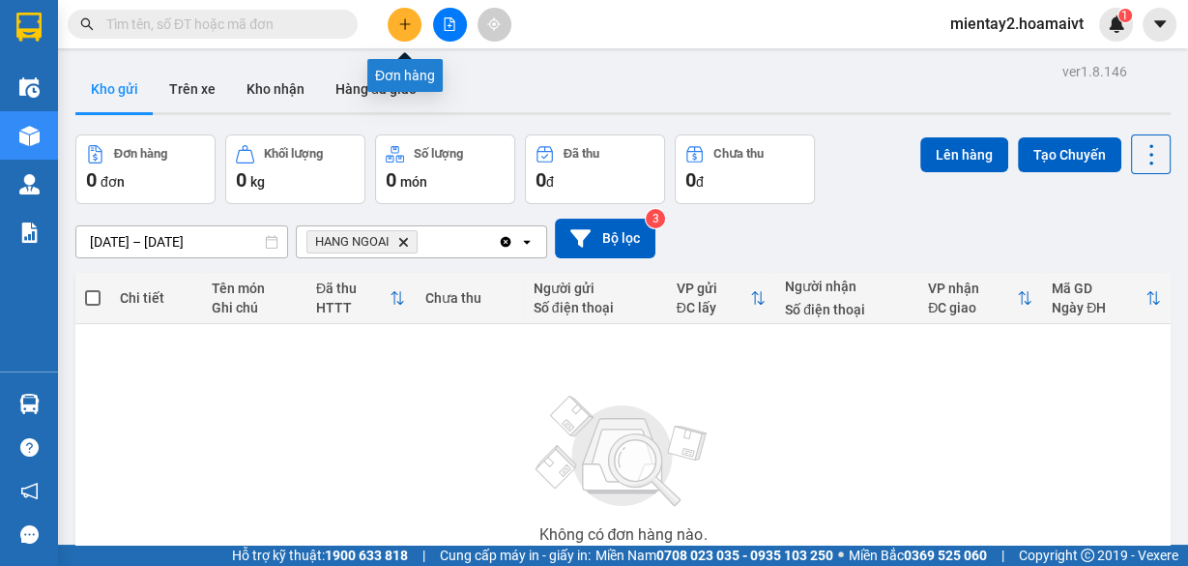
click at [408, 26] on icon "plus" at bounding box center [405, 24] width 14 height 14
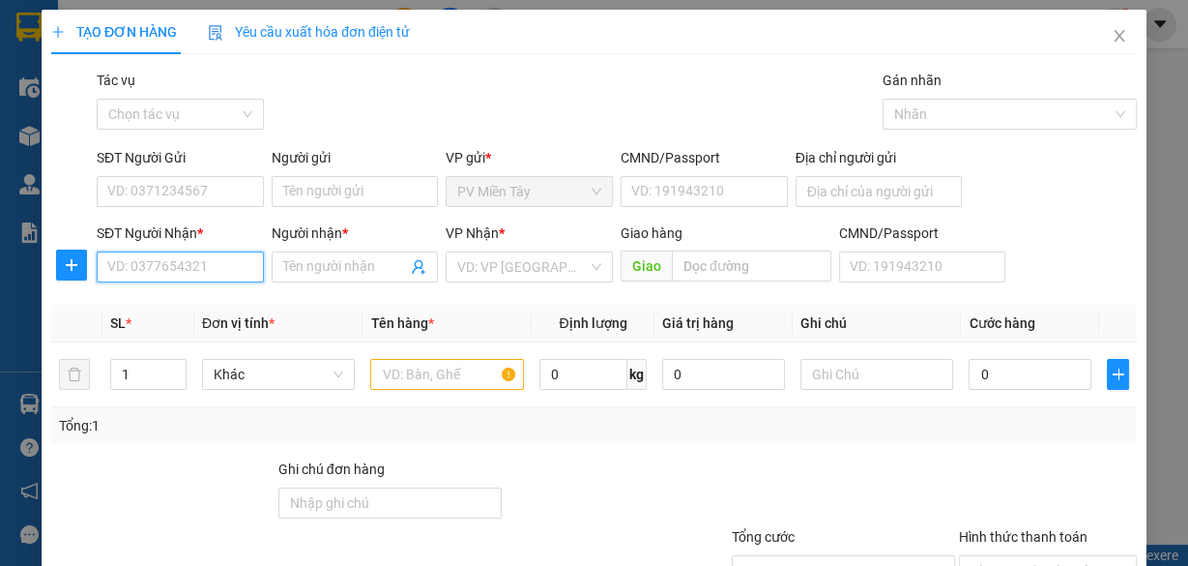
click at [244, 264] on input "SĐT Người Nhận *" at bounding box center [180, 266] width 167 height 31
type input "0907824887"
click at [217, 308] on div "0907824887 - mely" at bounding box center [178, 304] width 142 height 21
type input "0982897501 vy"
type input "mely"
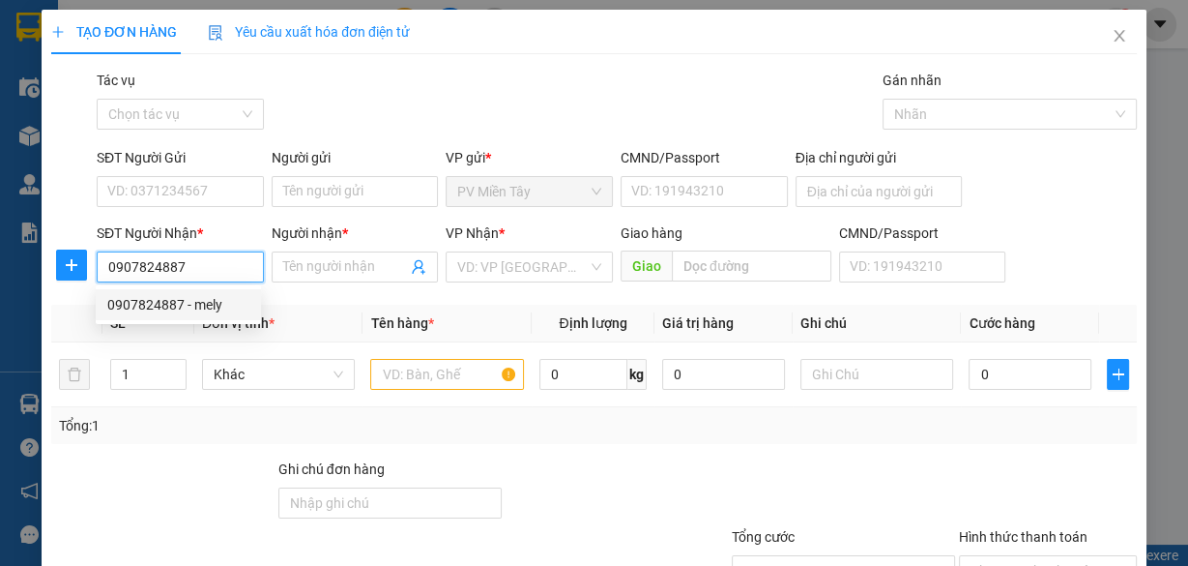
type input "[PERSON_NAME] thai"
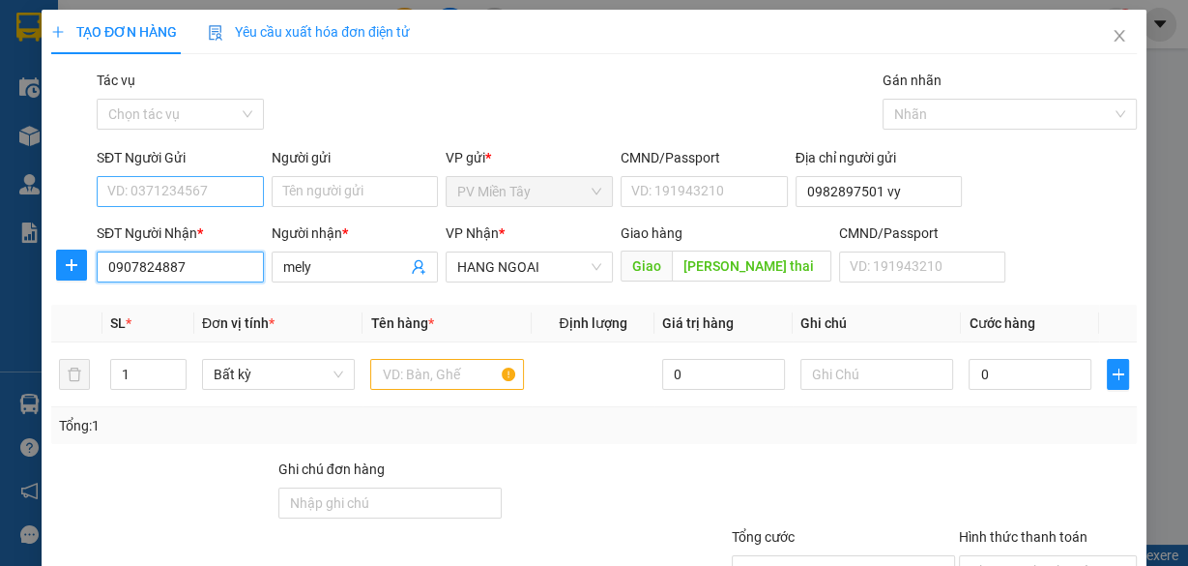
type input "0907824887"
click at [238, 190] on input "SĐT Người Gửi" at bounding box center [180, 191] width 167 height 31
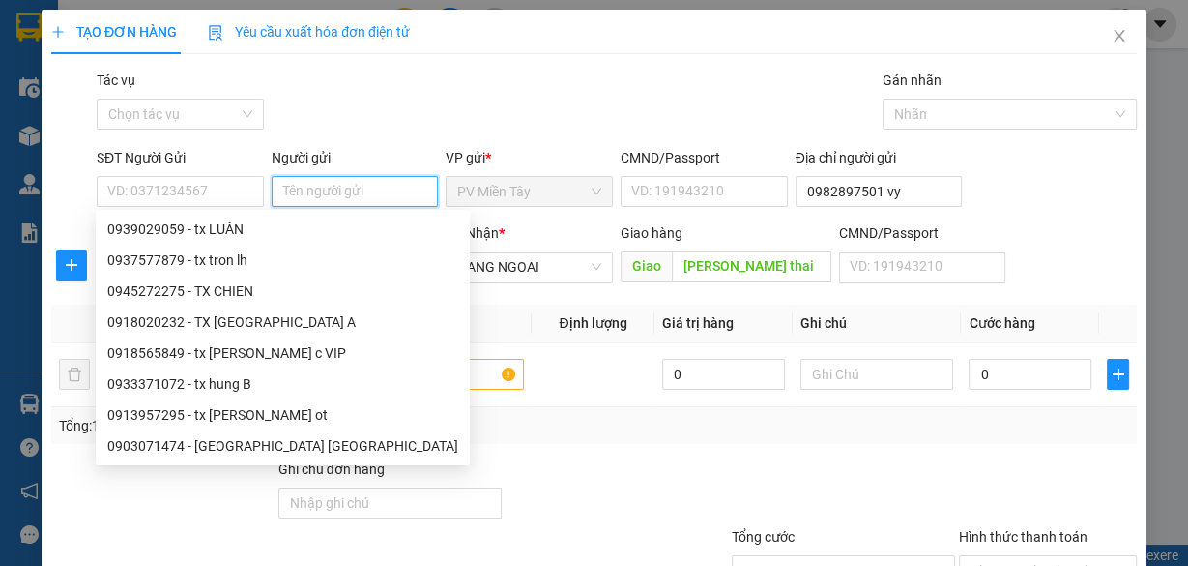
click at [300, 191] on input "Người gửi" at bounding box center [355, 191] width 167 height 31
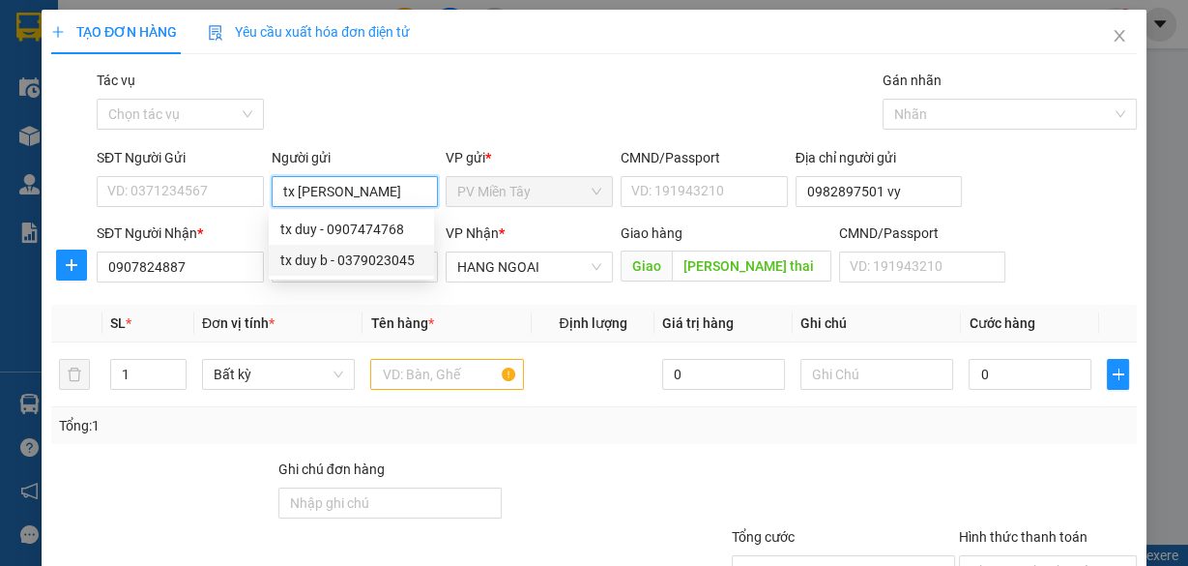
type input "tx [PERSON_NAME]"
click at [460, 297] on div "Transit Pickup Surcharge Ids Transit Deliver Surcharge Ids Transit Deliver Surc…" at bounding box center [594, 374] width 1086 height 608
click at [321, 193] on input "tx [PERSON_NAME]" at bounding box center [355, 191] width 167 height 31
click at [354, 228] on div "tx duy - 0907474768" at bounding box center [351, 229] width 142 height 21
type input "0907474768"
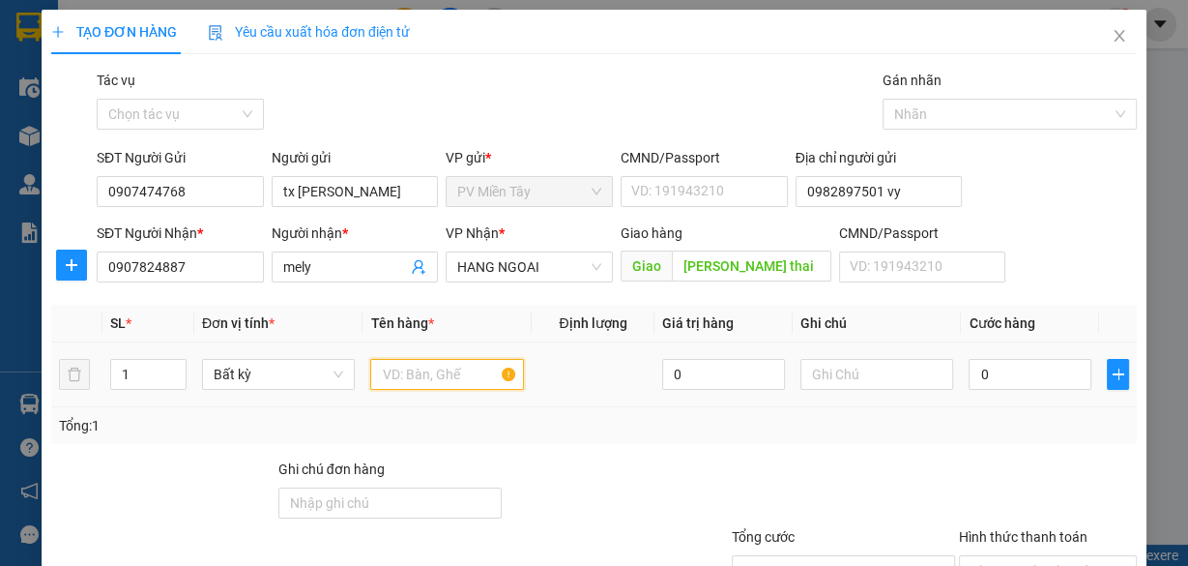
click at [463, 375] on input "text" at bounding box center [447, 374] width 154 height 31
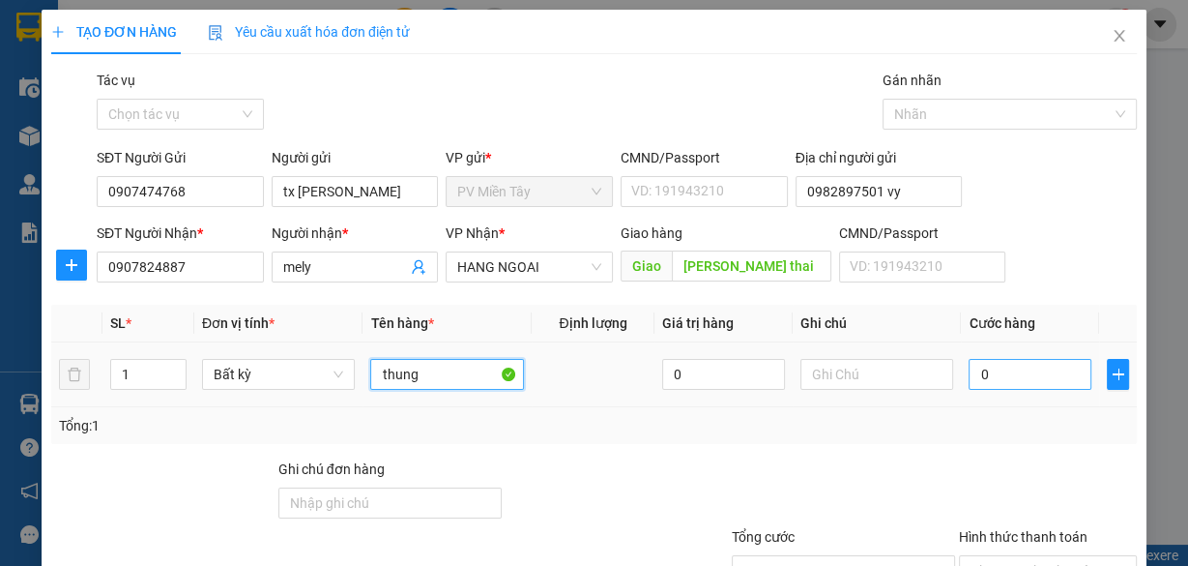
type input "thung"
click at [1040, 379] on input "0" at bounding box center [1030, 374] width 123 height 31
type input "4"
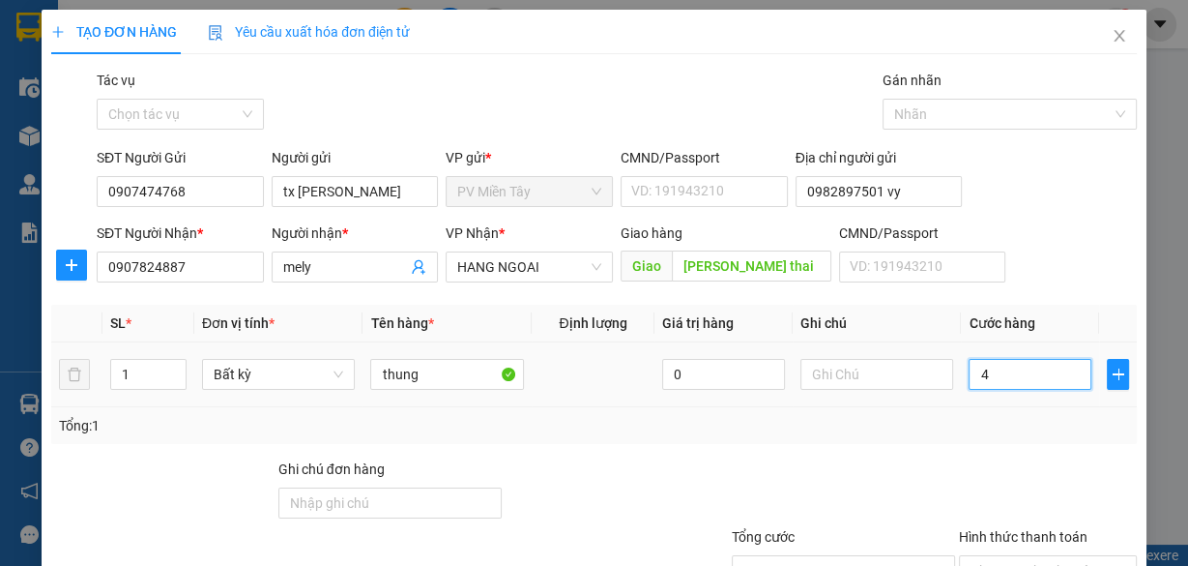
type input "40"
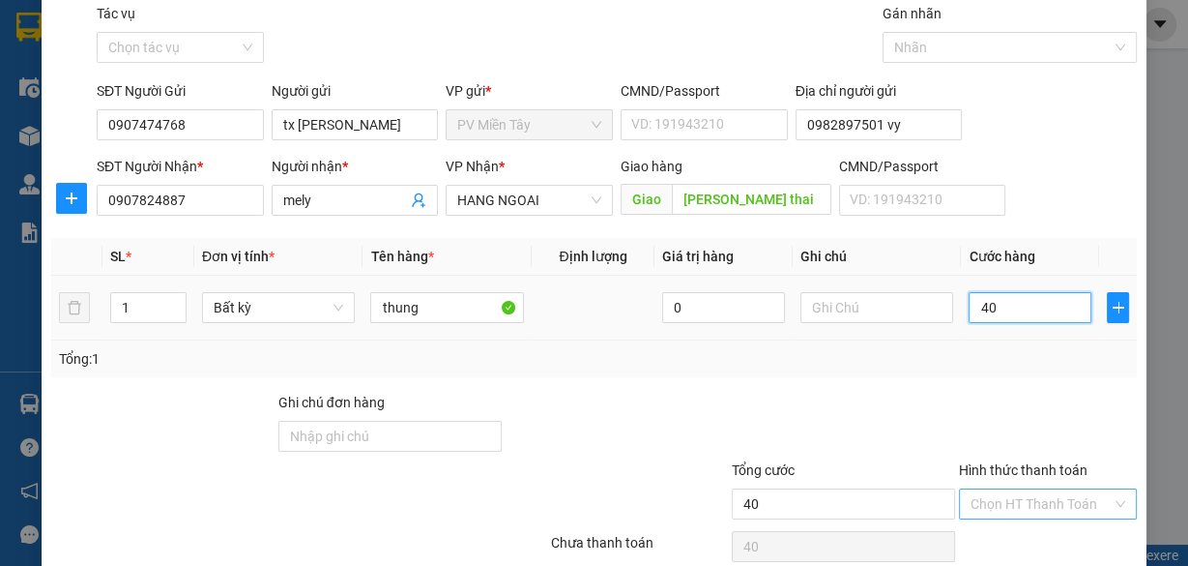
scroll to position [147, 0]
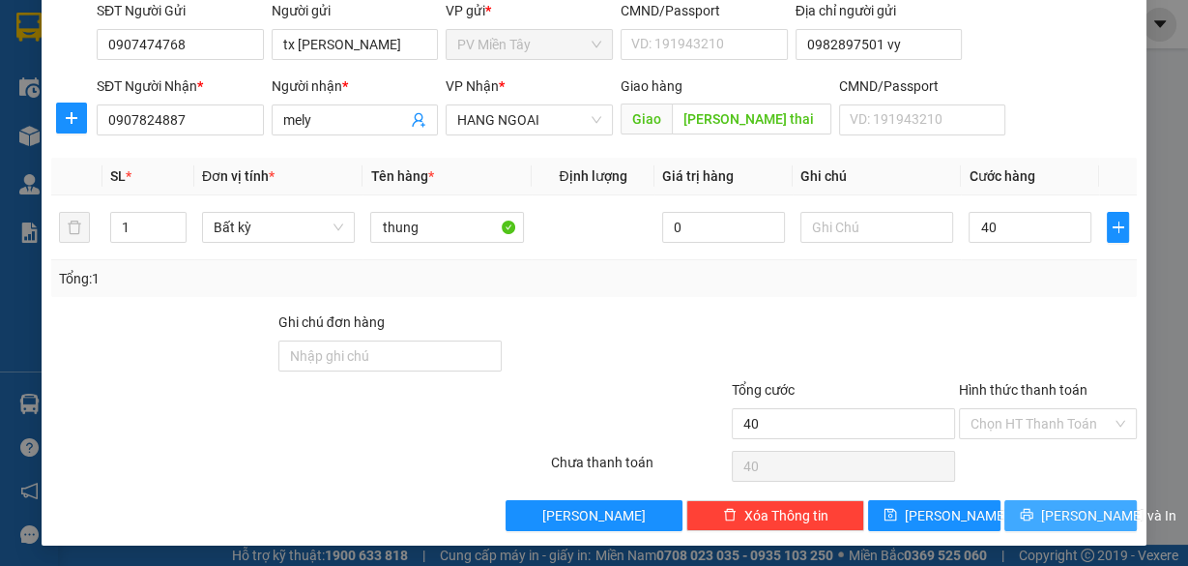
type input "40.000"
click at [1060, 513] on span "[PERSON_NAME] và In" at bounding box center [1108, 515] width 135 height 21
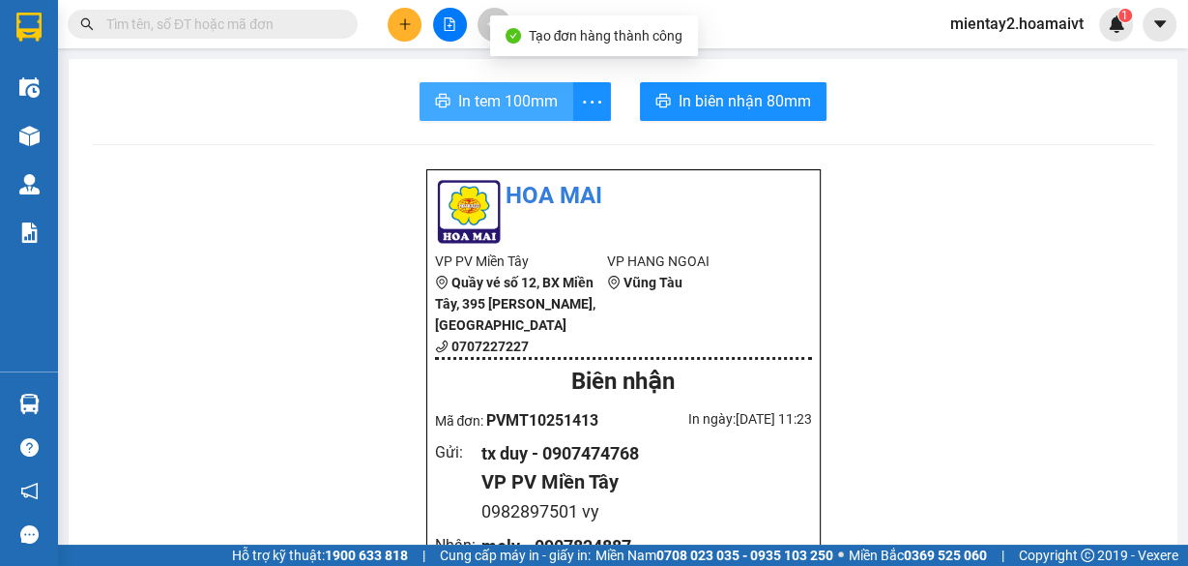
click at [526, 96] on span "In tem 100mm" at bounding box center [508, 101] width 100 height 24
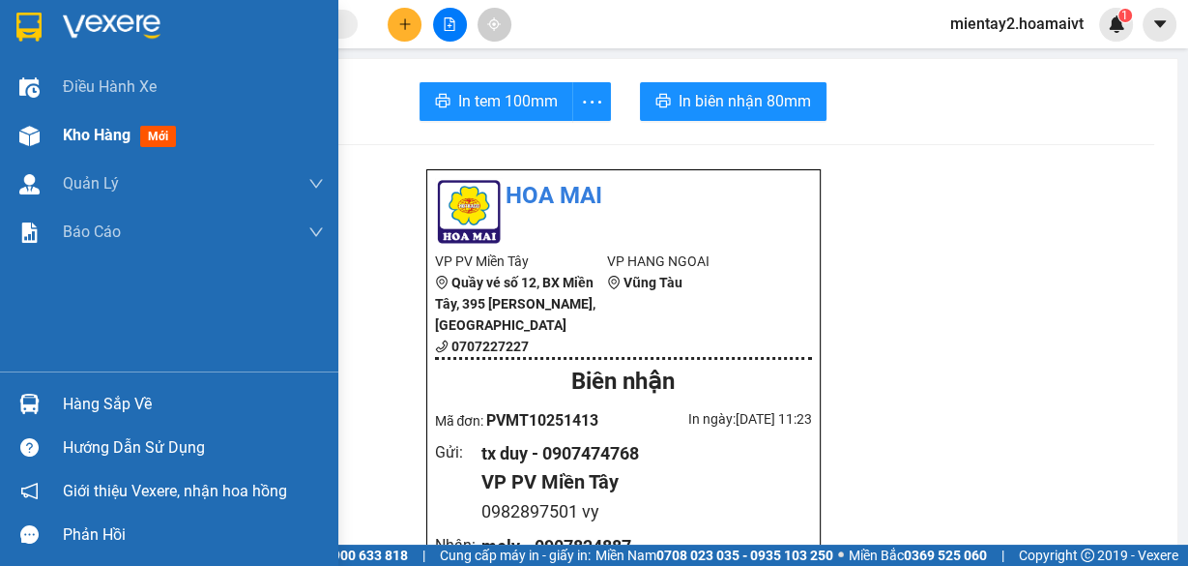
click at [105, 132] on span "Kho hàng" at bounding box center [97, 135] width 68 height 18
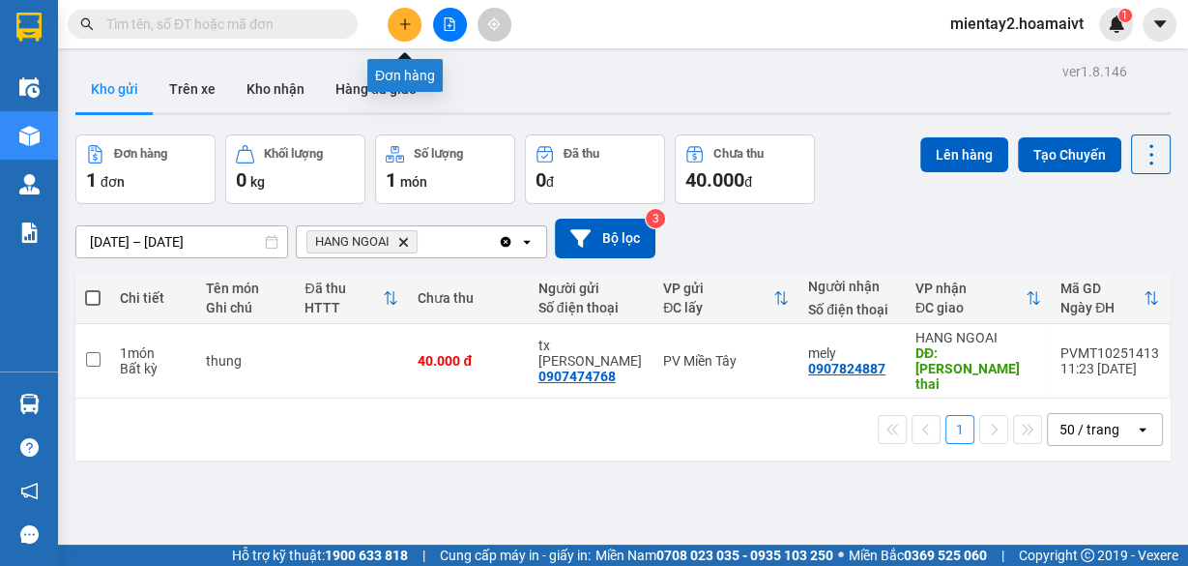
click at [411, 27] on icon "plus" at bounding box center [405, 24] width 14 height 14
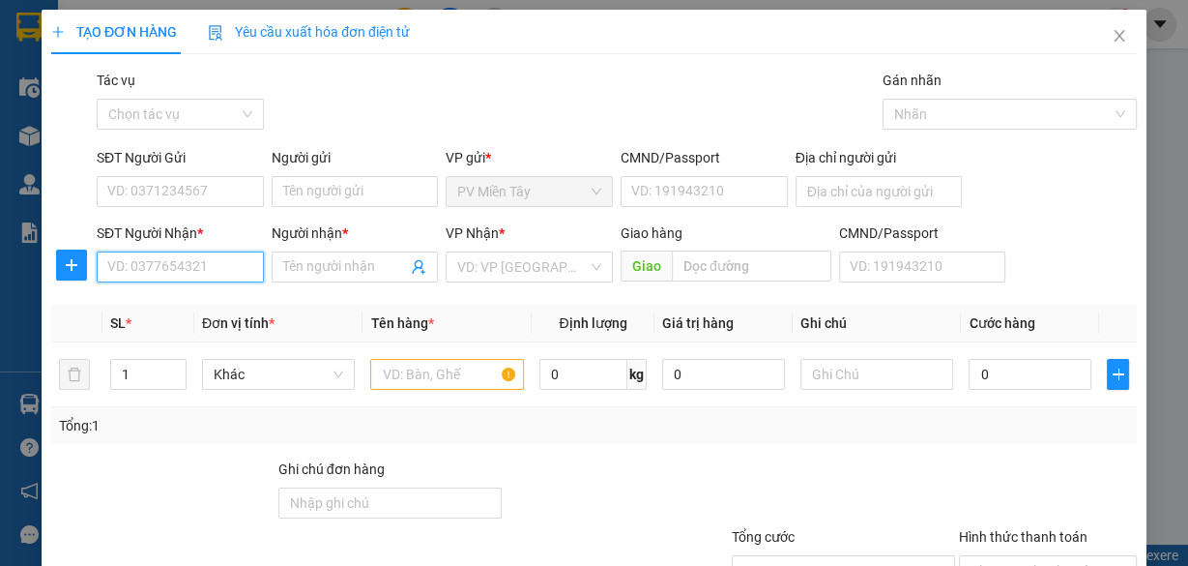
click at [227, 267] on input "SĐT Người Nhận *" at bounding box center [180, 266] width 167 height 31
type input "0917259228"
click at [218, 301] on div "0917259228 - thắng" at bounding box center [178, 304] width 142 height 21
type input "0909939639 [PERSON_NAME]"
type input "thắng"
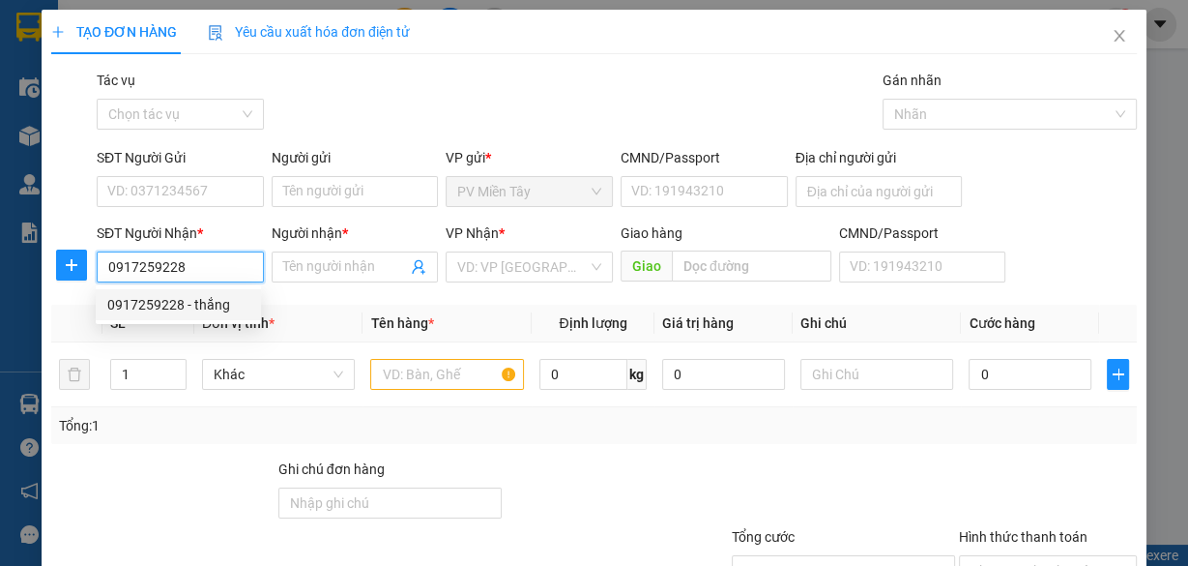
type input "cai mep"
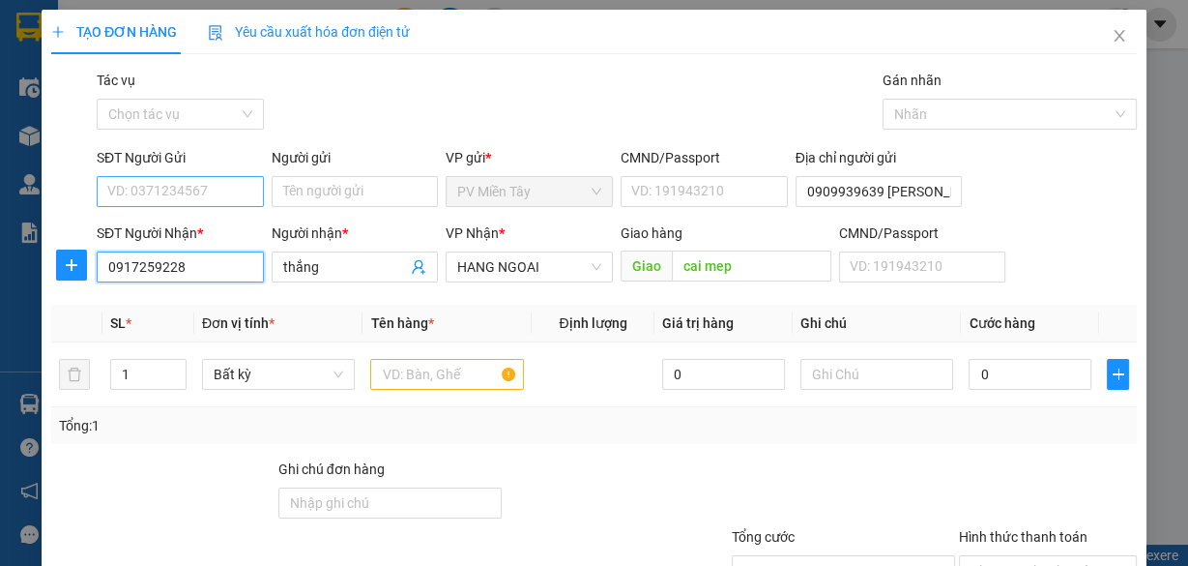
type input "0917259228"
click at [224, 191] on input "SĐT Người Gửi" at bounding box center [180, 191] width 167 height 31
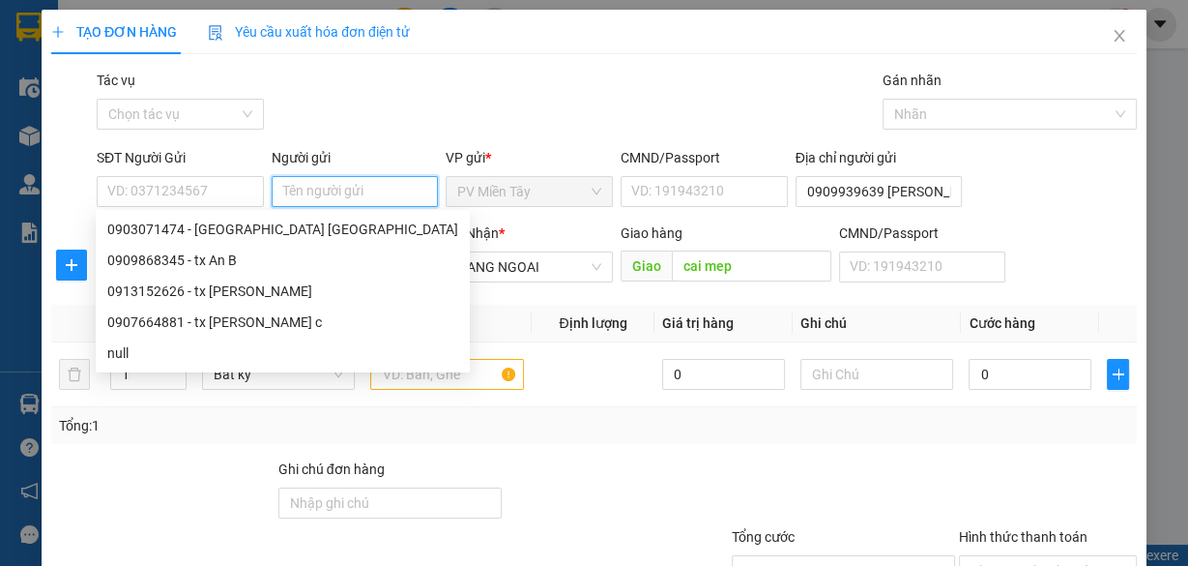
click at [308, 193] on input "Người gửi" at bounding box center [355, 191] width 167 height 31
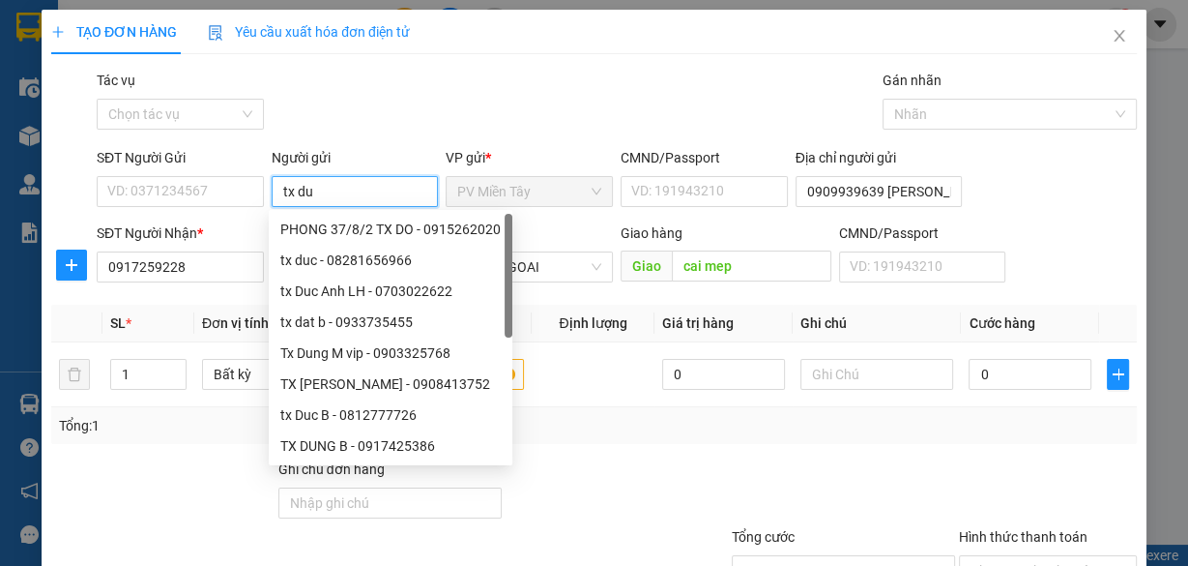
type input "tx [PERSON_NAME]"
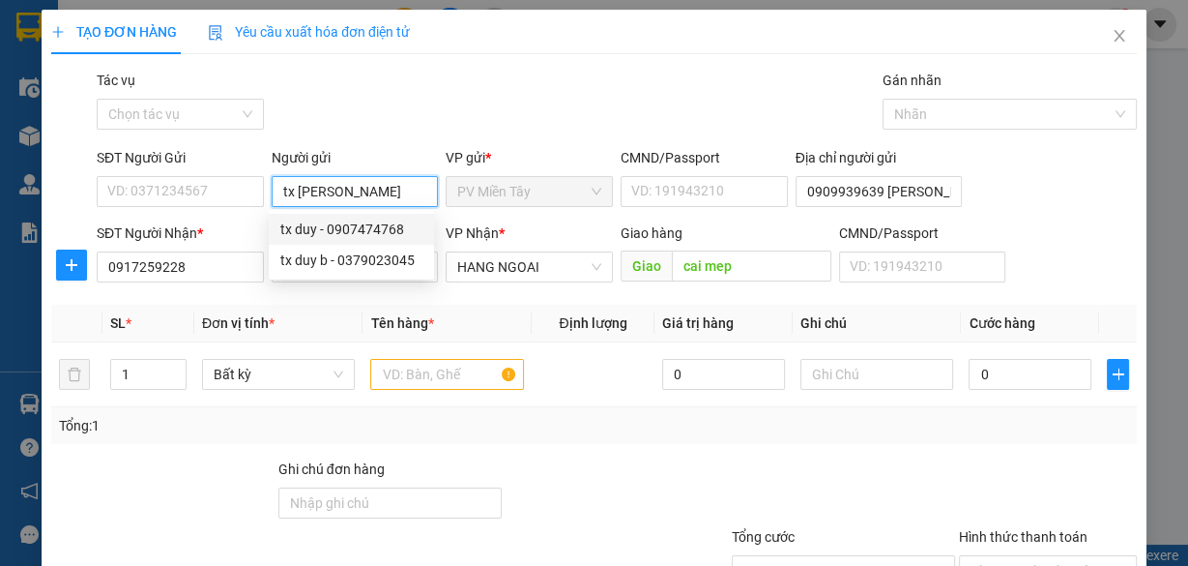
click at [366, 229] on div "tx duy - 0907474768" at bounding box center [351, 229] width 142 height 21
type input "0907474768"
type input "tx [PERSON_NAME]"
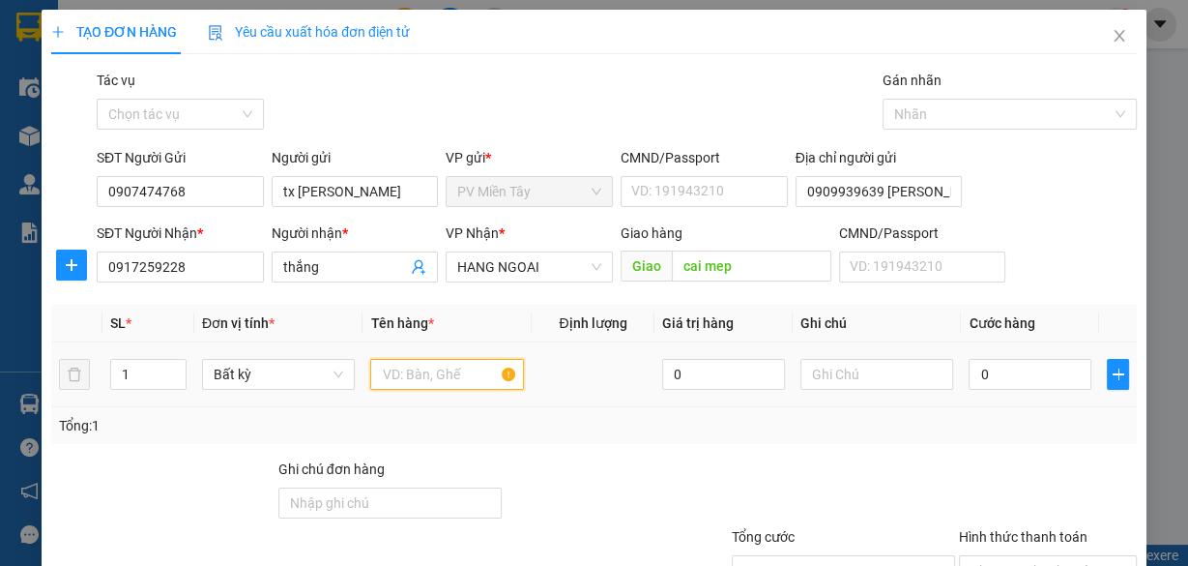
click at [409, 367] on input "text" at bounding box center [447, 374] width 154 height 31
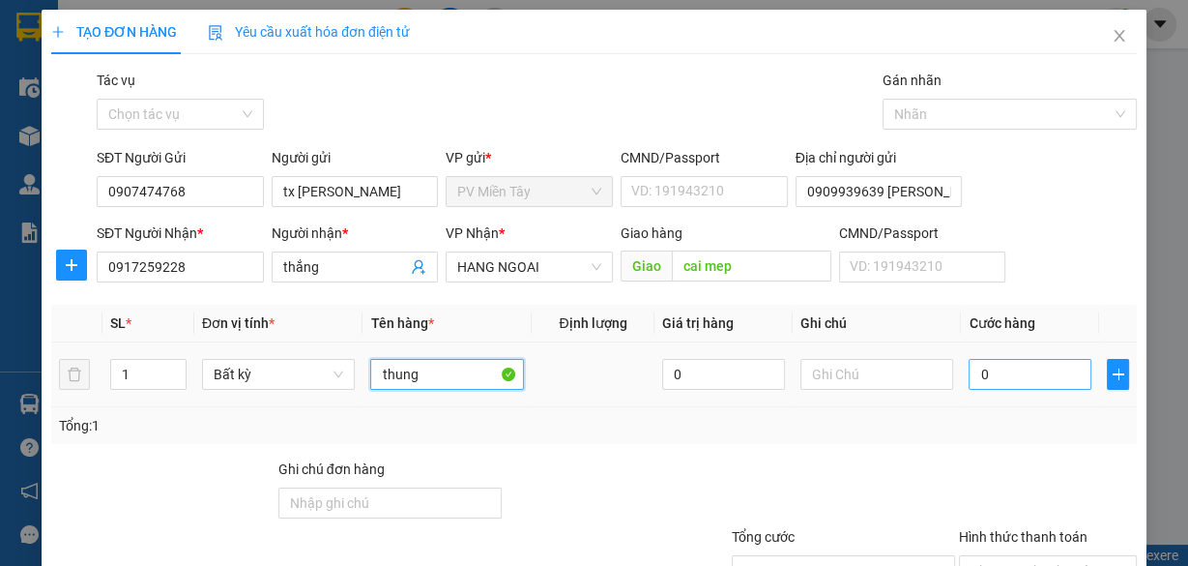
type input "thung"
click at [1027, 368] on input "0" at bounding box center [1030, 374] width 123 height 31
type input "4"
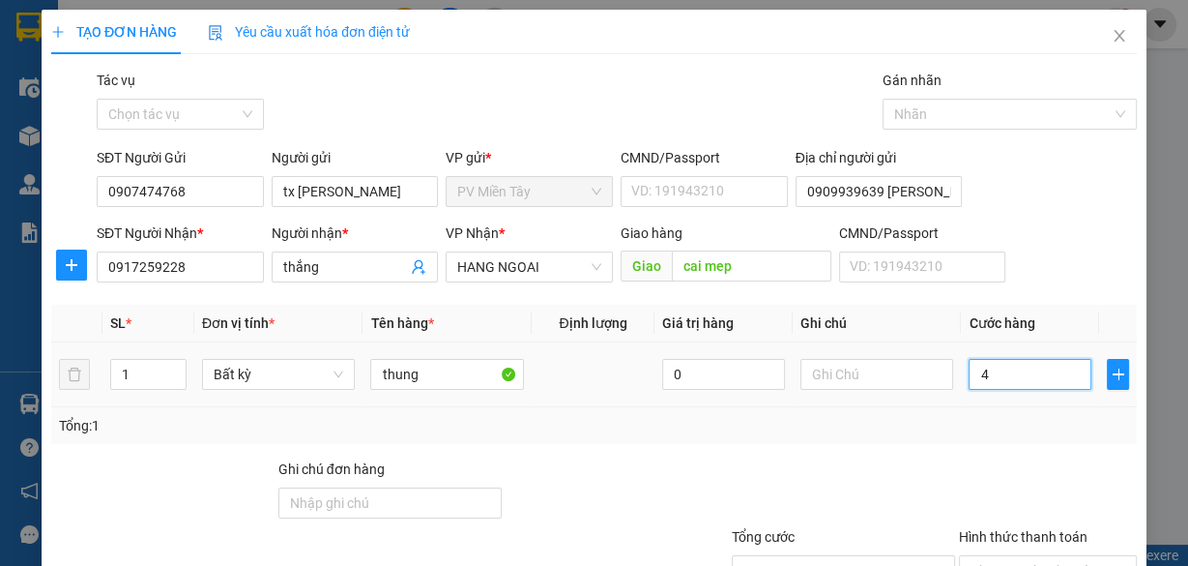
type input "40"
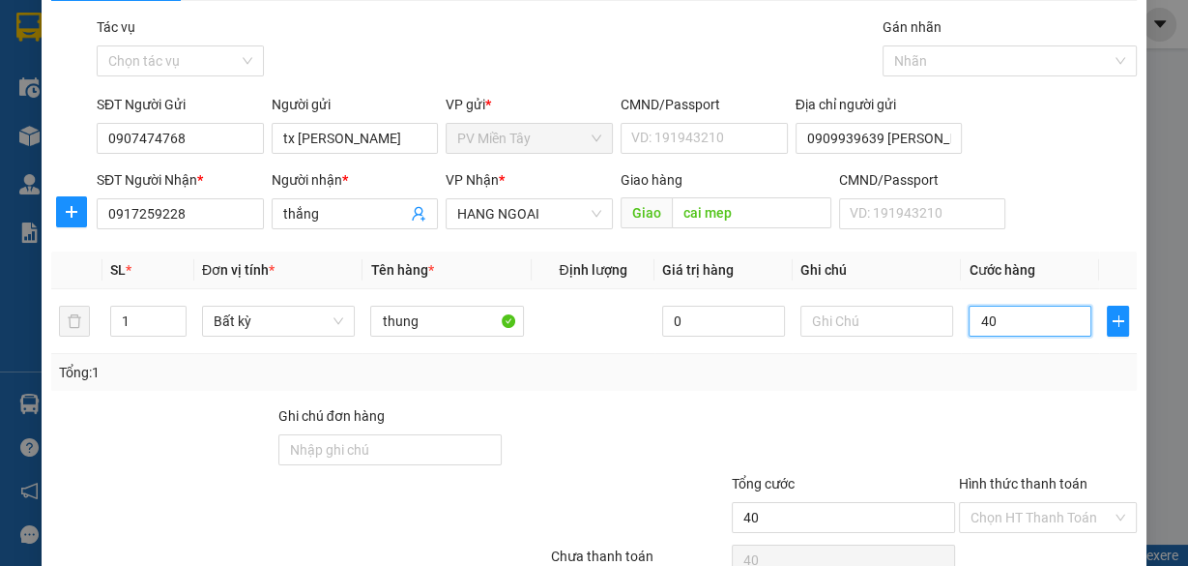
scroll to position [147, 0]
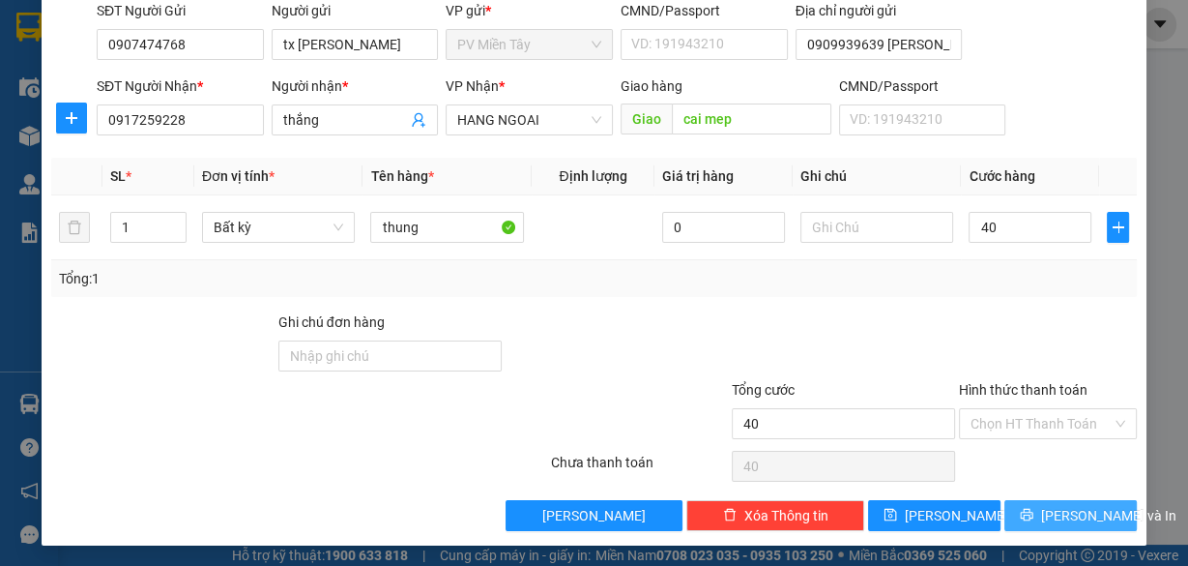
type input "40.000"
click at [1049, 516] on span "[PERSON_NAME] và In" at bounding box center [1108, 515] width 135 height 21
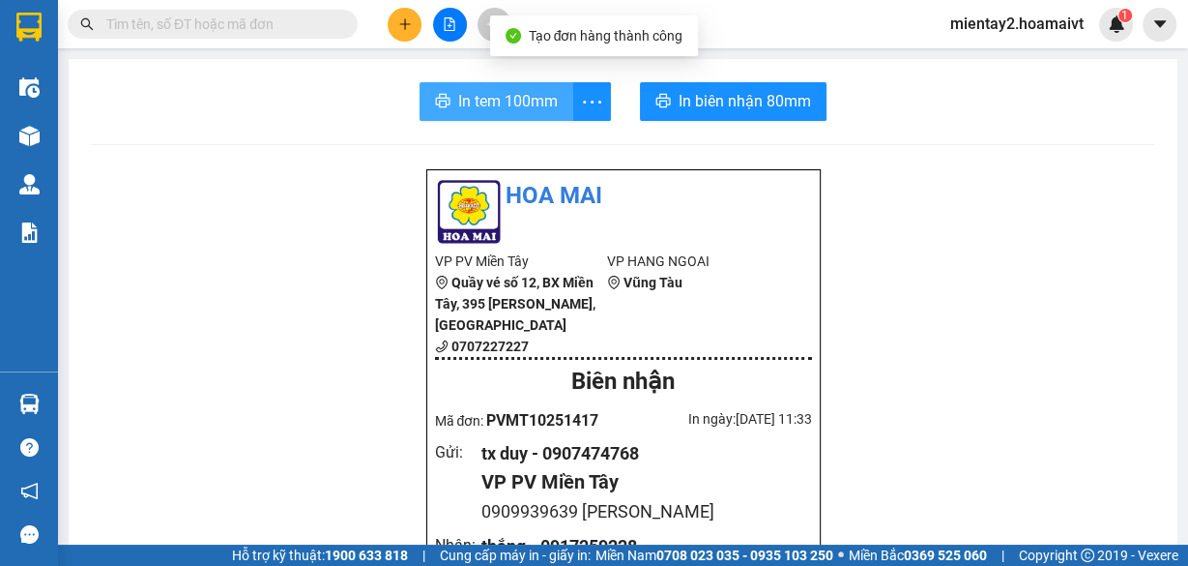
click at [534, 96] on span "In tem 100mm" at bounding box center [508, 101] width 100 height 24
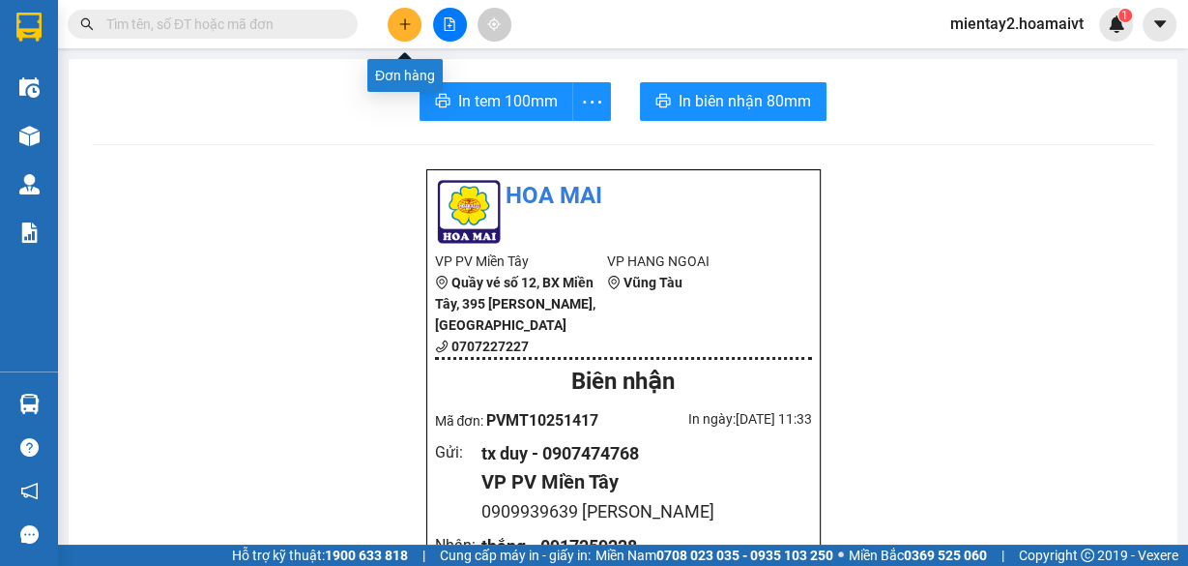
click at [409, 19] on icon "plus" at bounding box center [405, 24] width 14 height 14
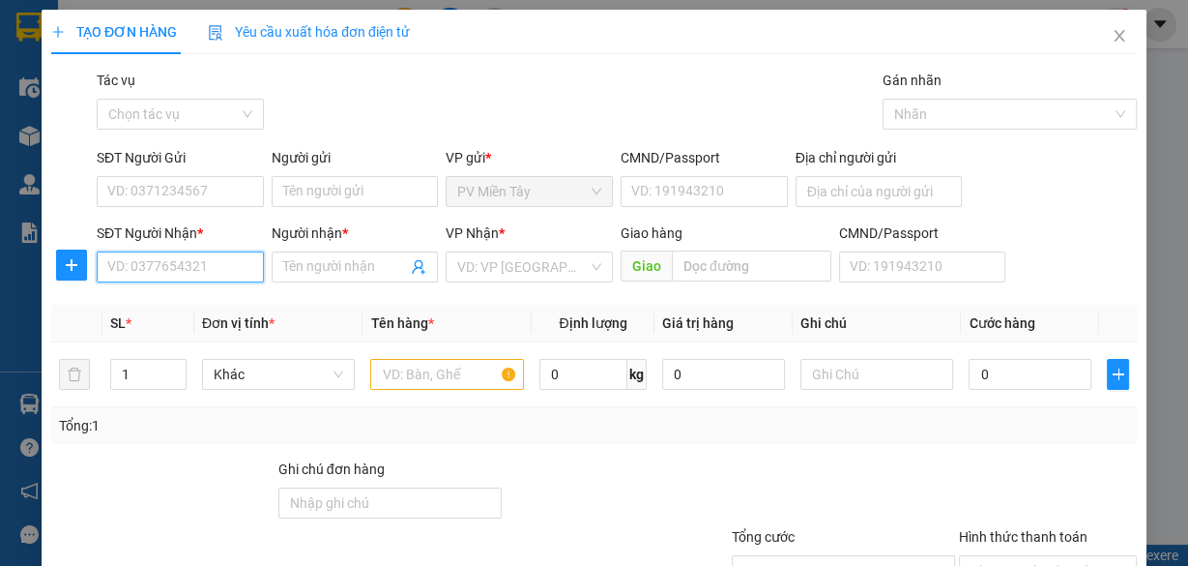
click at [203, 260] on input "SĐT Người Nhận *" at bounding box center [180, 266] width 167 height 31
type input "0933752"
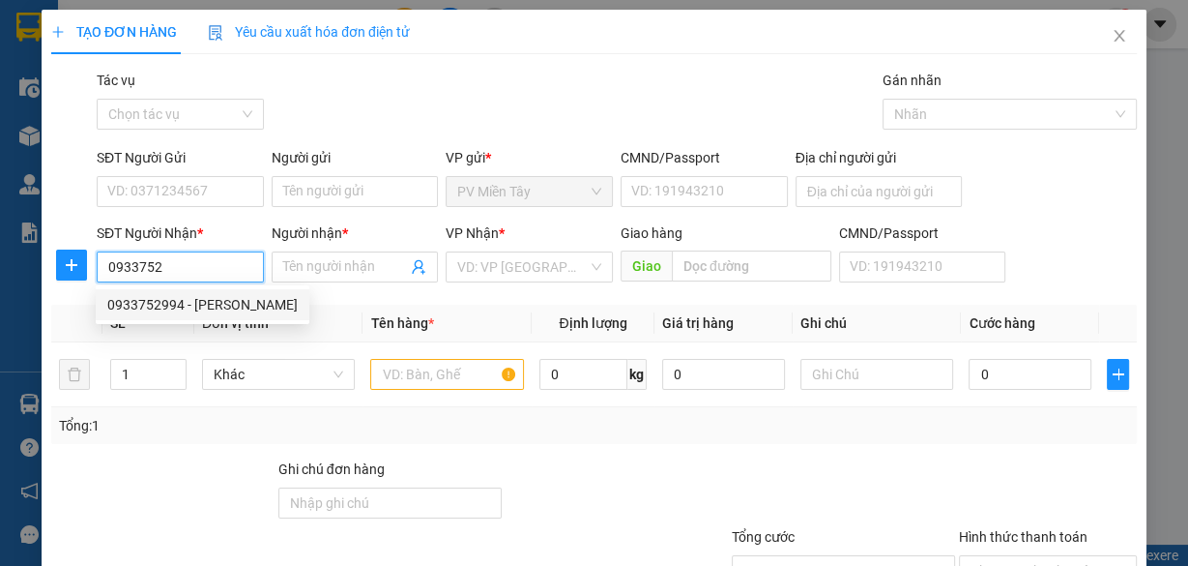
click at [173, 304] on div "0933752994 - [PERSON_NAME]" at bounding box center [202, 304] width 190 height 21
type input "0378679354 [PERSON_NAME] 0790740014934"
type input "0933752994"
type input "[PERSON_NAME]"
type input "phu my"
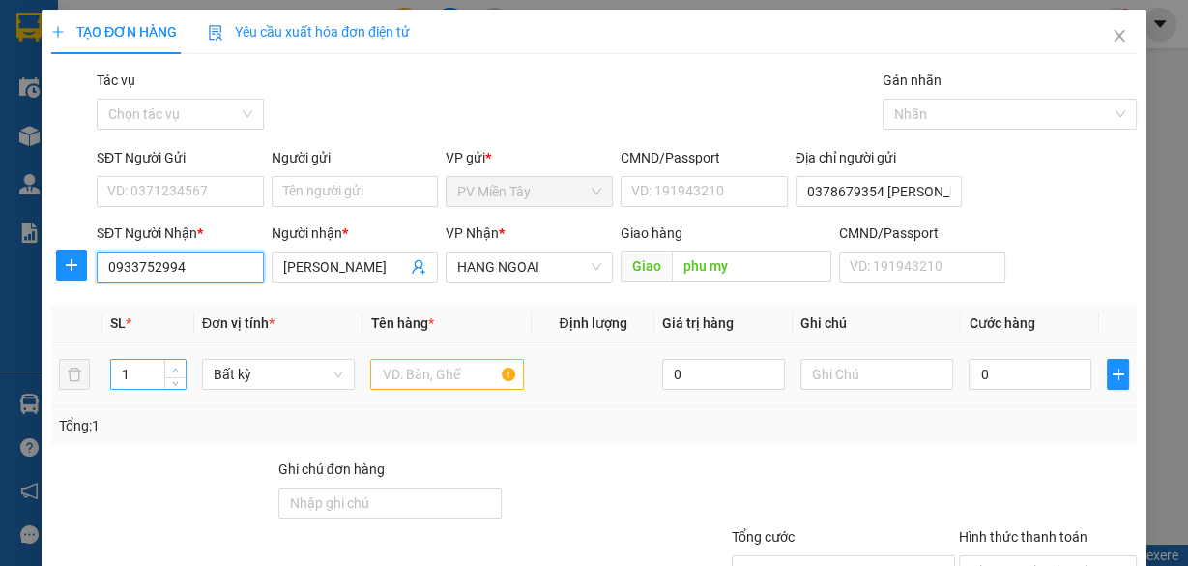
type input "0933752994"
type input "2"
click at [172, 367] on icon "up" at bounding box center [175, 369] width 7 height 7
click at [398, 369] on input "text" at bounding box center [447, 374] width 154 height 31
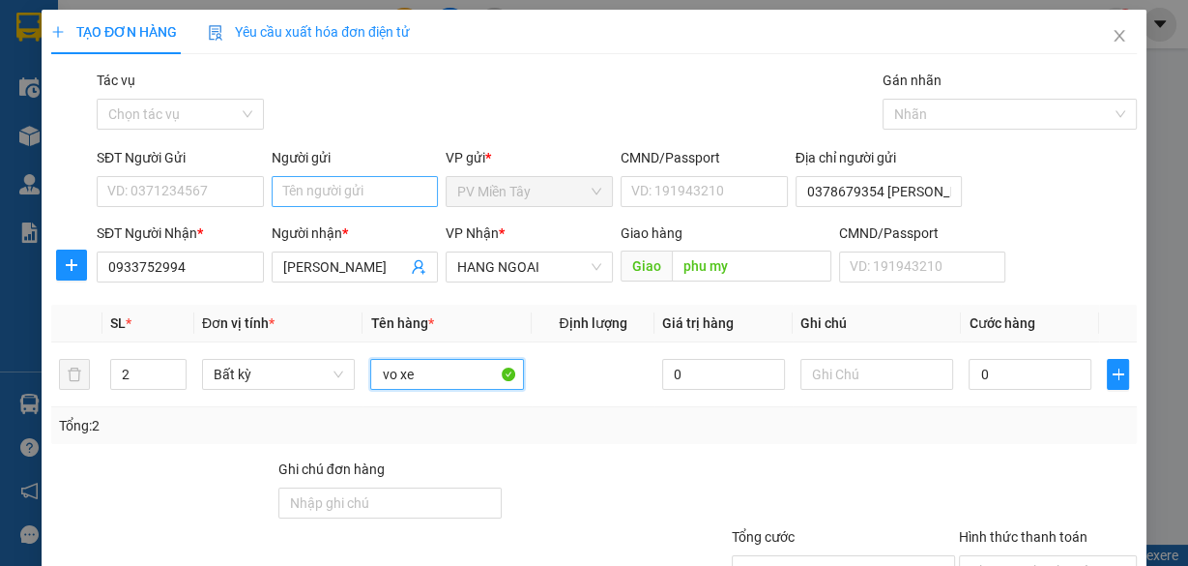
type input "vo xe"
click at [357, 186] on input "Người gửi" at bounding box center [355, 191] width 167 height 31
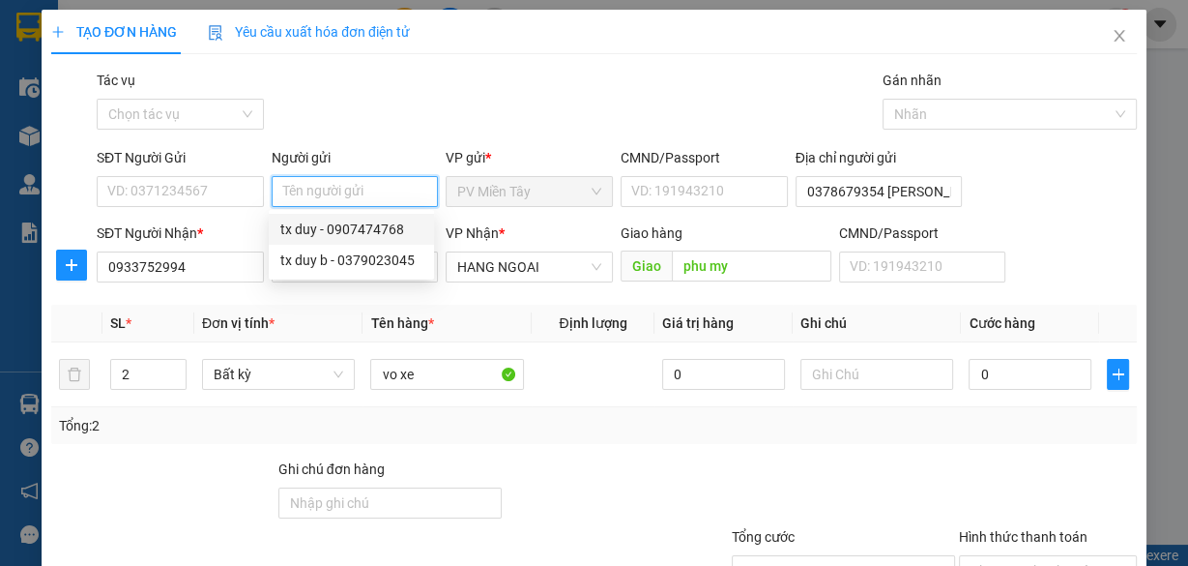
click at [351, 233] on div "tx duy - 0907474768" at bounding box center [351, 229] width 142 height 21
type input "0907474768"
type input "tx [PERSON_NAME]"
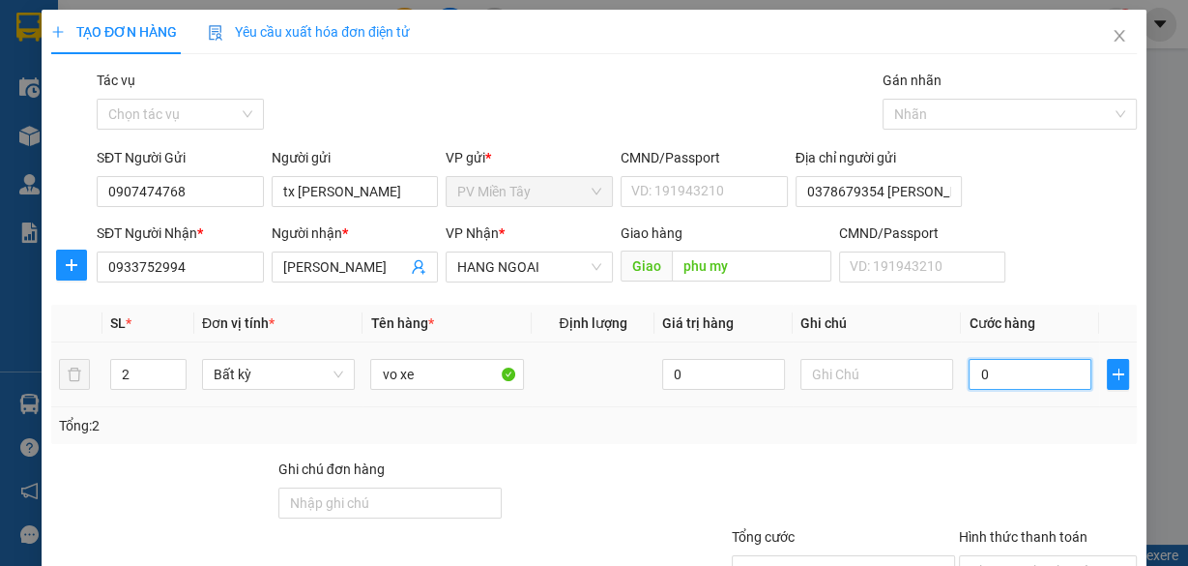
click at [1024, 368] on input "0" at bounding box center [1030, 374] width 123 height 31
type input "1"
type input "12"
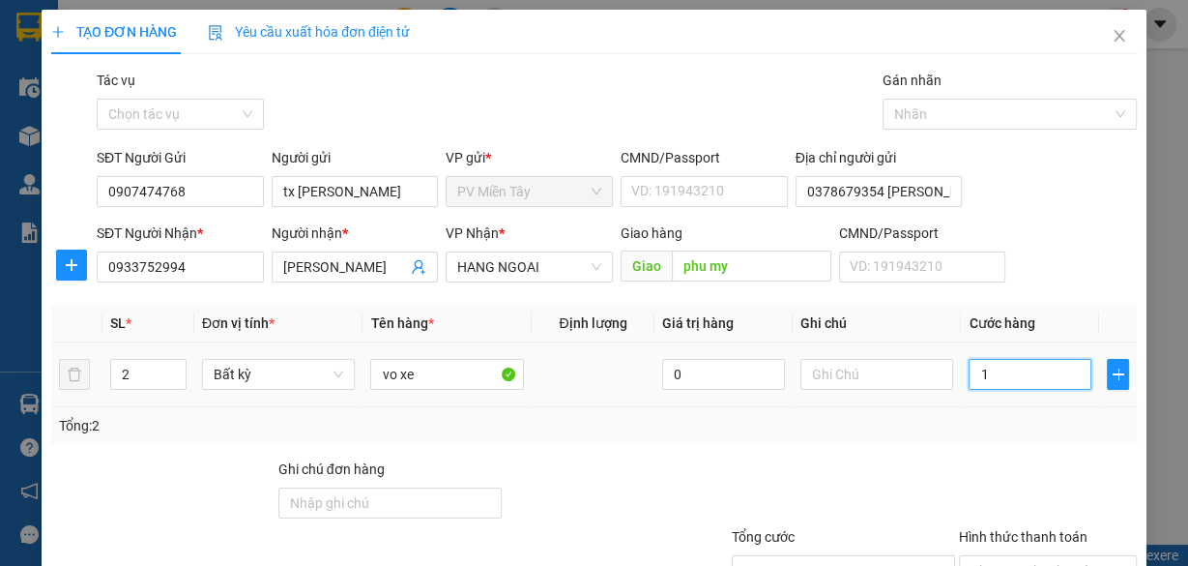
type input "12"
type input "120"
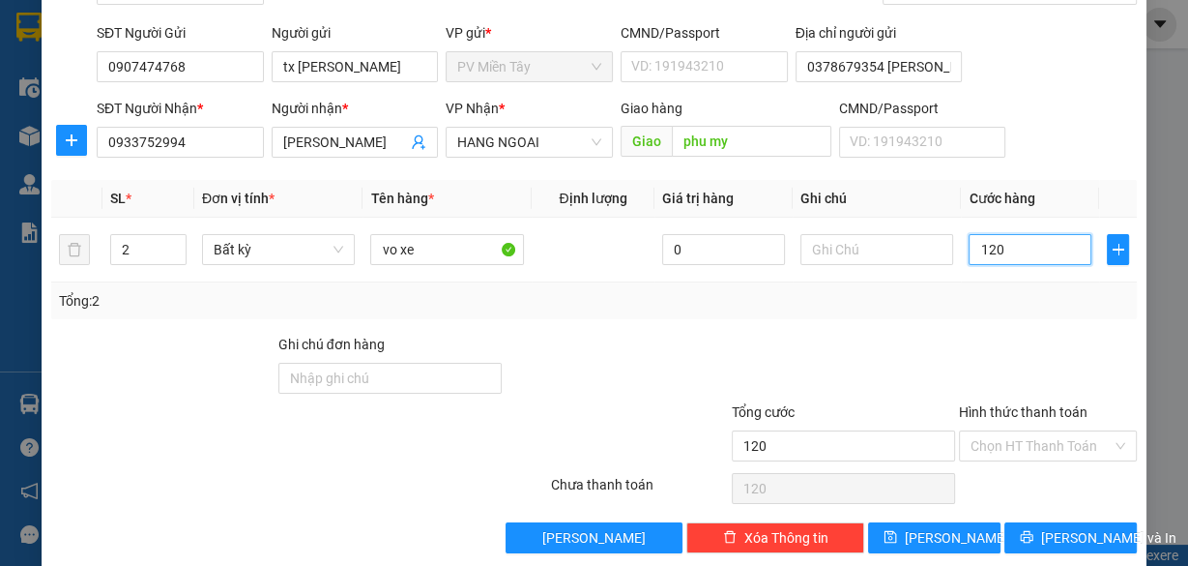
scroll to position [147, 0]
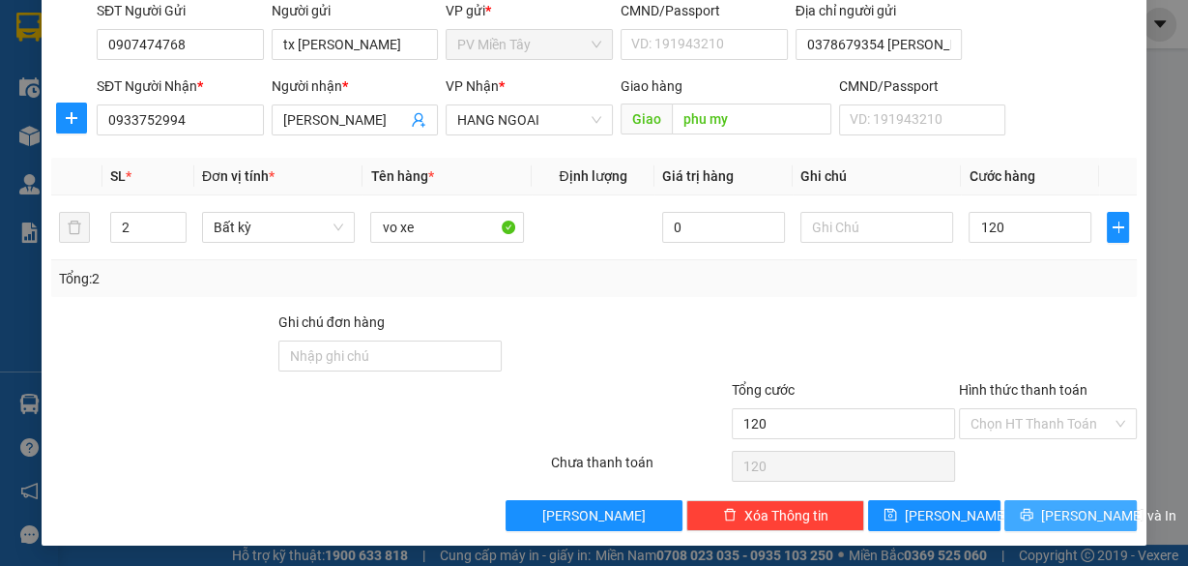
type input "120.000"
click at [1064, 507] on span "[PERSON_NAME] và In" at bounding box center [1108, 515] width 135 height 21
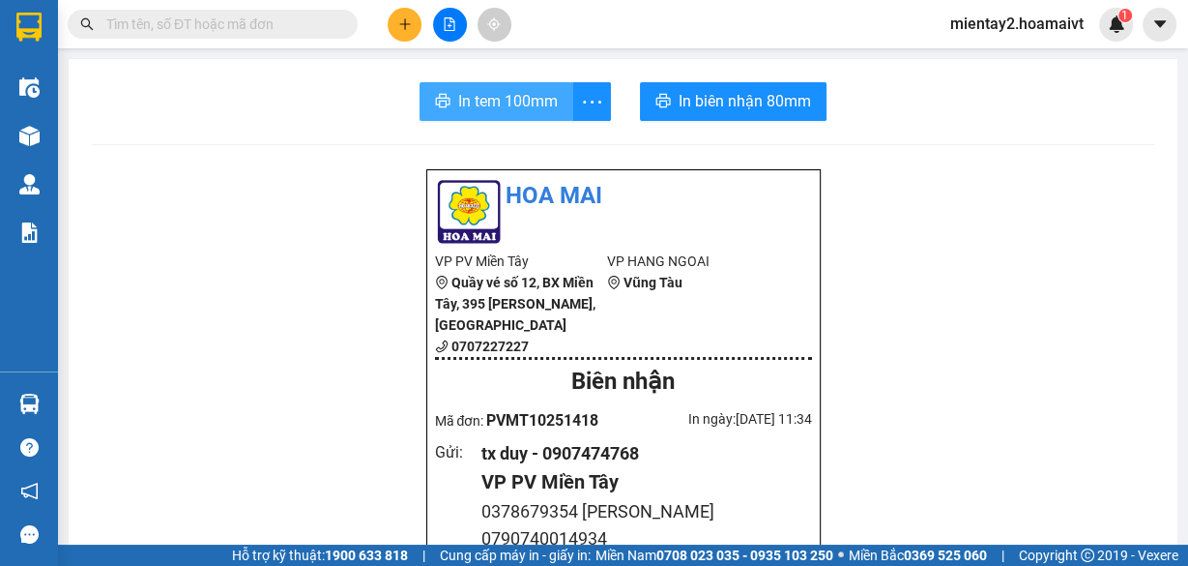
click at [527, 99] on span "In tem 100mm" at bounding box center [508, 101] width 100 height 24
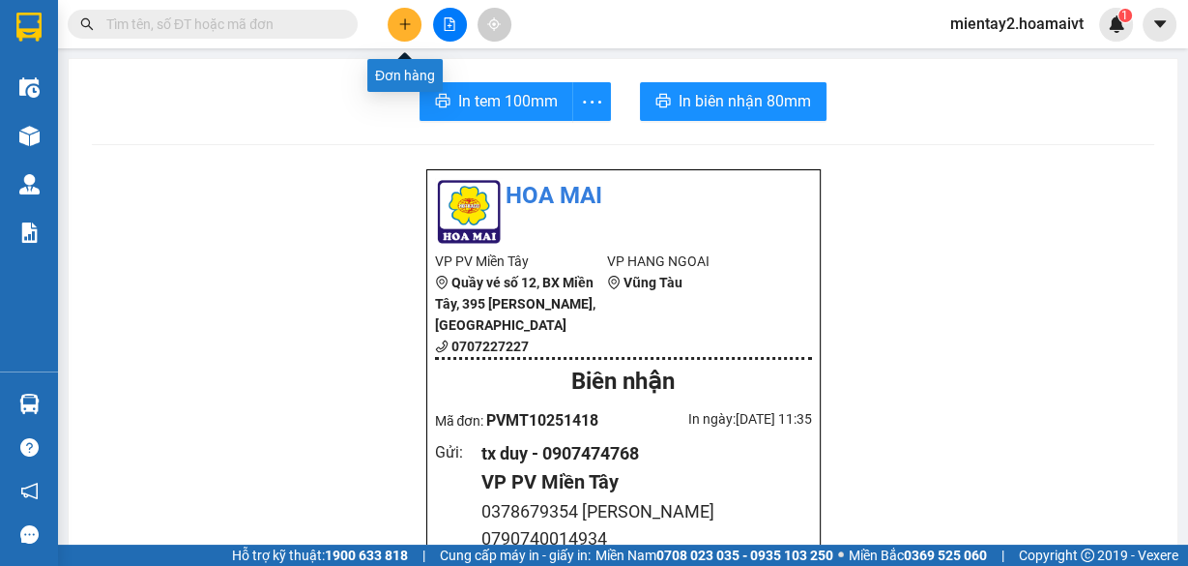
click at [404, 19] on icon "plus" at bounding box center [404, 23] width 1 height 11
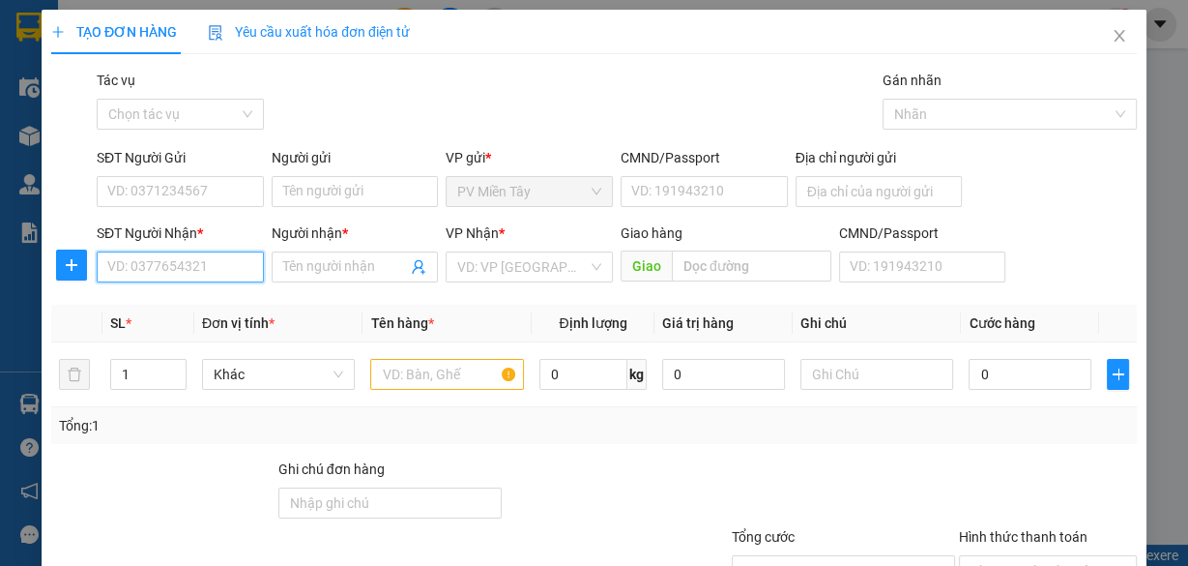
click at [213, 264] on input "SĐT Người Nhận *" at bounding box center [180, 266] width 167 height 31
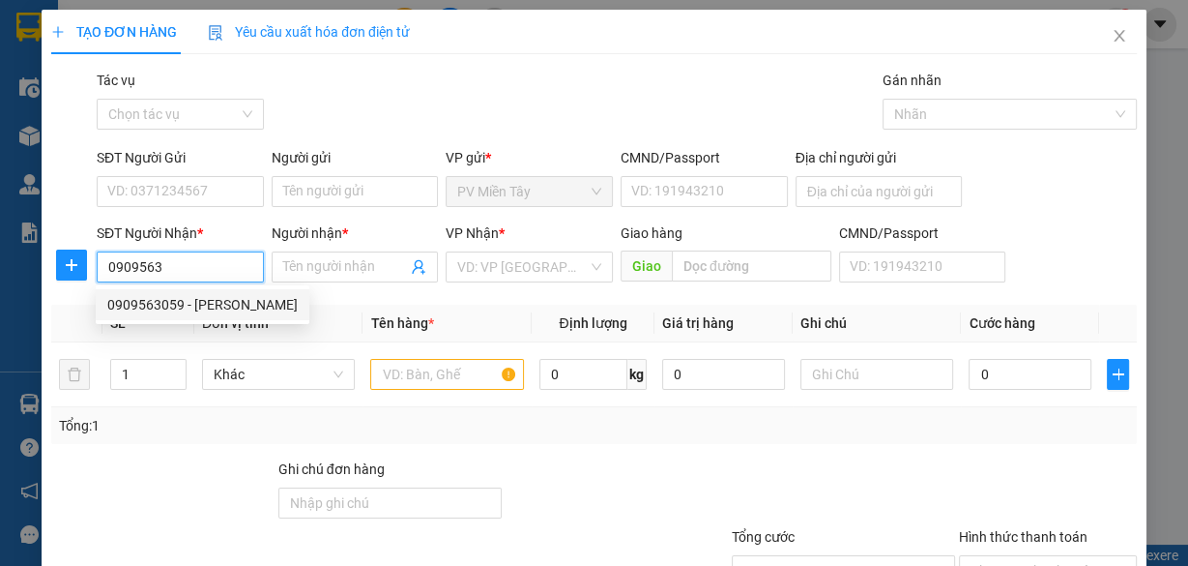
click at [120, 301] on div "0909563059 - [PERSON_NAME]" at bounding box center [202, 304] width 190 height 21
type input "0909563059"
type input "[PERSON_NAME]"
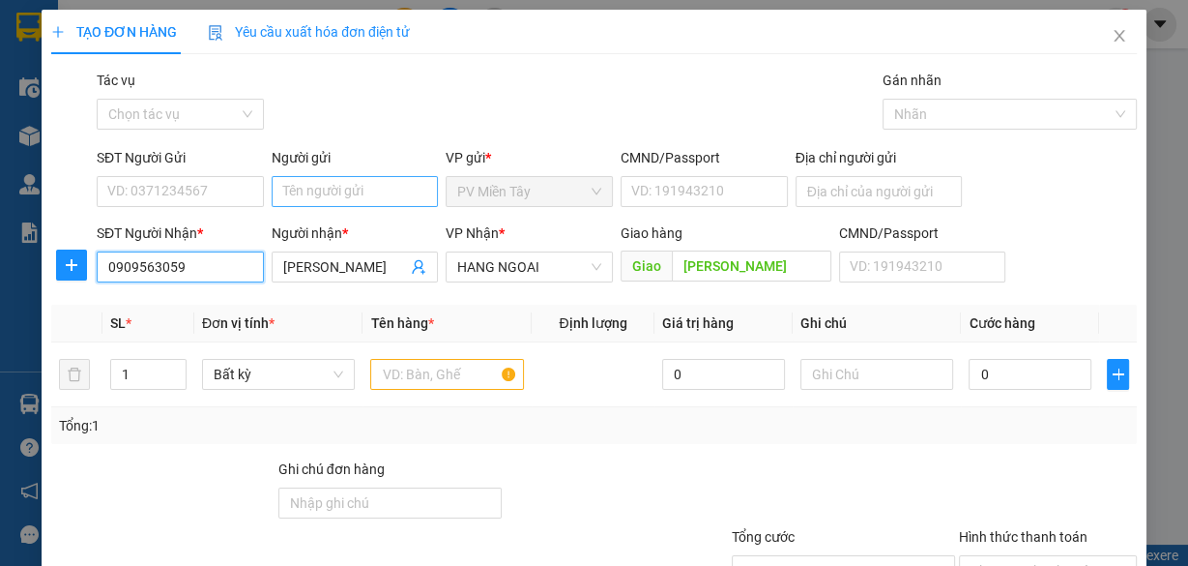
type input "0909563059"
click at [332, 195] on input "Người gửi" at bounding box center [355, 191] width 167 height 31
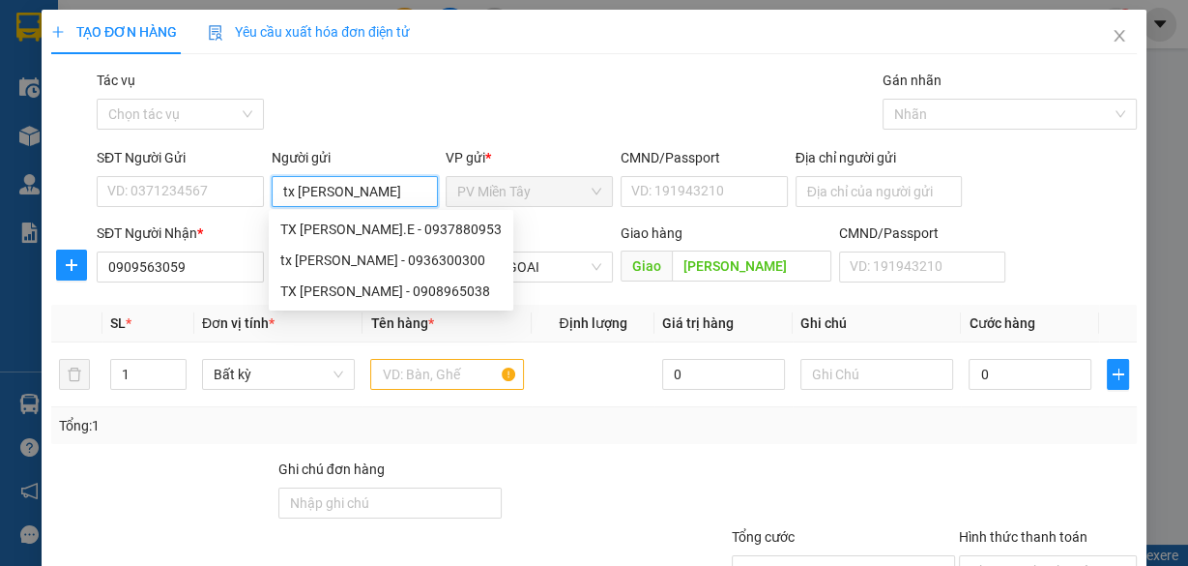
type input "tx [PERSON_NAME]"
click at [348, 229] on div "TX [PERSON_NAME].E - 0937880953" at bounding box center [390, 229] width 221 height 21
type input "0937880953"
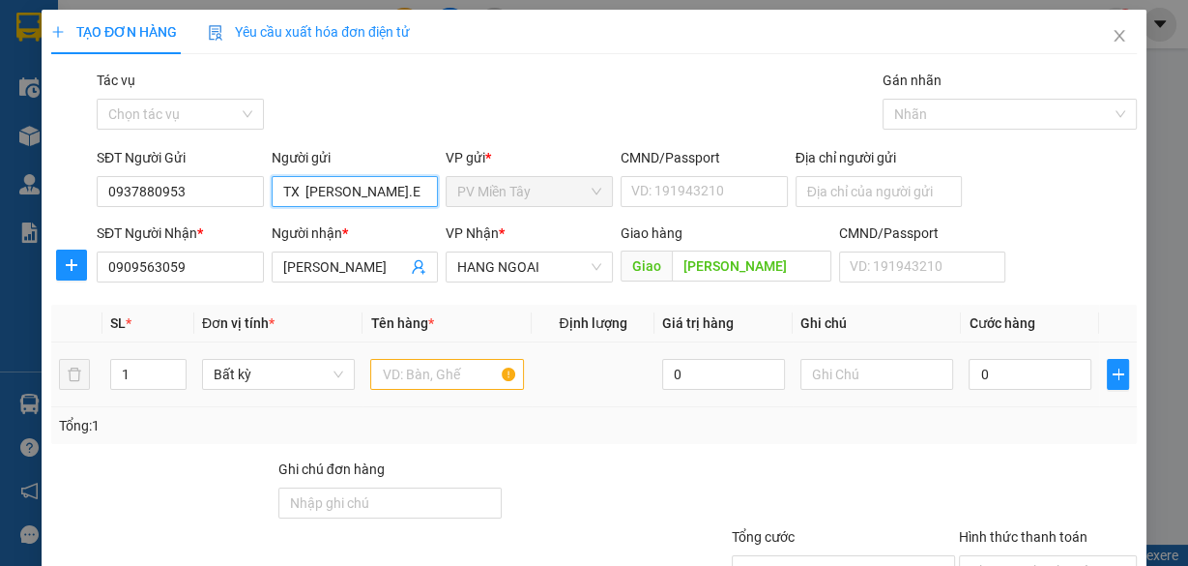
type input "TX [PERSON_NAME].E"
click at [427, 380] on input "text" at bounding box center [447, 374] width 154 height 31
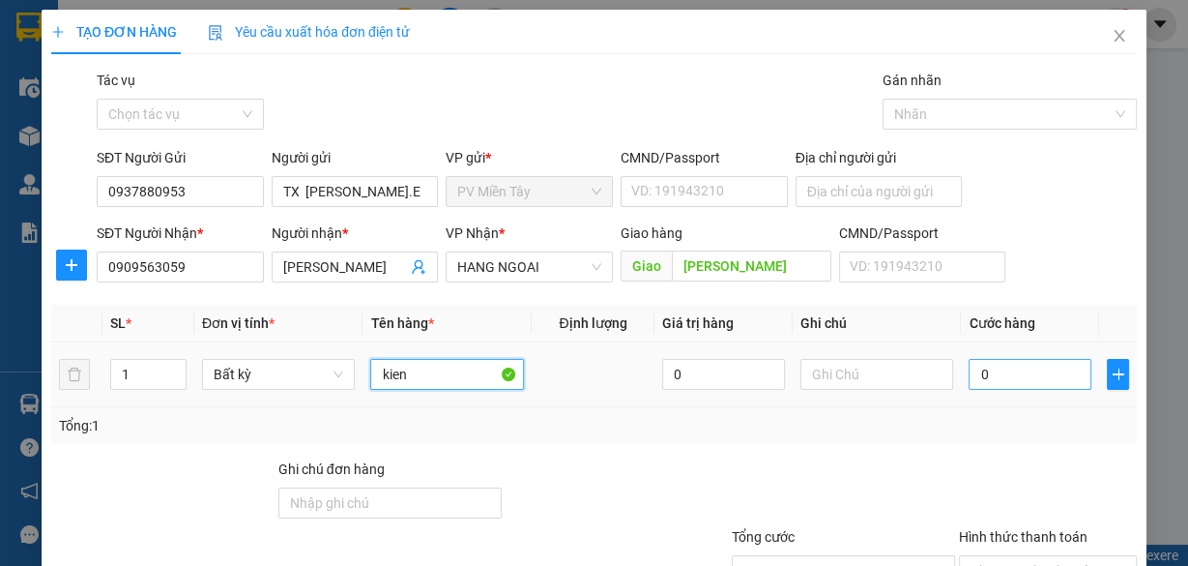
type input "kien"
click at [1018, 377] on input "0" at bounding box center [1030, 374] width 123 height 31
type input "4"
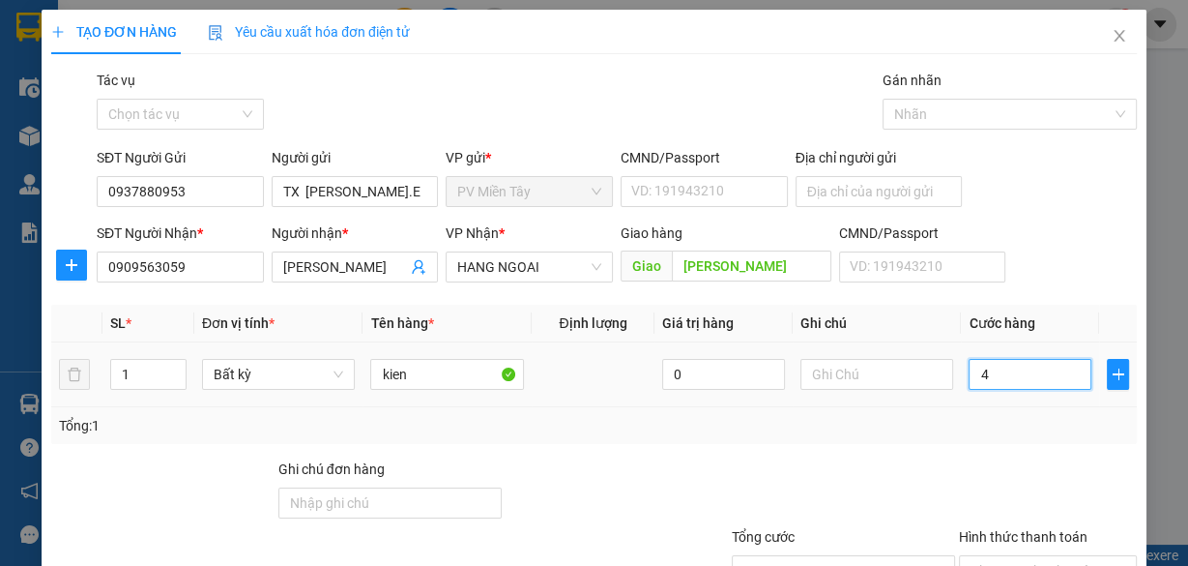
type input "40"
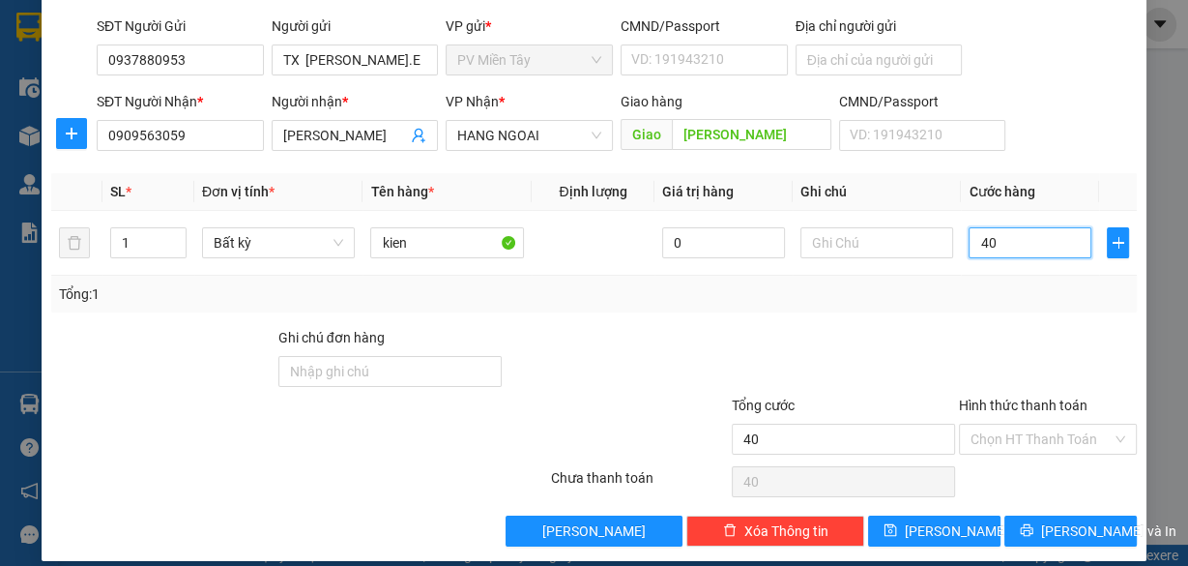
scroll to position [147, 0]
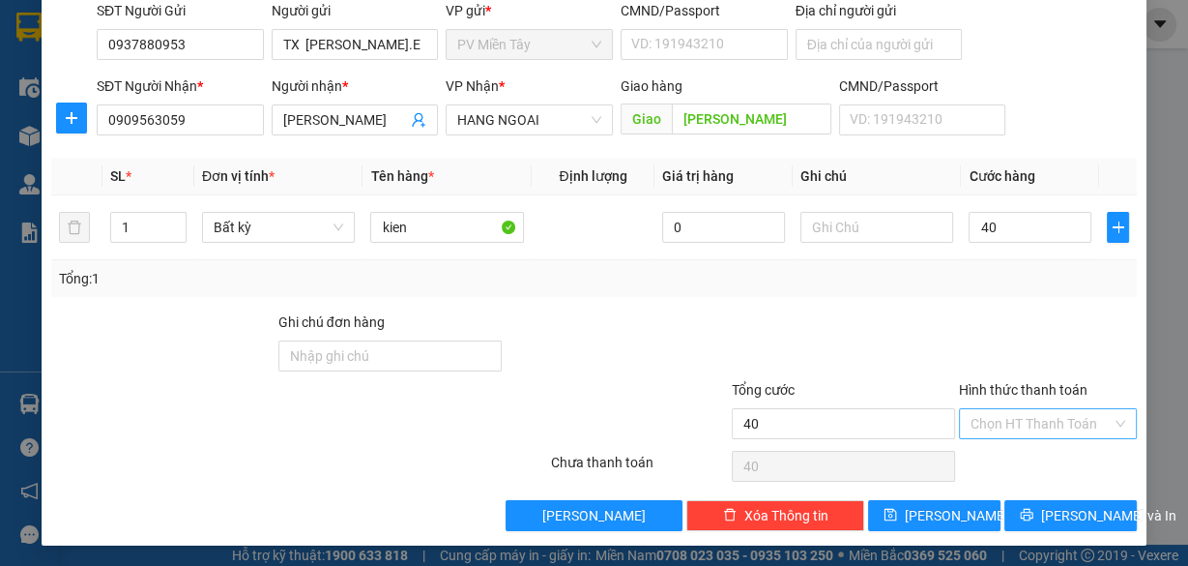
type input "40.000"
click at [1024, 422] on input "Hình thức thanh toán" at bounding box center [1041, 423] width 141 height 29
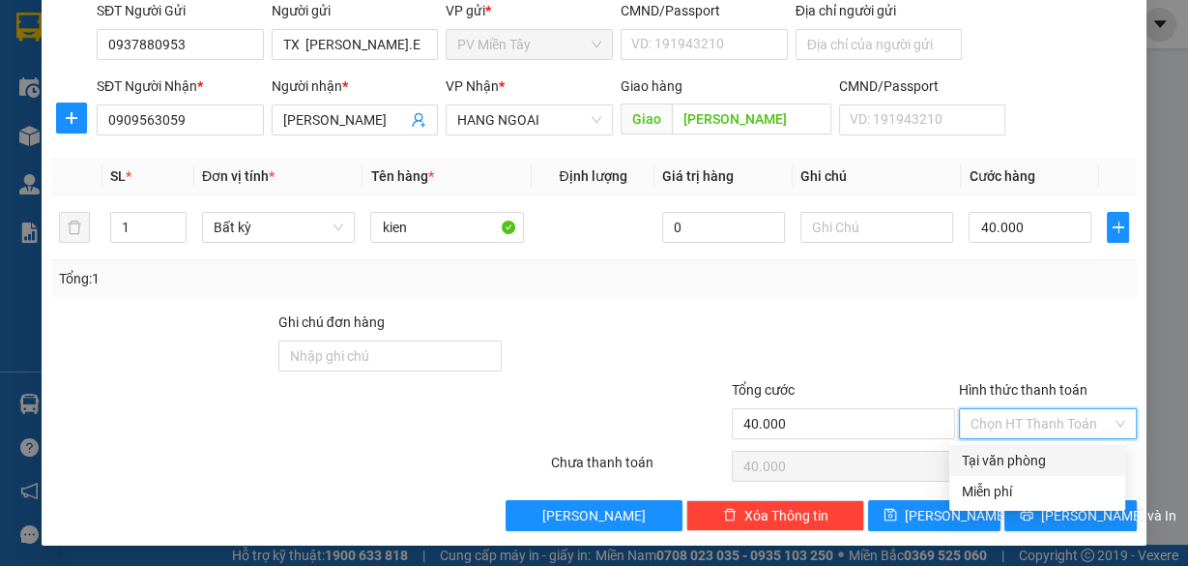
click at [1031, 453] on div "Tại văn phòng" at bounding box center [1037, 460] width 153 height 21
type input "0"
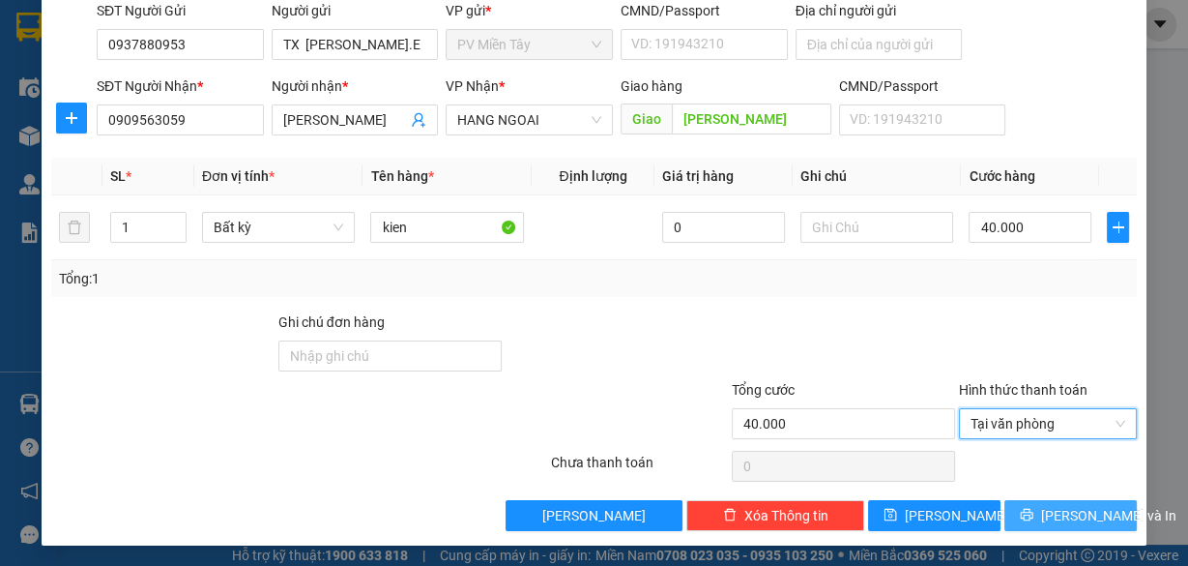
click at [1057, 515] on span "[PERSON_NAME] và In" at bounding box center [1108, 515] width 135 height 21
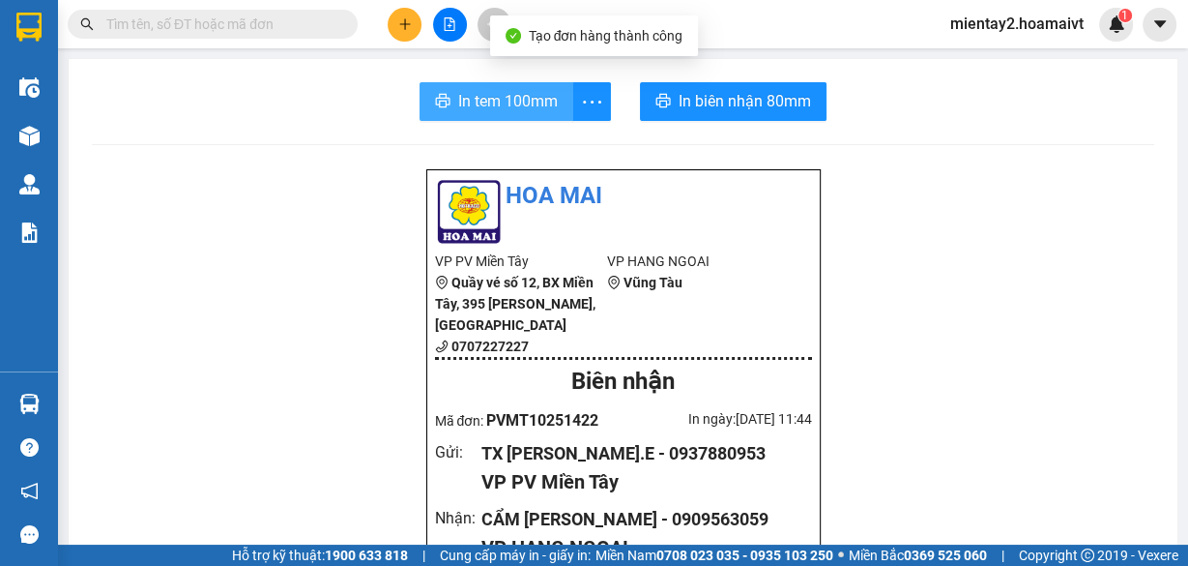
click at [513, 101] on span "In tem 100mm" at bounding box center [508, 101] width 100 height 24
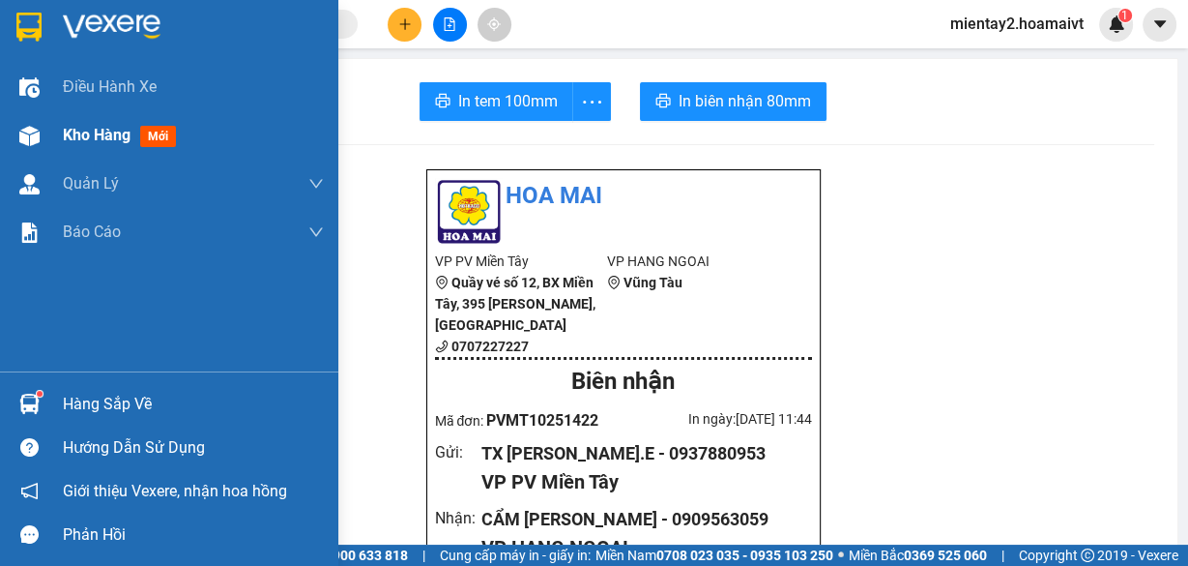
click at [116, 135] on span "Kho hàng" at bounding box center [97, 135] width 68 height 18
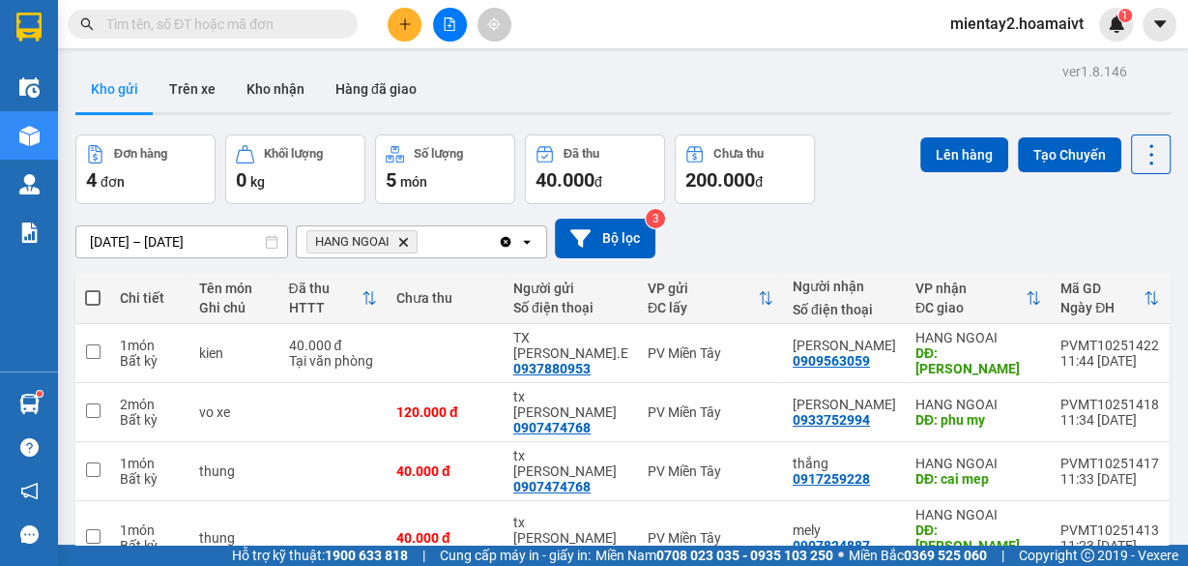
drag, startPoint x: 93, startPoint y: 295, endPoint x: 196, endPoint y: 278, distance: 104.9
click at [95, 295] on span at bounding box center [92, 297] width 15 height 15
click at [93, 288] on input "checkbox" at bounding box center [93, 288] width 0 height 0
checkbox input "true"
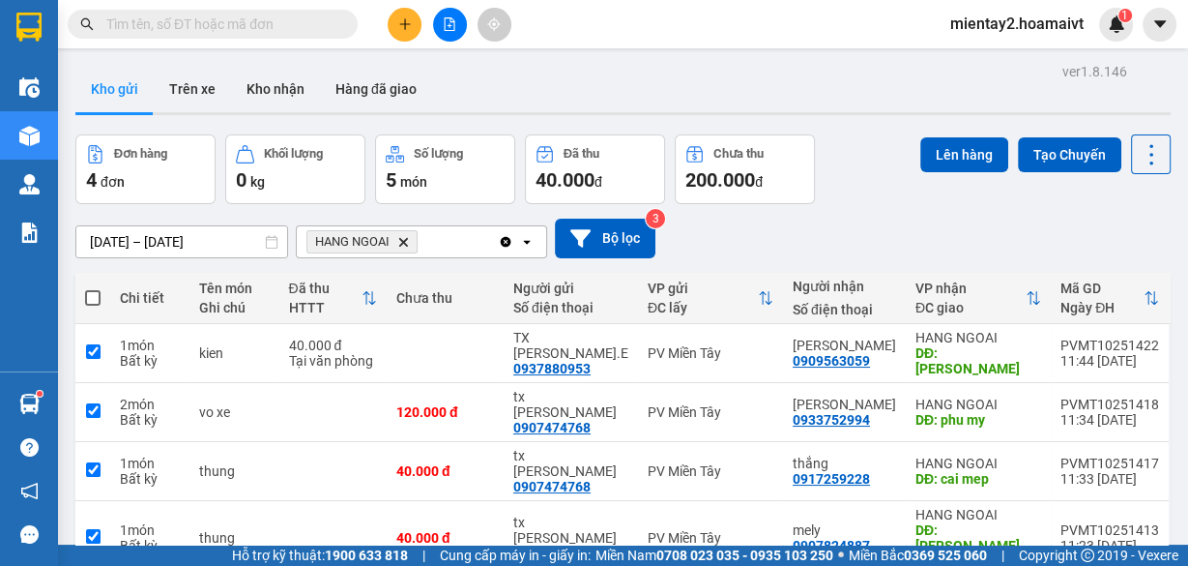
checkbox input "true"
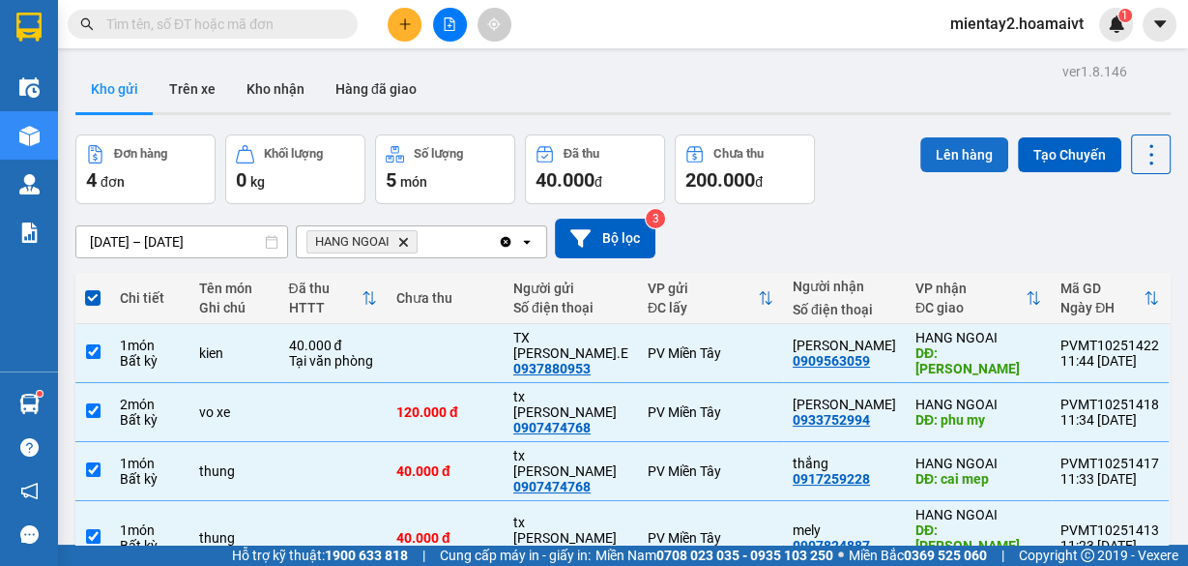
click at [962, 143] on button "Lên hàng" at bounding box center [965, 154] width 88 height 35
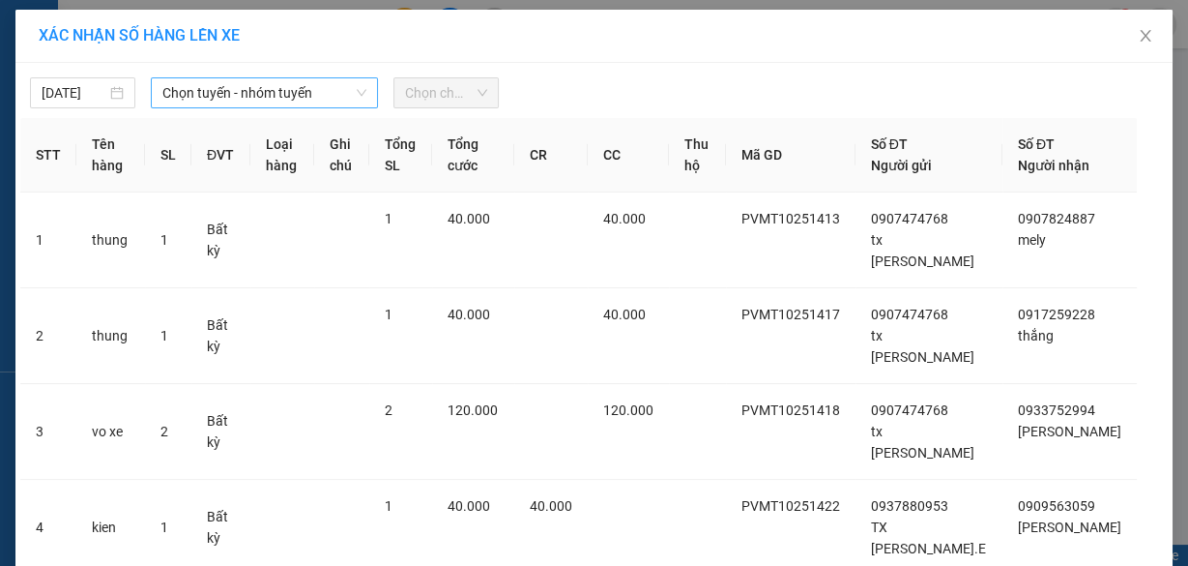
click at [218, 89] on span "Chọn tuyến - nhóm tuyến" at bounding box center [264, 92] width 204 height 29
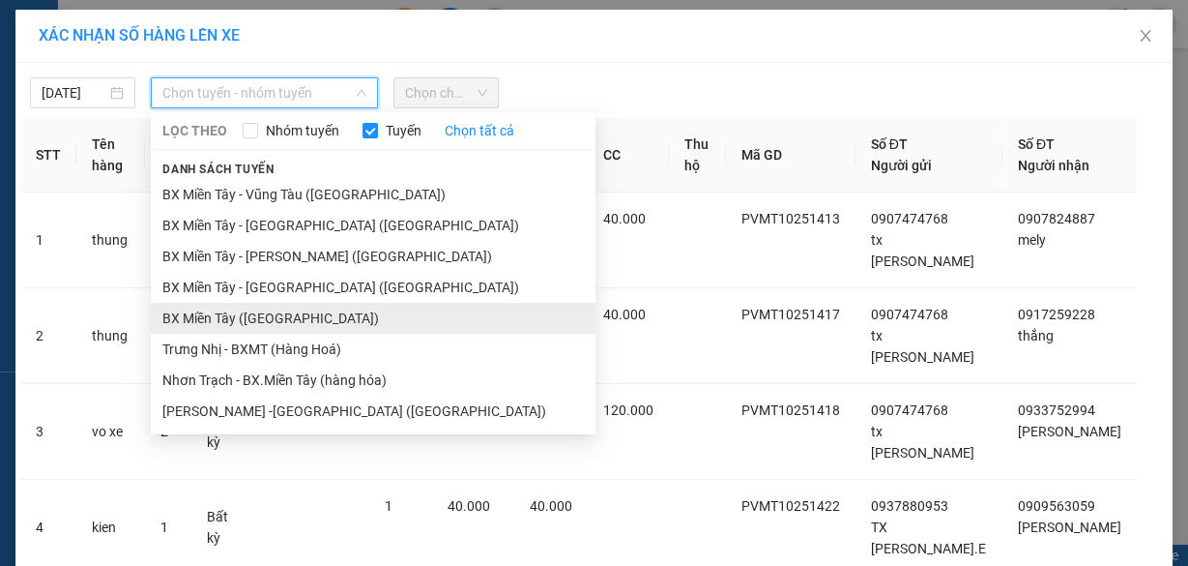
click at [275, 316] on li "BX Miền Tây ([GEOGRAPHIC_DATA])" at bounding box center [373, 318] width 445 height 31
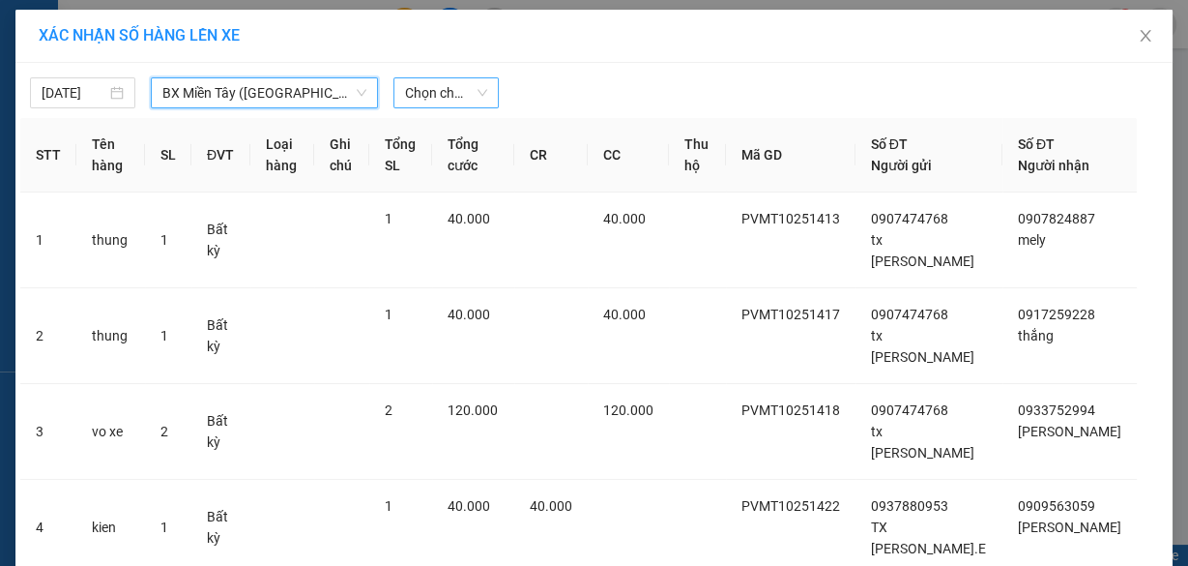
click at [436, 85] on span "Chọn chuyến" at bounding box center [446, 92] width 82 height 29
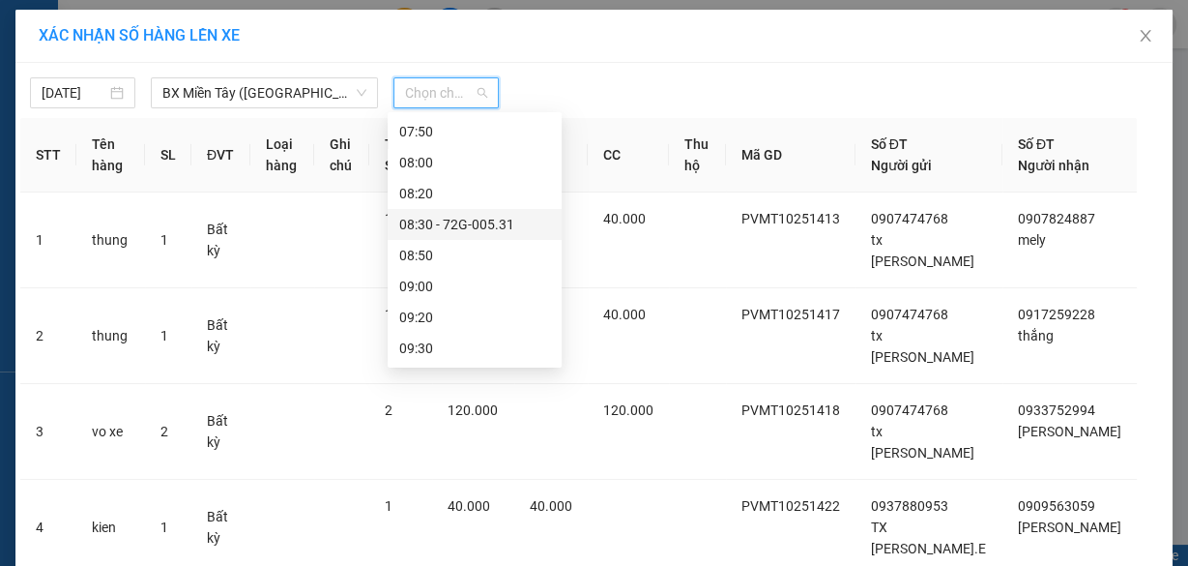
scroll to position [155, 0]
click at [1138, 31] on icon "close" at bounding box center [1145, 35] width 15 height 15
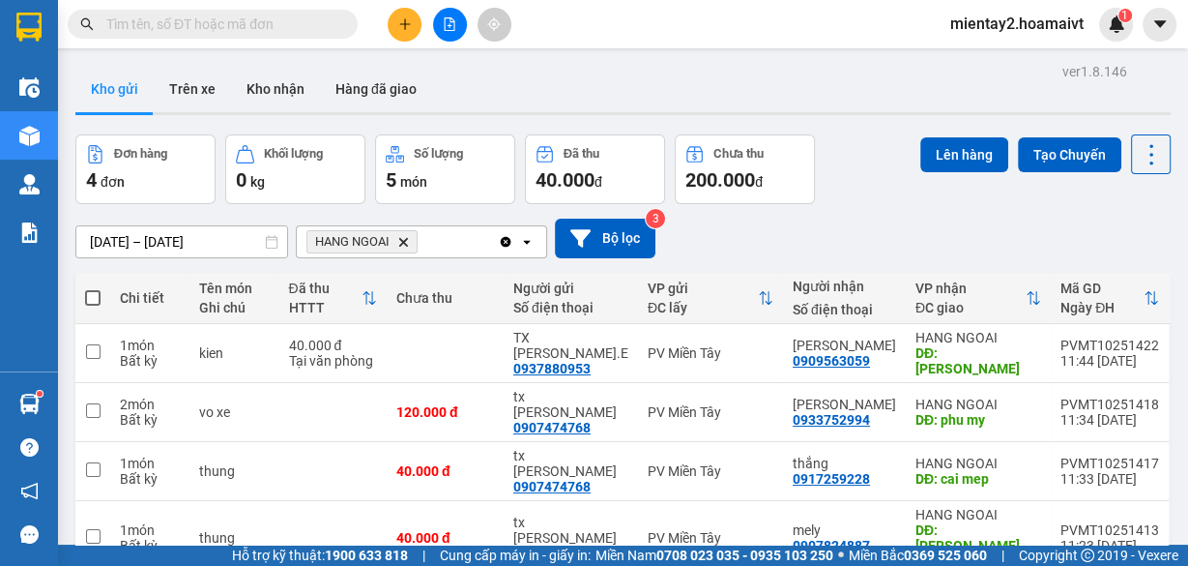
click at [95, 294] on span at bounding box center [92, 297] width 15 height 15
click at [93, 288] on input "checkbox" at bounding box center [93, 288] width 0 height 0
checkbox input "true"
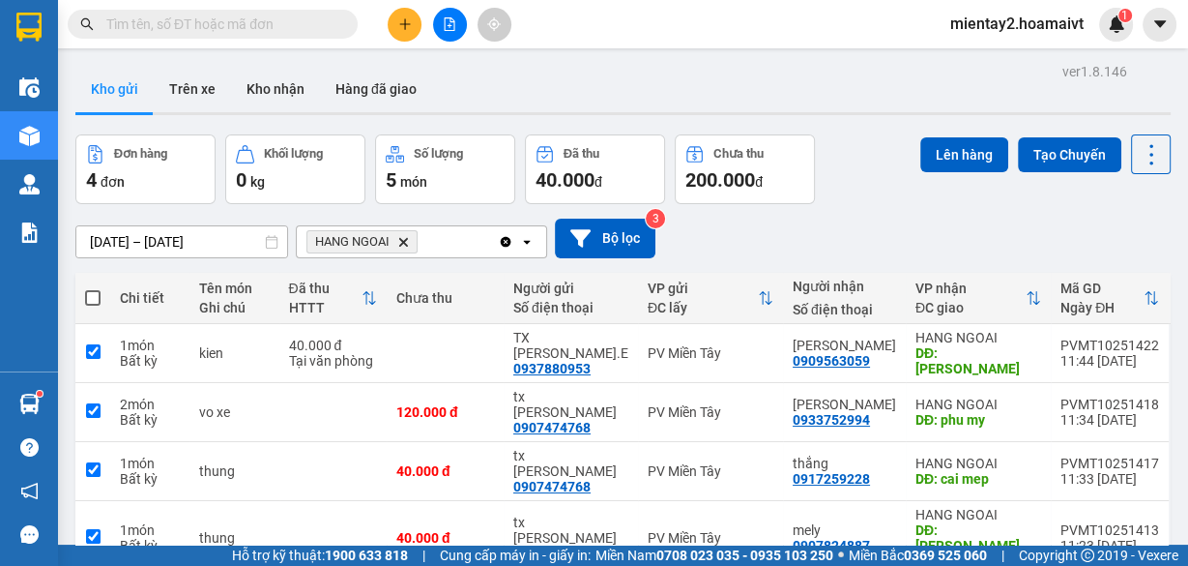
checkbox input "true"
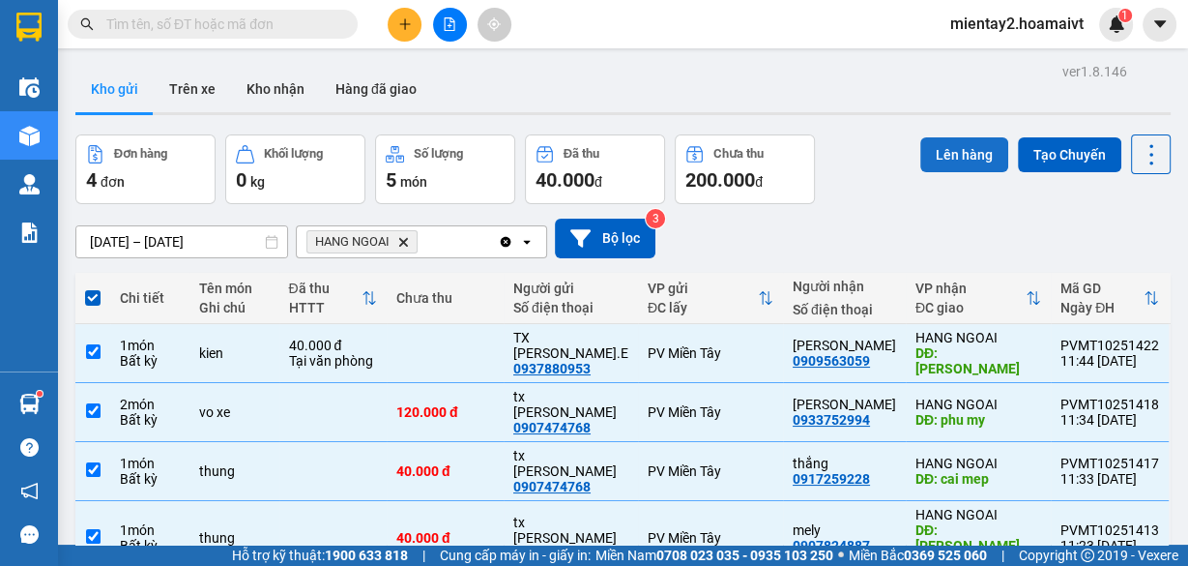
click at [960, 162] on button "Lên hàng" at bounding box center [965, 154] width 88 height 35
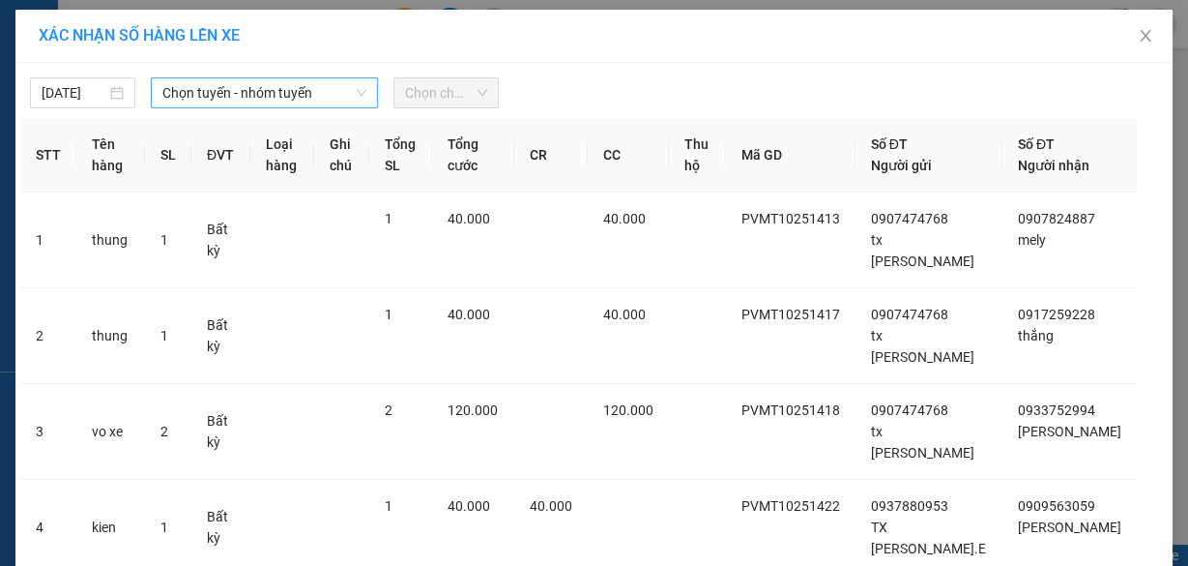
click at [242, 86] on span "Chọn tuyến - nhóm tuyến" at bounding box center [264, 92] width 204 height 29
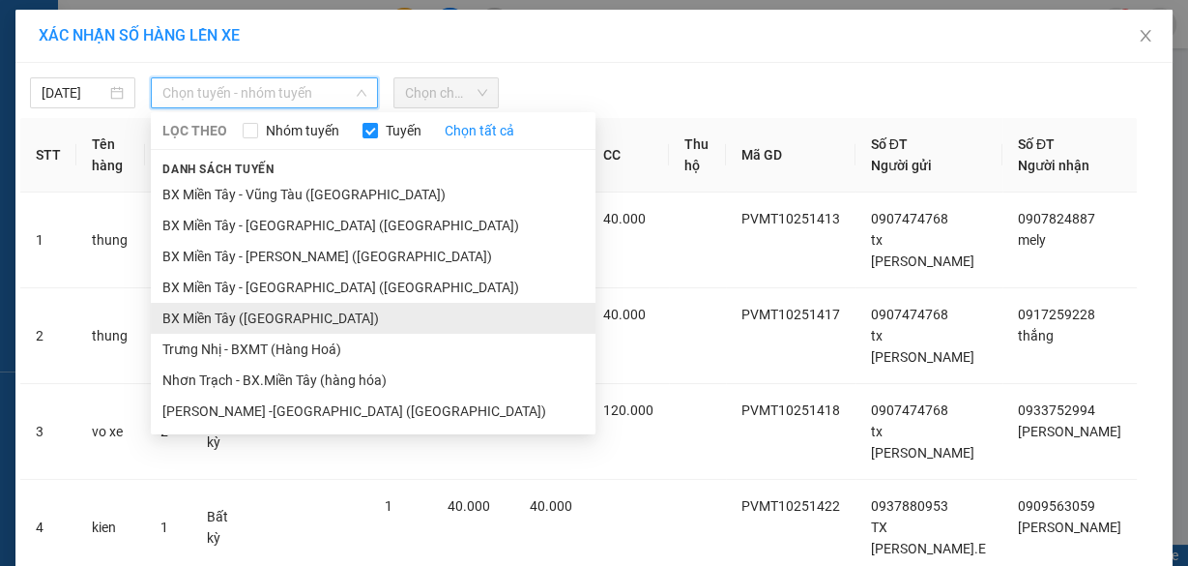
click at [286, 319] on li "BX Miền Tây ([GEOGRAPHIC_DATA])" at bounding box center [373, 318] width 445 height 31
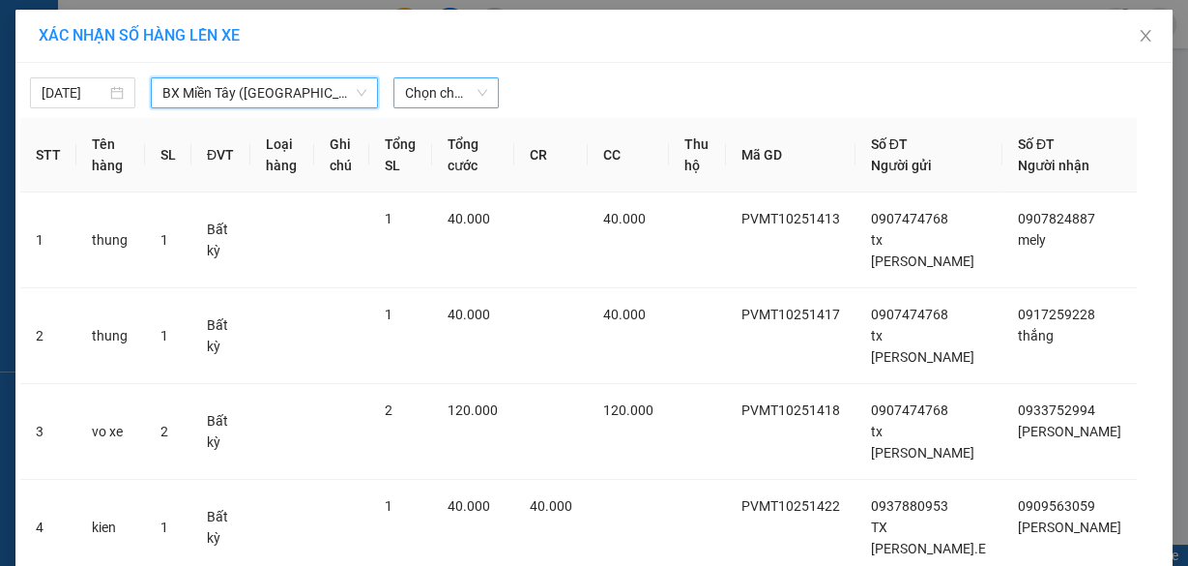
click at [447, 87] on span "Chọn chuyến" at bounding box center [446, 92] width 82 height 29
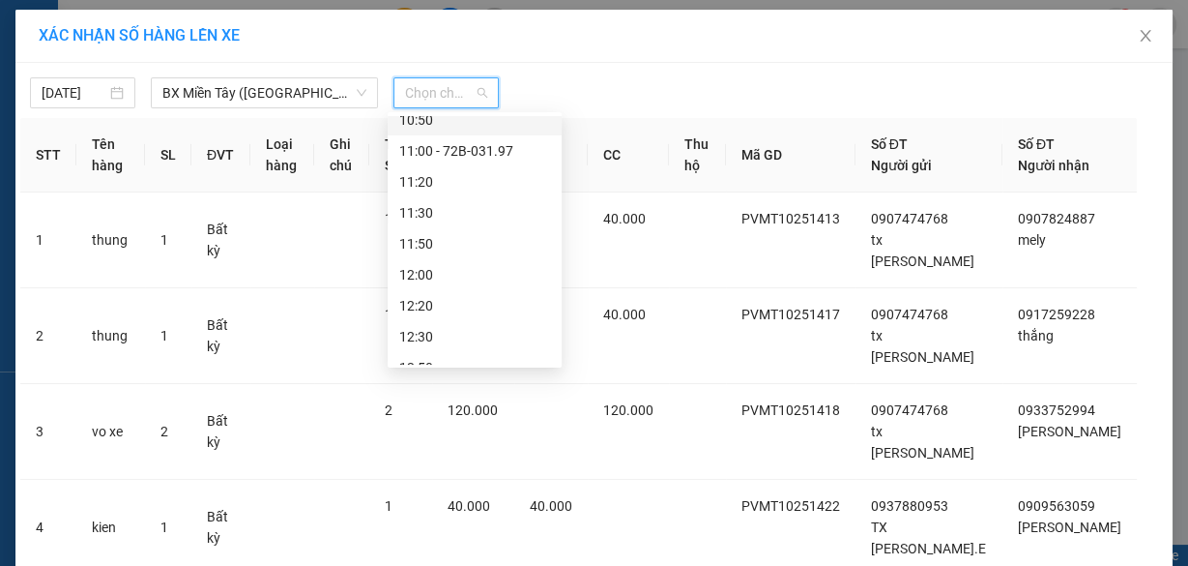
scroll to position [696, 0]
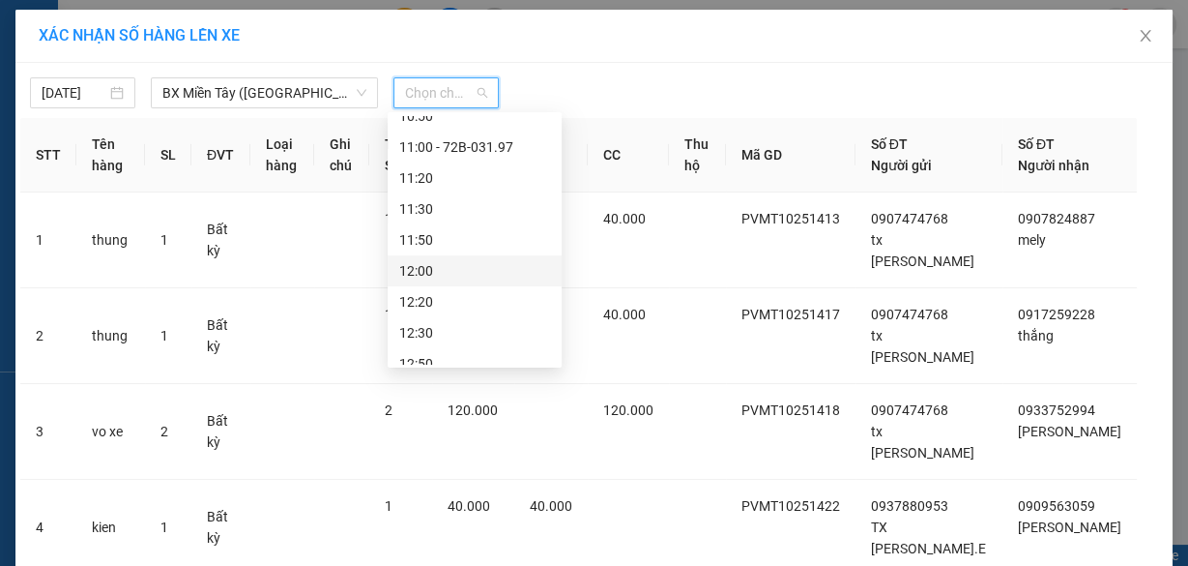
click at [438, 269] on div "12:00" at bounding box center [474, 270] width 151 height 21
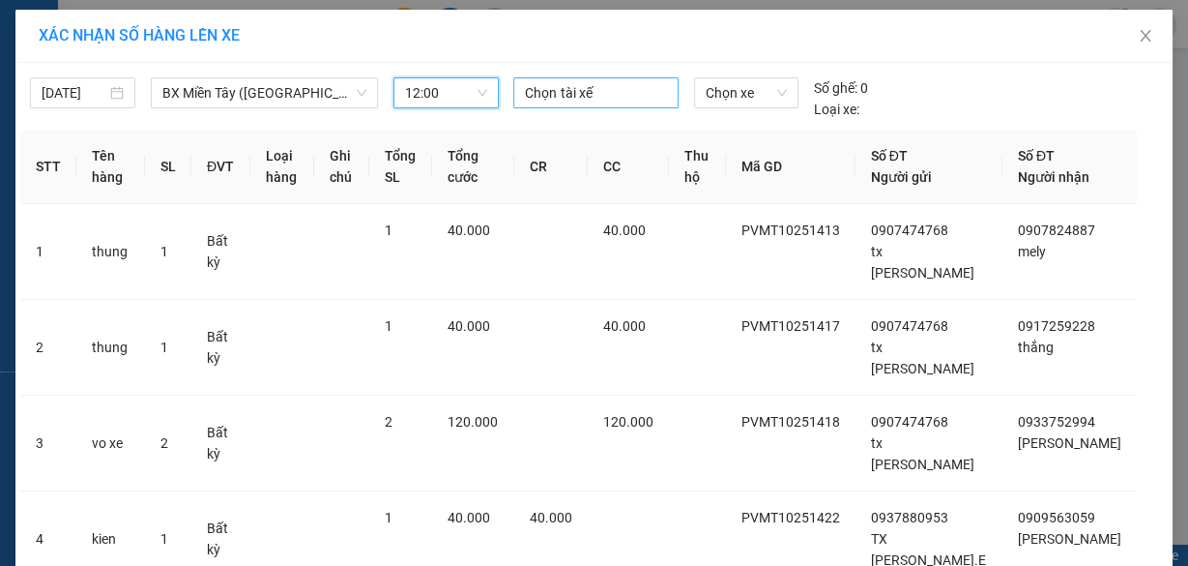
click at [582, 101] on div at bounding box center [595, 92] width 155 height 23
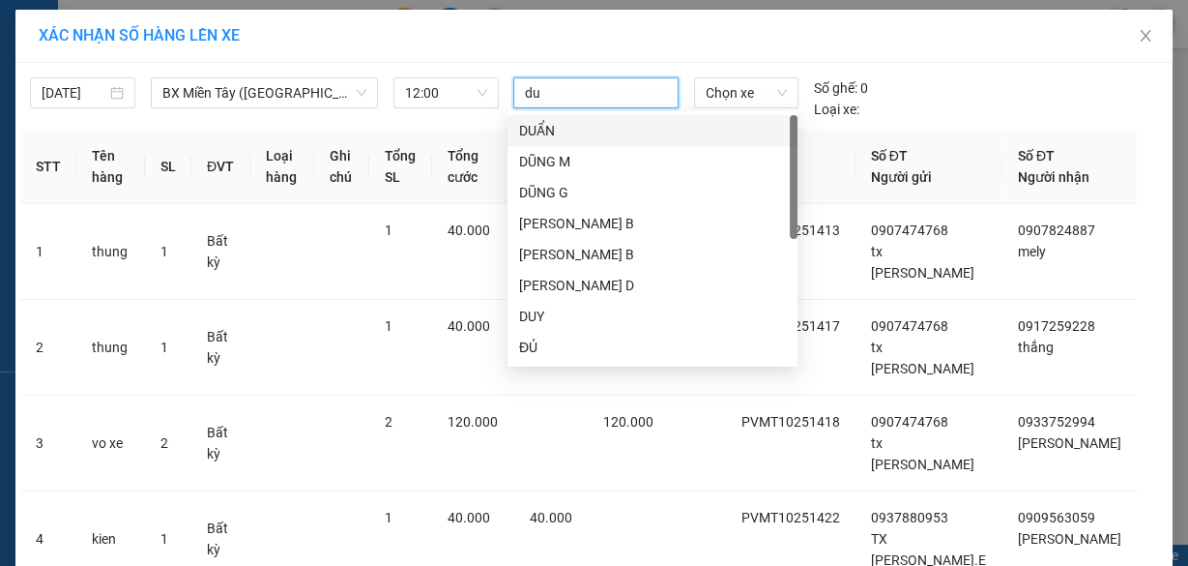
type input "duy"
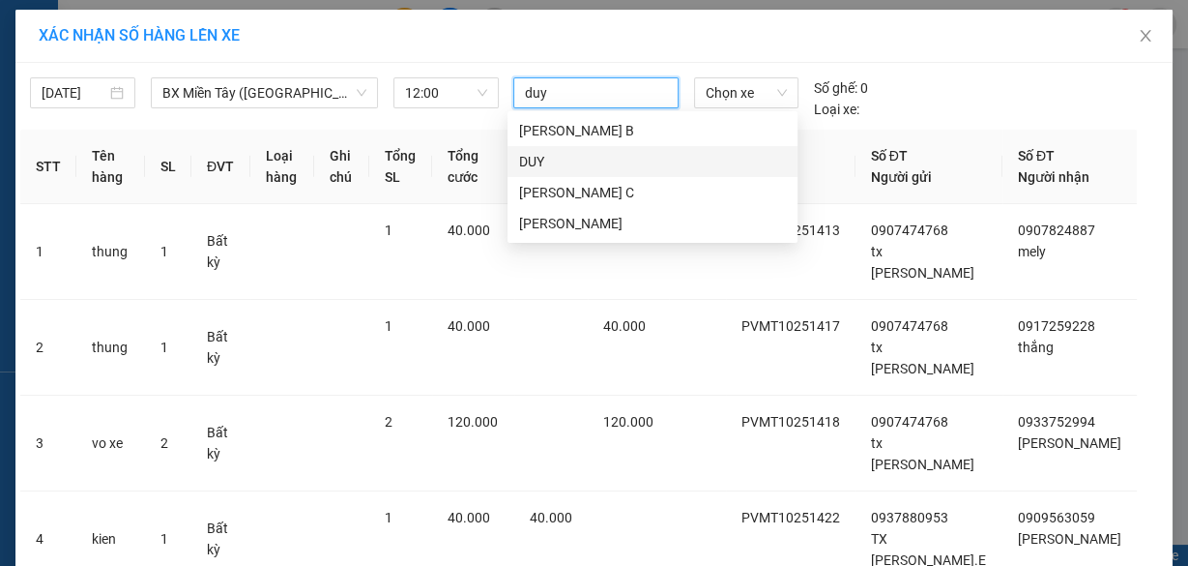
click at [558, 151] on div "DUY" at bounding box center [652, 161] width 267 height 21
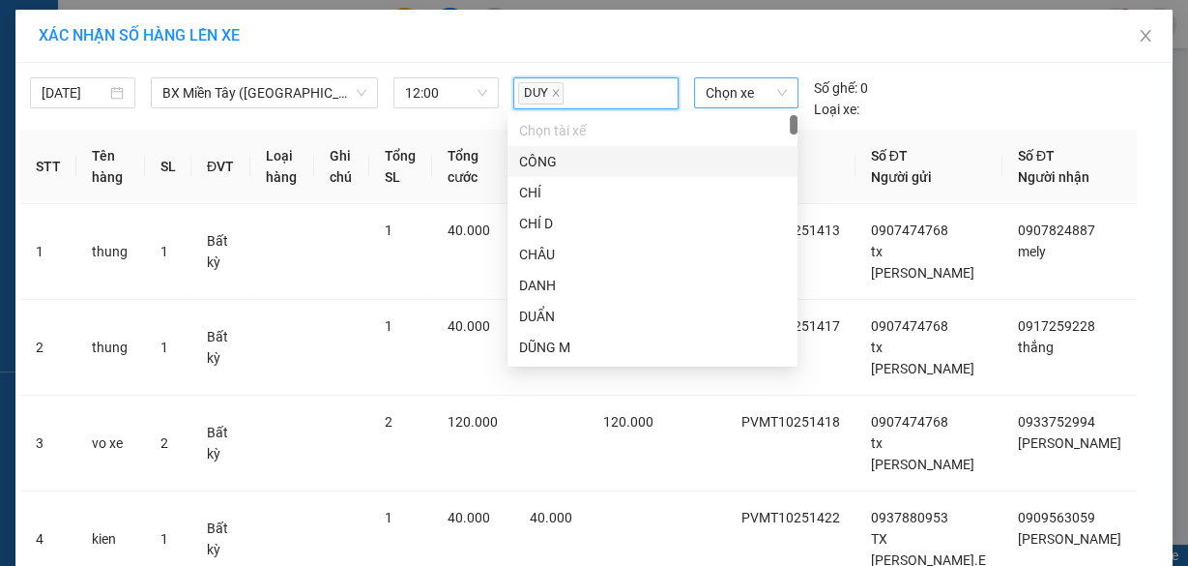
click at [715, 91] on span "Chọn xe" at bounding box center [746, 92] width 81 height 29
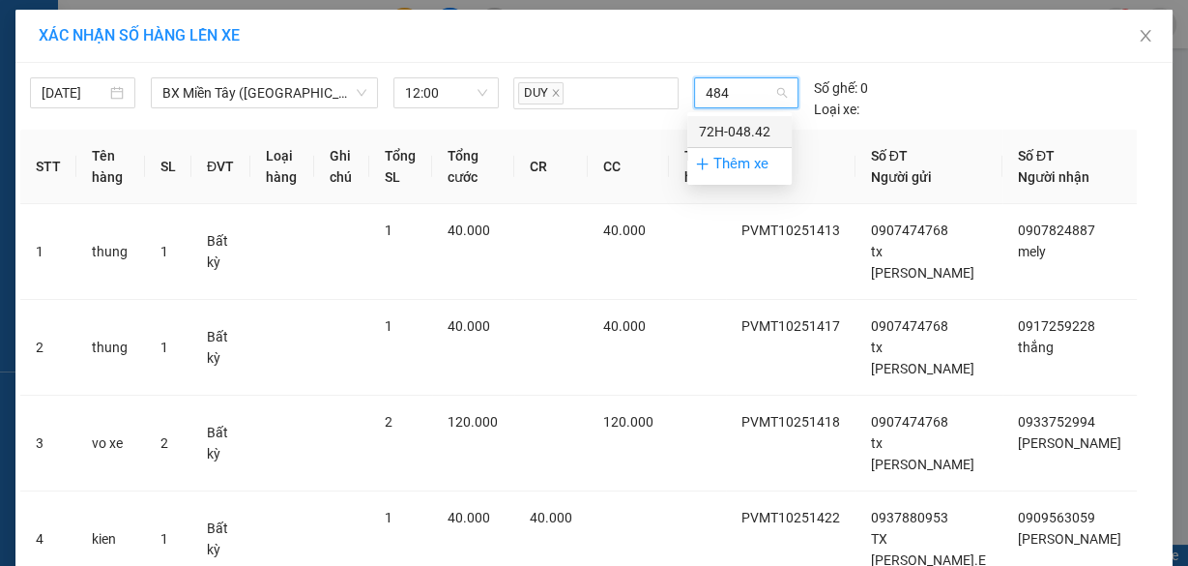
type input "4842"
click at [730, 127] on div "72H-048.42" at bounding box center [739, 131] width 81 height 21
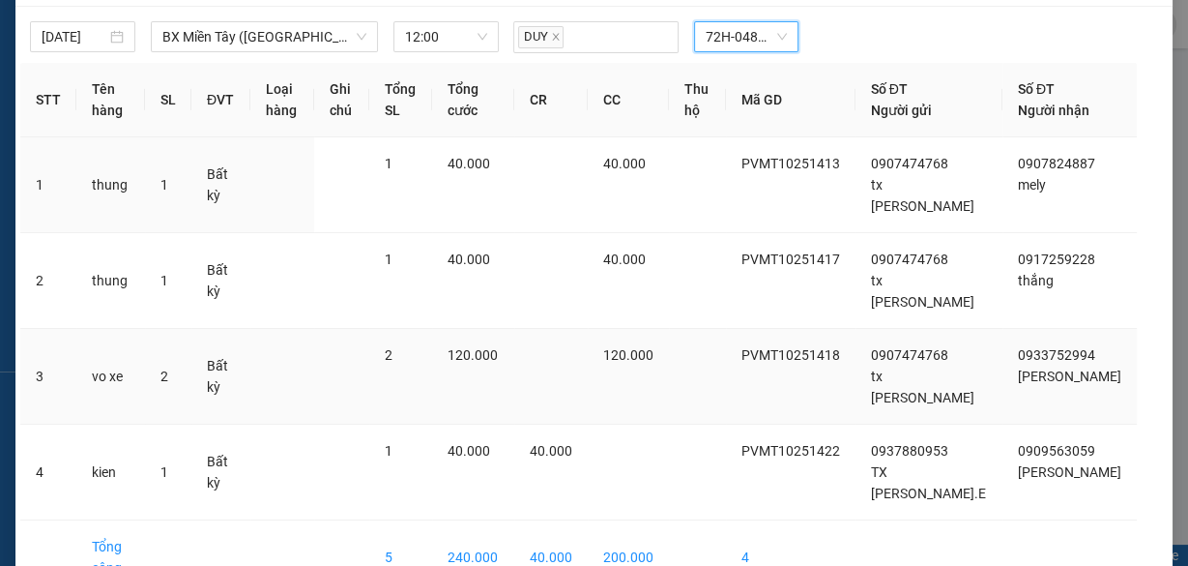
scroll to position [105, 0]
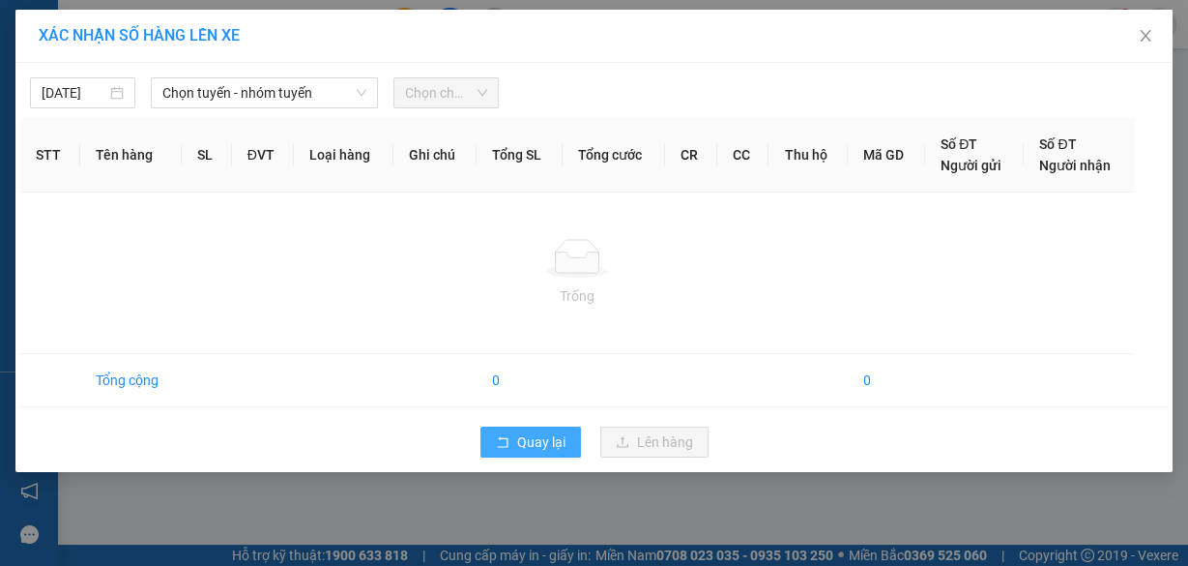
click at [517, 452] on button "Quay lại" at bounding box center [531, 441] width 101 height 31
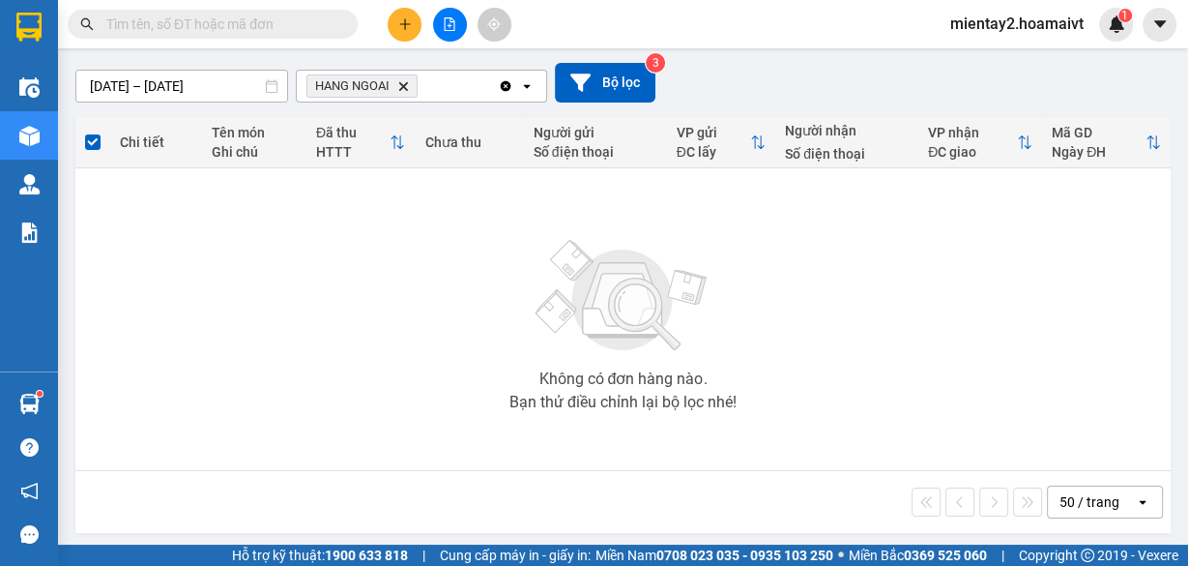
scroll to position [161, 0]
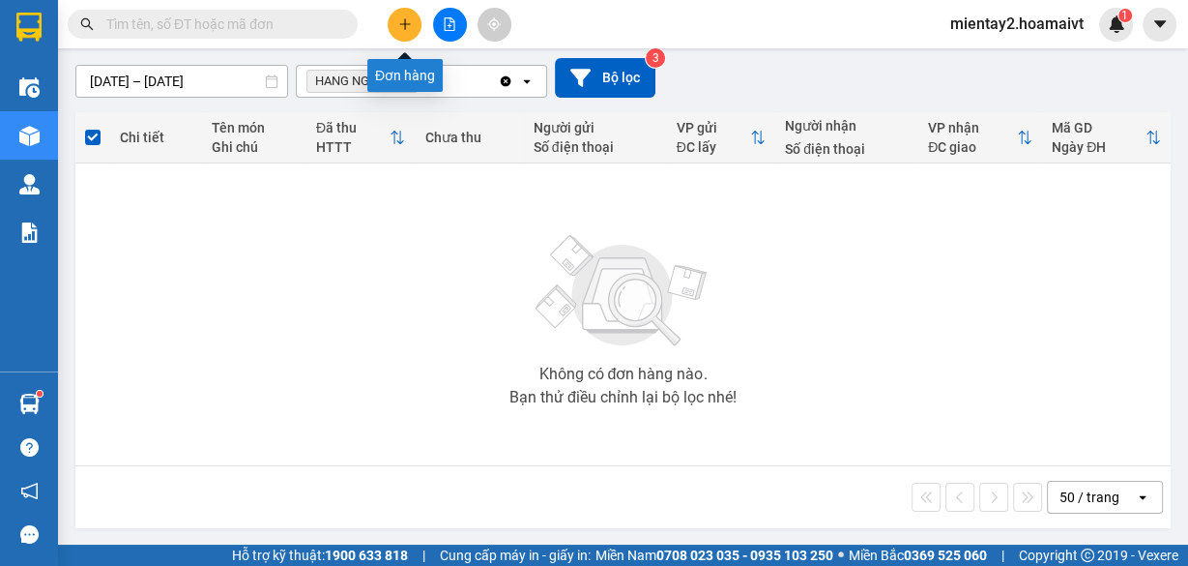
click at [413, 27] on button at bounding box center [405, 25] width 34 height 34
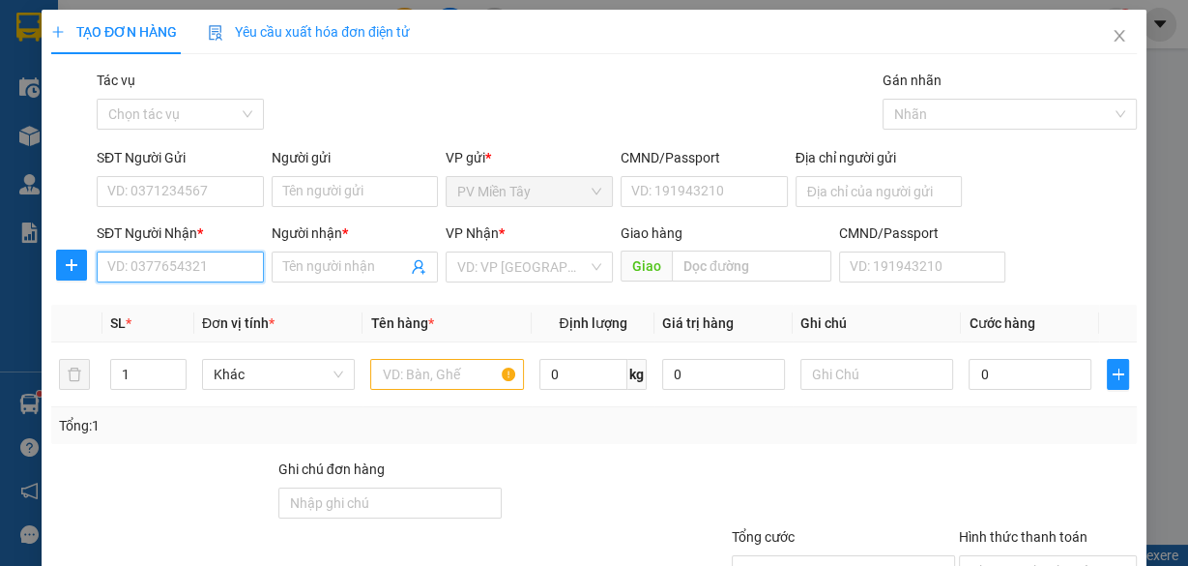
click at [215, 266] on input "SĐT Người Nhận *" at bounding box center [180, 266] width 167 height 31
type input "0933020226"
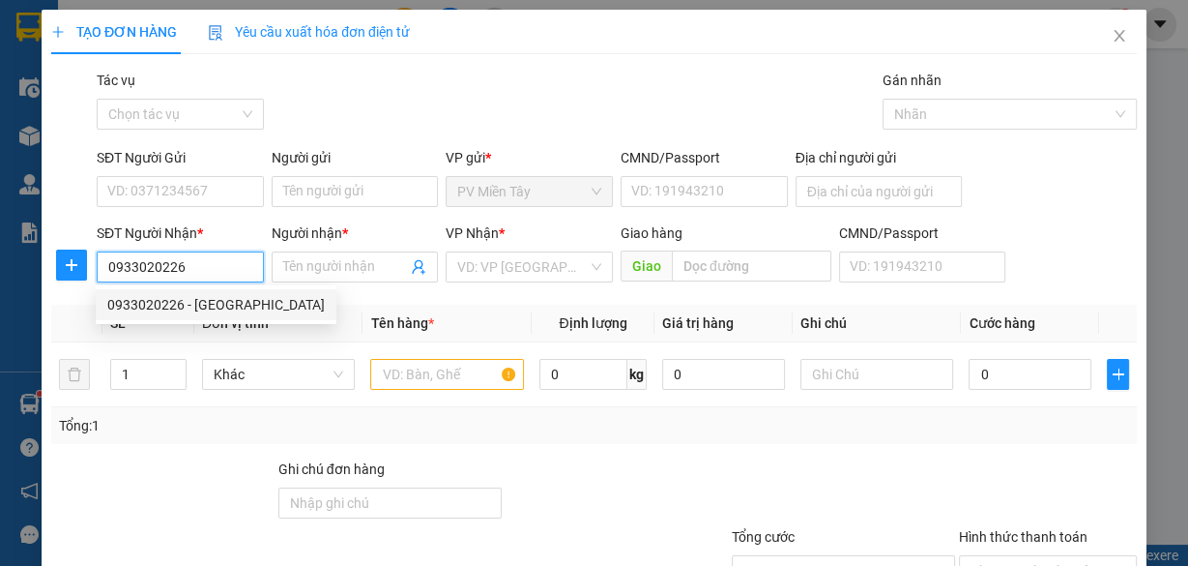
click at [190, 309] on div "0933020226 - [GEOGRAPHIC_DATA]" at bounding box center [216, 304] width 218 height 21
type input "Huy"
type input "my xuan"
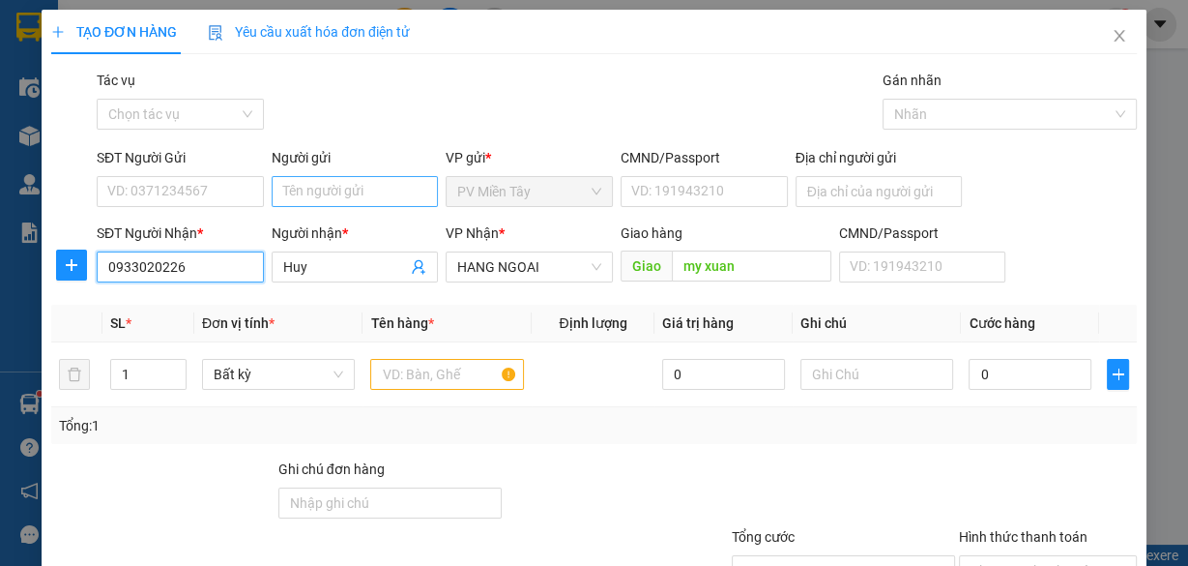
type input "0933020226"
click at [320, 188] on input "Người gửi" at bounding box center [355, 191] width 167 height 31
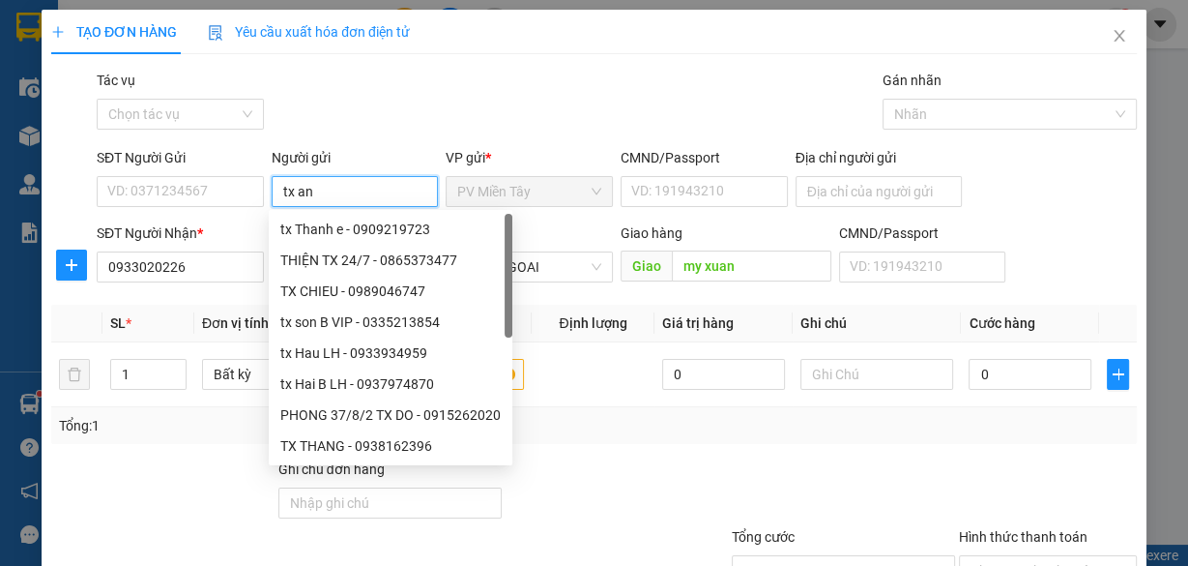
type input "tx [PERSON_NAME]"
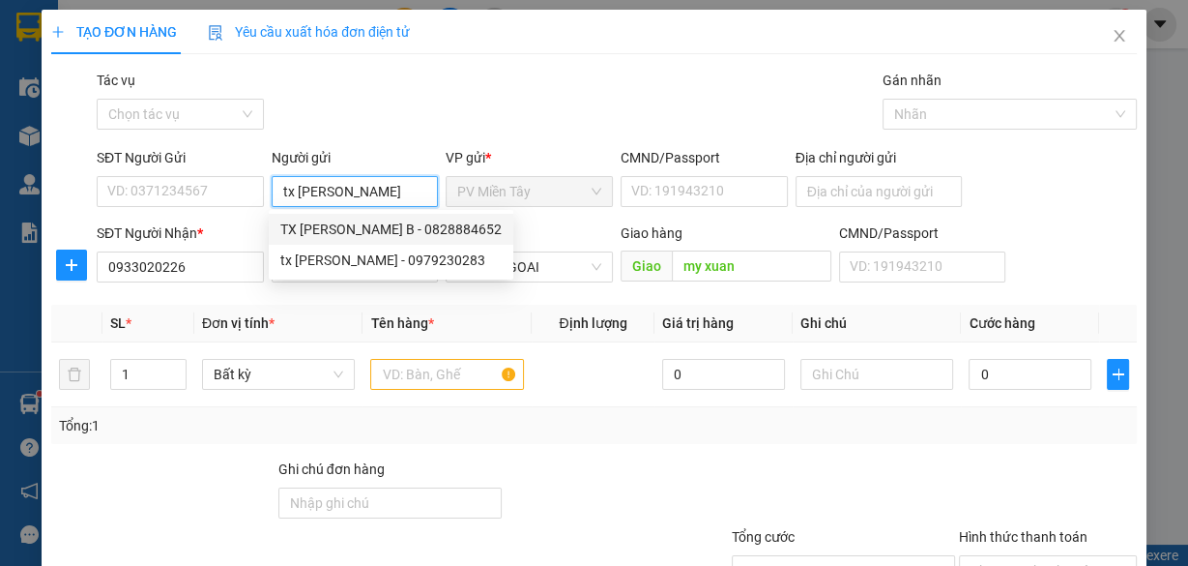
click at [328, 229] on div "TX [PERSON_NAME] B - 0828884652" at bounding box center [390, 229] width 221 height 21
type input "0828884652"
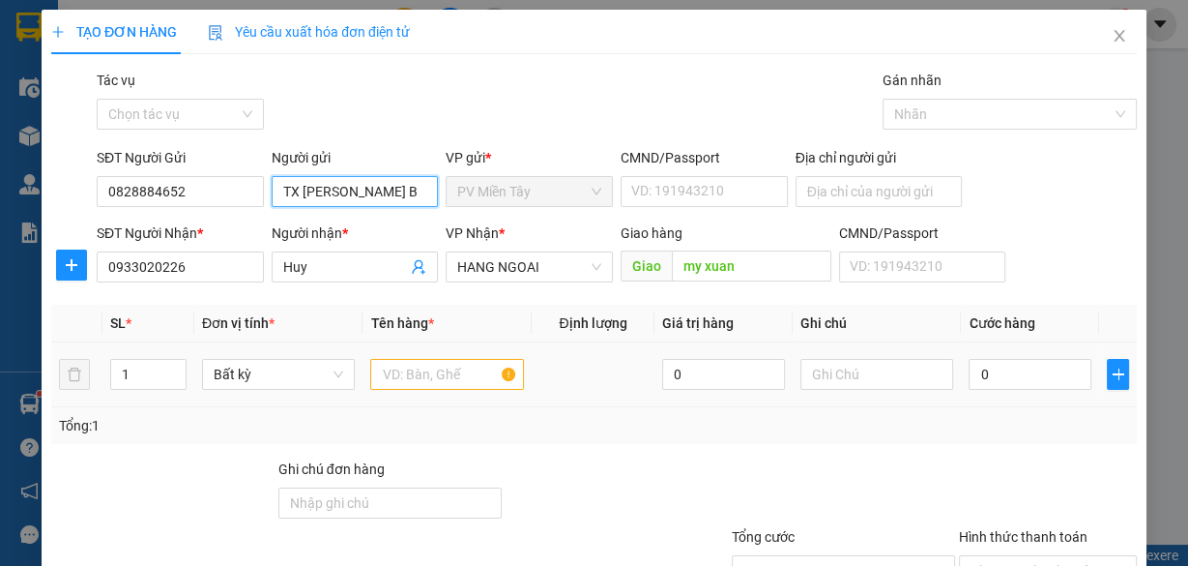
type input "TX [PERSON_NAME] B"
click at [425, 371] on input "text" at bounding box center [447, 374] width 154 height 31
click at [197, 189] on input "0828884652" at bounding box center [180, 191] width 167 height 31
type input "0"
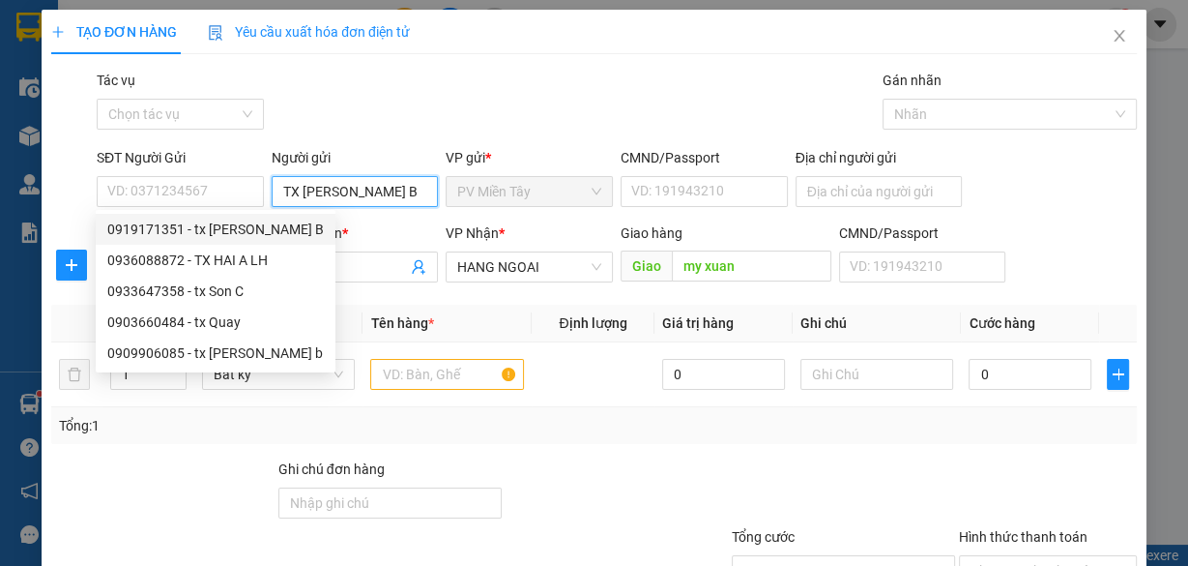
click at [386, 202] on input "TX [PERSON_NAME] B" at bounding box center [355, 191] width 167 height 31
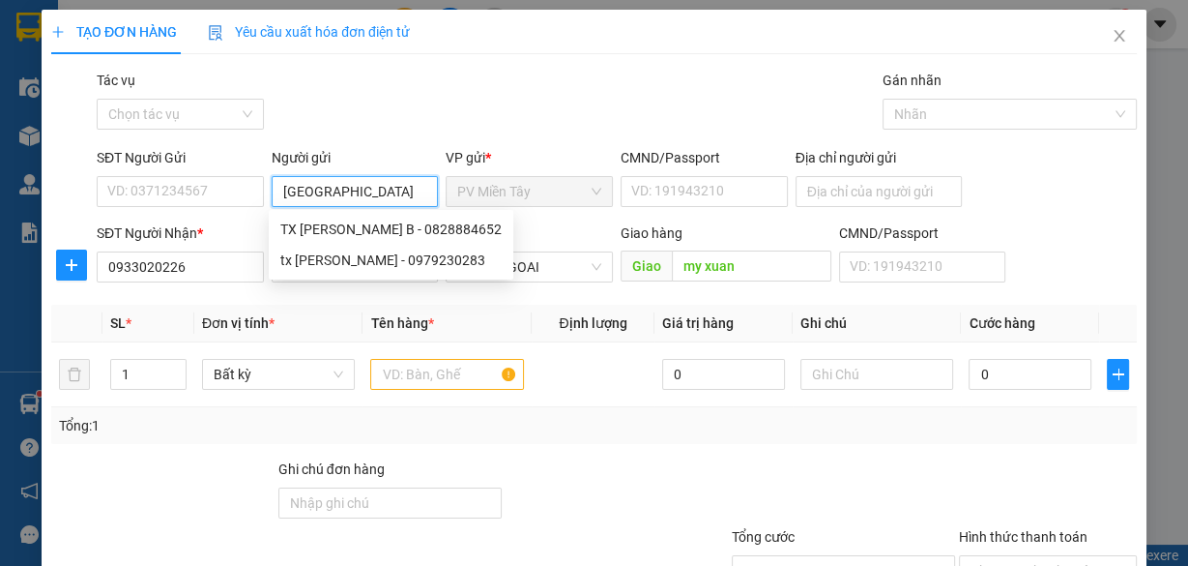
type input "T"
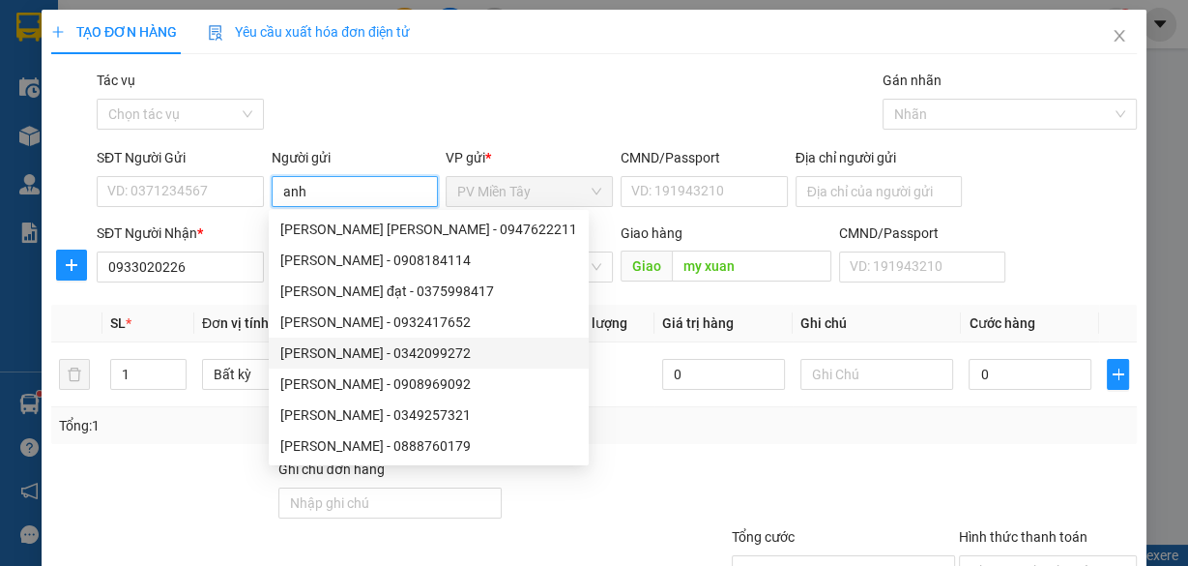
scroll to position [62, 0]
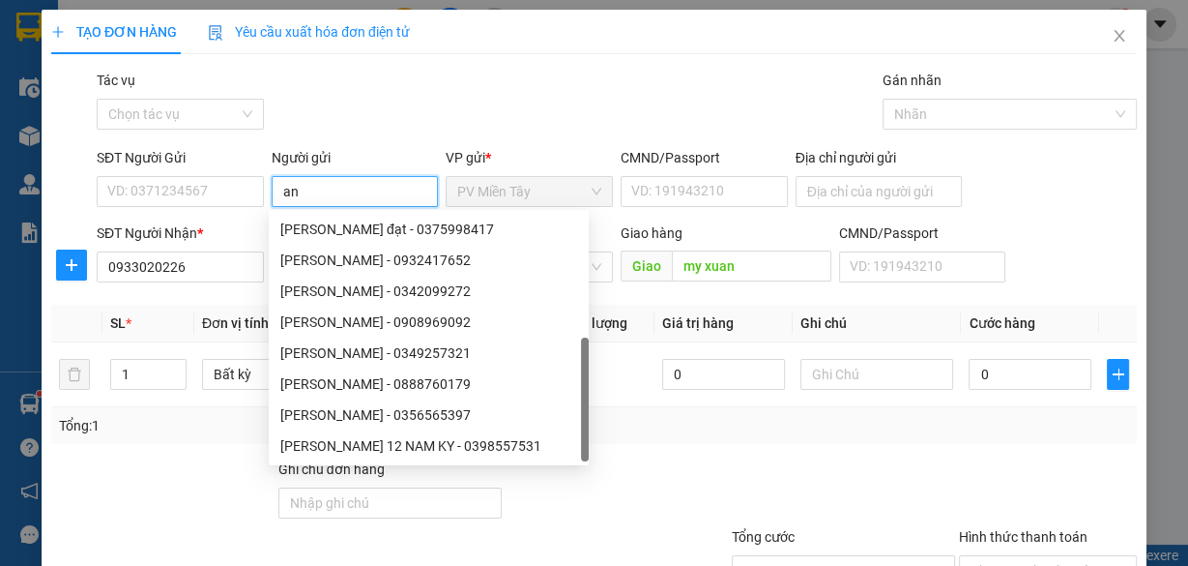
type input "a"
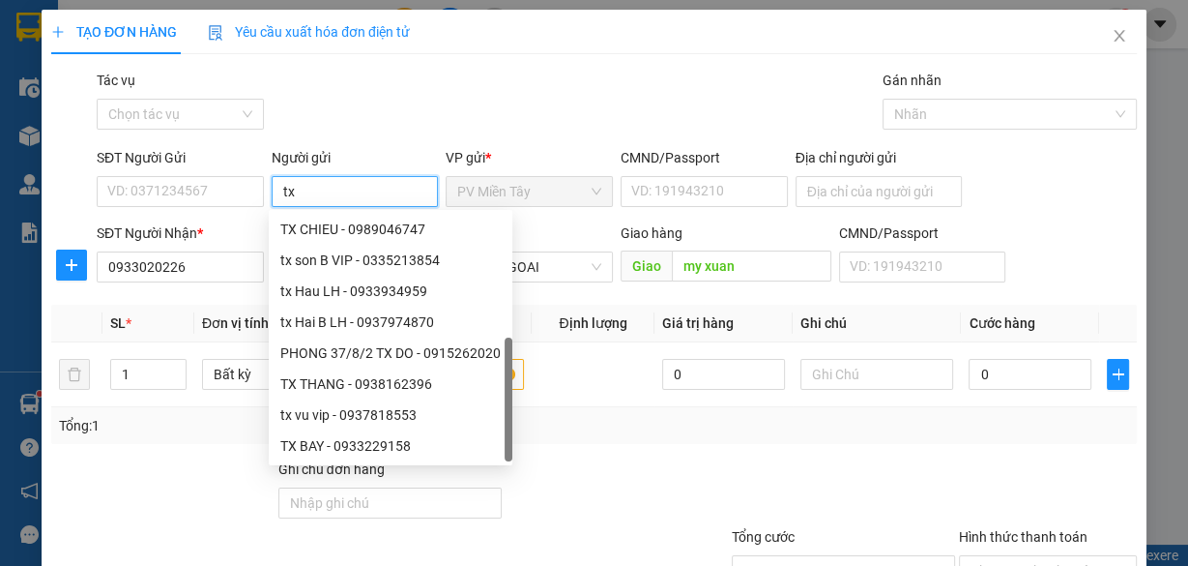
type input "tx d"
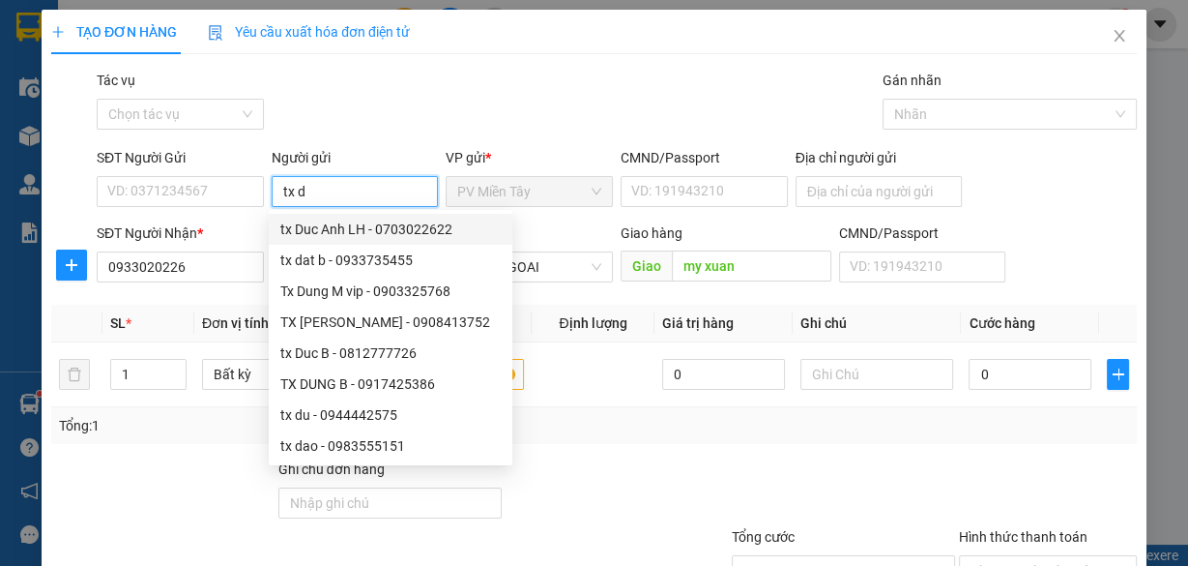
click at [371, 233] on div "tx Duc Anh LH - 0703022622" at bounding box center [390, 229] width 220 height 21
type input "0703022622"
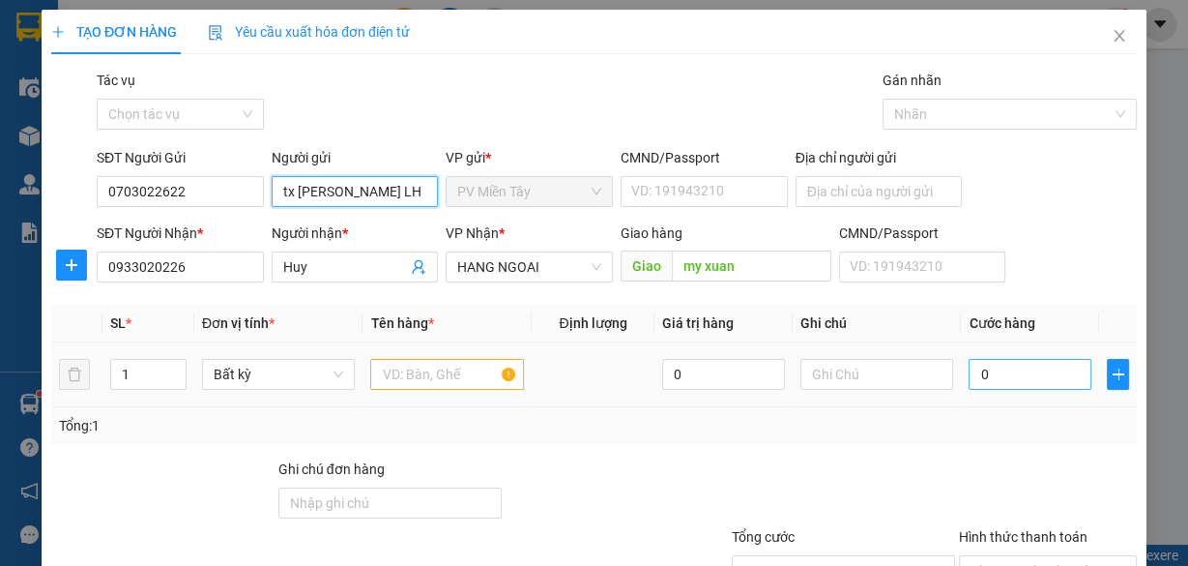
type input "tx [PERSON_NAME] LH"
click at [1018, 378] on input "0" at bounding box center [1030, 374] width 123 height 31
type input "4"
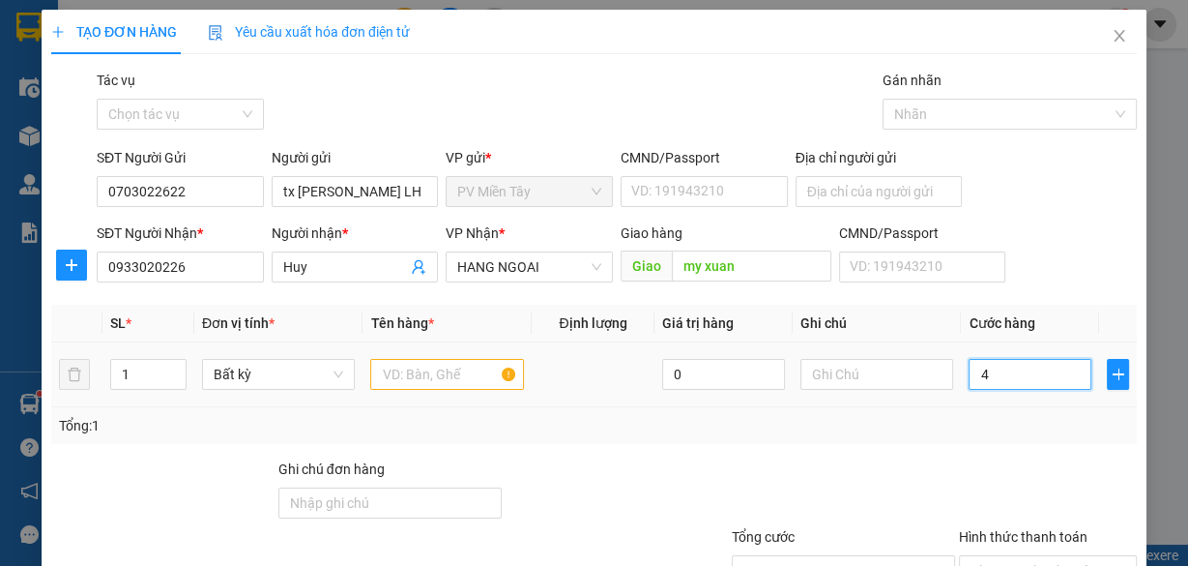
type input "40"
type input "40.000"
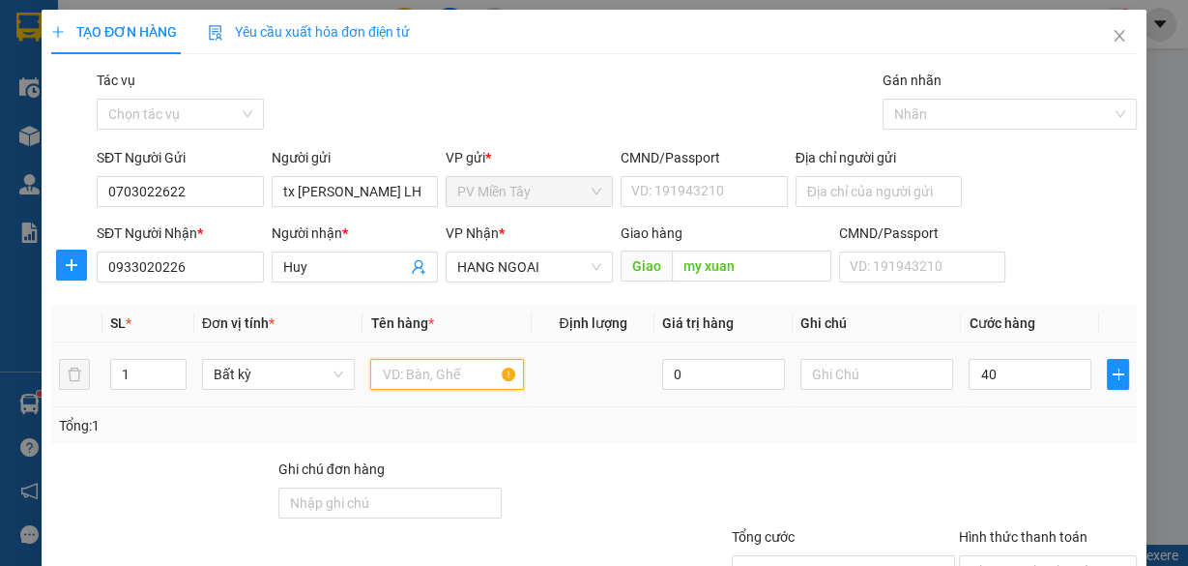
type input "40.000"
click at [431, 368] on input "text" at bounding box center [447, 374] width 154 height 31
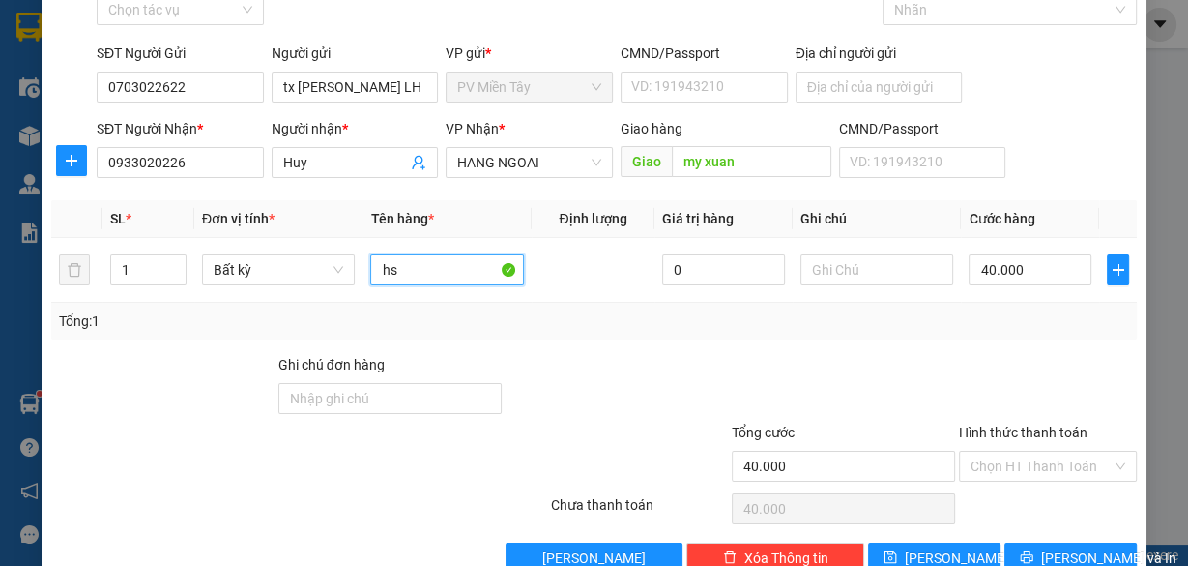
scroll to position [147, 0]
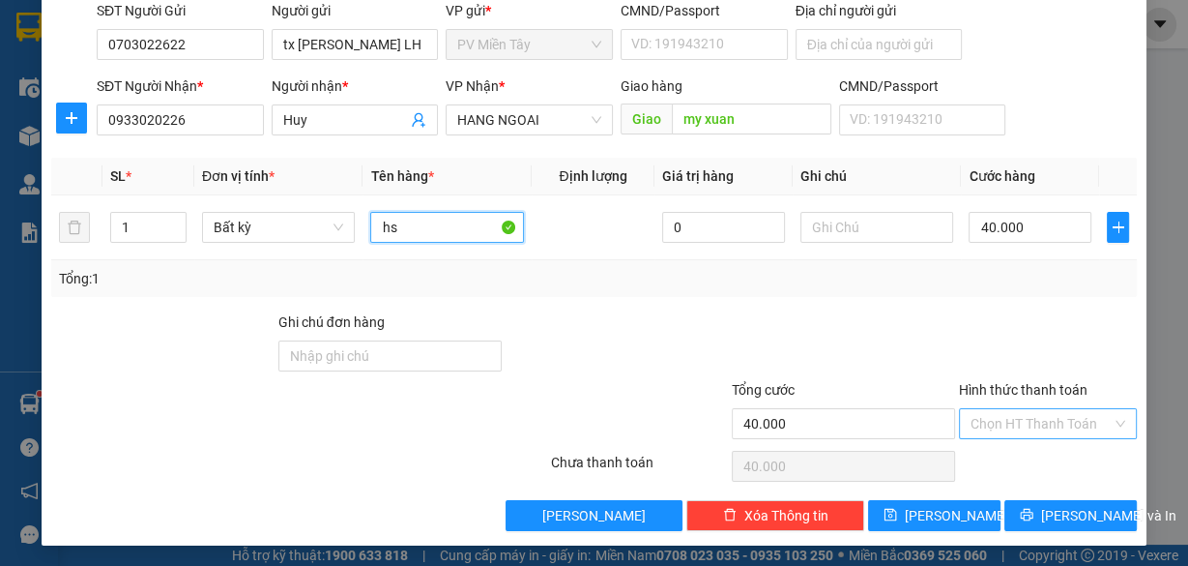
type input "hs"
click at [1015, 415] on input "Hình thức thanh toán" at bounding box center [1041, 423] width 141 height 29
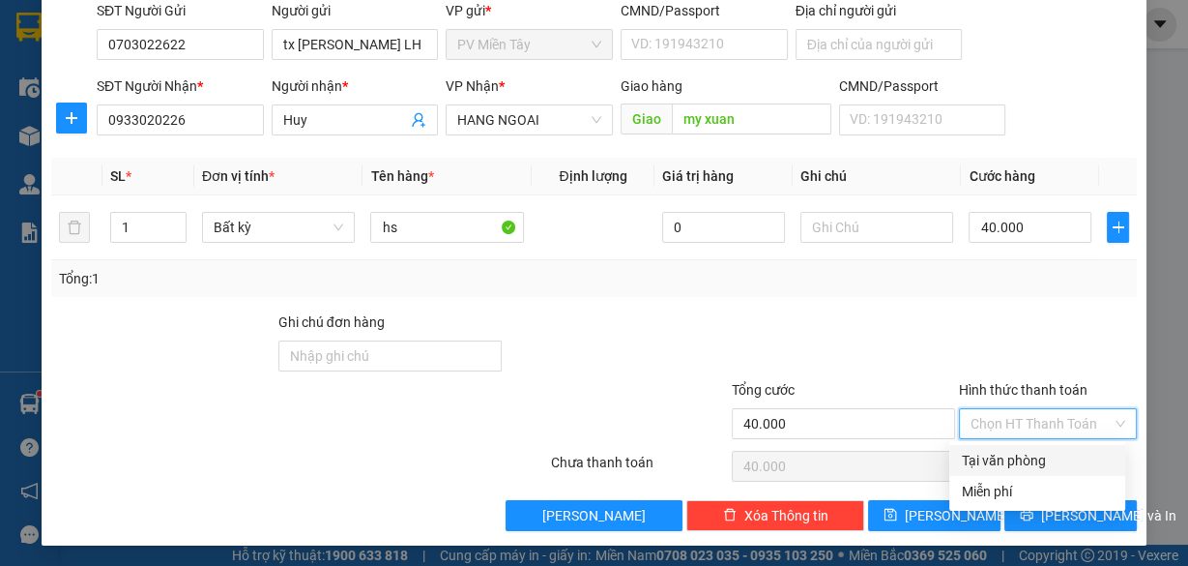
drag, startPoint x: 1016, startPoint y: 458, endPoint x: 1031, endPoint y: 476, distance: 22.7
click at [1016, 457] on div "Tại văn phòng" at bounding box center [1037, 460] width 153 height 21
type input "0"
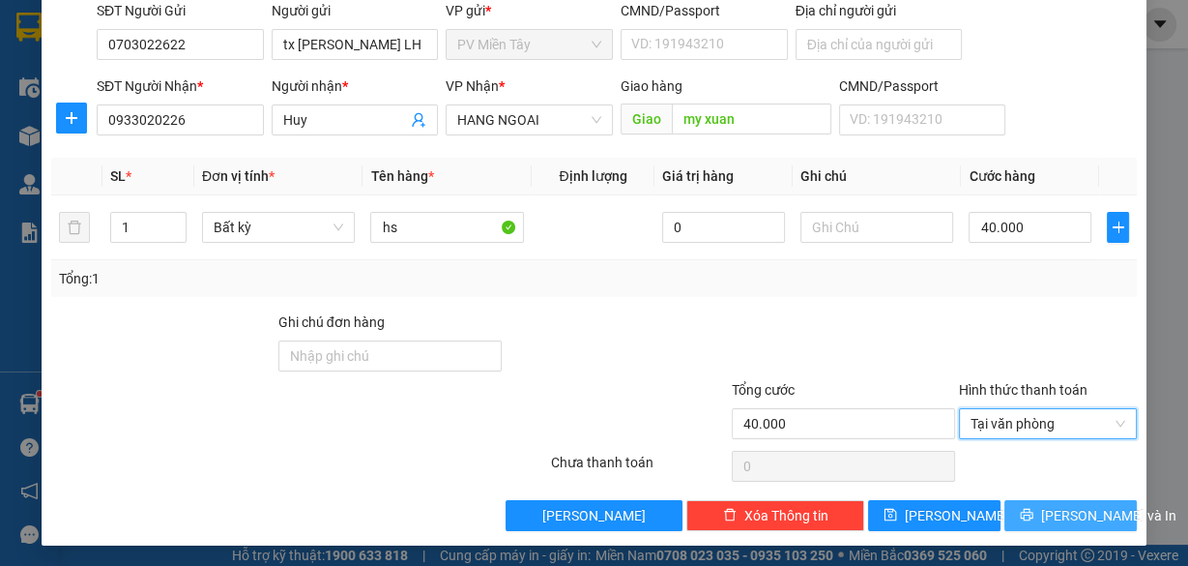
click at [1053, 508] on span "[PERSON_NAME] và In" at bounding box center [1108, 515] width 135 height 21
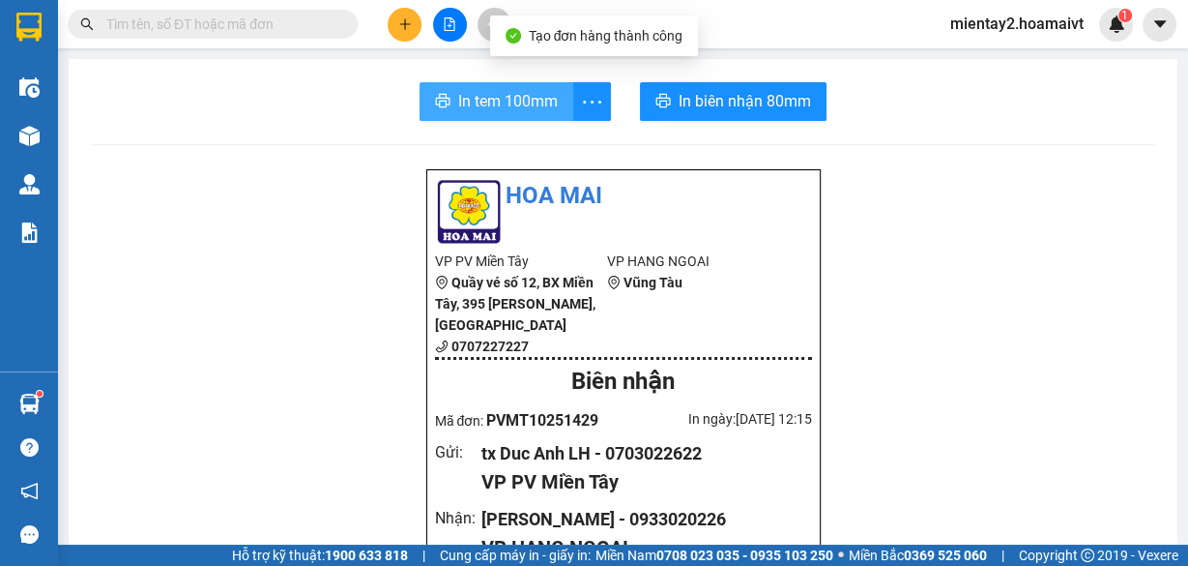
click at [529, 87] on button "In tem 100mm" at bounding box center [497, 101] width 154 height 39
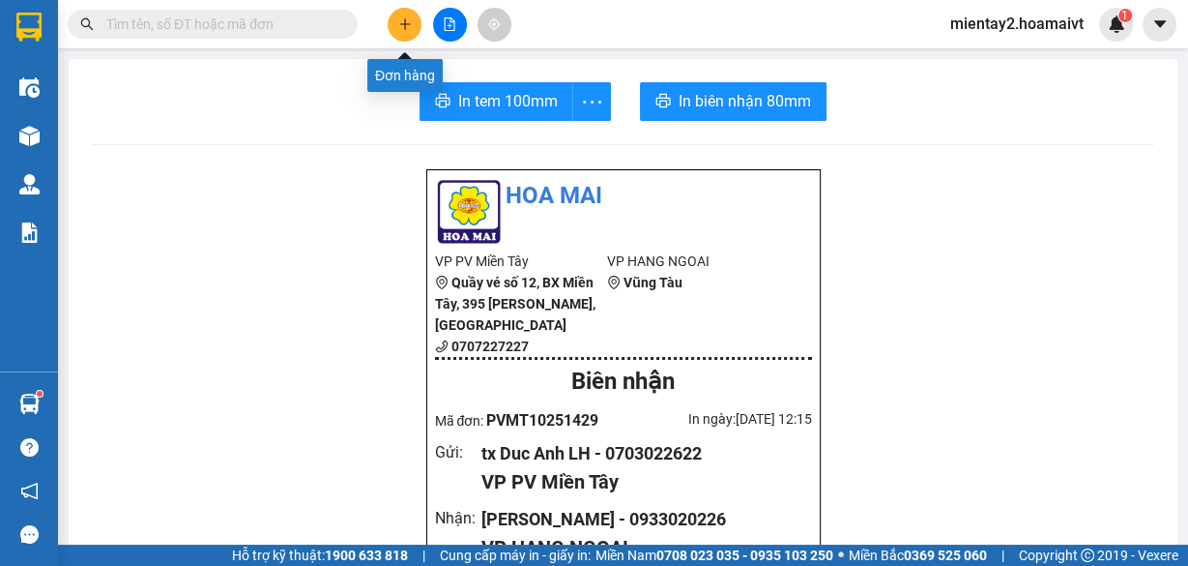
click at [391, 23] on button at bounding box center [405, 25] width 34 height 34
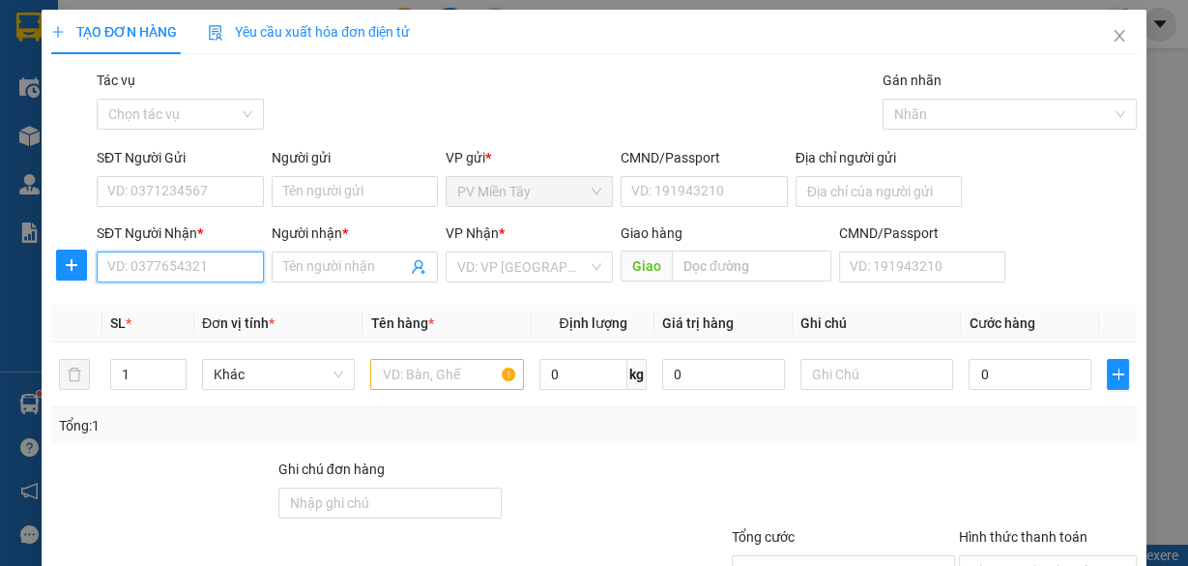
click at [228, 262] on input "SĐT Người Nhận *" at bounding box center [180, 266] width 167 height 31
type input "0933543292"
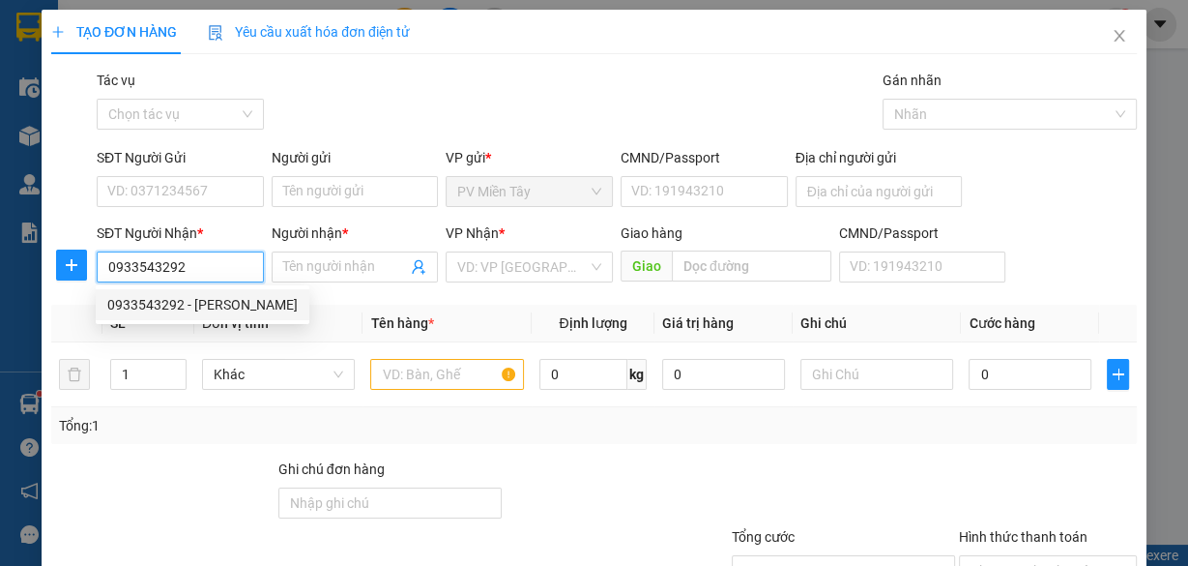
click at [204, 304] on div "0933543292 - [PERSON_NAME]" at bounding box center [202, 304] width 190 height 21
type input "duy"
type input "67"
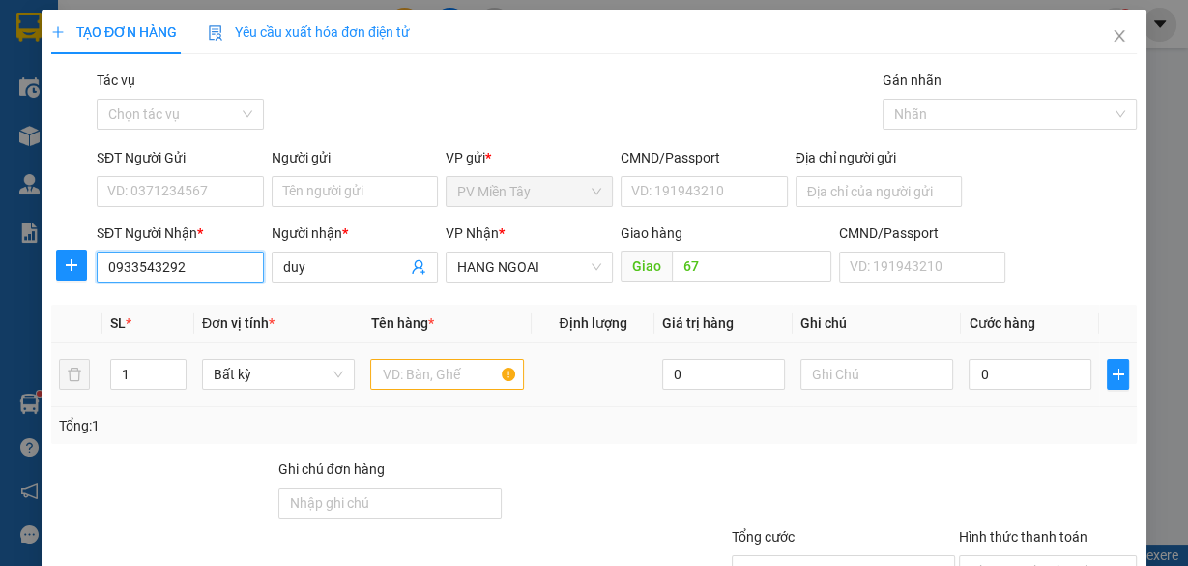
type input "0933543292"
click at [450, 373] on input "text" at bounding box center [447, 374] width 154 height 31
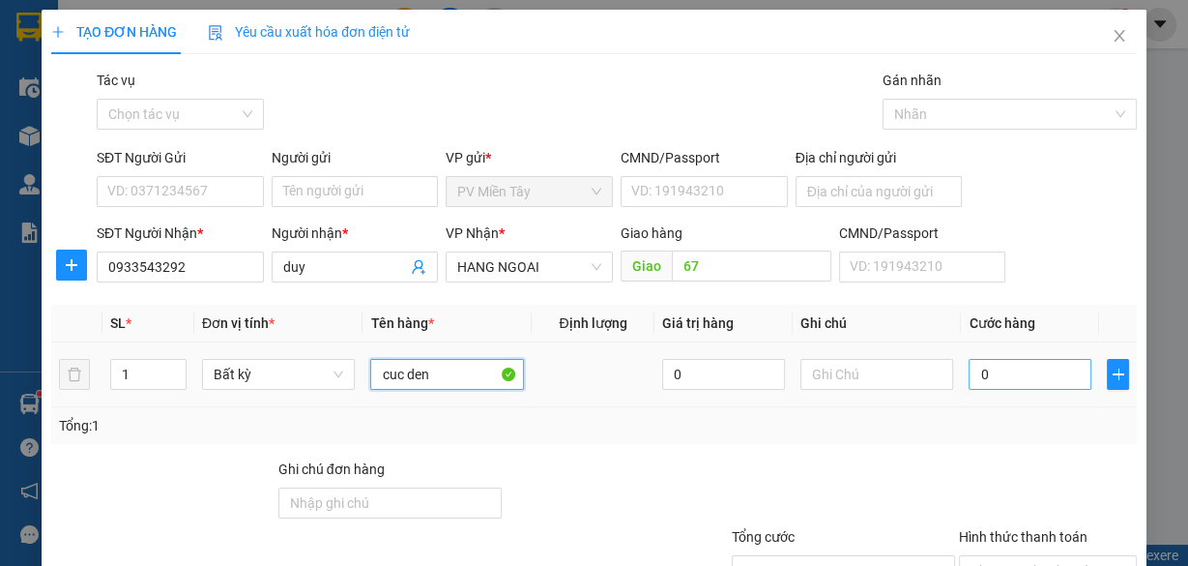
type input "cuc den"
click at [1044, 375] on input "0" at bounding box center [1030, 374] width 123 height 31
type input "4"
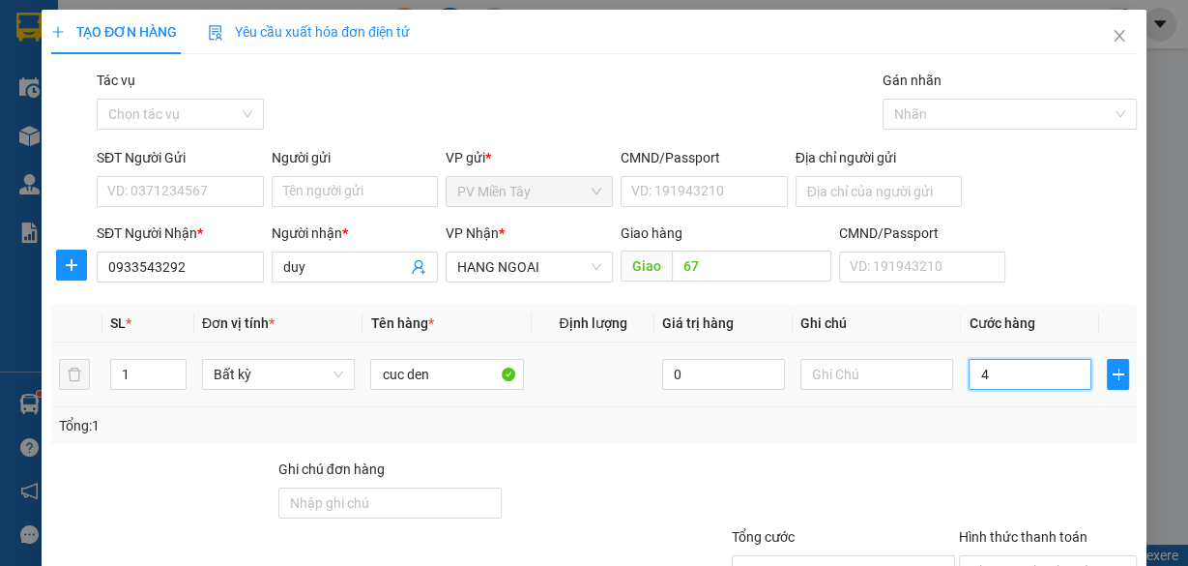
type input "40"
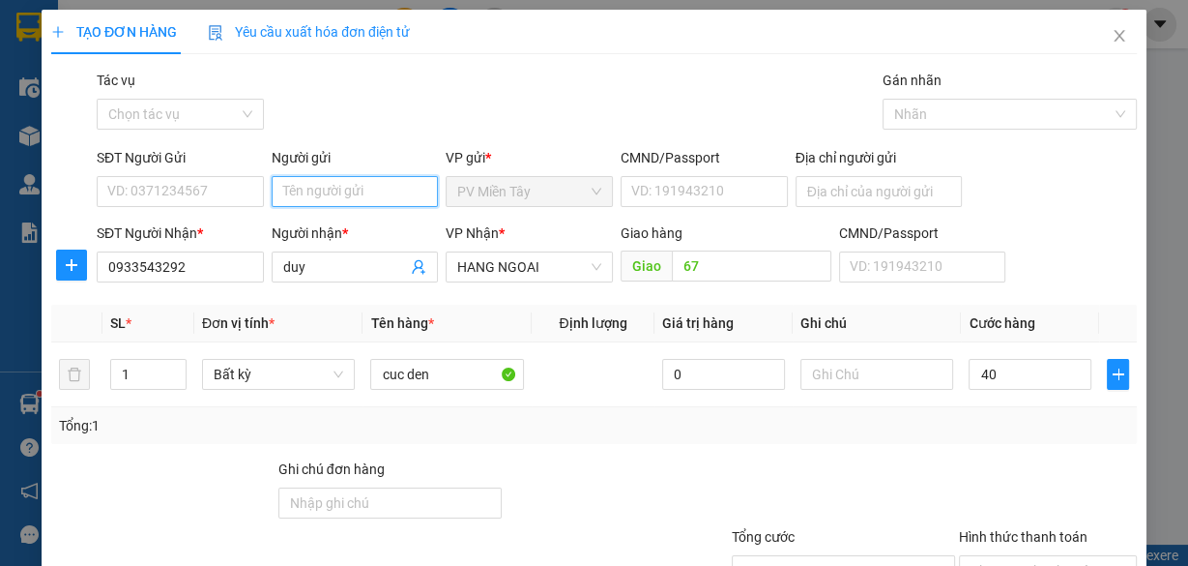
type input "40.000"
click at [343, 196] on input "Người gửi" at bounding box center [355, 191] width 167 height 31
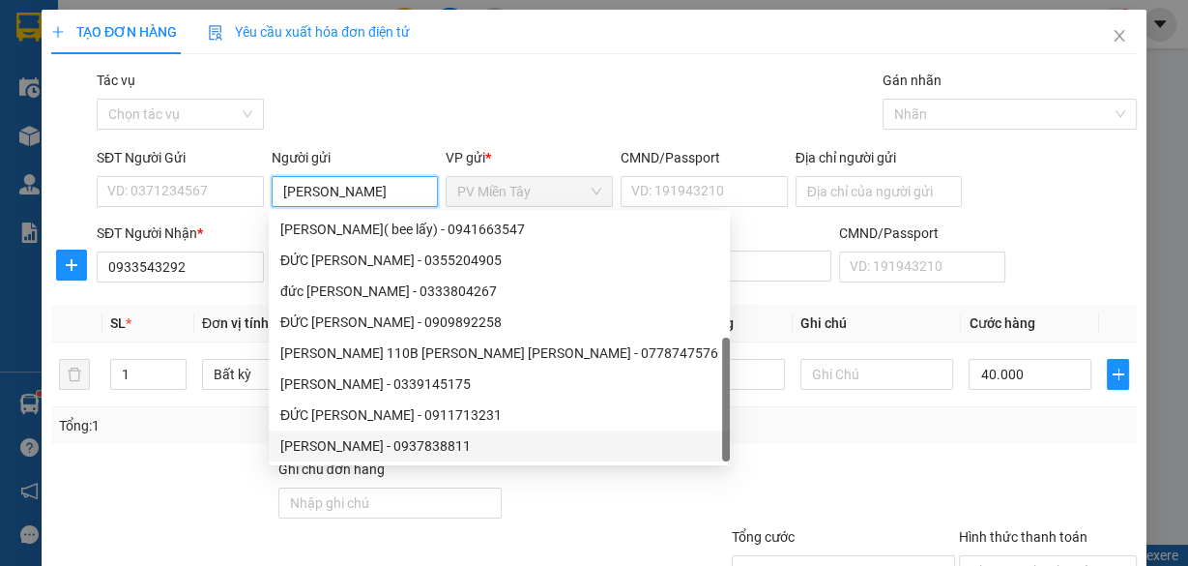
scroll to position [62, 0]
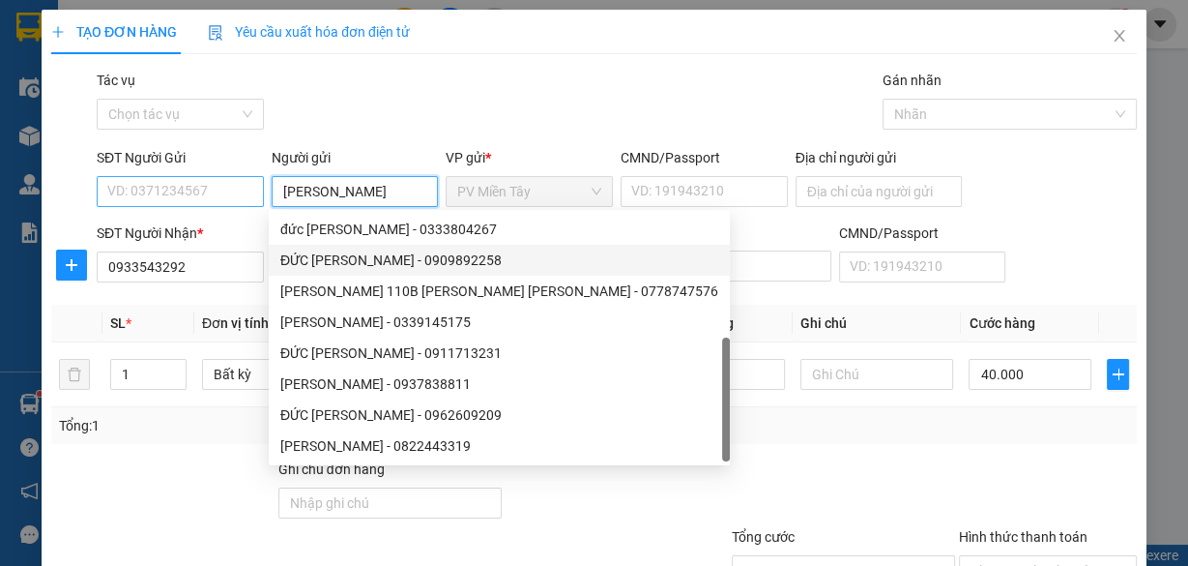
type input "[PERSON_NAME]"
drag, startPoint x: 223, startPoint y: 190, endPoint x: 210, endPoint y: 164, distance: 28.6
click at [221, 187] on input "SĐT Người Gửi" at bounding box center [180, 191] width 167 height 31
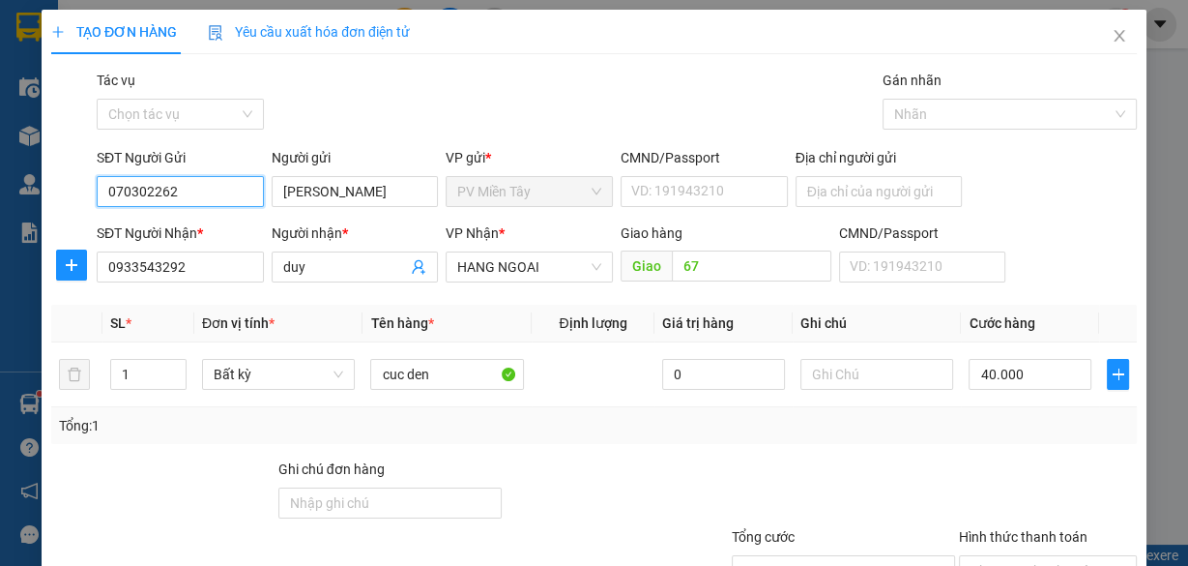
type input "0703022622"
click at [244, 229] on div "0703022622 - tx [PERSON_NAME] LH" at bounding box center [219, 229] width 225 height 21
type input "tx [PERSON_NAME] LH"
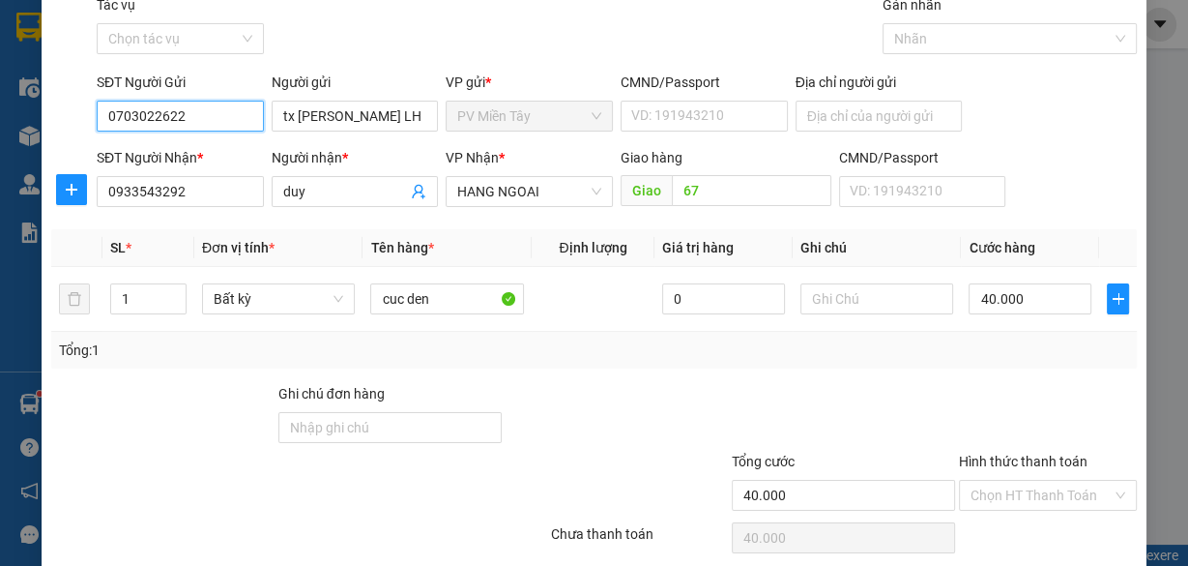
scroll to position [147, 0]
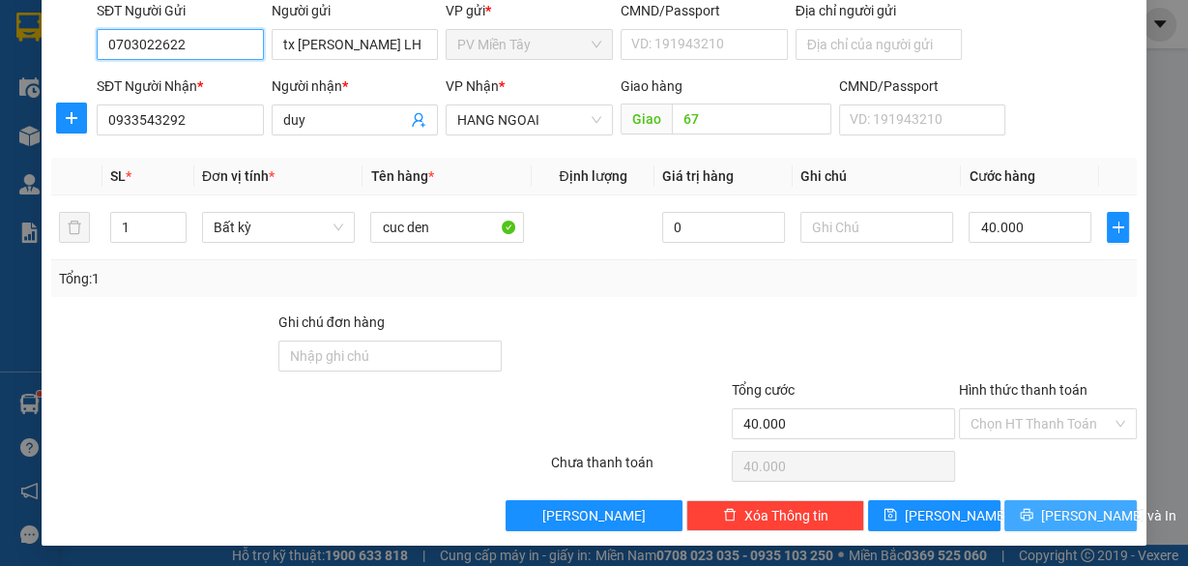
type input "0703022622"
click at [1050, 513] on span "[PERSON_NAME] và In" at bounding box center [1108, 515] width 135 height 21
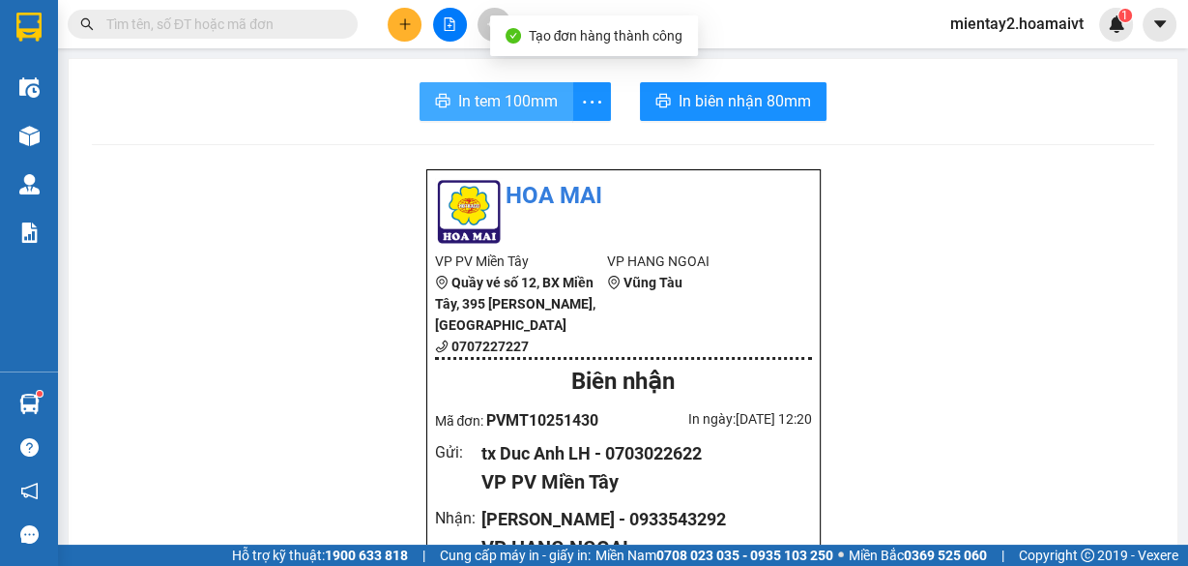
click at [478, 94] on span "In tem 100mm" at bounding box center [508, 101] width 100 height 24
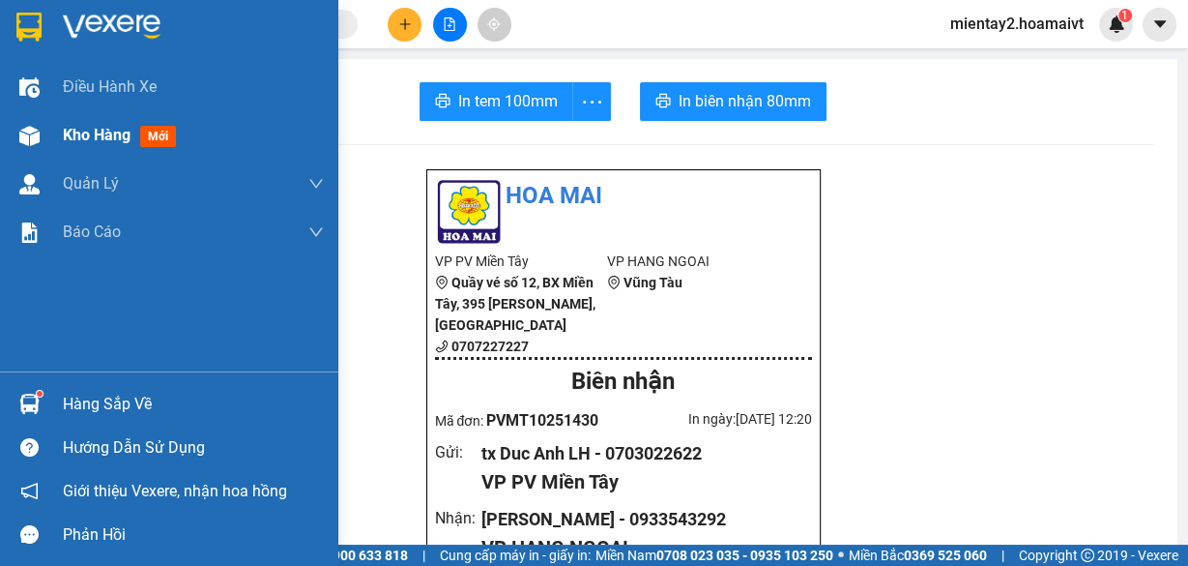
click at [109, 132] on span "Kho hàng" at bounding box center [97, 135] width 68 height 18
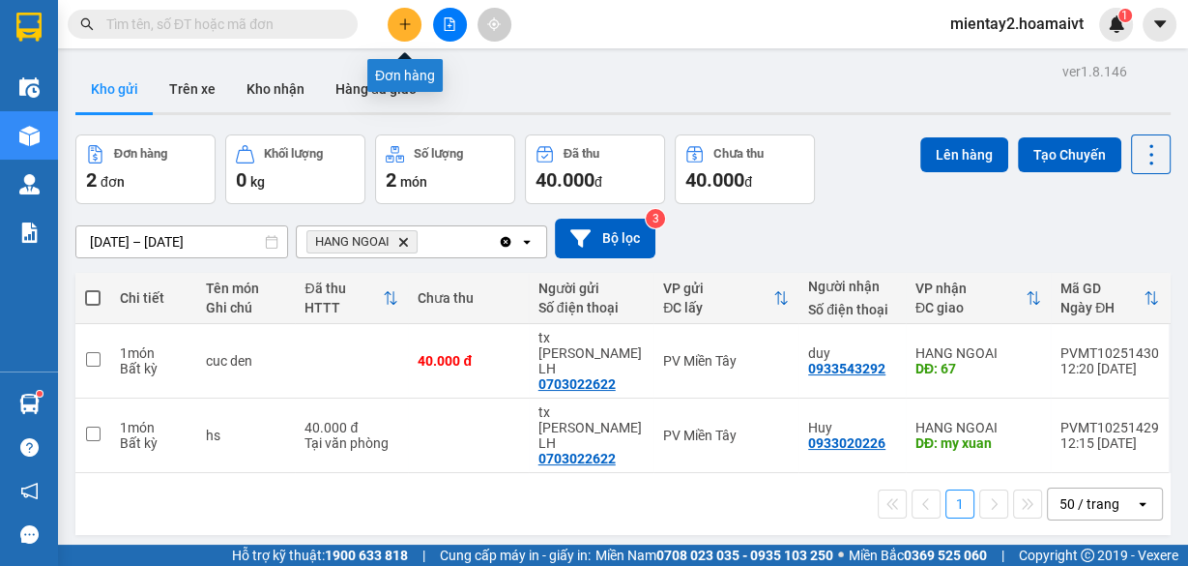
click at [407, 23] on icon "plus" at bounding box center [405, 24] width 14 height 14
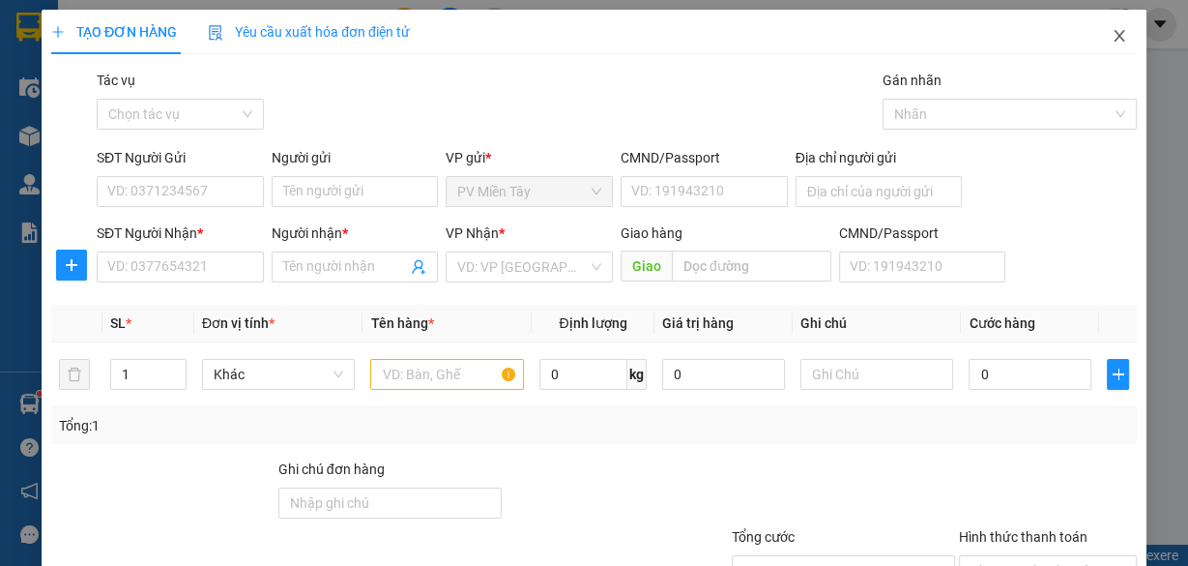
click at [1112, 40] on icon "close" at bounding box center [1119, 35] width 15 height 15
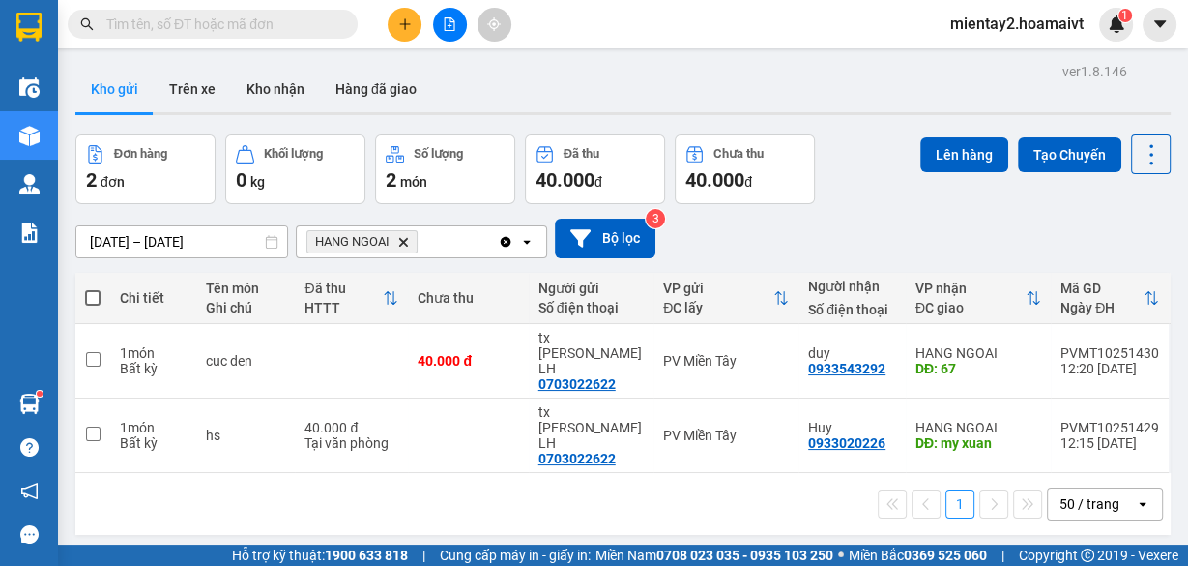
click at [93, 291] on span at bounding box center [92, 297] width 15 height 15
click at [93, 288] on input "checkbox" at bounding box center [93, 288] width 0 height 0
checkbox input "true"
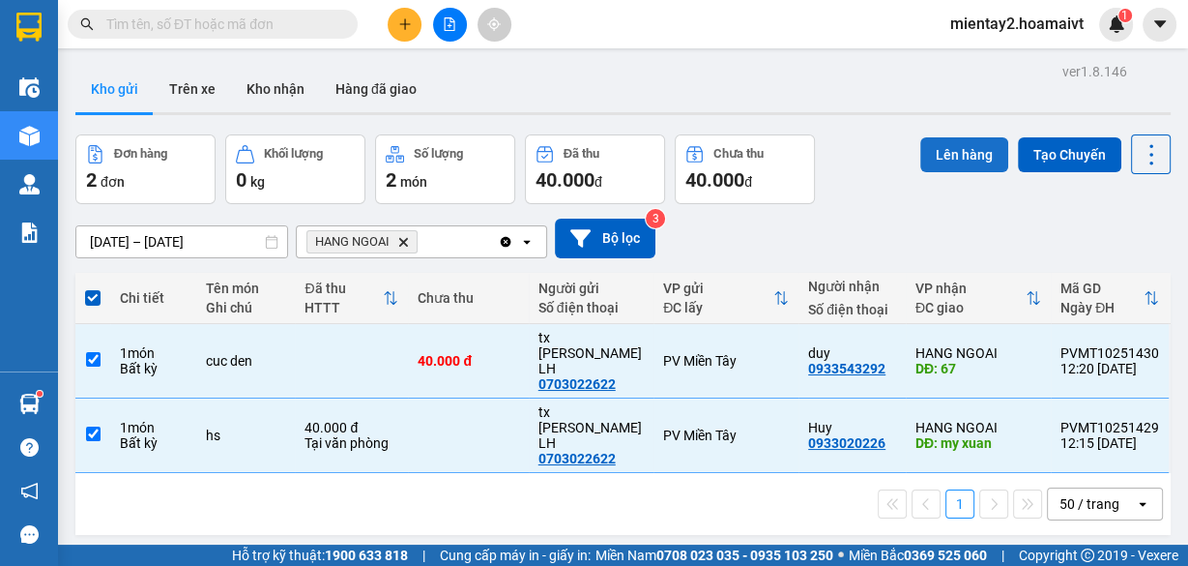
click at [972, 150] on button "Lên hàng" at bounding box center [965, 154] width 88 height 35
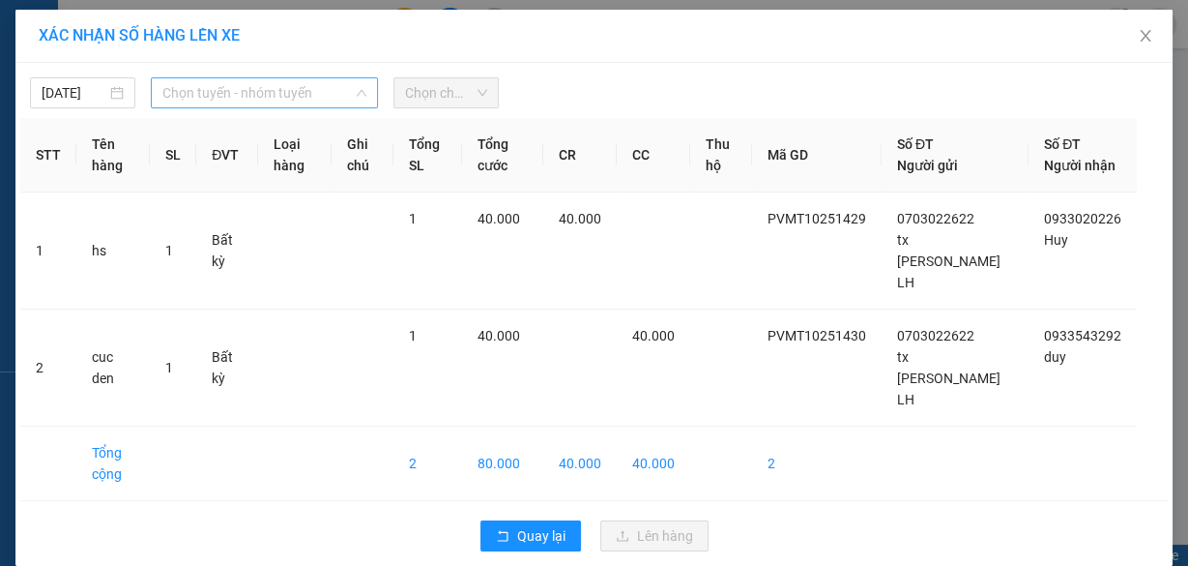
click at [224, 92] on span "Chọn tuyến - nhóm tuyến" at bounding box center [264, 92] width 204 height 29
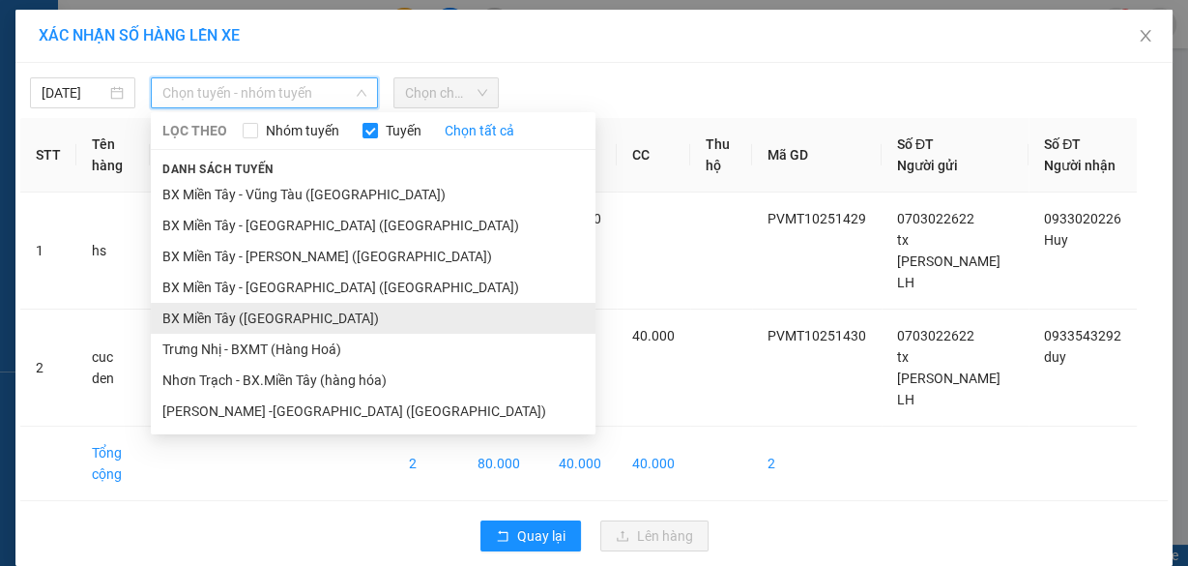
click at [280, 321] on li "BX Miền Tây ([GEOGRAPHIC_DATA])" at bounding box center [373, 318] width 445 height 31
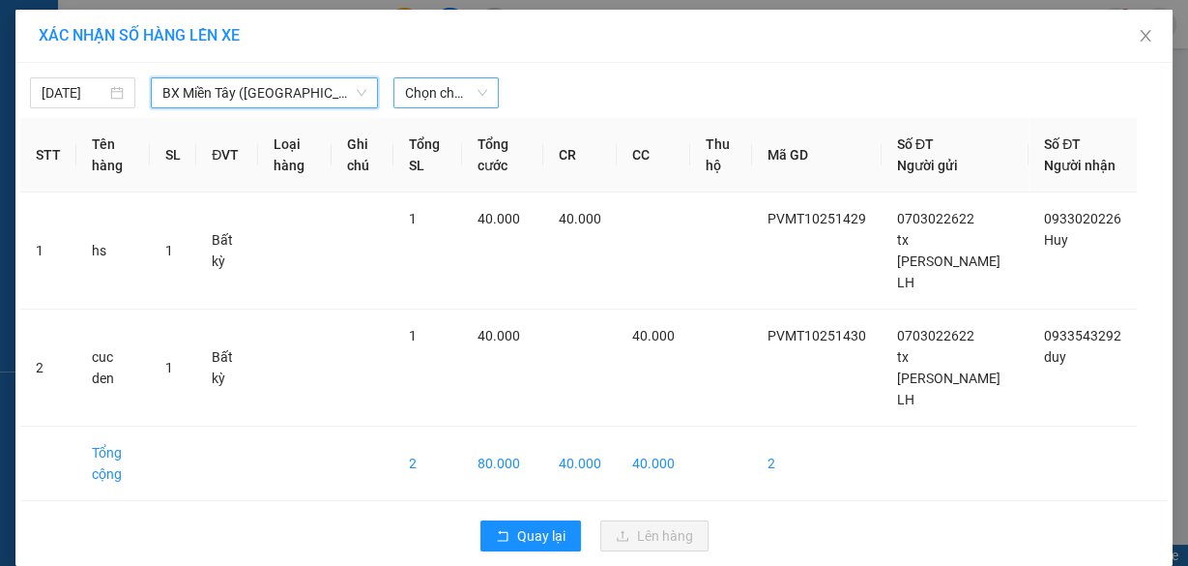
click at [468, 86] on span "Chọn chuyến" at bounding box center [446, 92] width 82 height 29
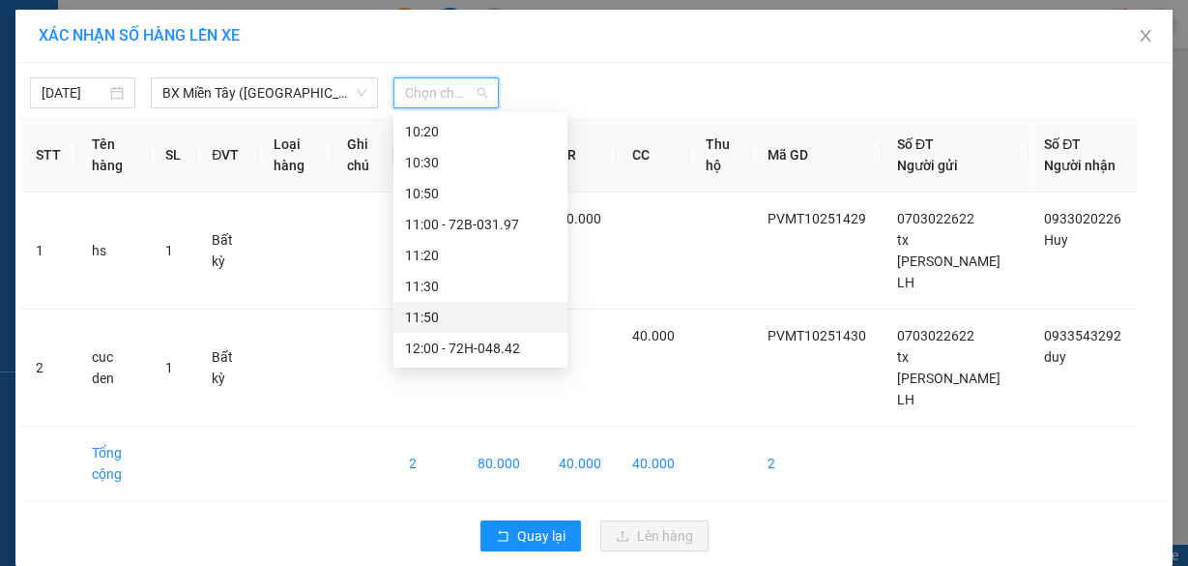
scroll to position [696, 0]
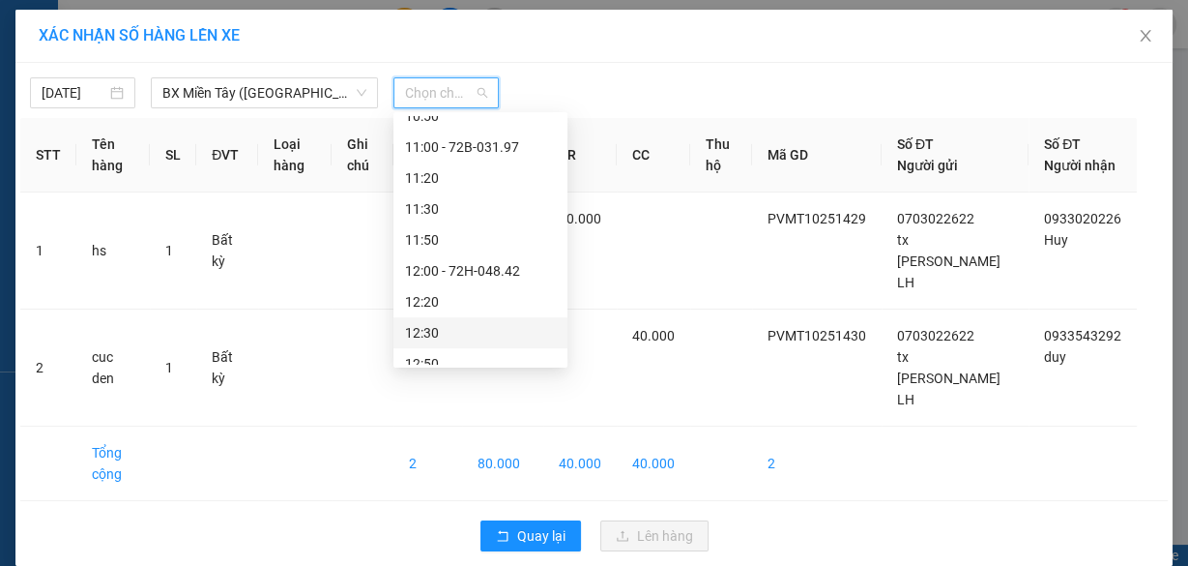
click at [471, 333] on div "12:30" at bounding box center [480, 332] width 151 height 21
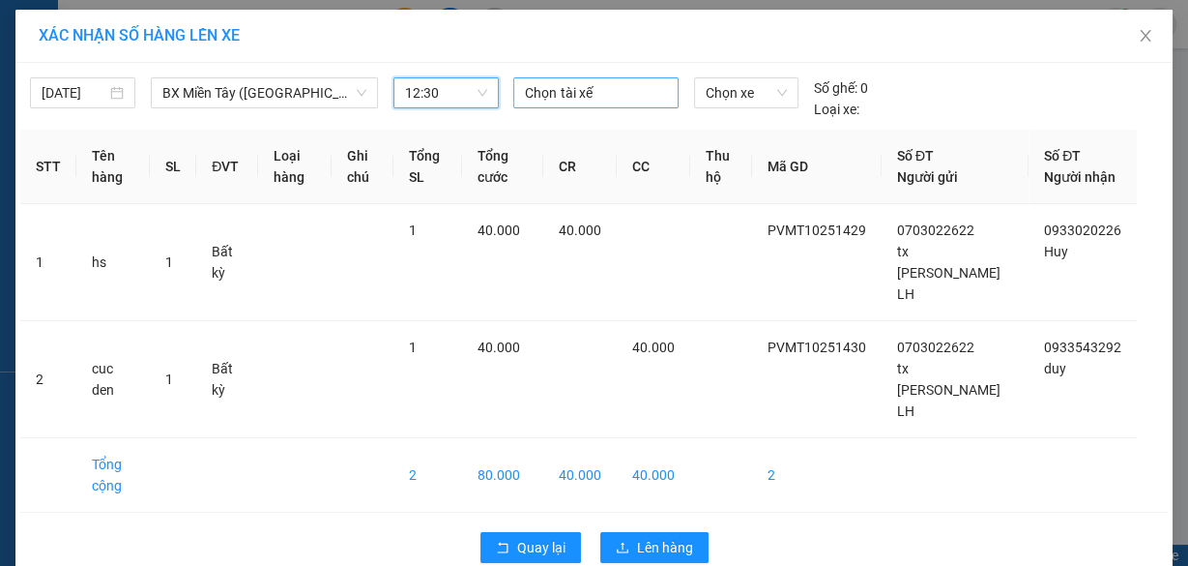
click at [613, 97] on div at bounding box center [595, 92] width 155 height 23
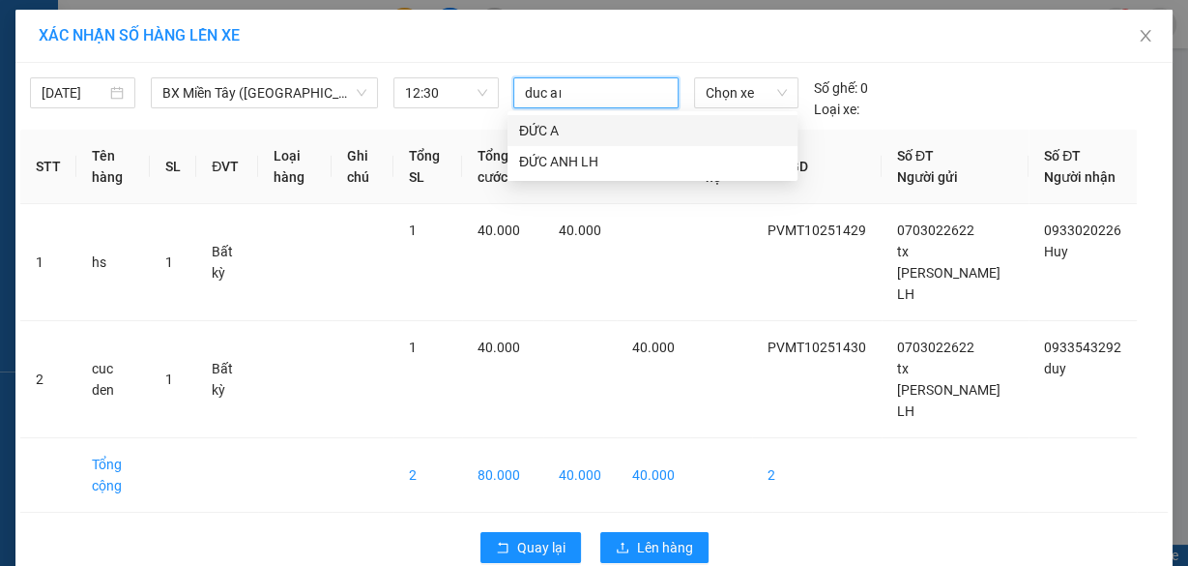
type input "[PERSON_NAME]"
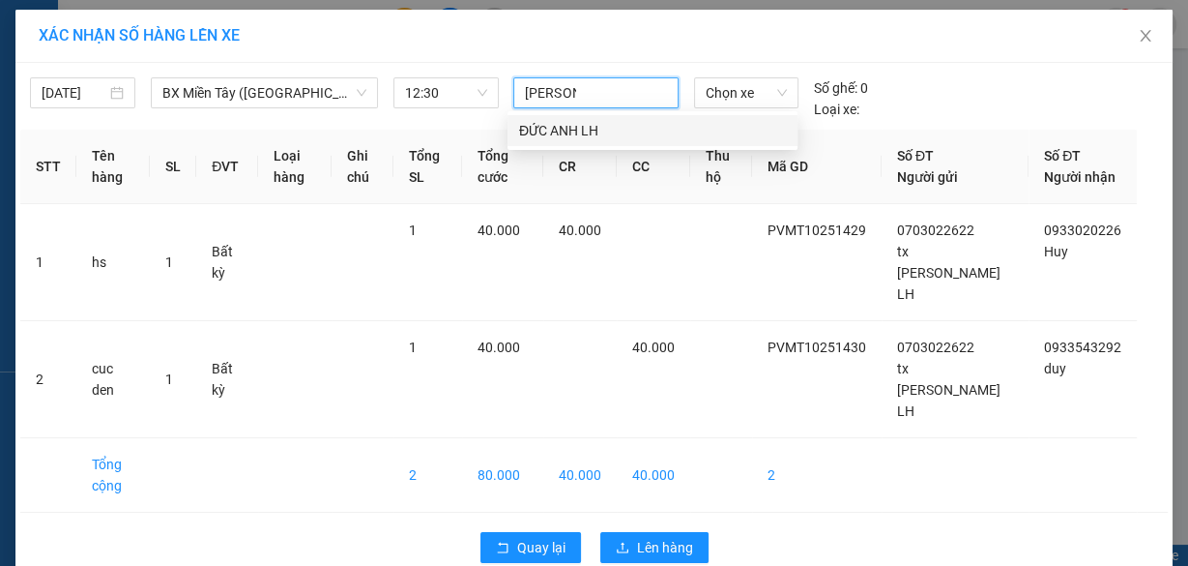
click at [565, 127] on div "ĐỨC ANH LH" at bounding box center [652, 130] width 267 height 21
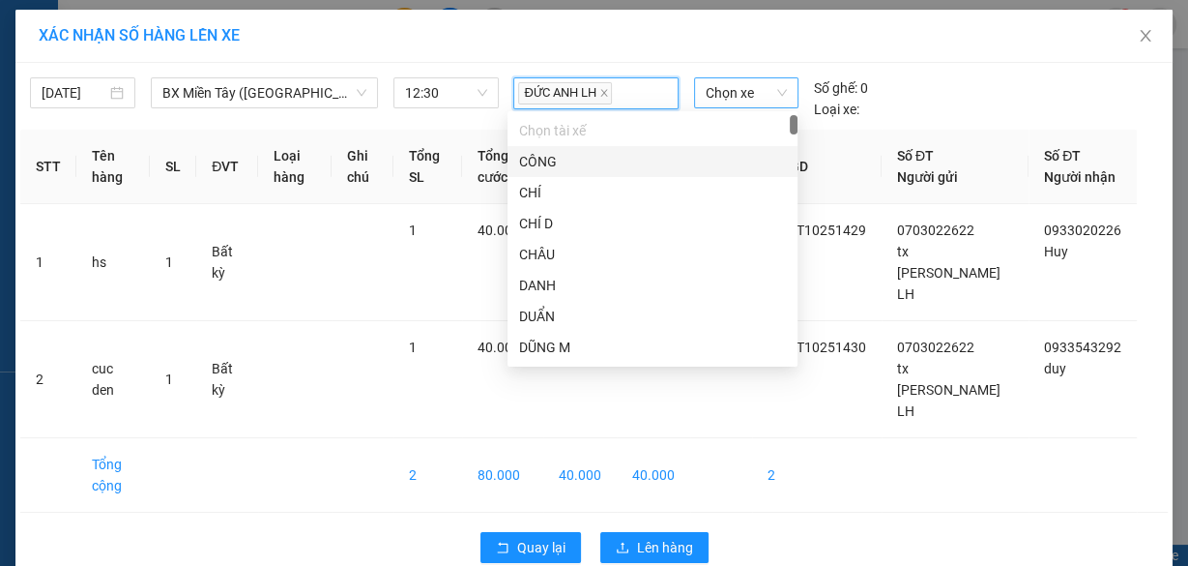
click at [721, 96] on span "Chọn xe" at bounding box center [746, 92] width 81 height 29
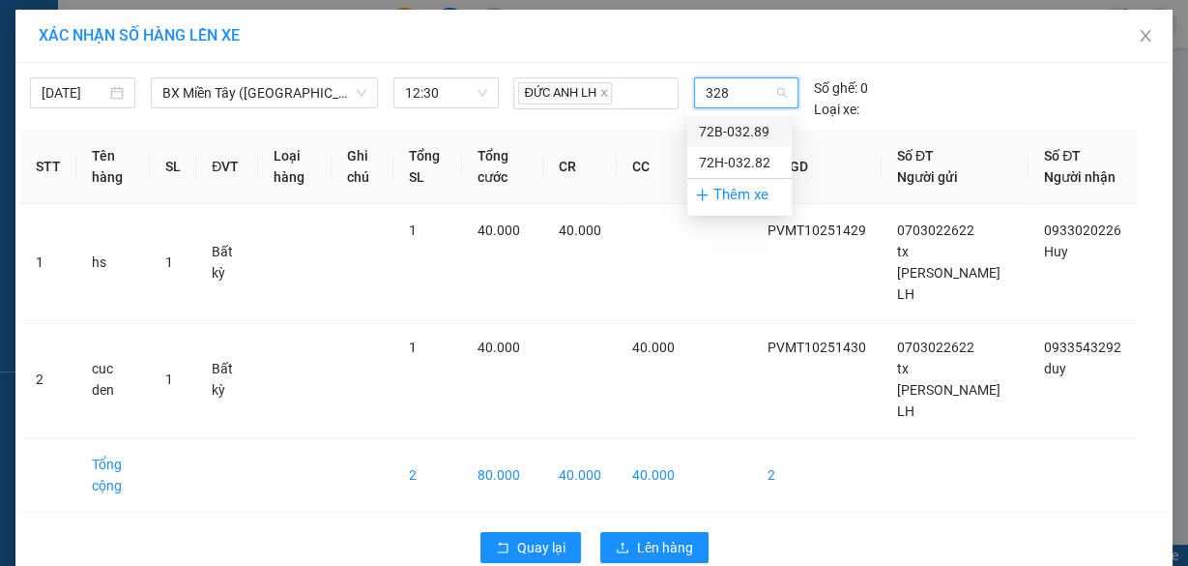
type input "3289"
click at [743, 135] on div "72B-032.89" at bounding box center [739, 131] width 81 height 21
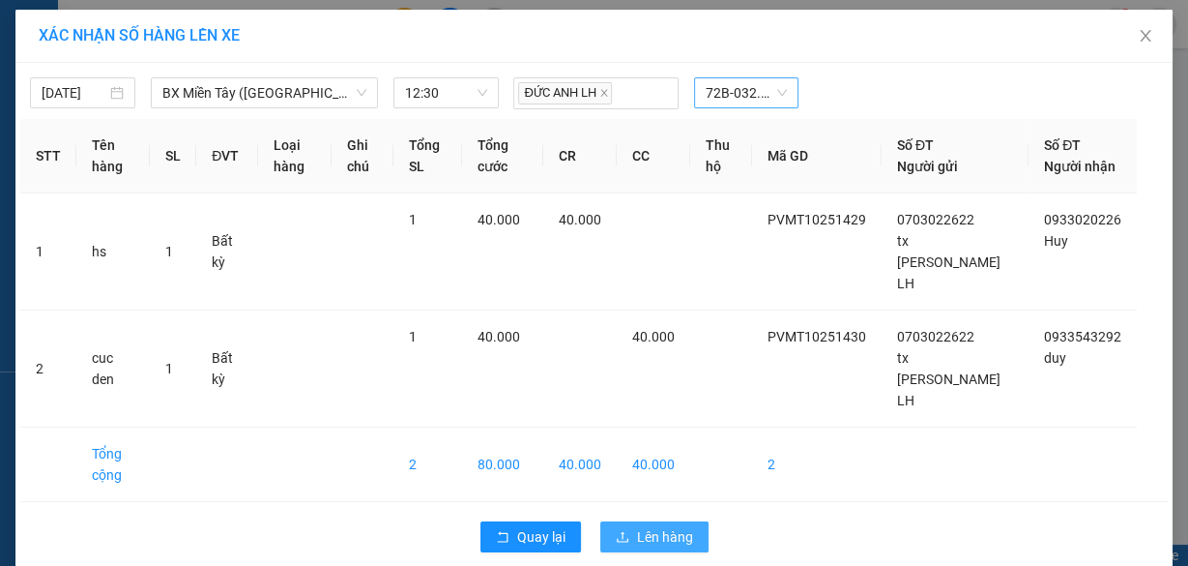
click at [665, 526] on span "Lên hàng" at bounding box center [665, 536] width 56 height 21
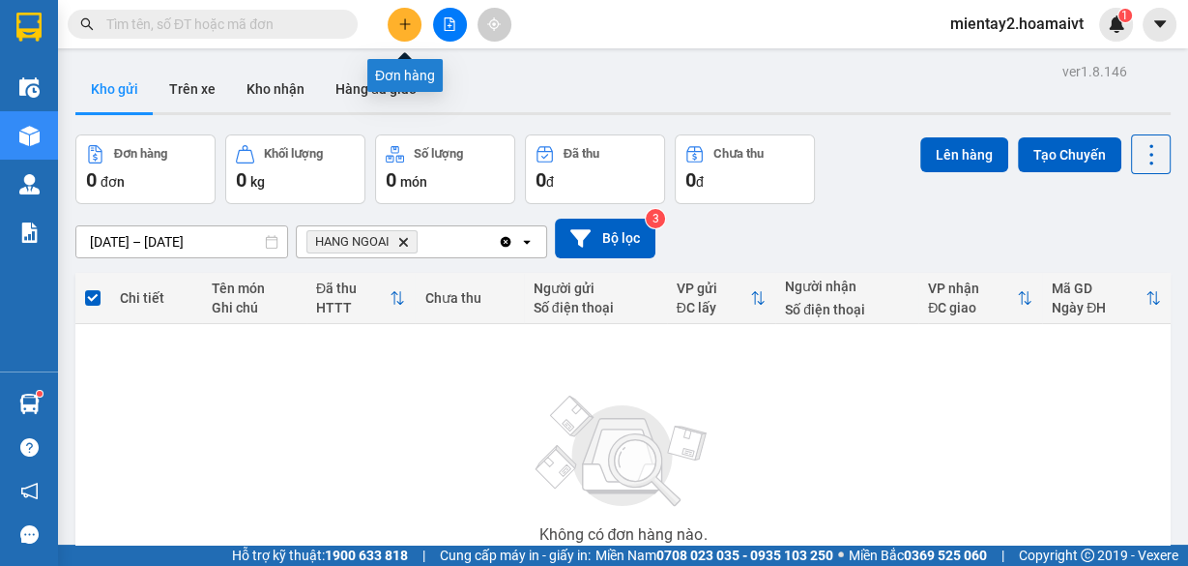
click at [404, 25] on icon "plus" at bounding box center [404, 23] width 1 height 11
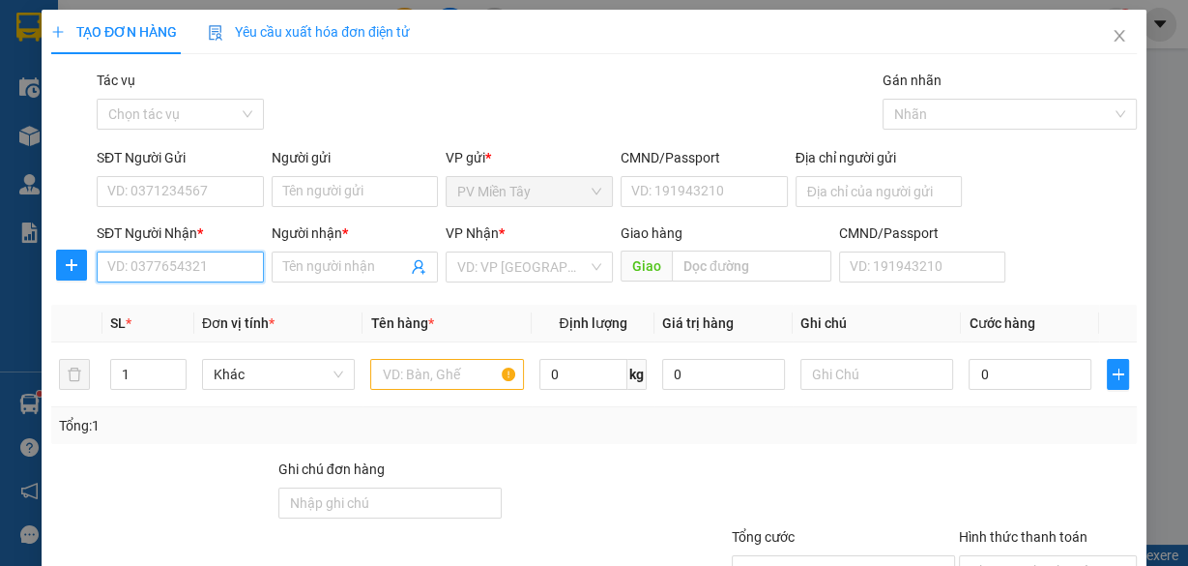
click at [217, 269] on input "SĐT Người Nhận *" at bounding box center [180, 266] width 167 height 31
type input "0972568778"
click at [201, 301] on div "0972568778 - phat" at bounding box center [178, 304] width 142 height 21
type input "368/21 [PERSON_NAME] [PERSON_NAME]"
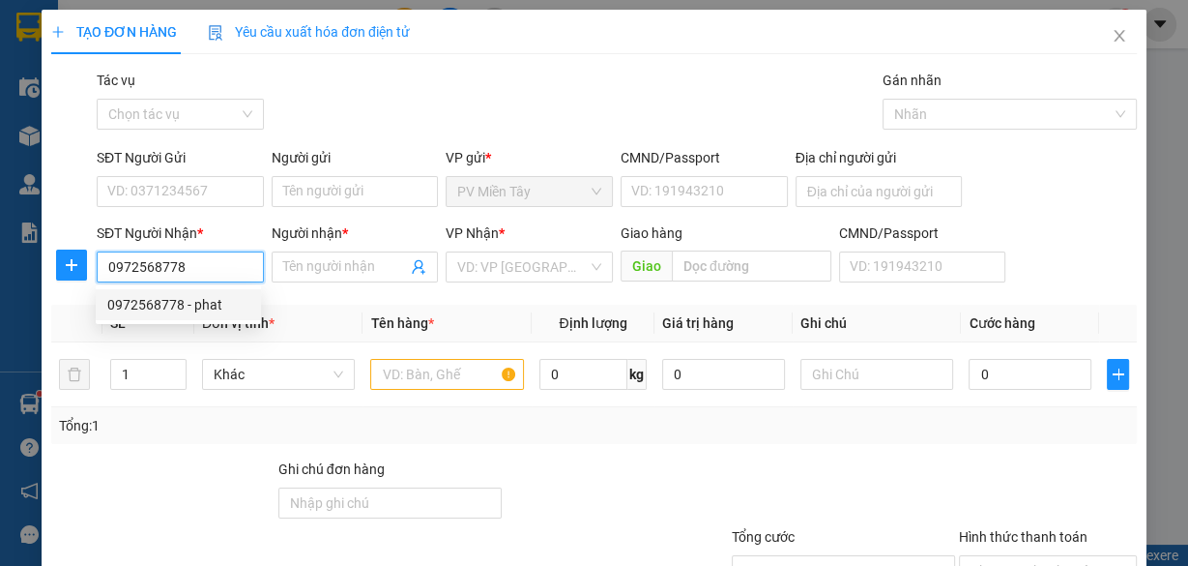
type input "phat"
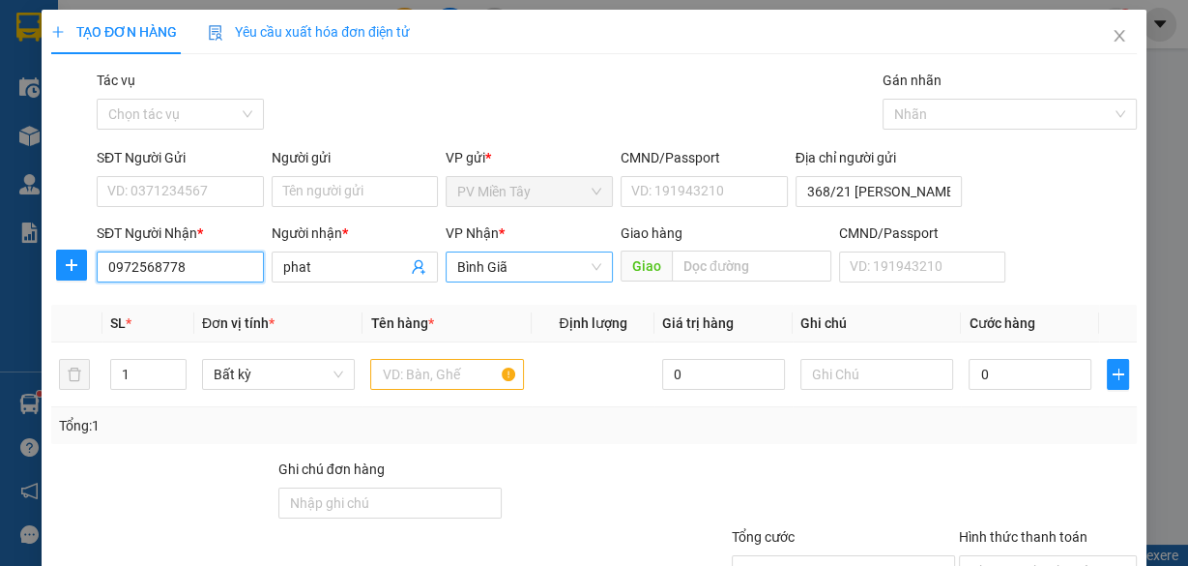
click at [557, 260] on span "Bình Giã" at bounding box center [529, 266] width 144 height 29
type input "0972568778"
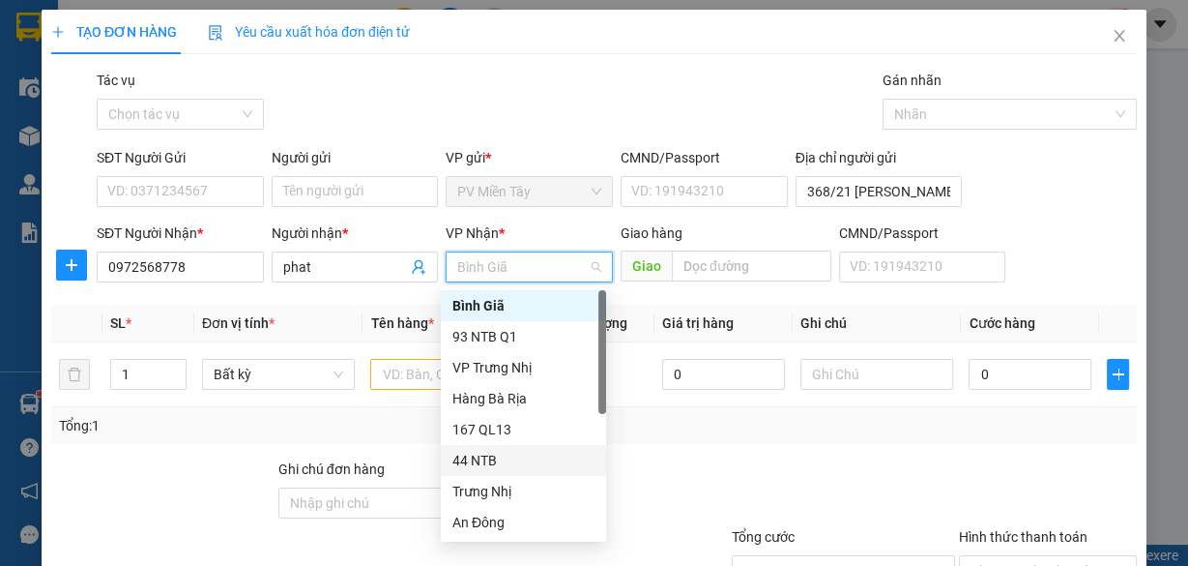
scroll to position [155, 0]
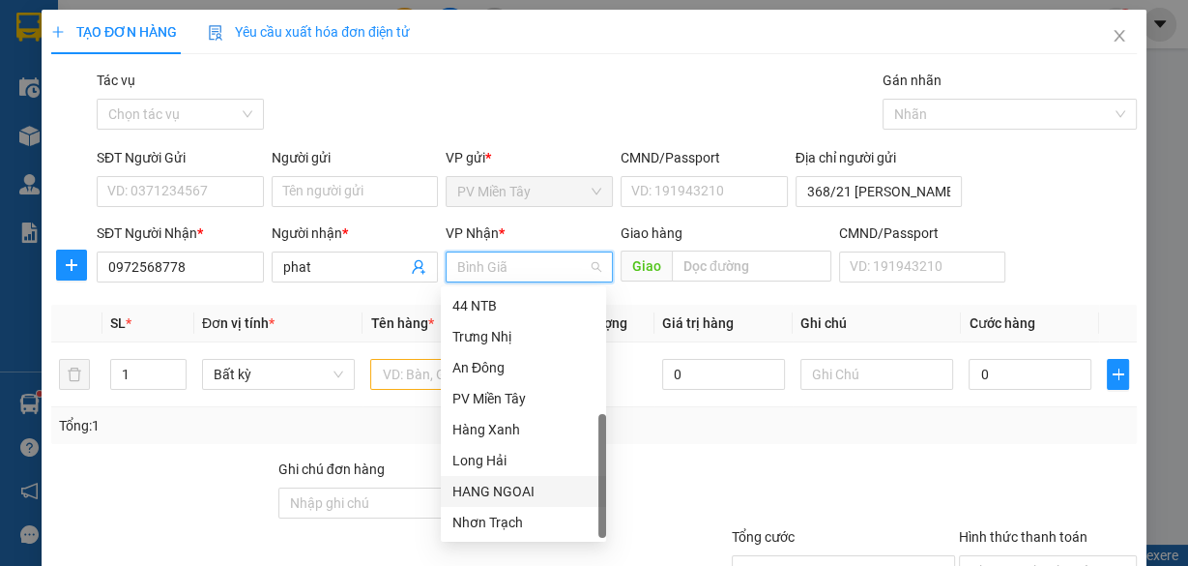
click at [522, 502] on div "HANG NGOAI" at bounding box center [523, 491] width 165 height 31
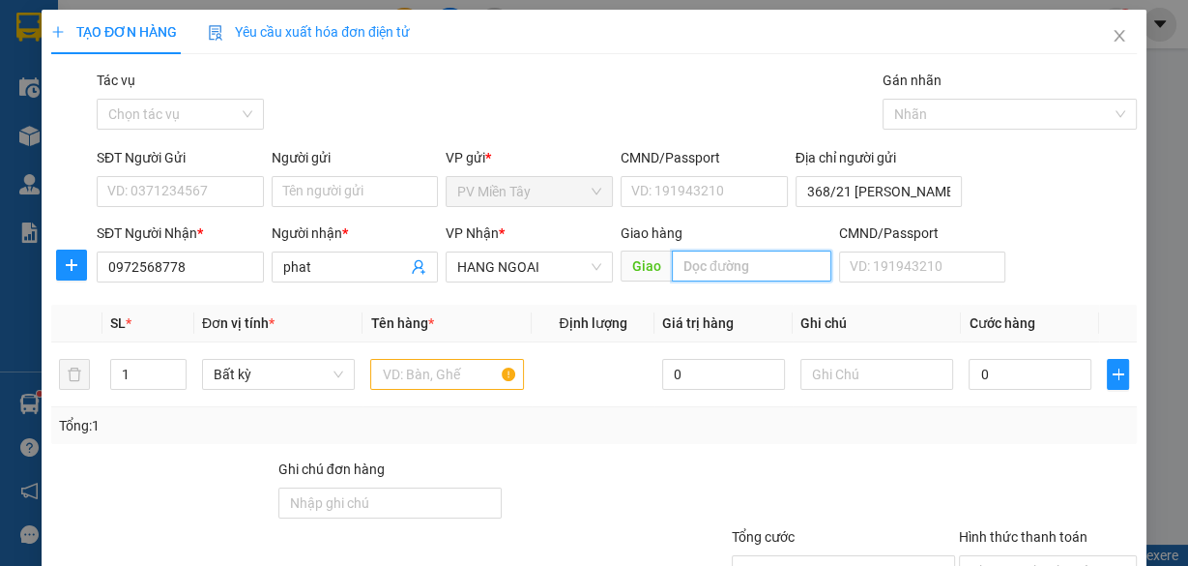
click at [701, 271] on input "text" at bounding box center [752, 265] width 160 height 31
type input "phu my"
click at [445, 381] on input "text" at bounding box center [447, 374] width 154 height 31
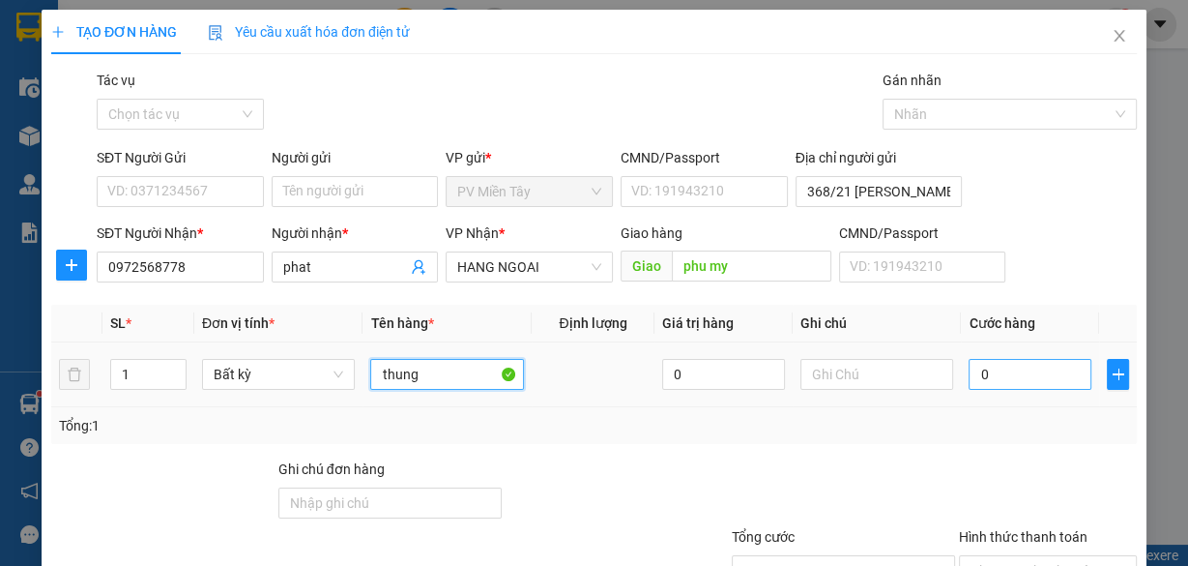
type input "thung"
click at [1029, 386] on input "0" at bounding box center [1030, 374] width 123 height 31
type input "4"
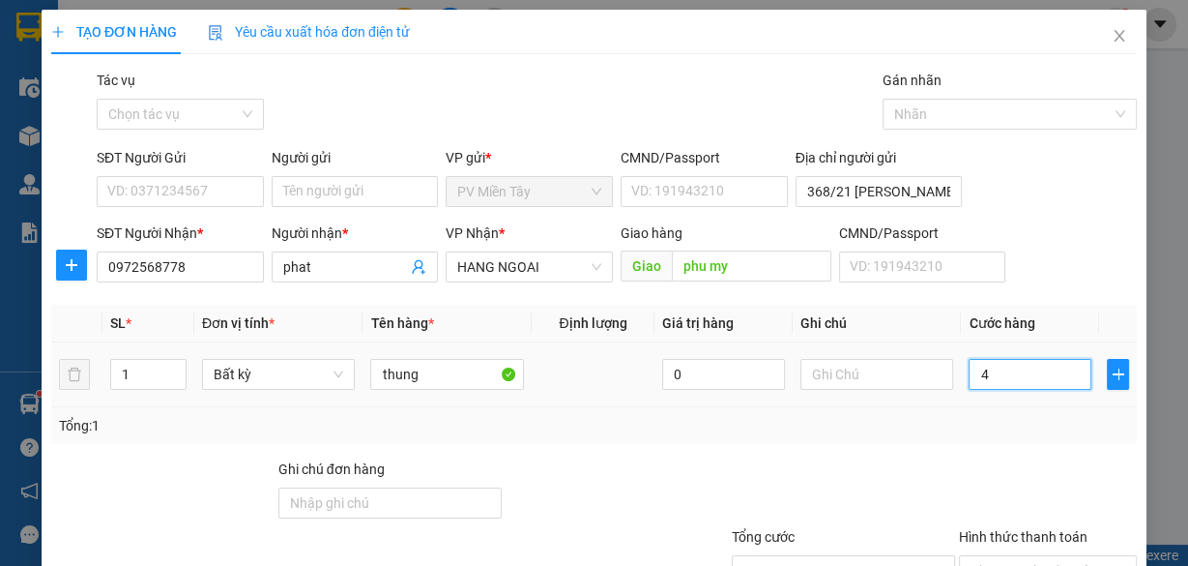
type input "40"
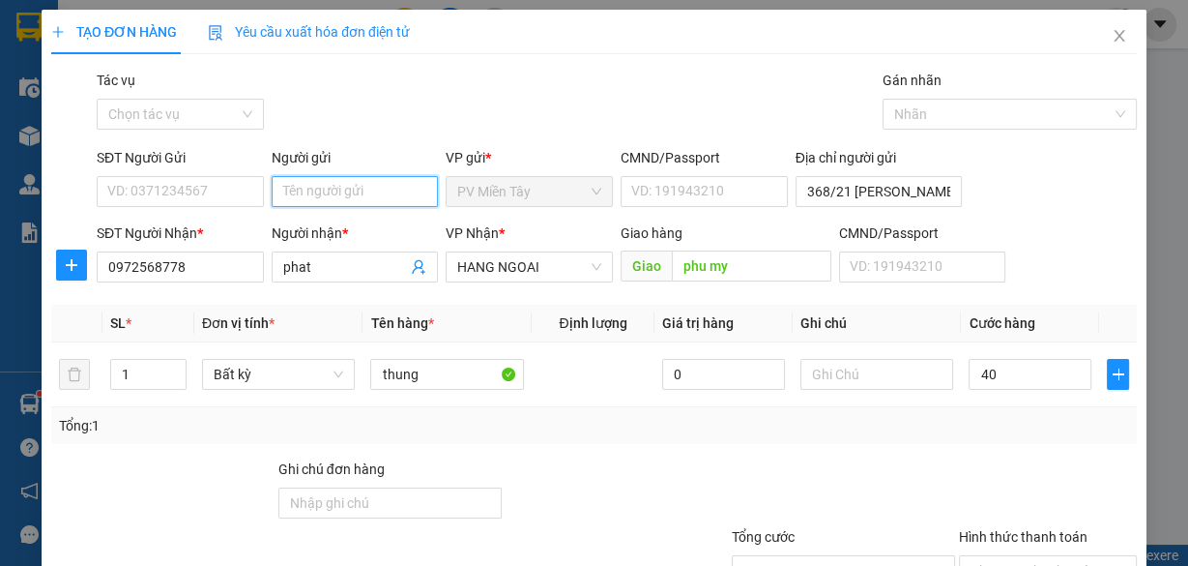
type input "40.000"
click at [337, 193] on input "Người gửi" at bounding box center [355, 191] width 167 height 31
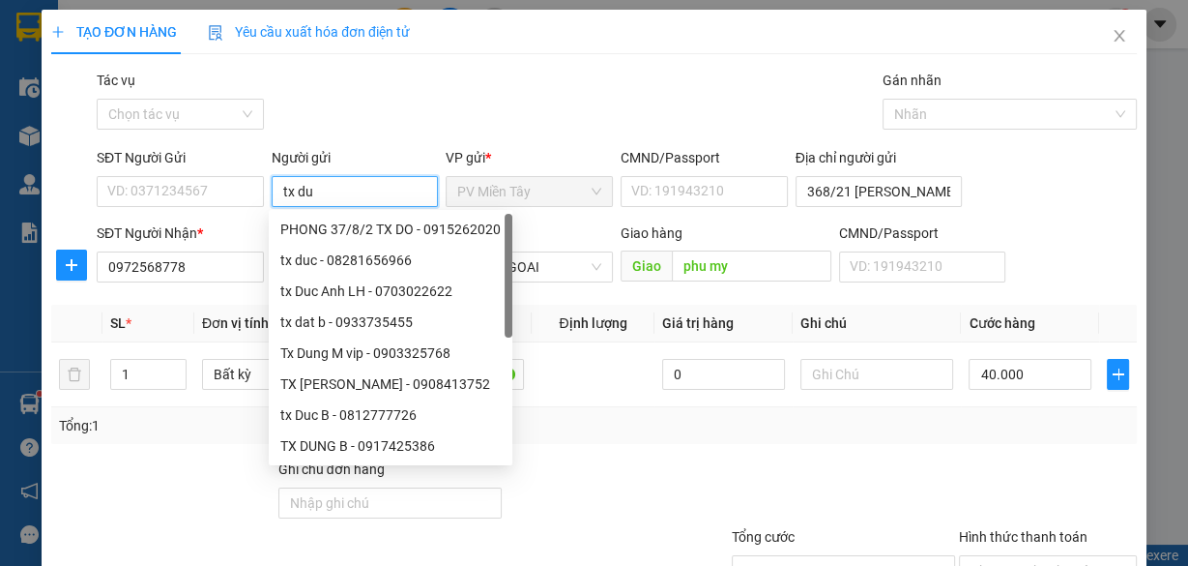
type input "tx duc"
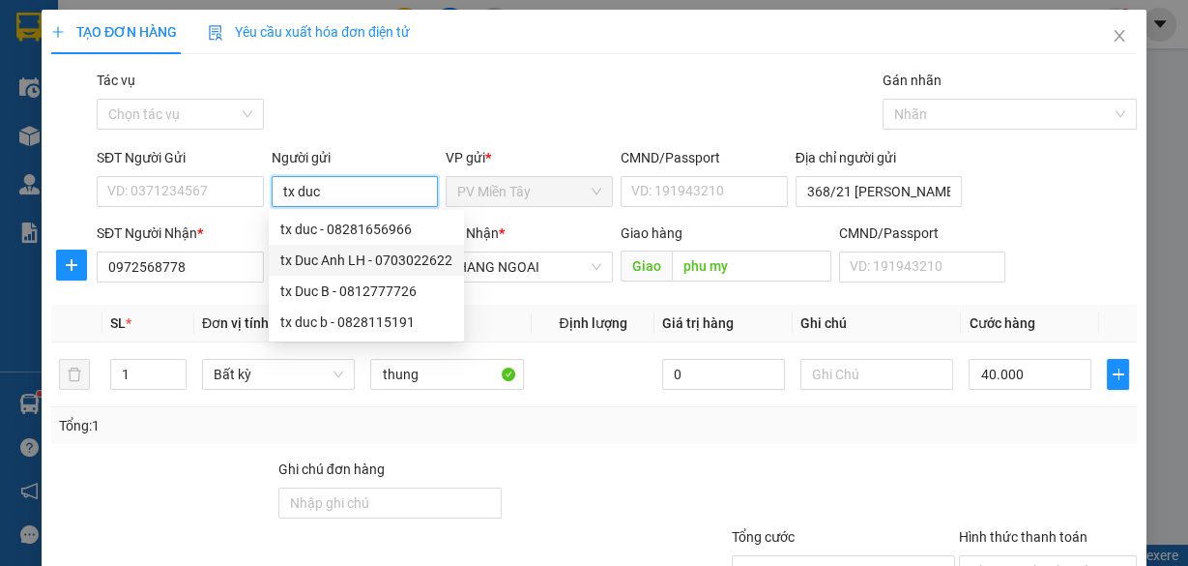
click at [390, 253] on div "tx Duc Anh LH - 0703022622" at bounding box center [366, 259] width 172 height 21
type input "0703022622"
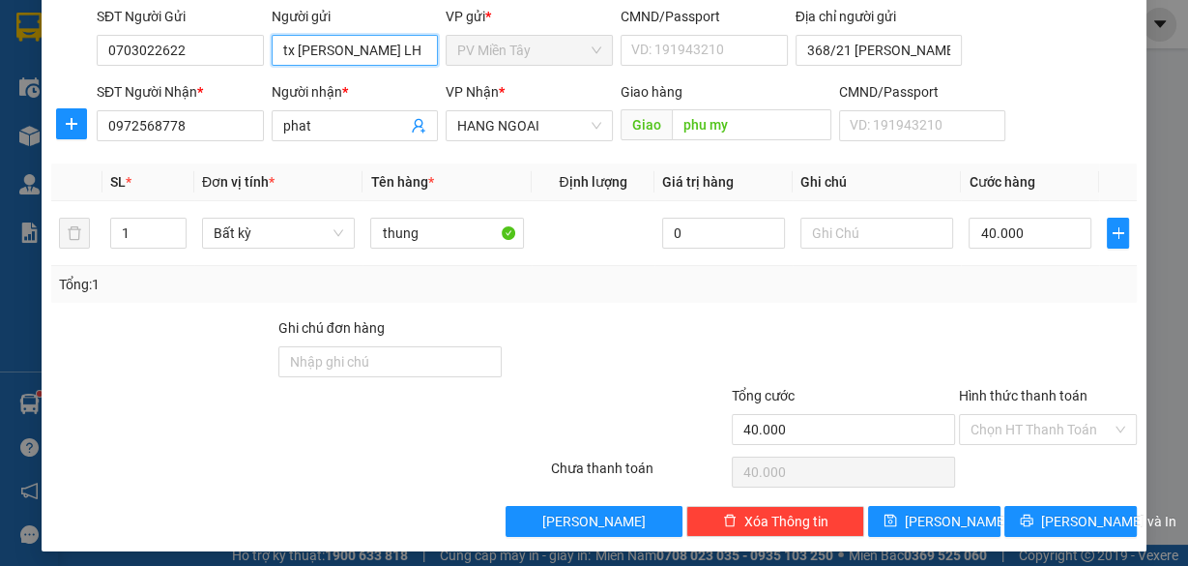
scroll to position [147, 0]
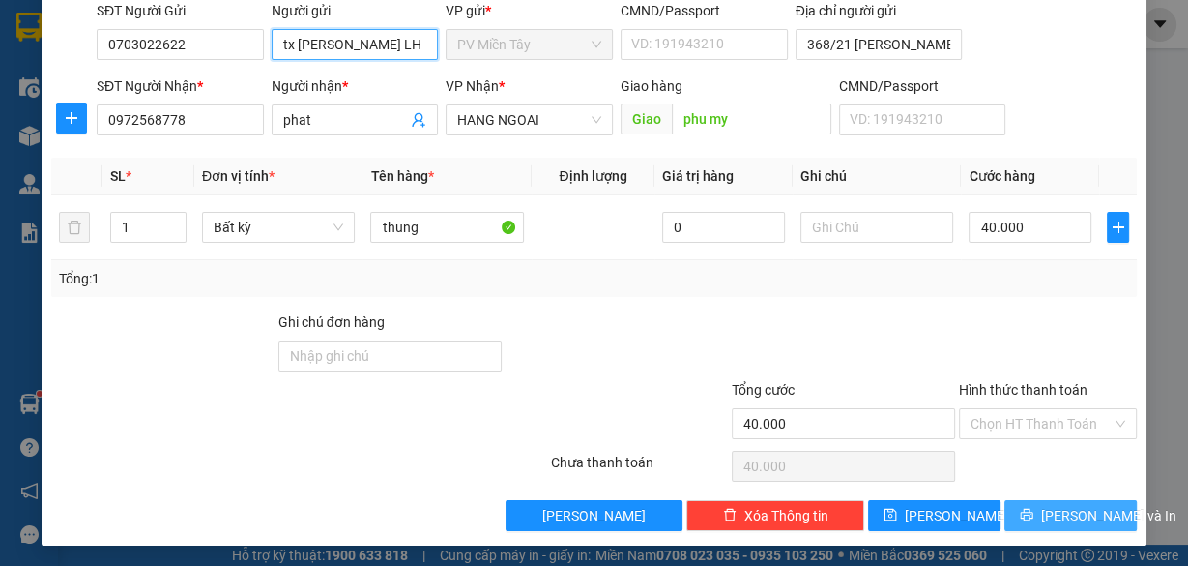
type input "tx [PERSON_NAME] LH"
click at [1066, 510] on span "[PERSON_NAME] và In" at bounding box center [1108, 515] width 135 height 21
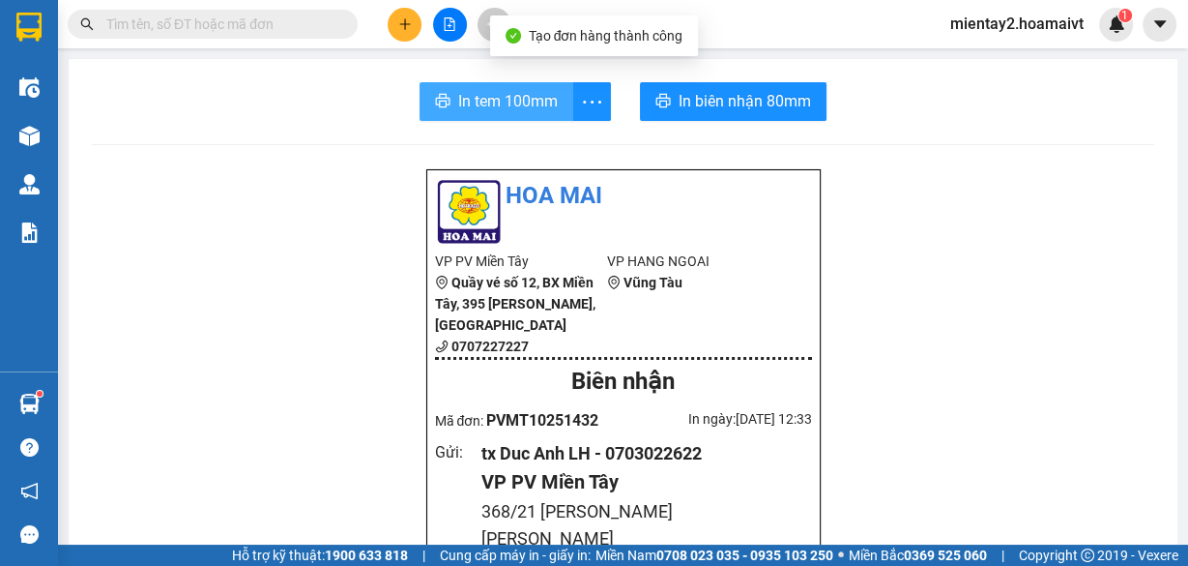
click at [467, 93] on span "In tem 100mm" at bounding box center [508, 101] width 100 height 24
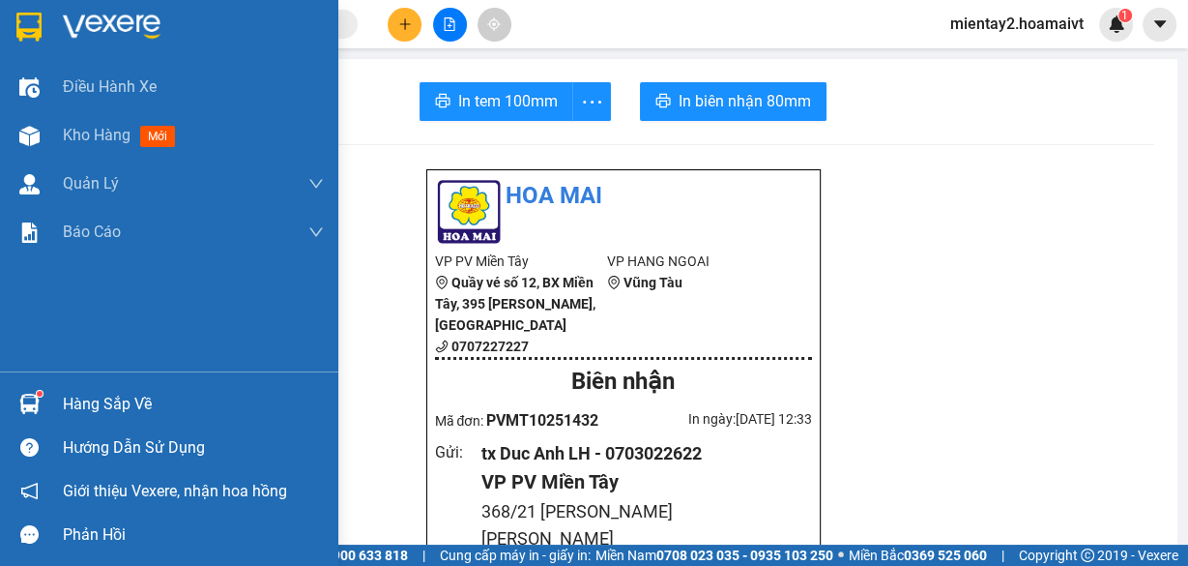
click at [29, 396] on img at bounding box center [29, 404] width 20 height 20
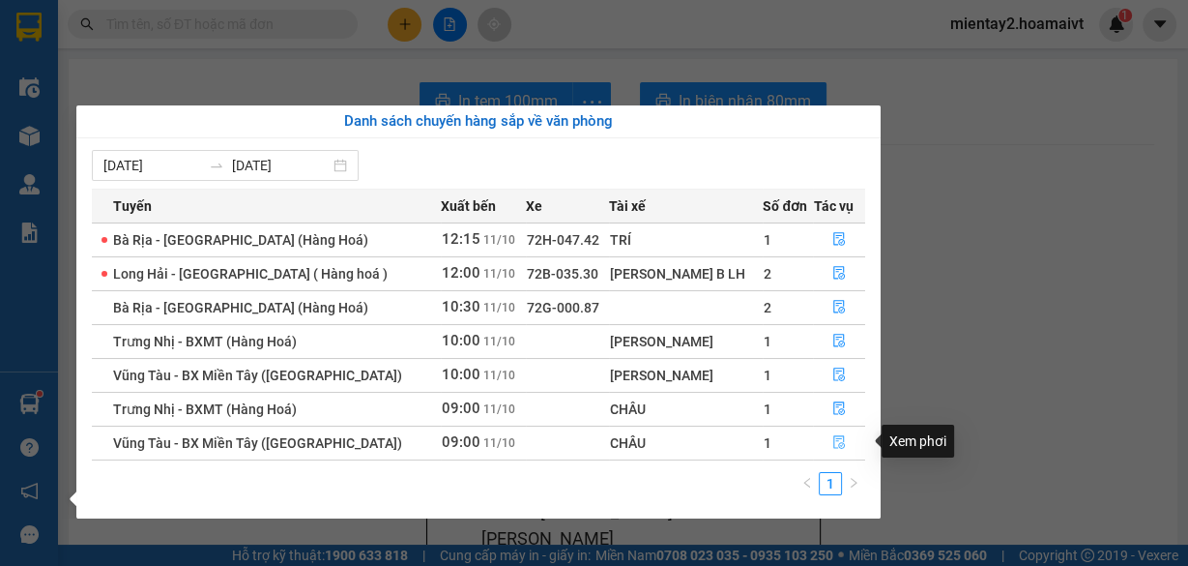
click at [837, 445] on icon "file-done" at bounding box center [840, 442] width 14 height 14
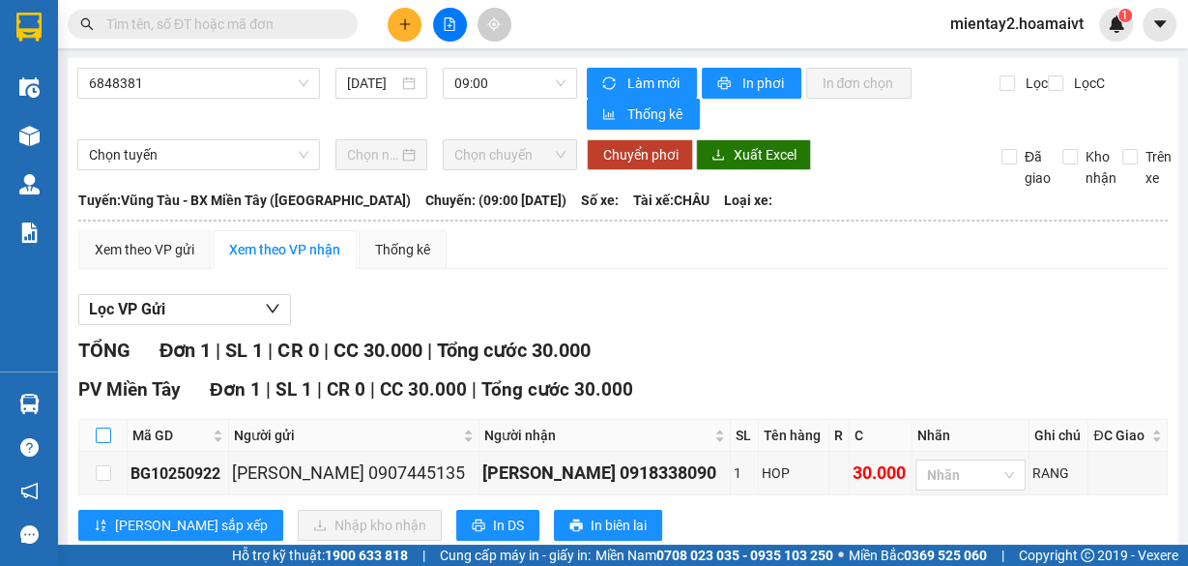
click at [107, 430] on input "checkbox" at bounding box center [103, 434] width 15 height 15
checkbox input "true"
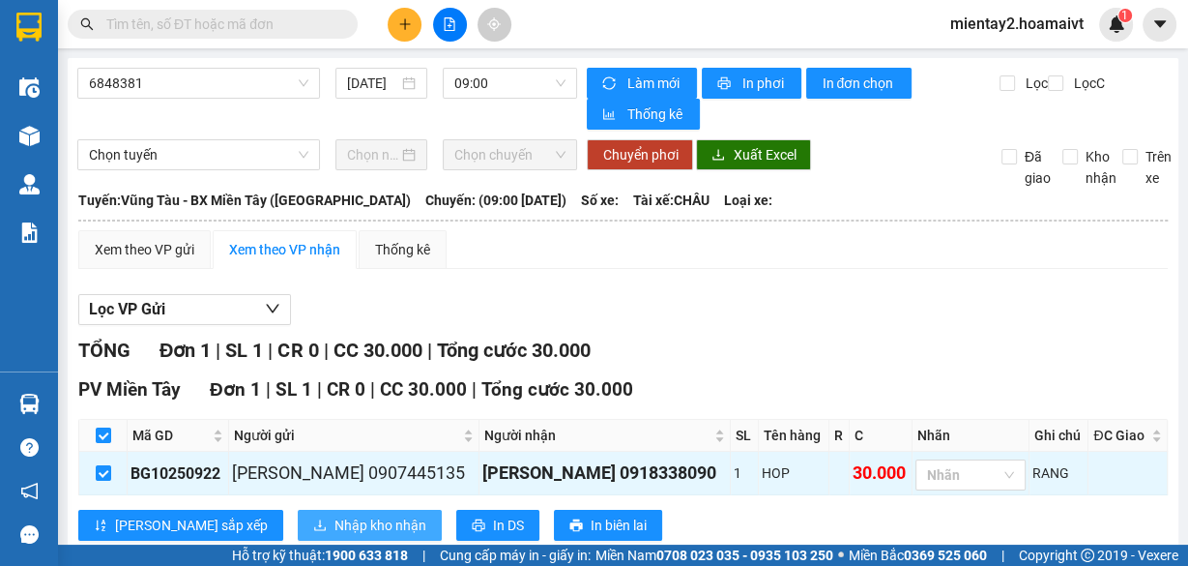
click at [335, 516] on span "Nhập kho nhận" at bounding box center [381, 524] width 92 height 21
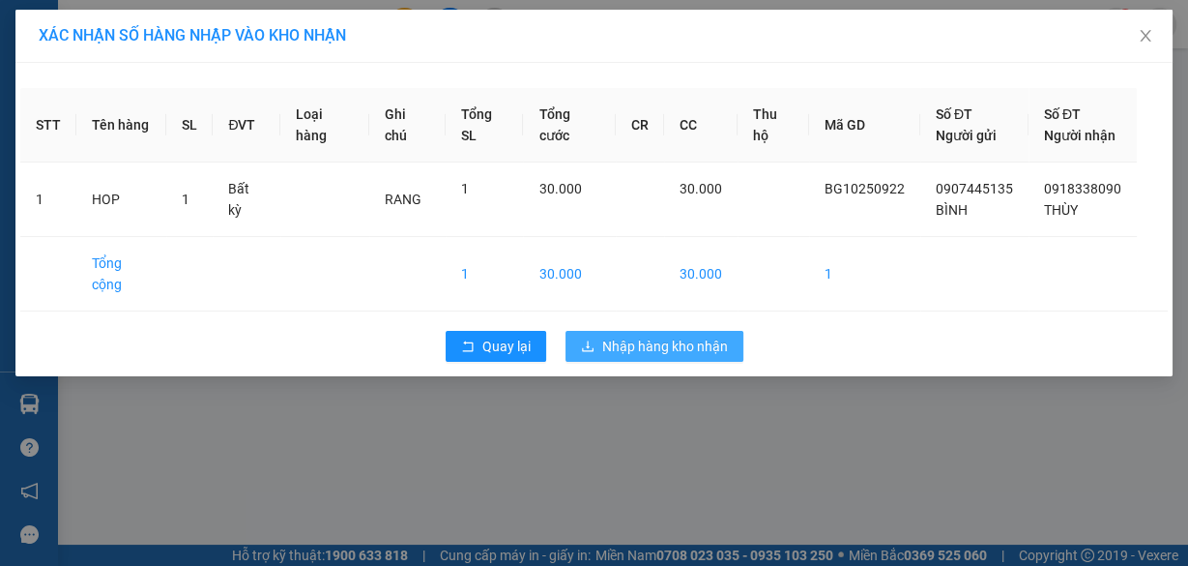
click at [690, 336] on span "Nhập hàng kho nhận" at bounding box center [665, 346] width 126 height 21
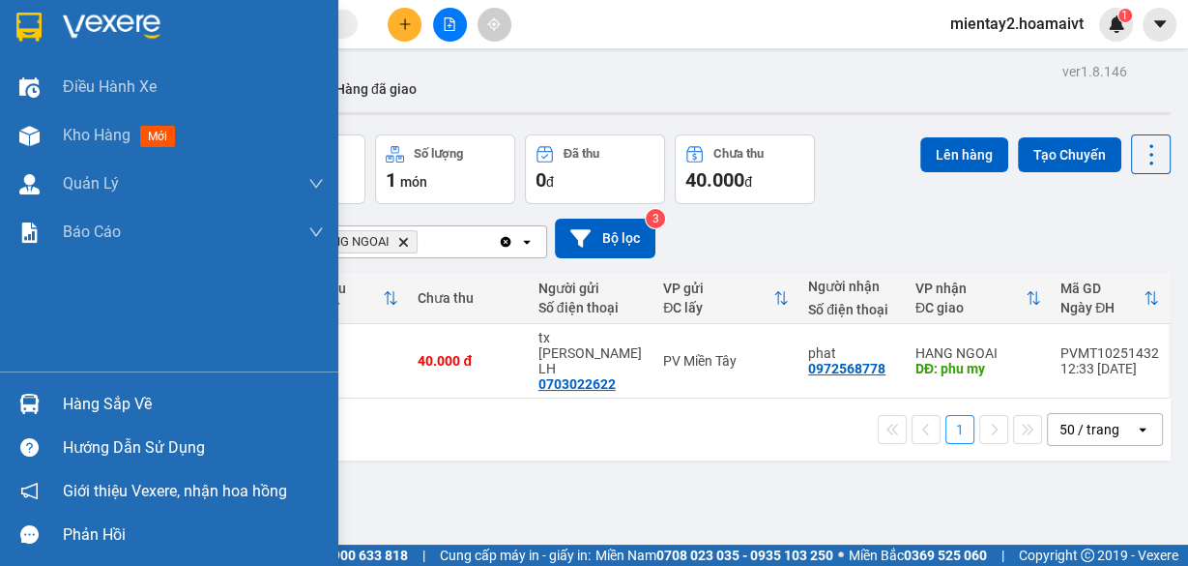
click at [28, 405] on img at bounding box center [29, 404] width 20 height 20
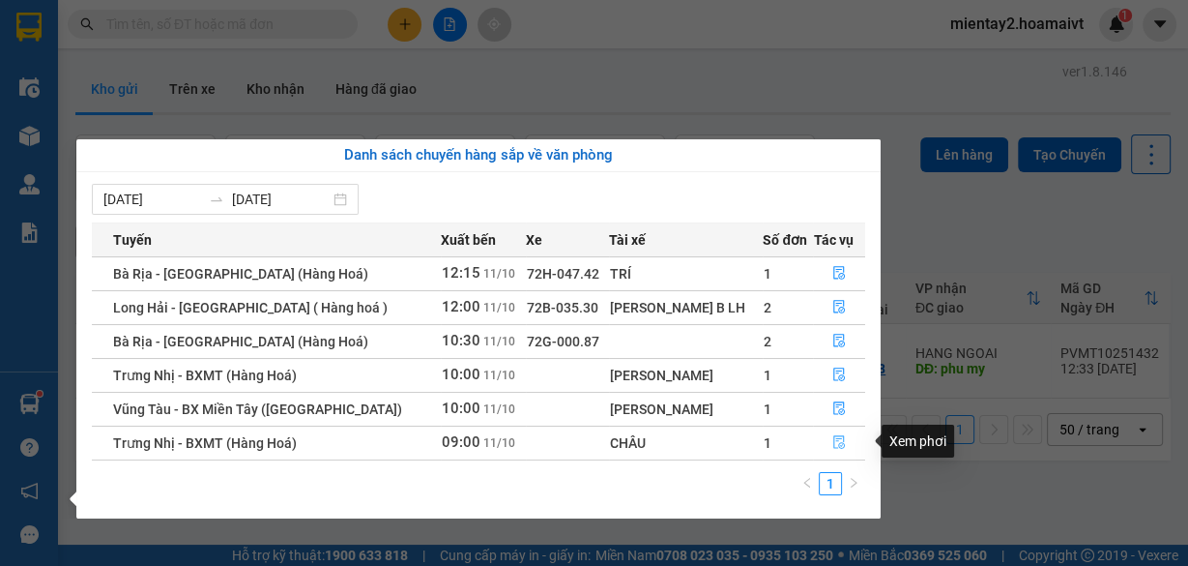
click at [835, 443] on icon "file-done" at bounding box center [840, 442] width 14 height 14
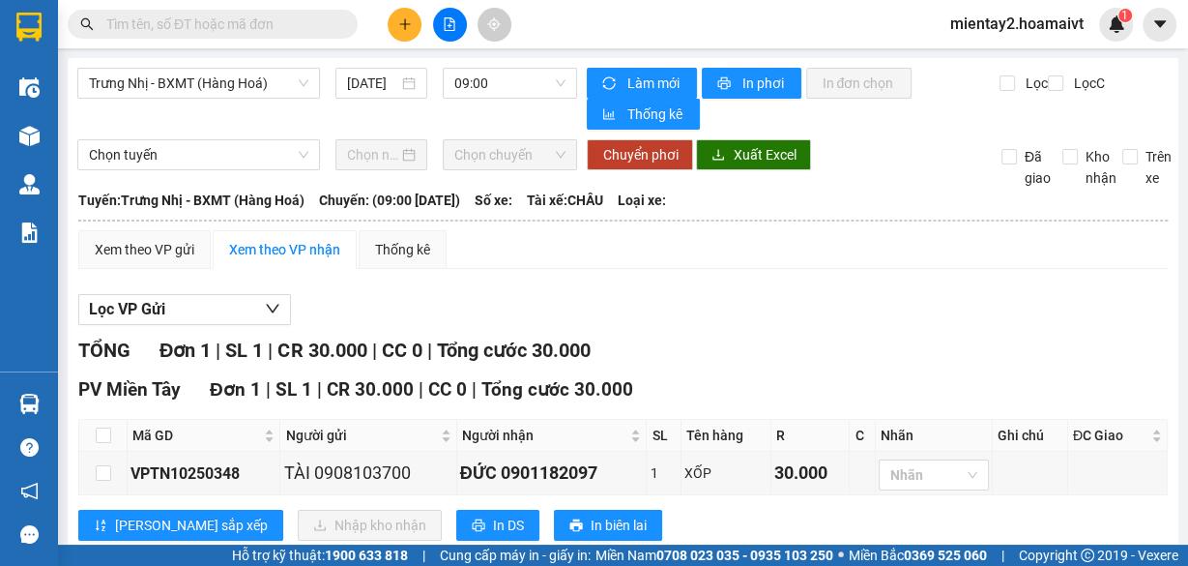
click at [94, 436] on th at bounding box center [103, 436] width 48 height 32
click at [101, 430] on input "checkbox" at bounding box center [103, 434] width 15 height 15
checkbox input "true"
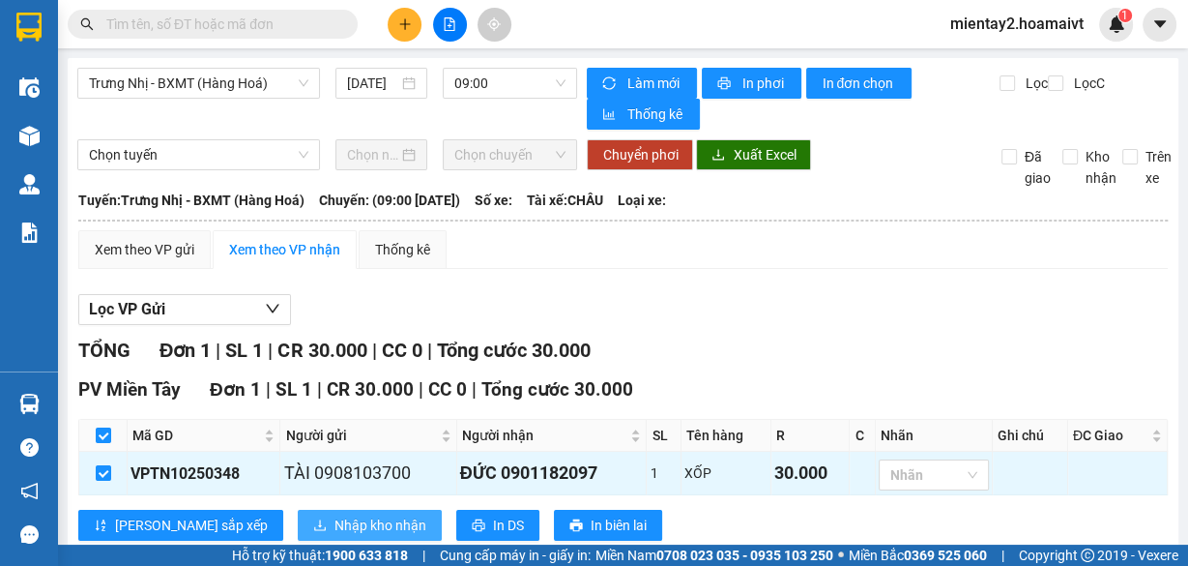
click at [335, 523] on span "Nhập kho nhận" at bounding box center [381, 524] width 92 height 21
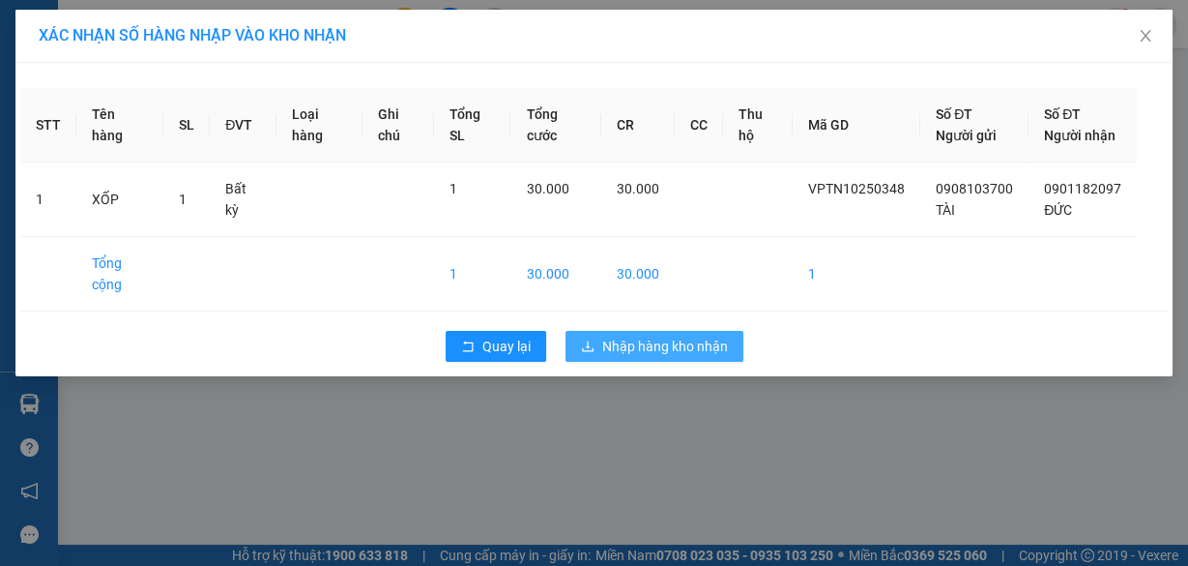
click at [625, 357] on span "Nhập hàng kho nhận" at bounding box center [665, 346] width 126 height 21
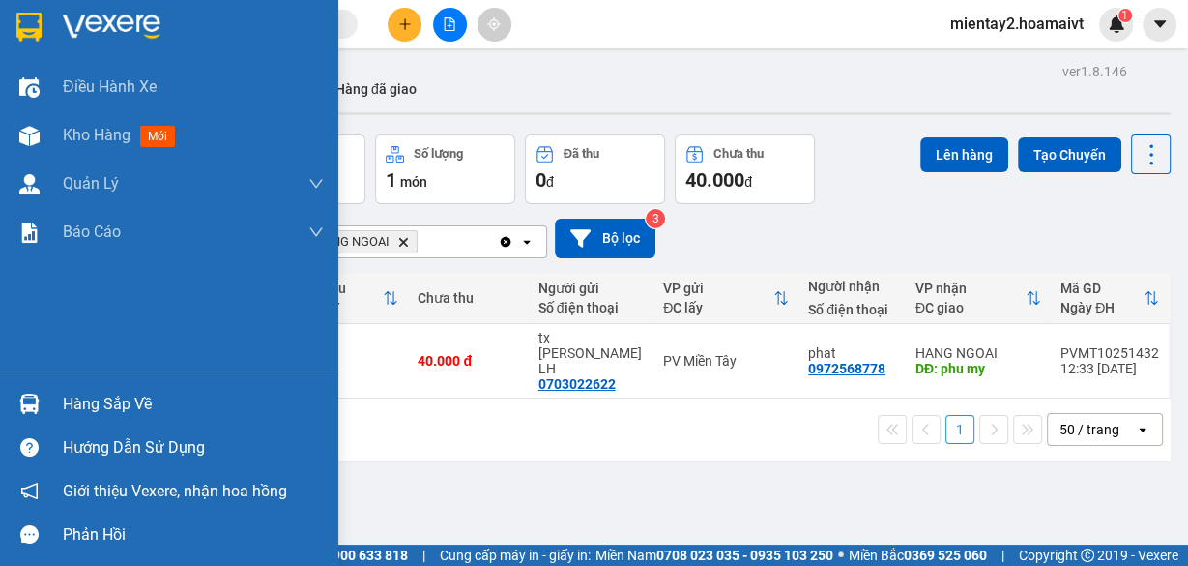
click at [28, 396] on img at bounding box center [29, 404] width 20 height 20
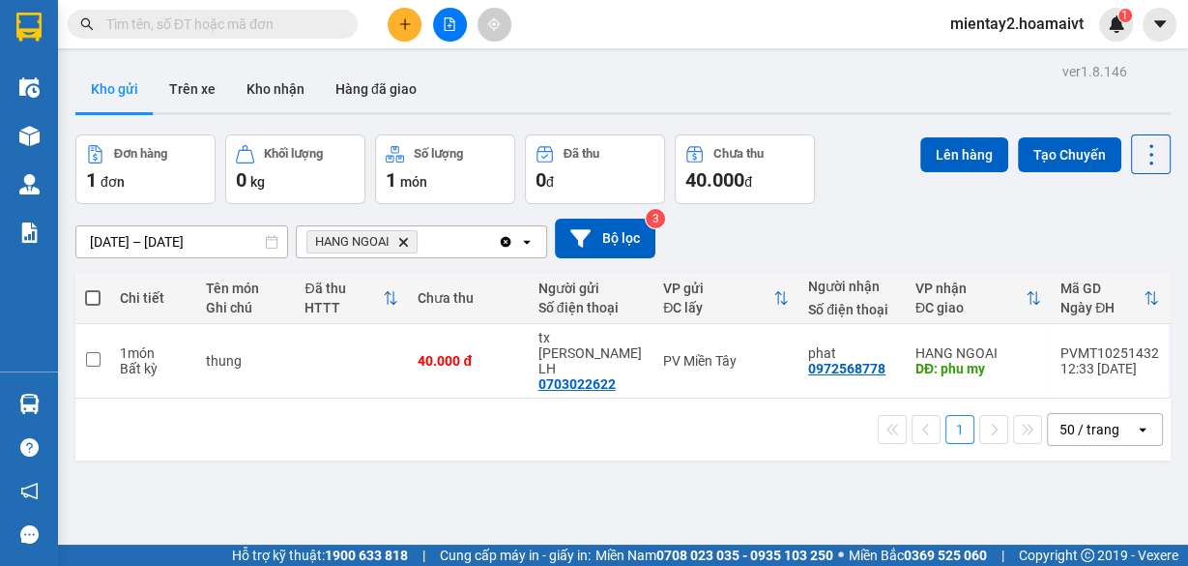
click at [1102, 477] on section "Kết quả [PERSON_NAME] ( 0 ) Bộ lọc No Data mientay2.hoamaivt 1 Điều [PERSON_NAM…" at bounding box center [594, 283] width 1188 height 566
click at [398, 30] on icon "plus" at bounding box center [405, 24] width 14 height 14
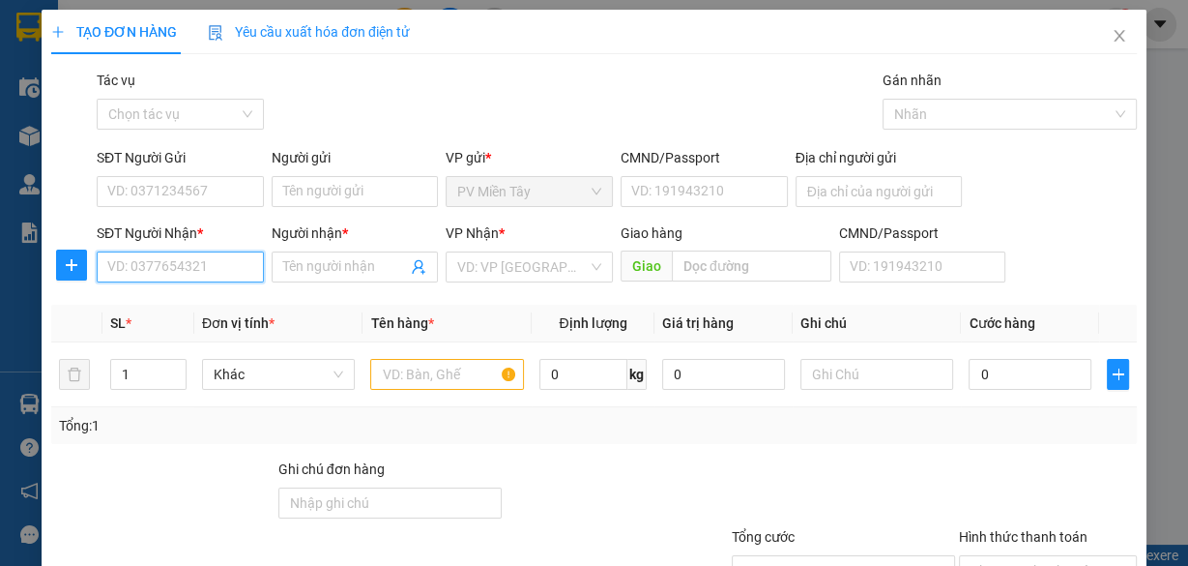
click at [187, 277] on input "SĐT Người Nhận *" at bounding box center [180, 266] width 167 height 31
type input "0908682250"
click at [208, 308] on div "0908682250 - LOC" at bounding box center [178, 304] width 142 height 21
type input "LOC"
type input "0908682250"
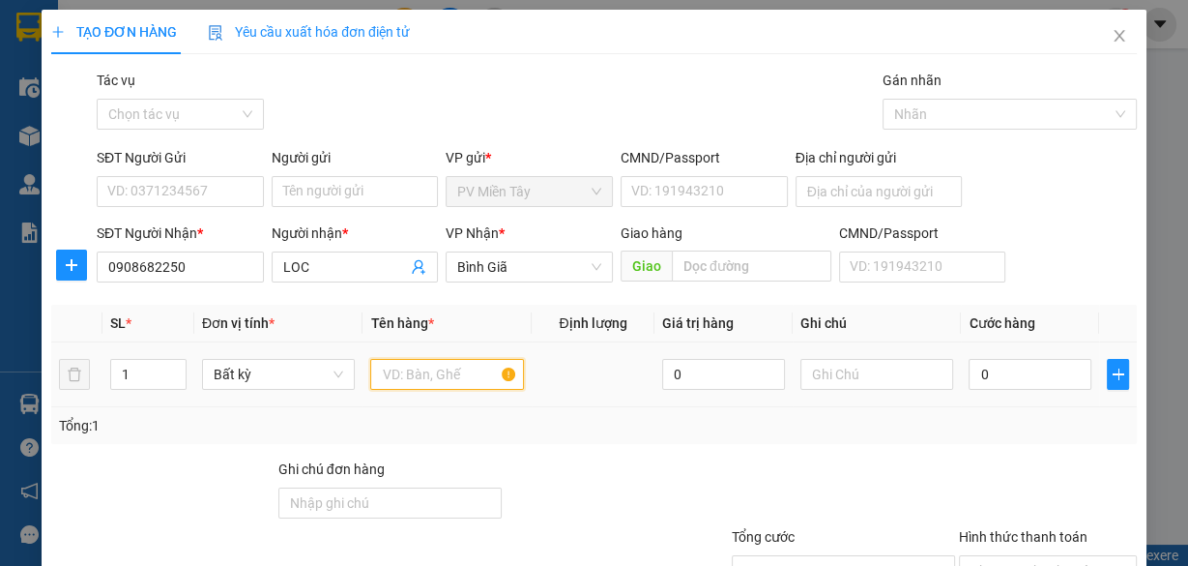
click at [456, 368] on input "text" at bounding box center [447, 374] width 154 height 31
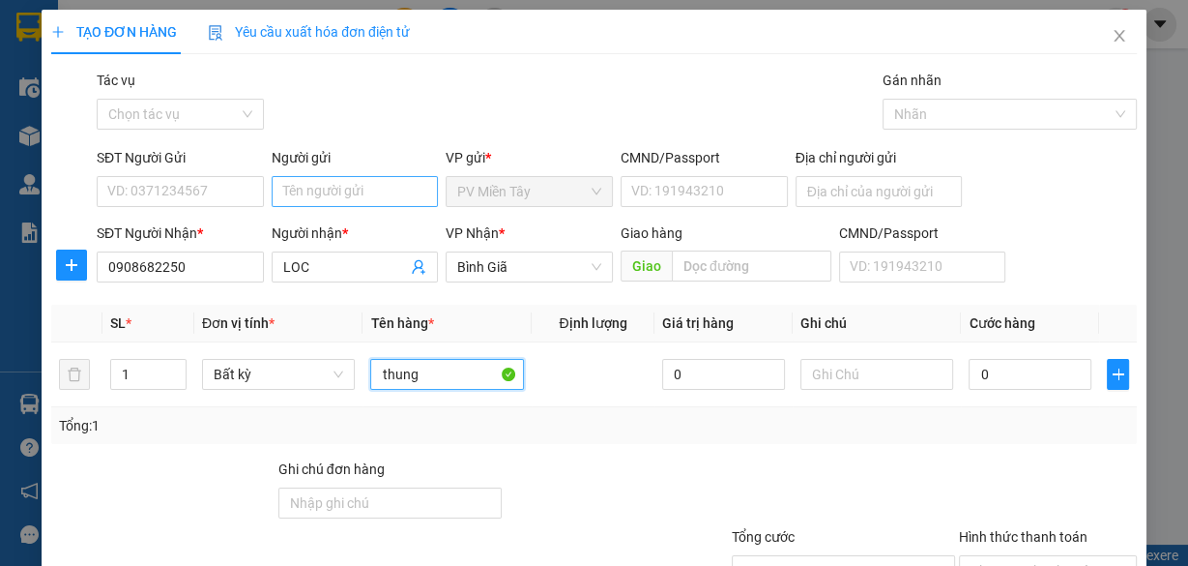
type input "thung"
click at [304, 195] on input "Người gửi" at bounding box center [355, 191] width 167 height 31
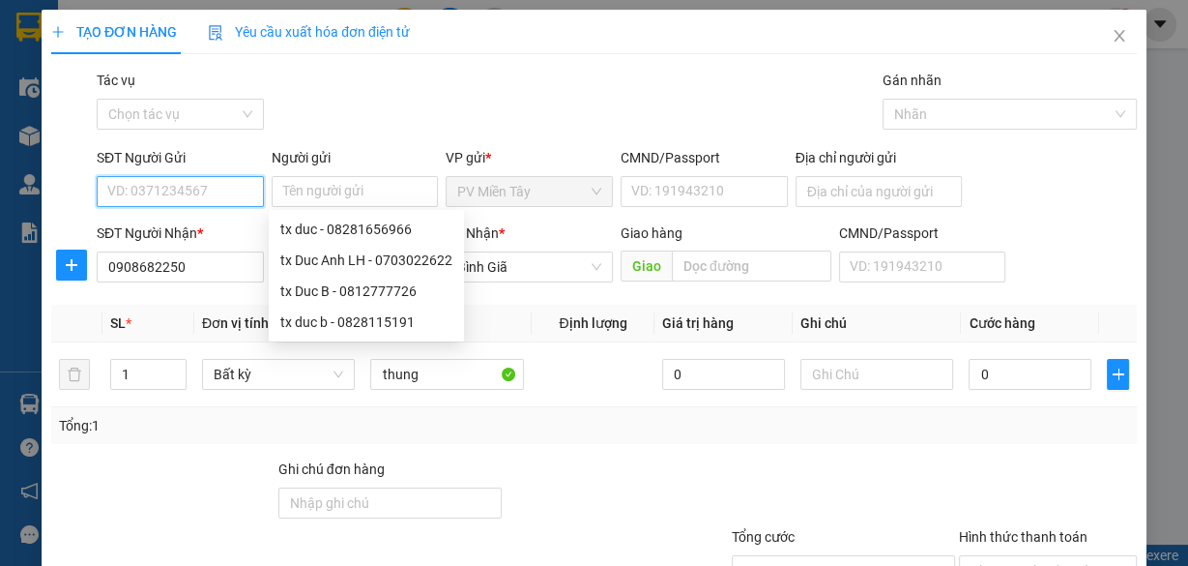
click at [228, 188] on input "SĐT Người Gửi" at bounding box center [180, 191] width 167 height 31
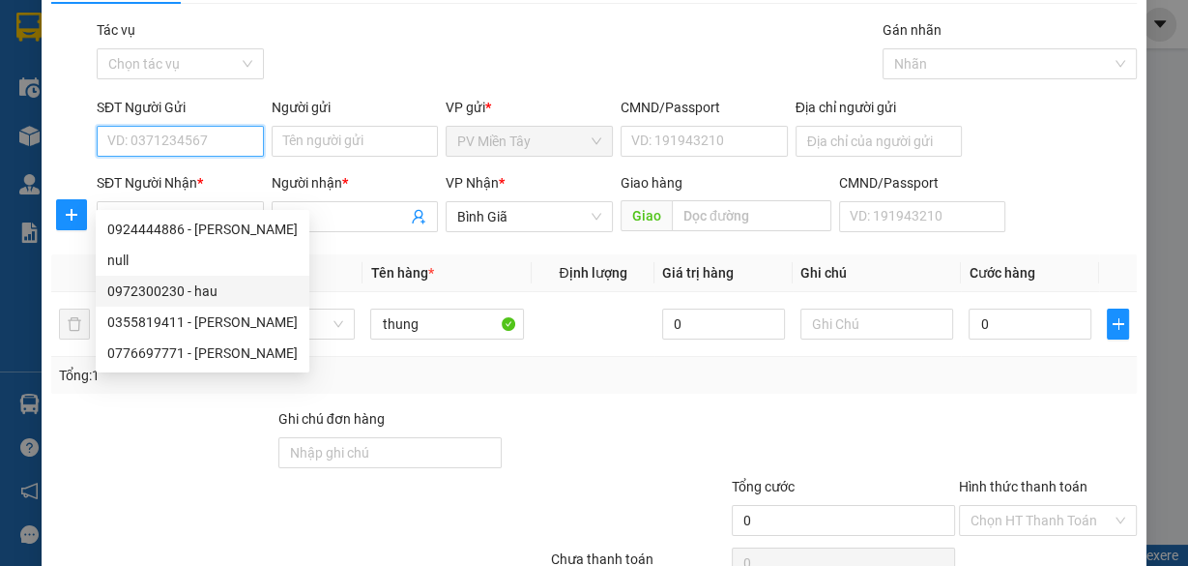
scroll to position [77, 0]
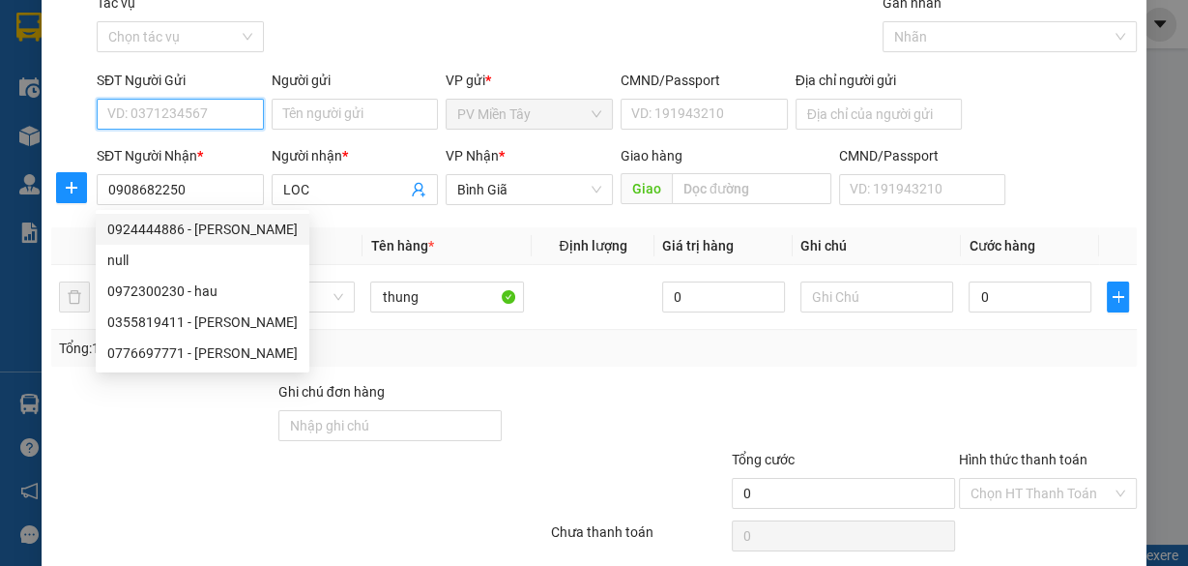
click at [218, 115] on input "SĐT Người Gửi" at bounding box center [180, 114] width 167 height 31
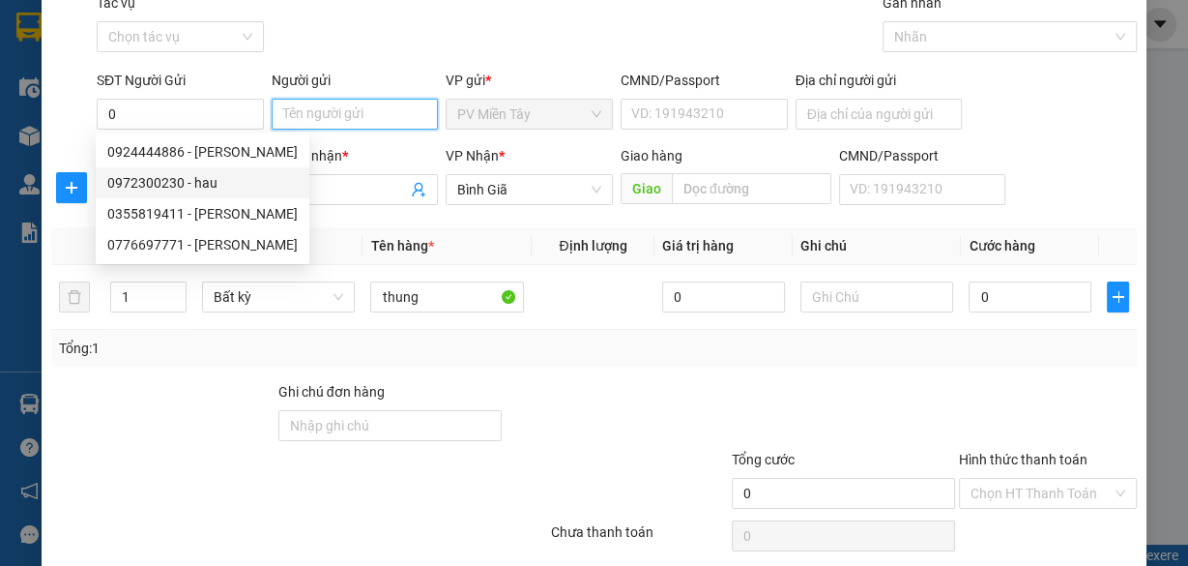
click at [340, 115] on input "Người gửi" at bounding box center [355, 114] width 167 height 31
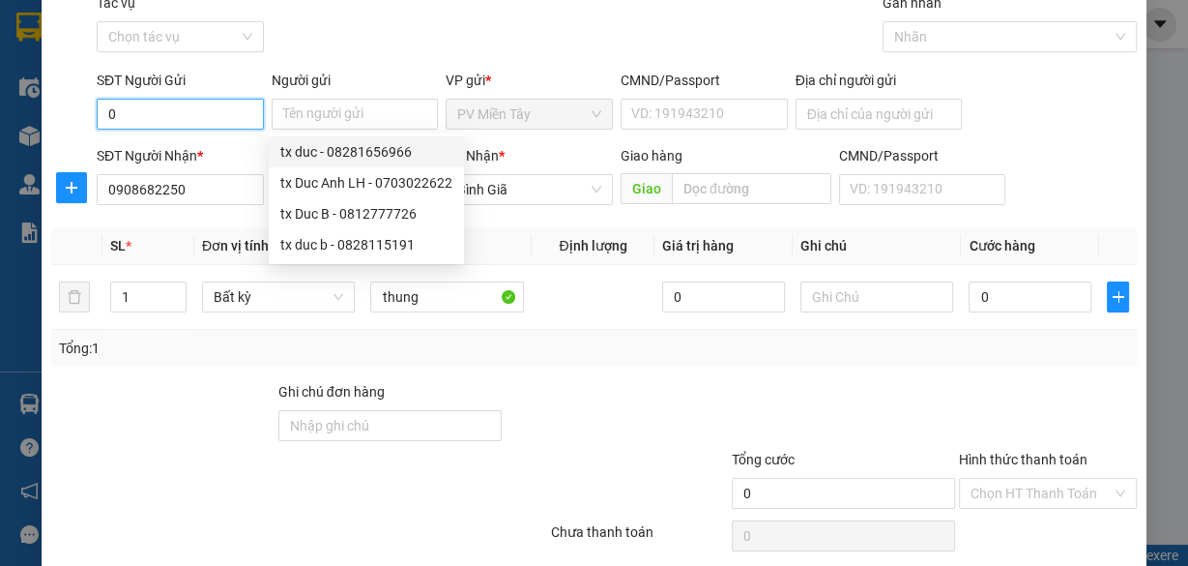
click at [220, 112] on input "0" at bounding box center [180, 114] width 167 height 31
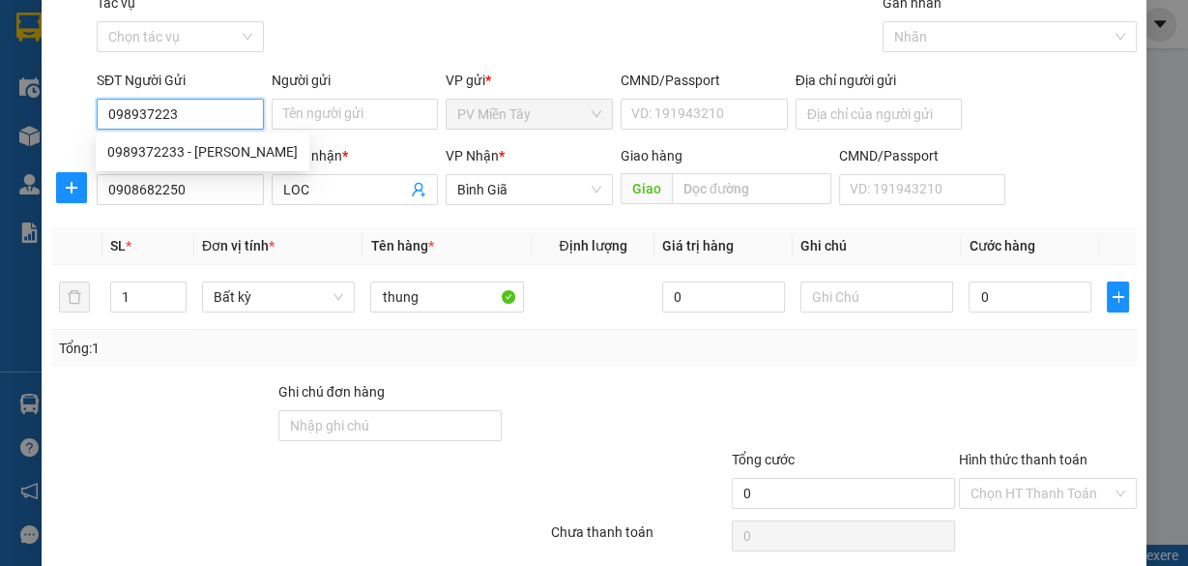
type input "0989372233"
click at [205, 158] on div "0989372233 - [PERSON_NAME]" at bounding box center [202, 151] width 190 height 21
type input "truong"
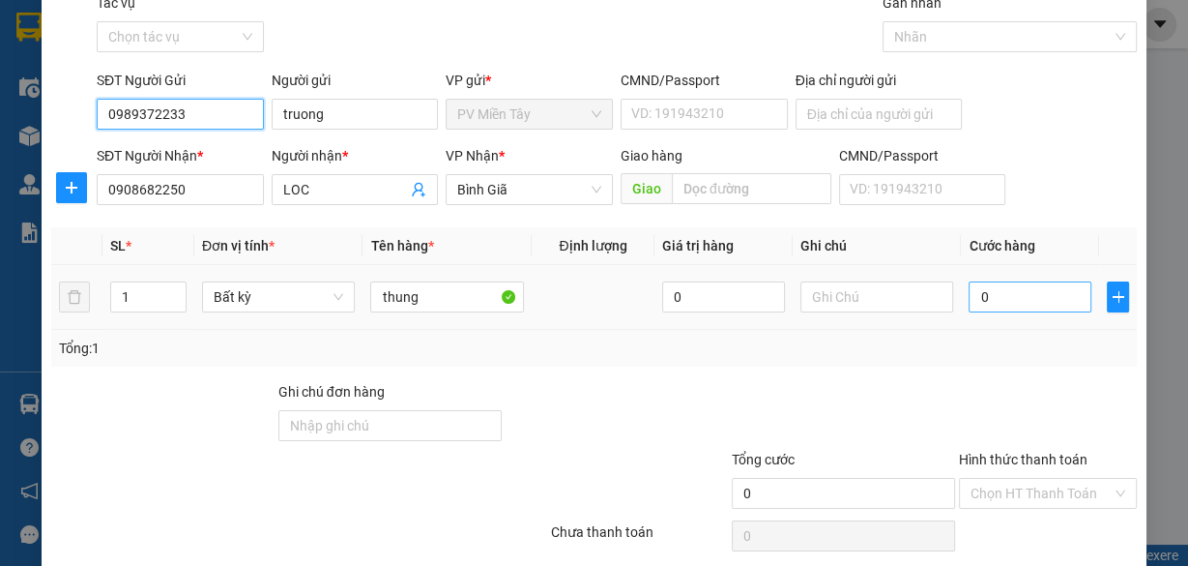
type input "0989372233"
click at [1044, 296] on input "0" at bounding box center [1030, 296] width 123 height 31
type input "4"
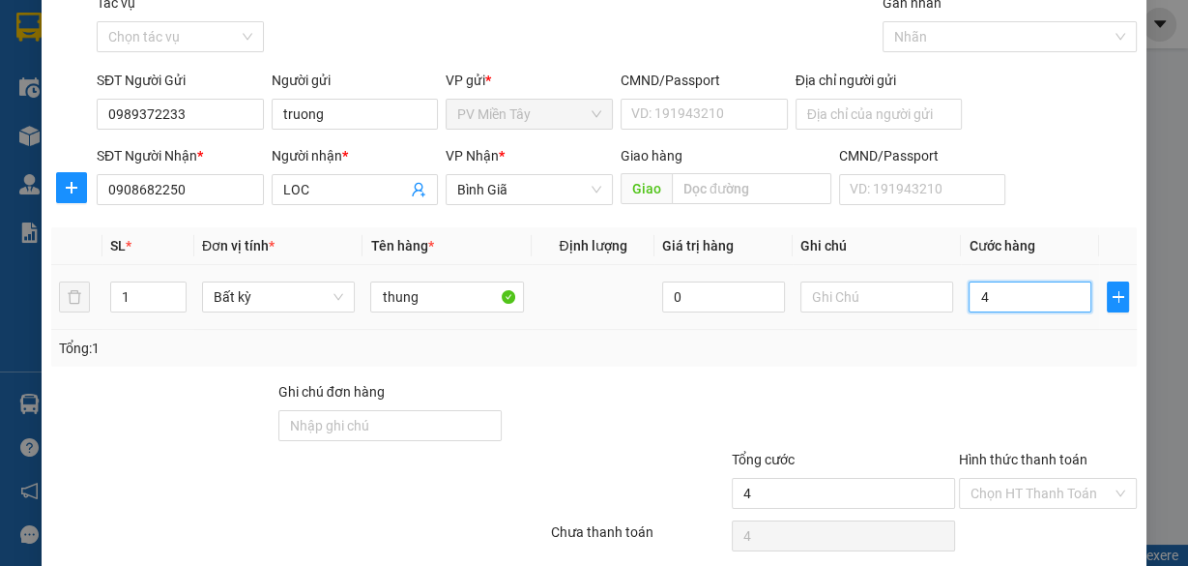
type input "40"
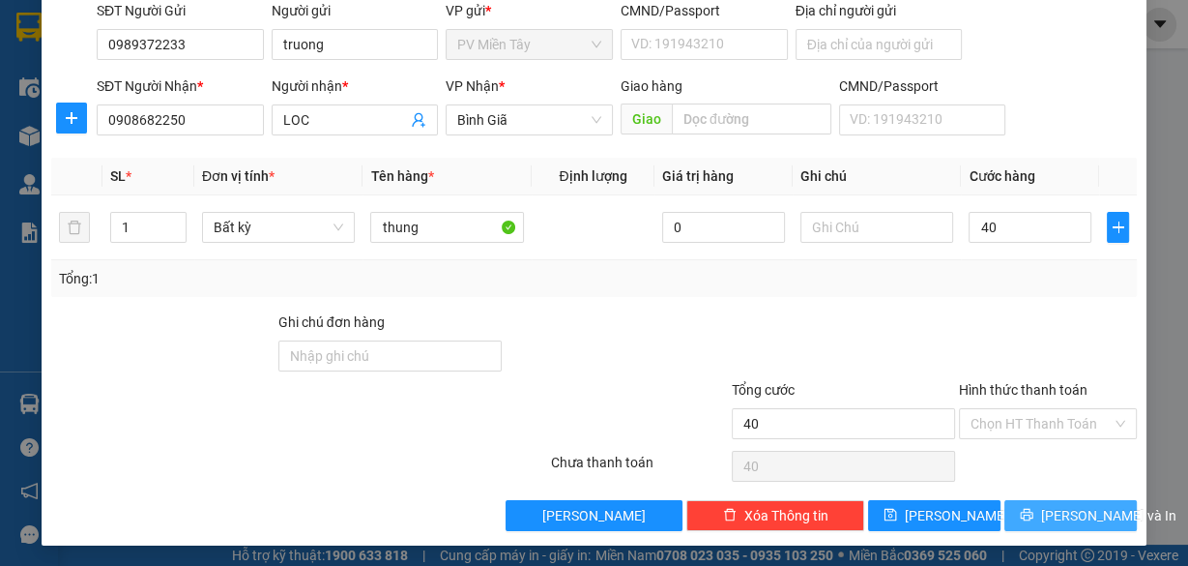
type input "40.000"
click at [1049, 505] on span "[PERSON_NAME] và In" at bounding box center [1108, 515] width 135 height 21
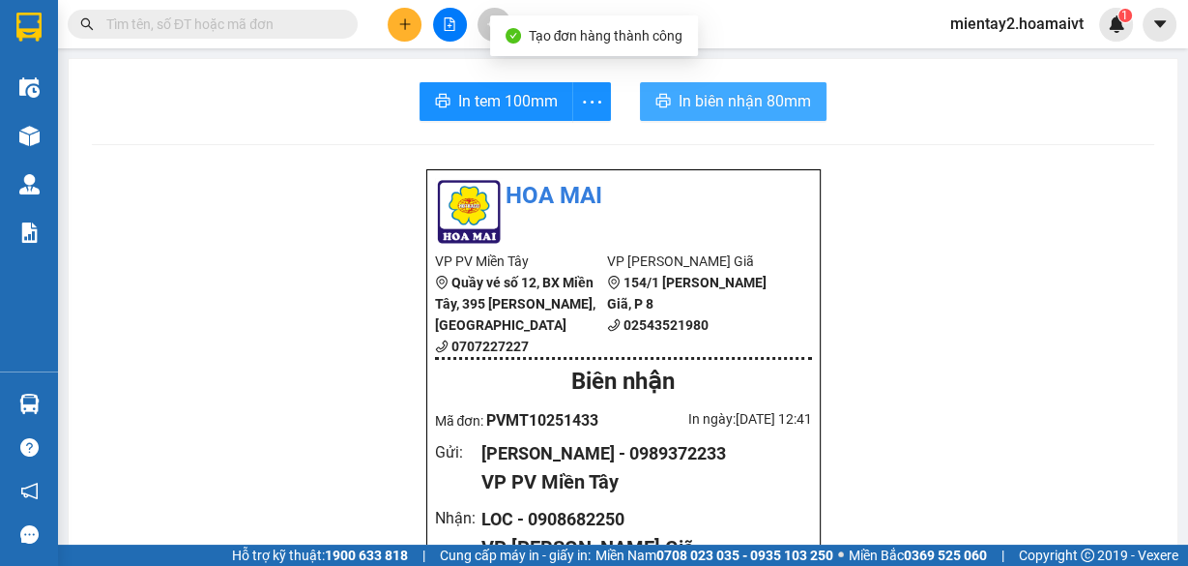
click at [701, 109] on span "In biên nhận 80mm" at bounding box center [745, 101] width 132 height 24
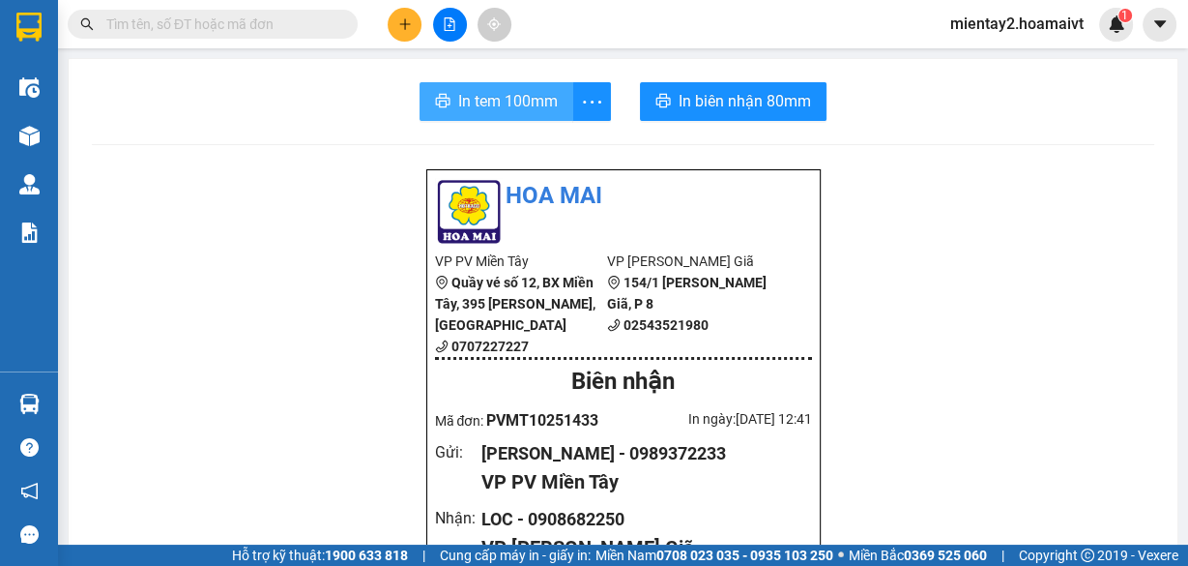
click at [476, 105] on span "In tem 100mm" at bounding box center [508, 101] width 100 height 24
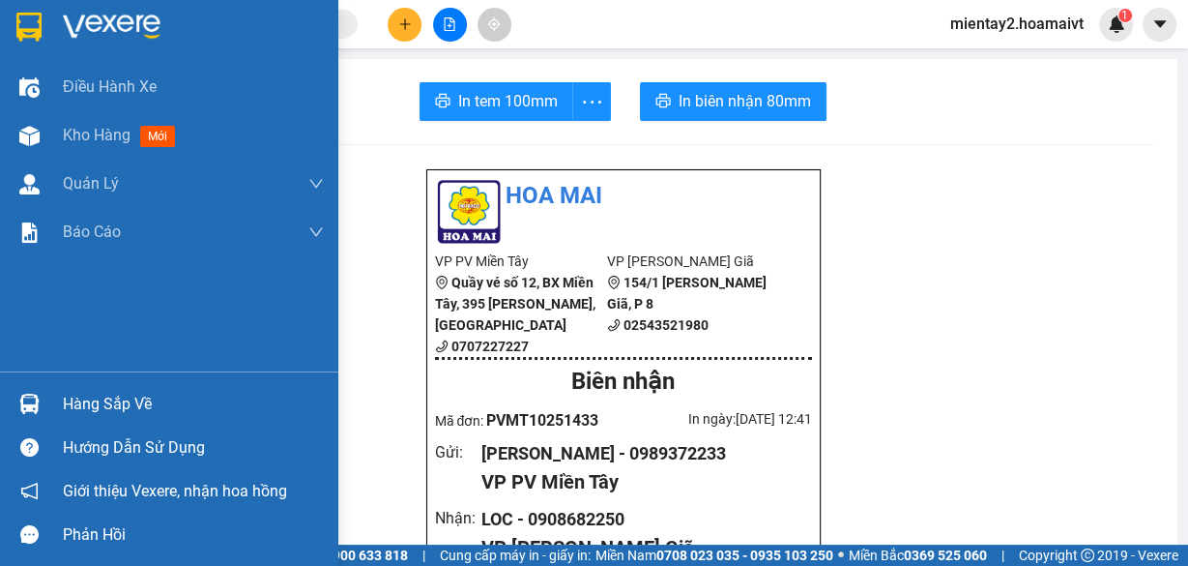
click at [27, 403] on img at bounding box center [29, 404] width 20 height 20
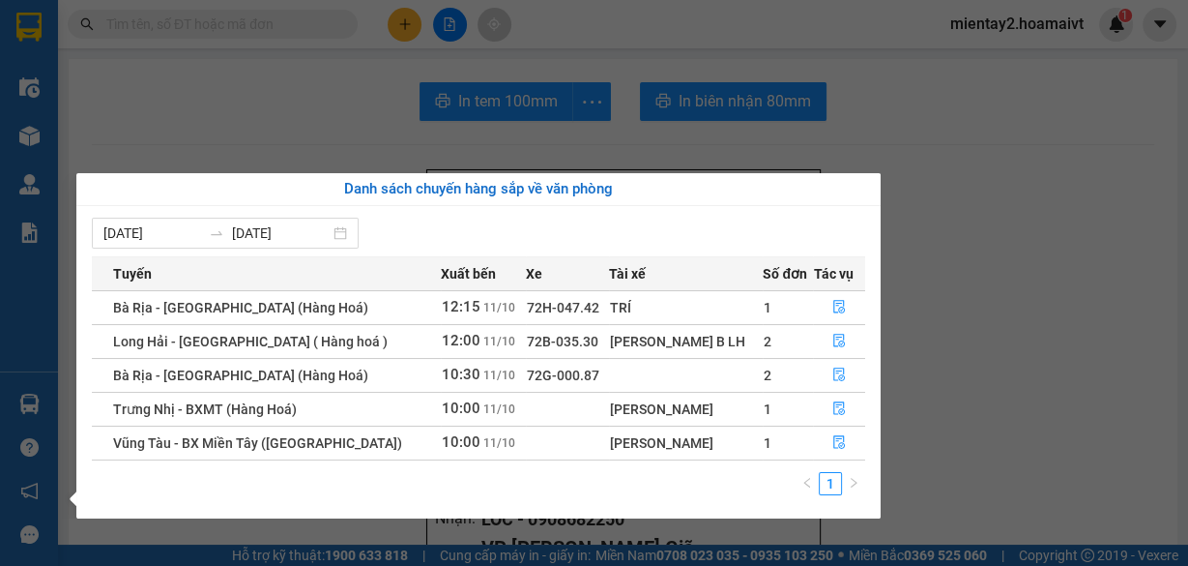
click at [23, 405] on div "Điều [PERSON_NAME] xe Kho hàng mới [PERSON_NAME] [PERSON_NAME] [PERSON_NAME] lý…" at bounding box center [29, 283] width 58 height 566
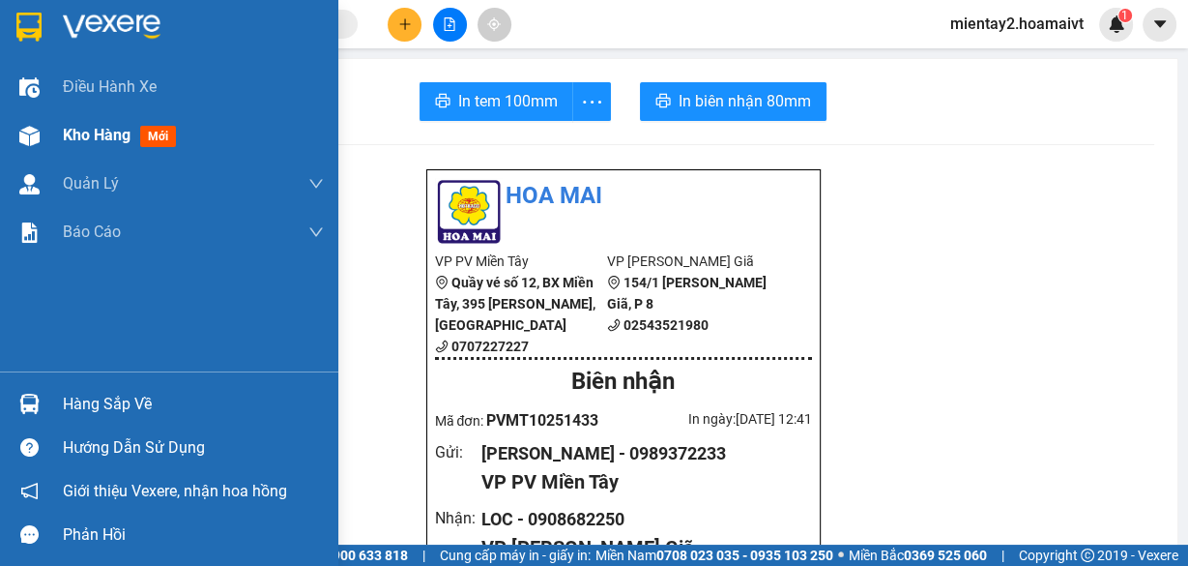
click at [106, 132] on span "Kho hàng" at bounding box center [97, 135] width 68 height 18
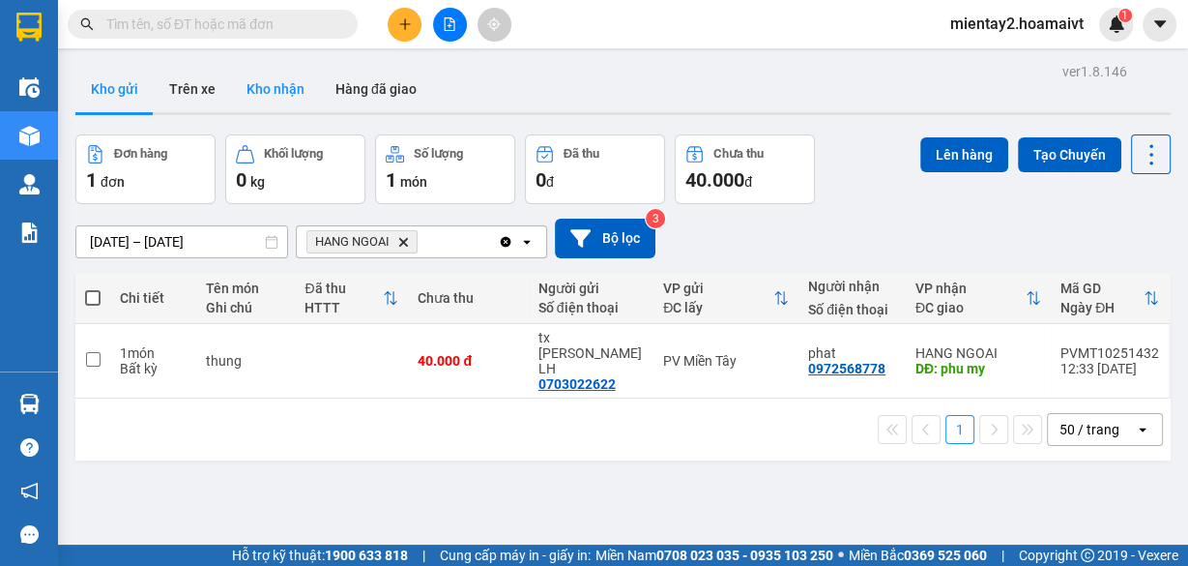
click at [275, 85] on button "Kho nhận" at bounding box center [275, 89] width 89 height 46
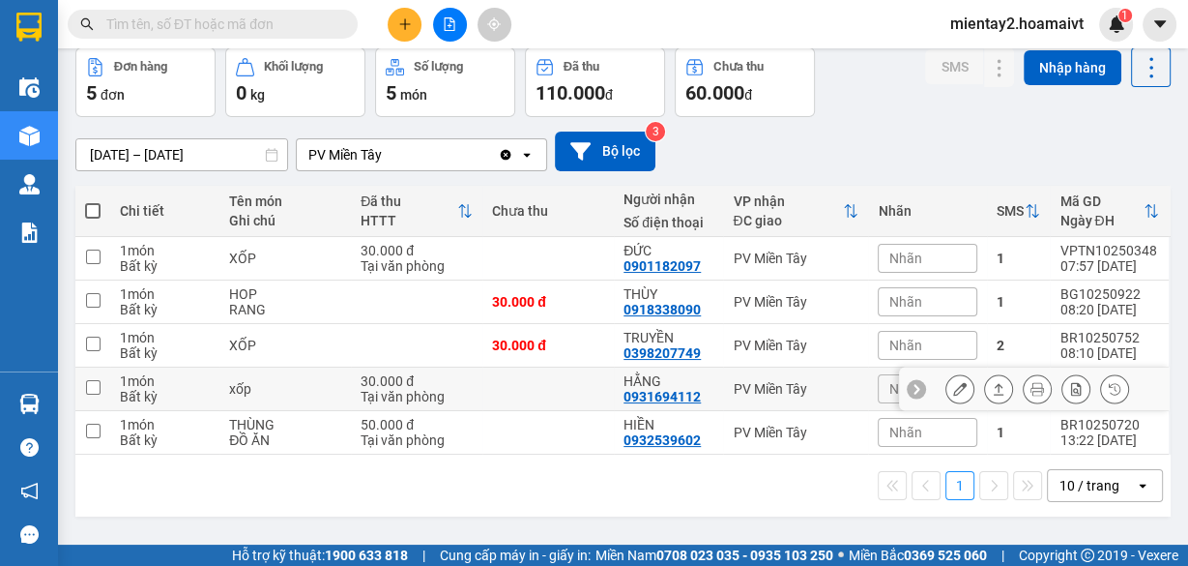
scroll to position [88, 0]
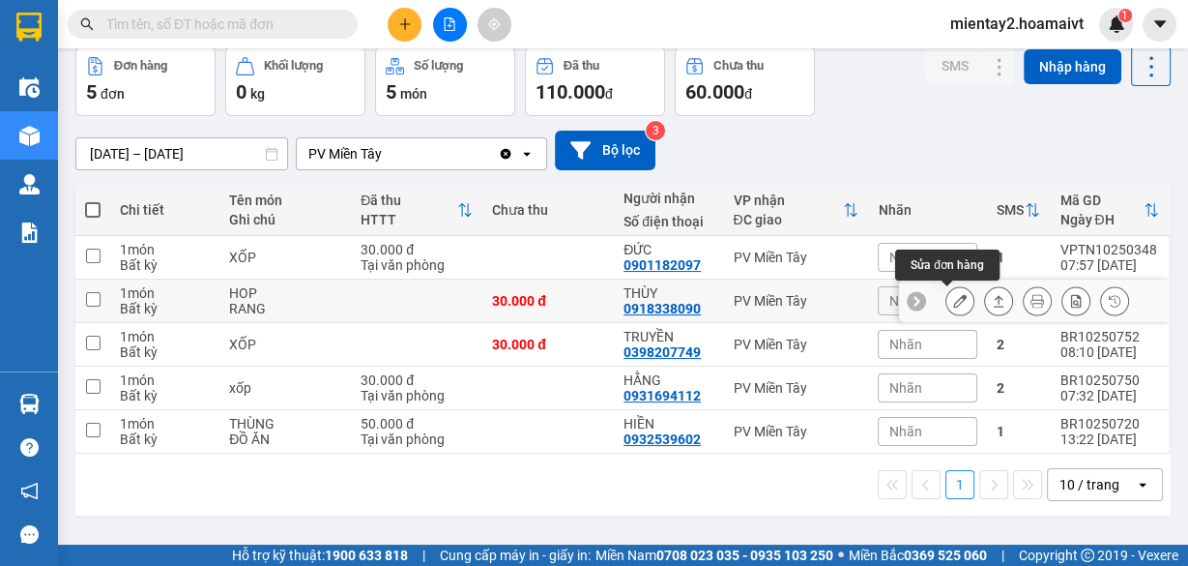
click at [953, 298] on icon at bounding box center [960, 301] width 14 height 14
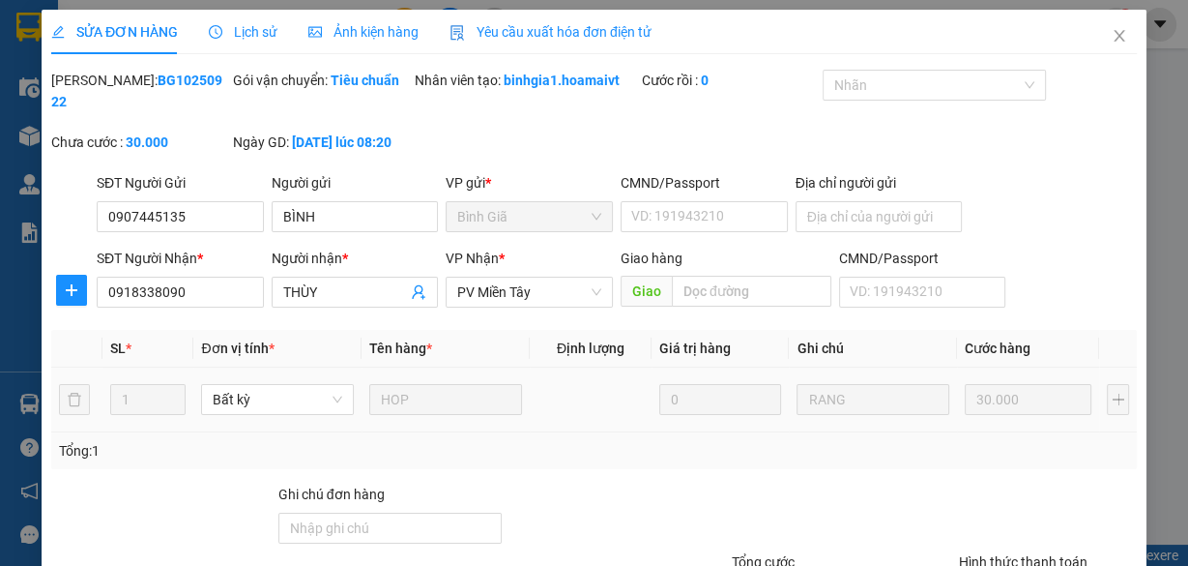
type input "0907445135"
type input "BÌNH"
type input "0918338090"
type input "THÙY"
type input "30.000"
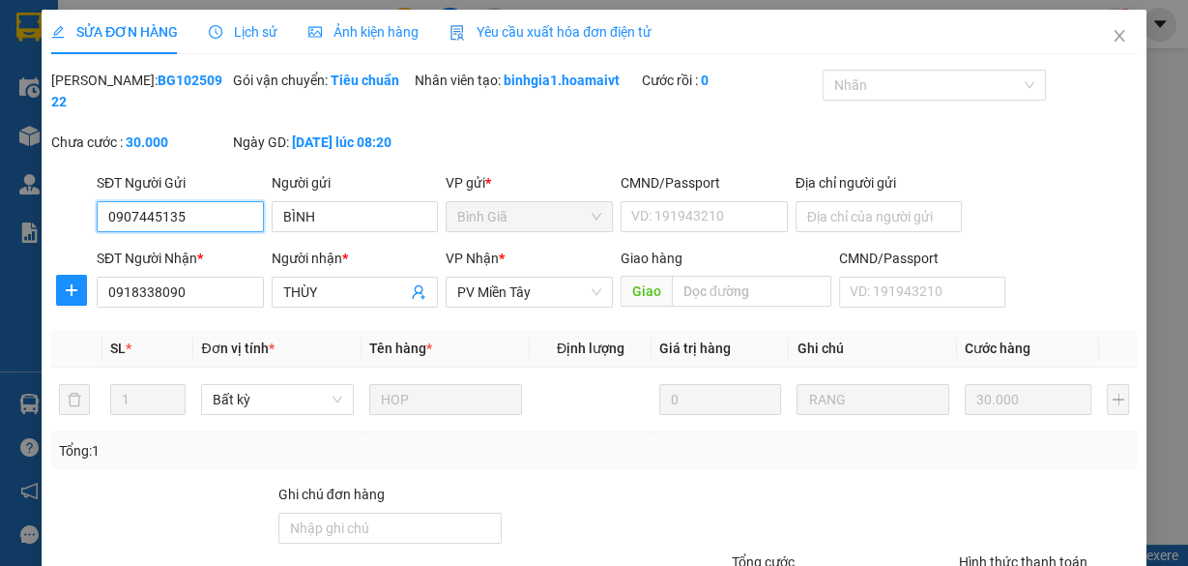
scroll to position [142, 0]
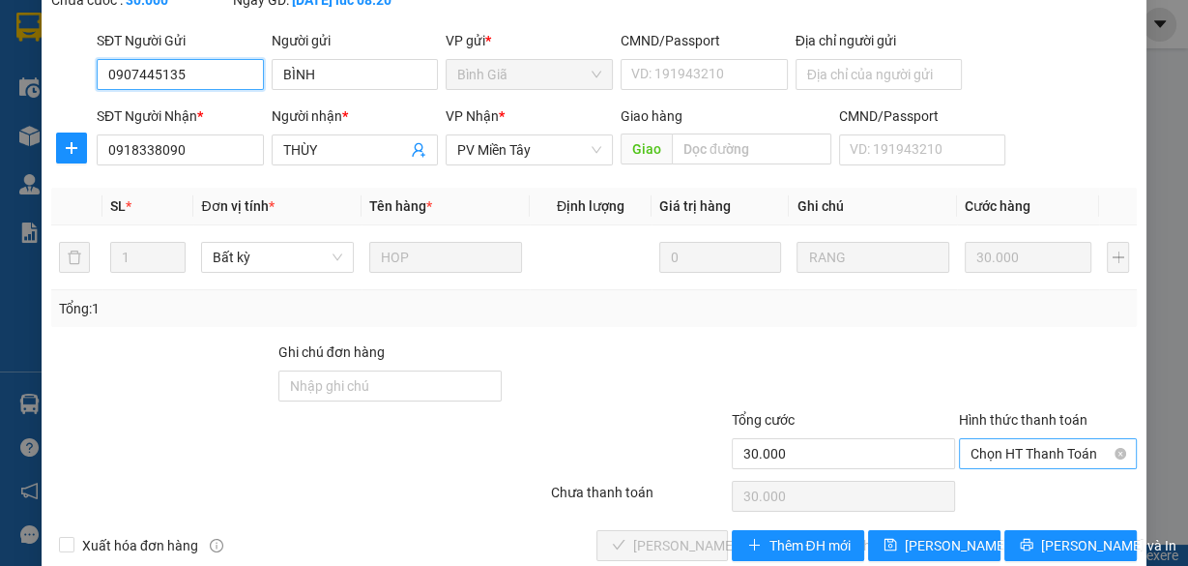
click at [1009, 443] on span "Chọn HT Thanh Toán" at bounding box center [1048, 453] width 155 height 29
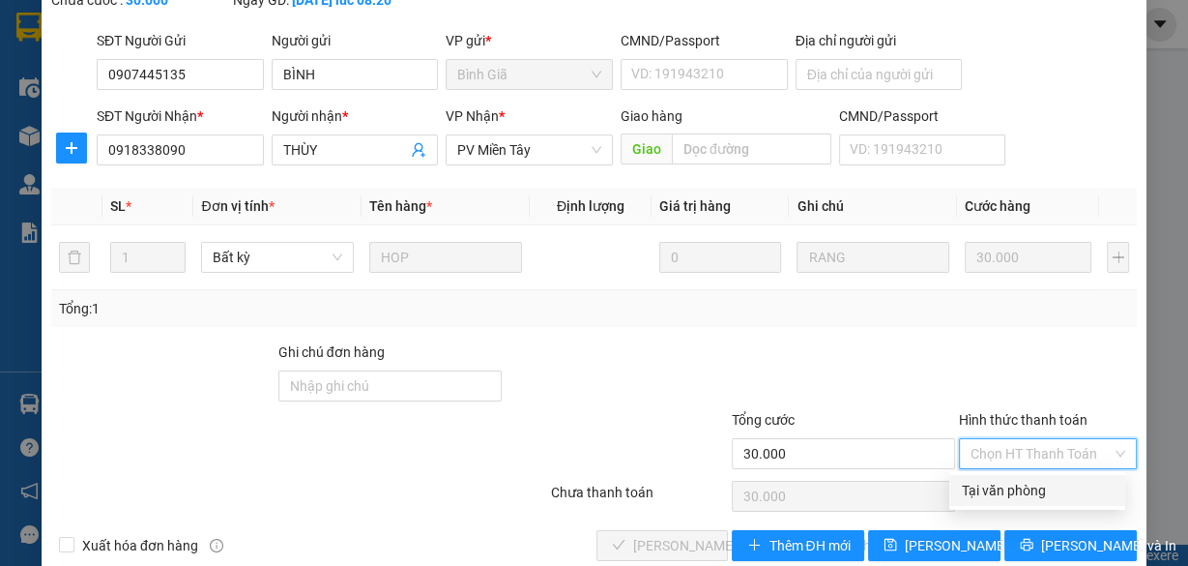
click at [1029, 485] on div "Tại văn phòng" at bounding box center [1037, 490] width 153 height 21
type input "0"
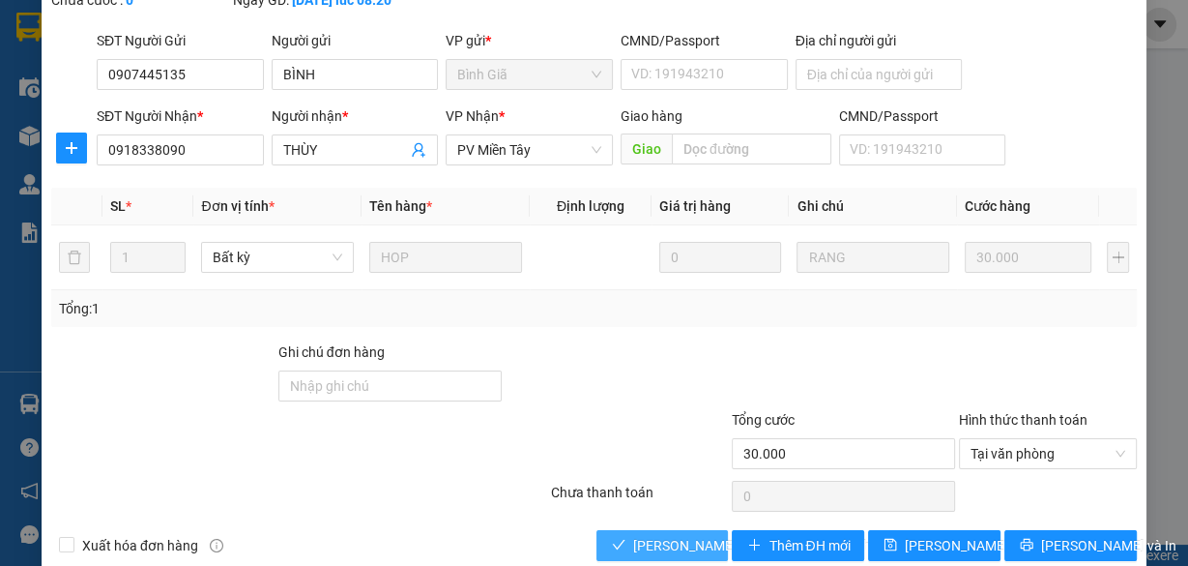
click at [651, 537] on span "[PERSON_NAME] và [PERSON_NAME] hàng" at bounding box center [763, 545] width 261 height 21
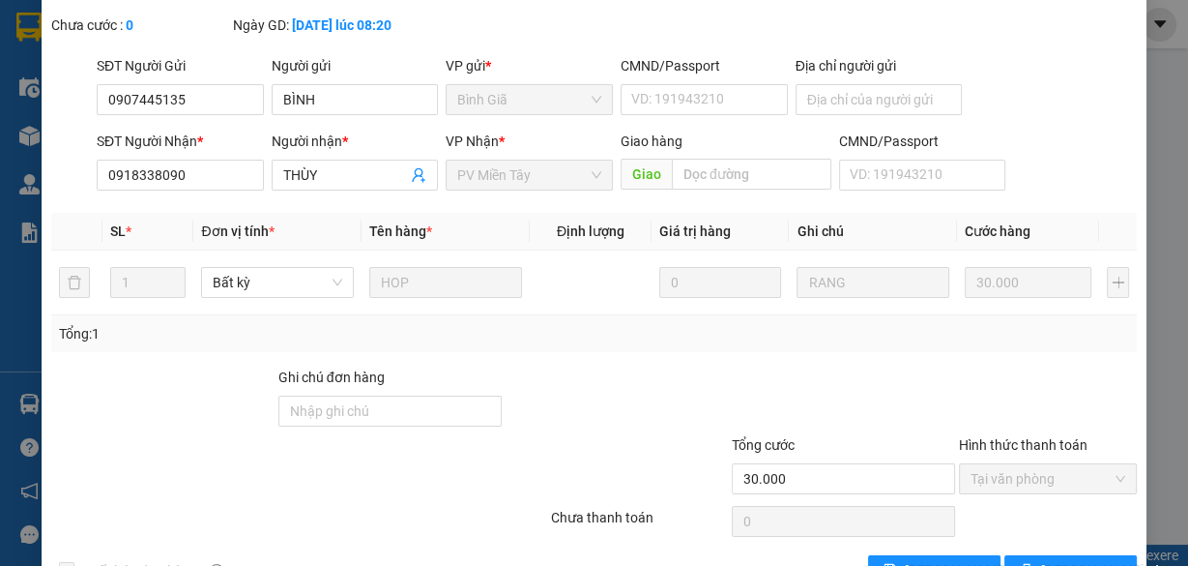
scroll to position [0, 0]
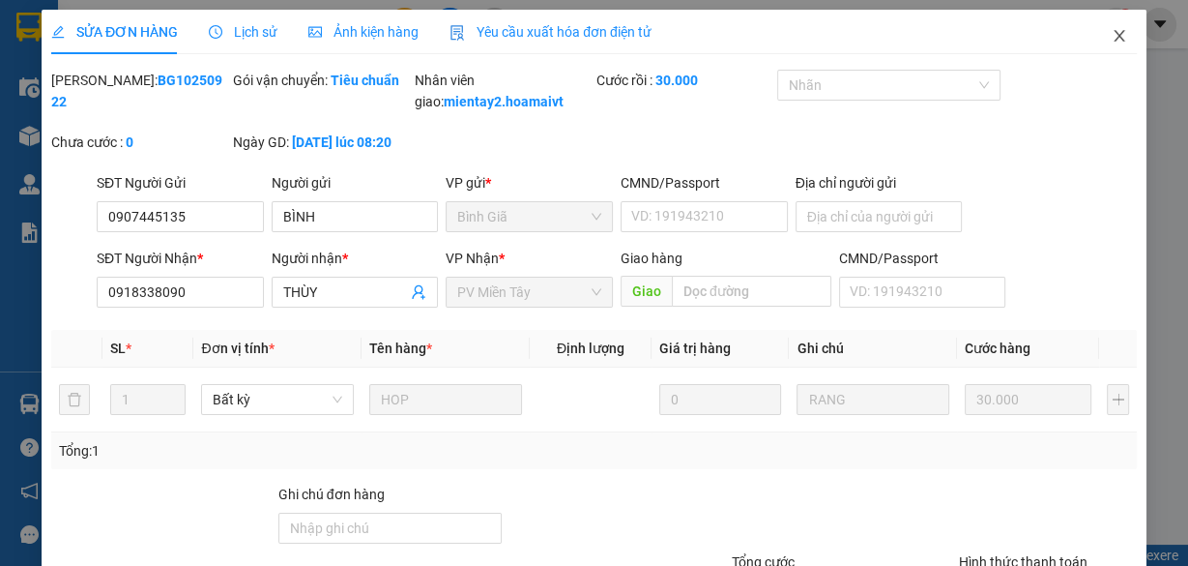
click at [1112, 30] on icon "close" at bounding box center [1119, 35] width 15 height 15
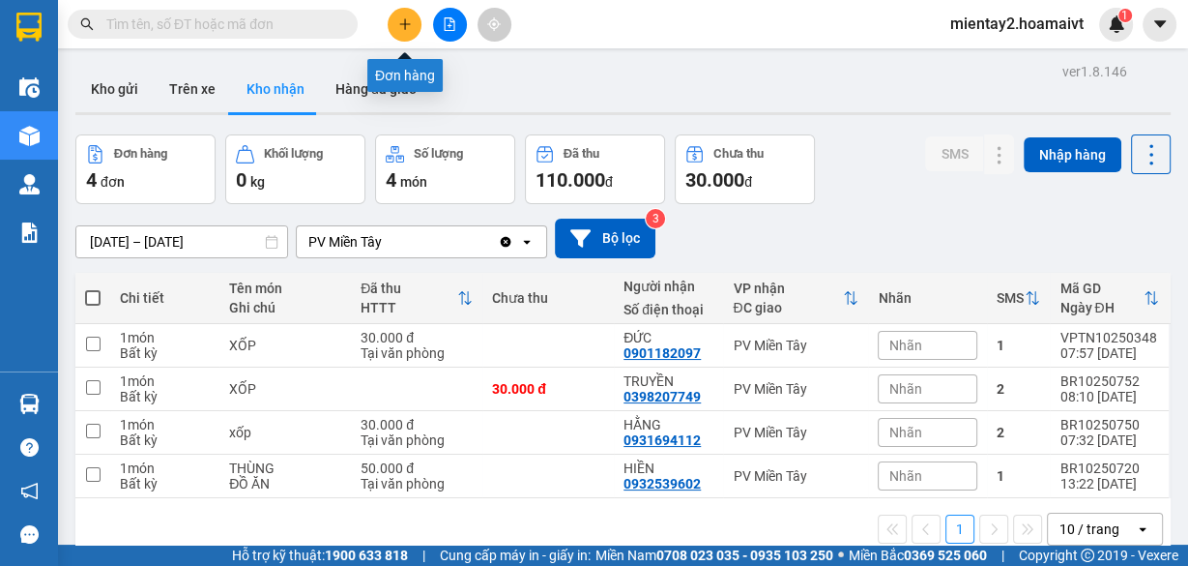
click at [405, 26] on icon "plus" at bounding box center [404, 23] width 1 height 11
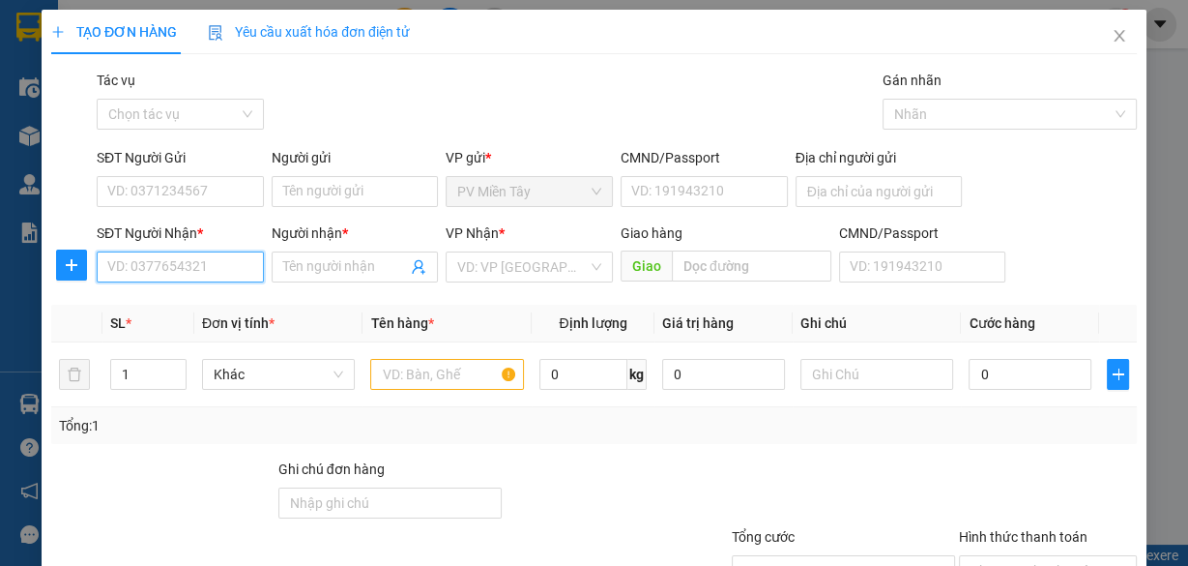
click at [199, 274] on input "SĐT Người Nhận *" at bounding box center [180, 266] width 167 height 31
type input "0913947446"
click at [208, 308] on div "0913947446 - Teo" at bounding box center [178, 304] width 142 height 21
type input "Teo"
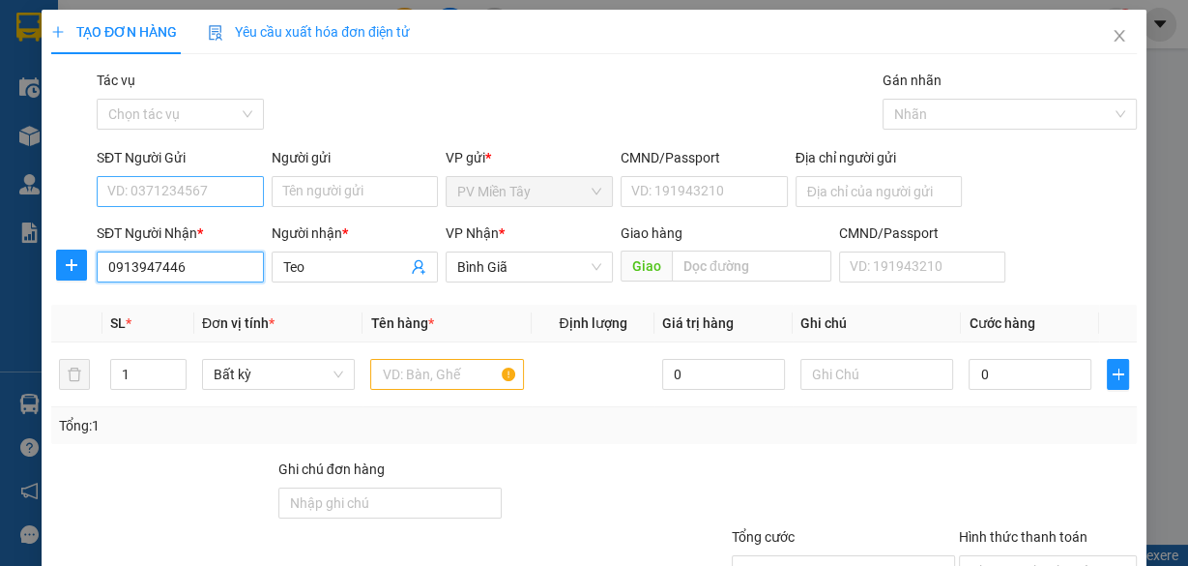
type input "0913947446"
click at [237, 191] on input "SĐT Người Gửi" at bounding box center [180, 191] width 167 height 31
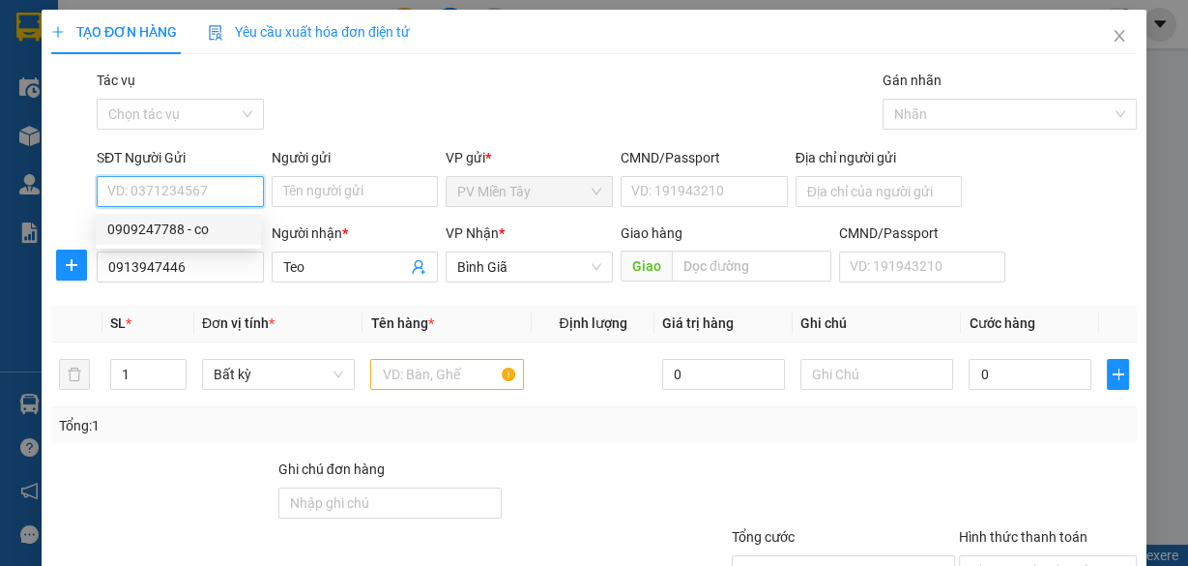
click at [211, 233] on div "0909247788 - co" at bounding box center [178, 229] width 142 height 21
type input "0909247788"
type input "co"
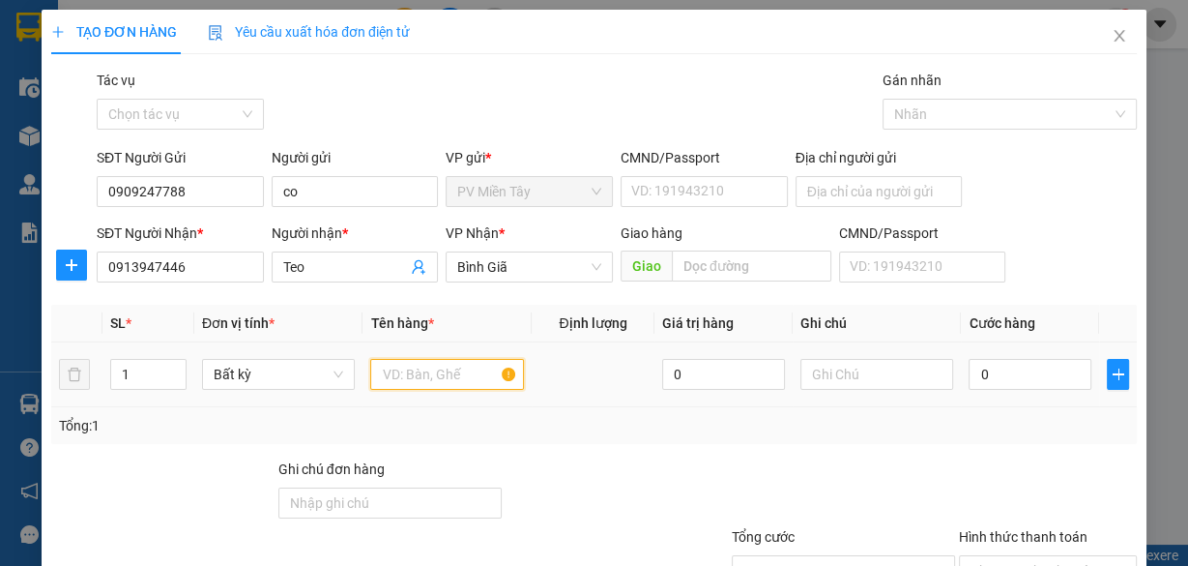
click at [444, 369] on input "text" at bounding box center [447, 374] width 154 height 31
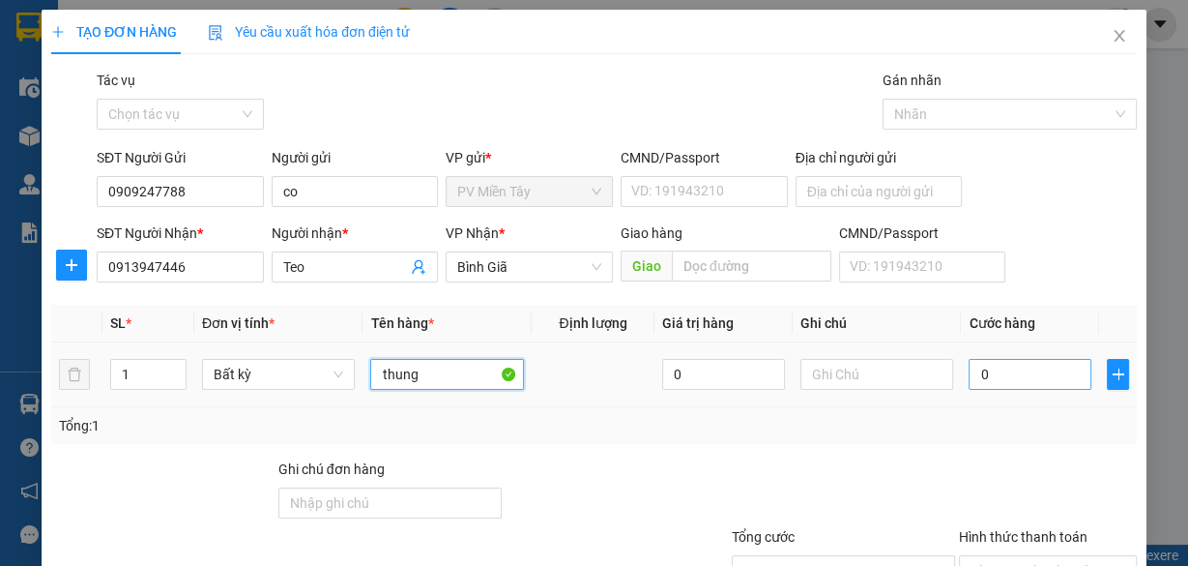
type input "thung"
click at [1056, 359] on input "0" at bounding box center [1030, 374] width 123 height 31
type input "4"
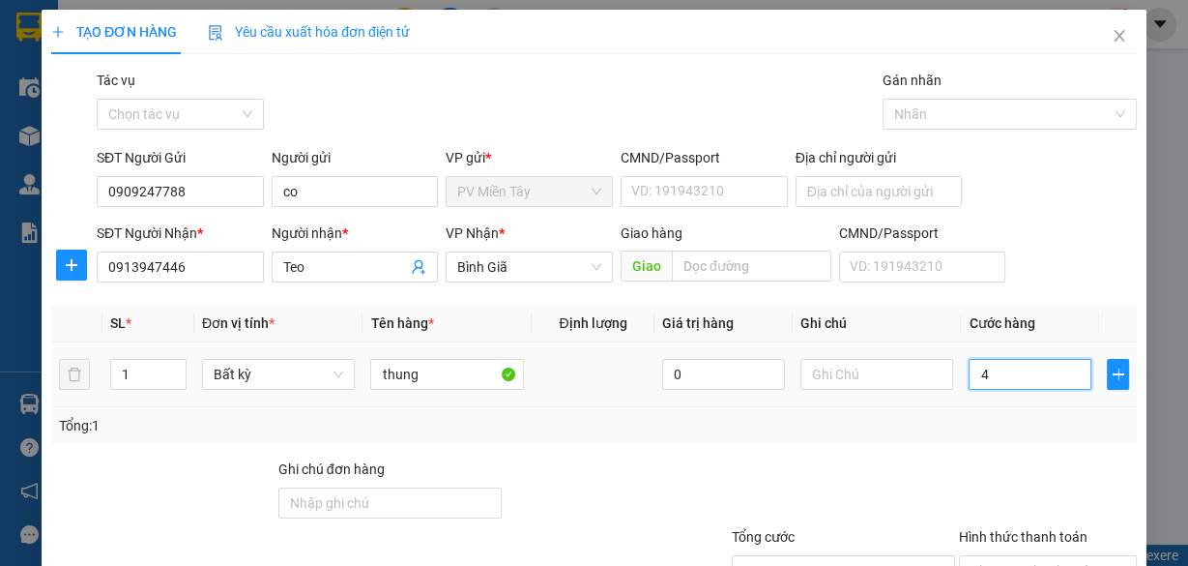
type input "40"
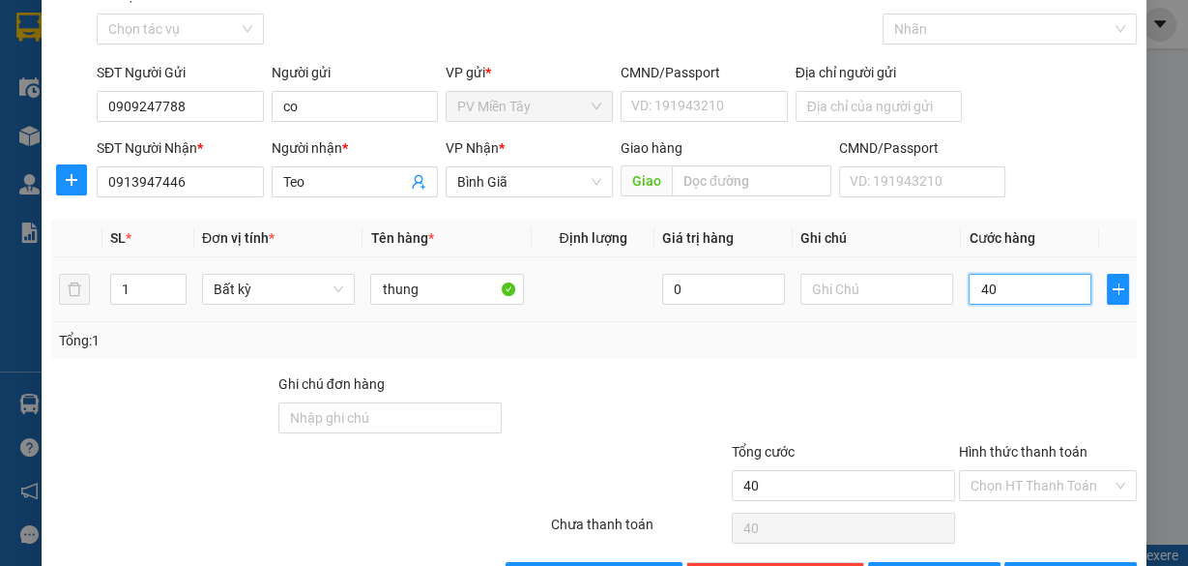
scroll to position [147, 0]
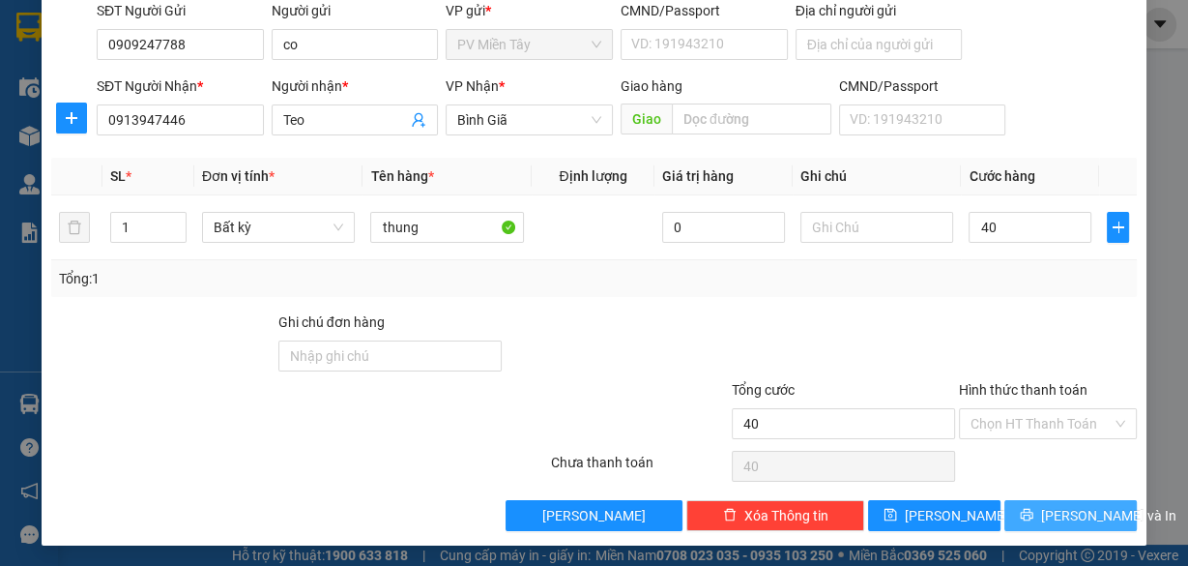
type input "40.000"
click at [1029, 509] on icon "printer" at bounding box center [1027, 515] width 14 height 14
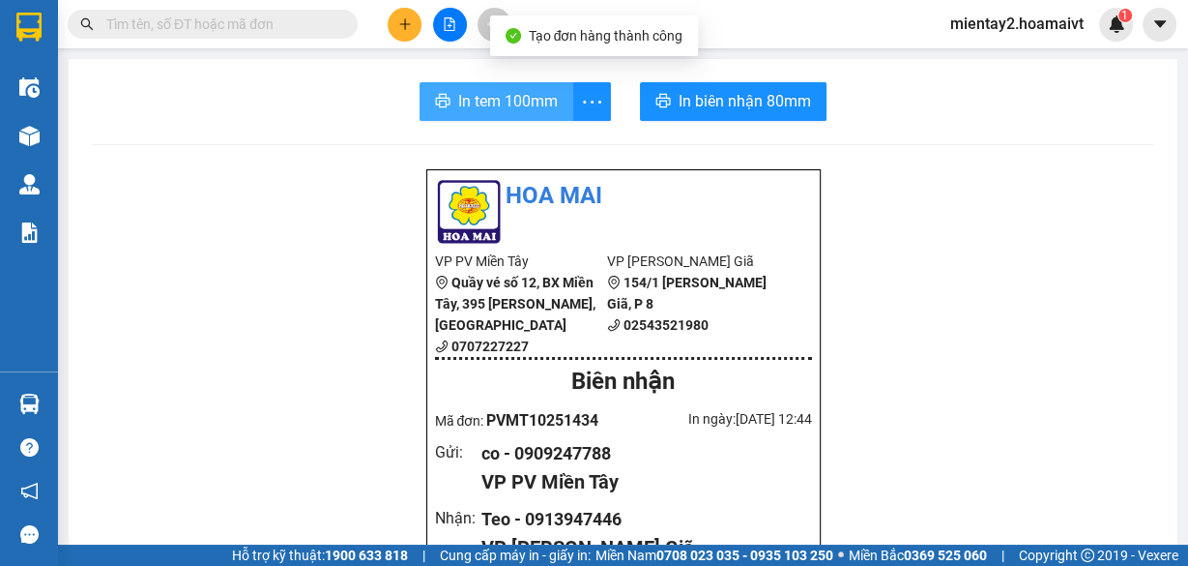
click at [476, 96] on span "In tem 100mm" at bounding box center [508, 101] width 100 height 24
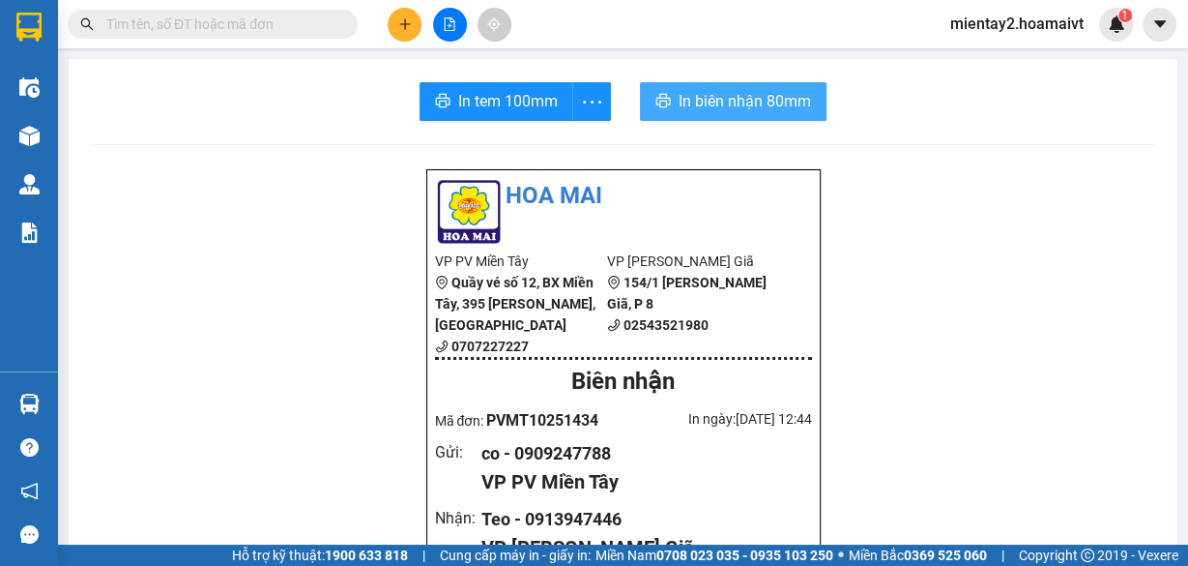
click at [709, 105] on span "In biên nhận 80mm" at bounding box center [745, 101] width 132 height 24
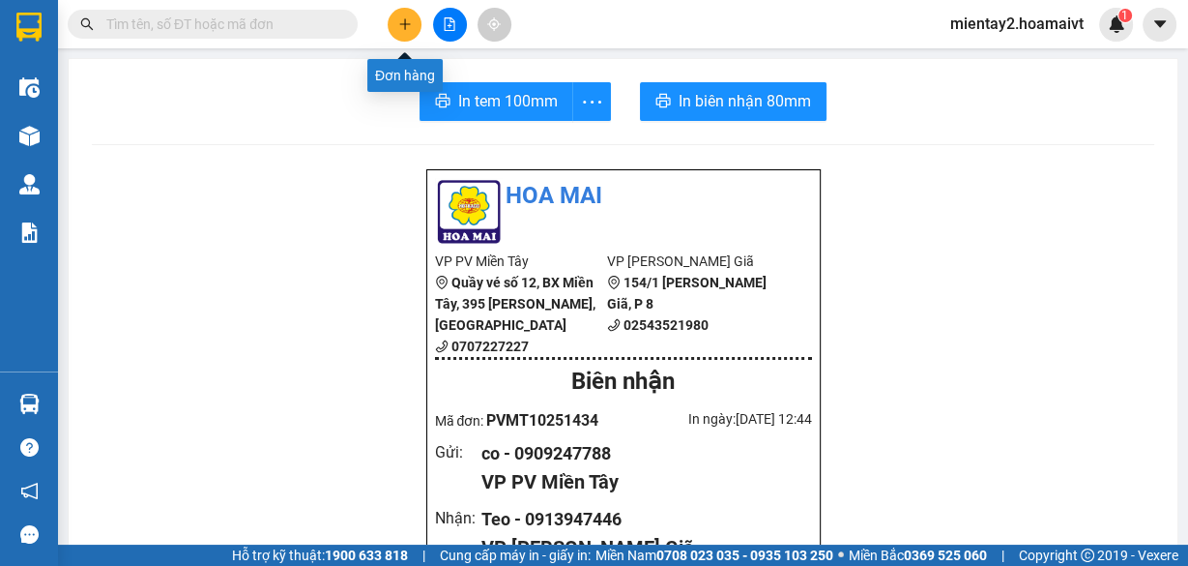
click at [409, 19] on icon "plus" at bounding box center [405, 24] width 14 height 14
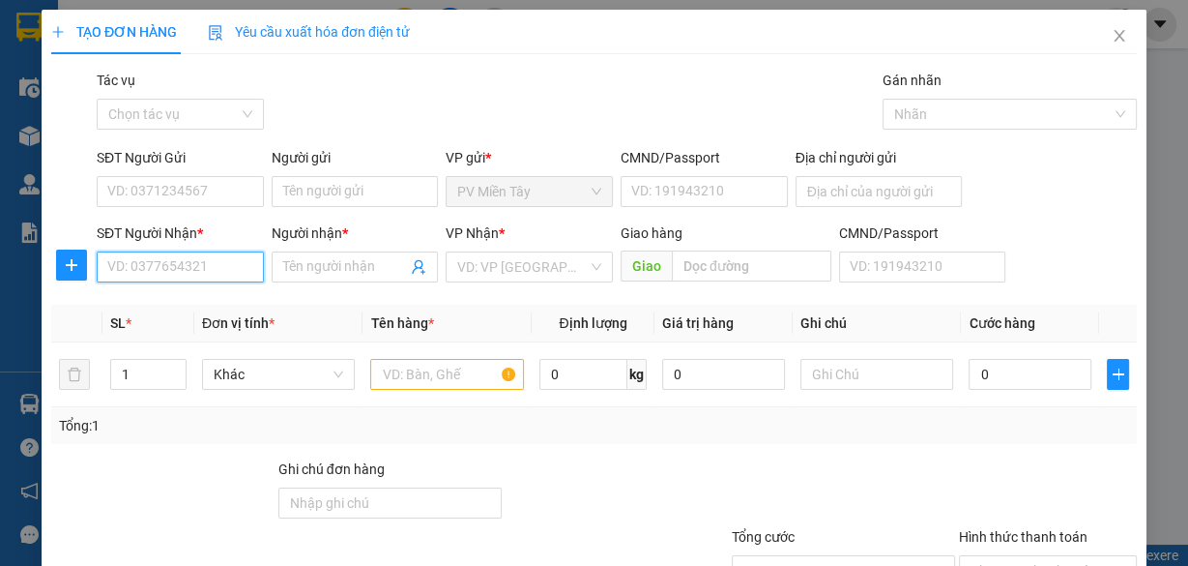
click at [203, 275] on input "SĐT Người Nhận *" at bounding box center [180, 266] width 167 height 31
type input "0907445503"
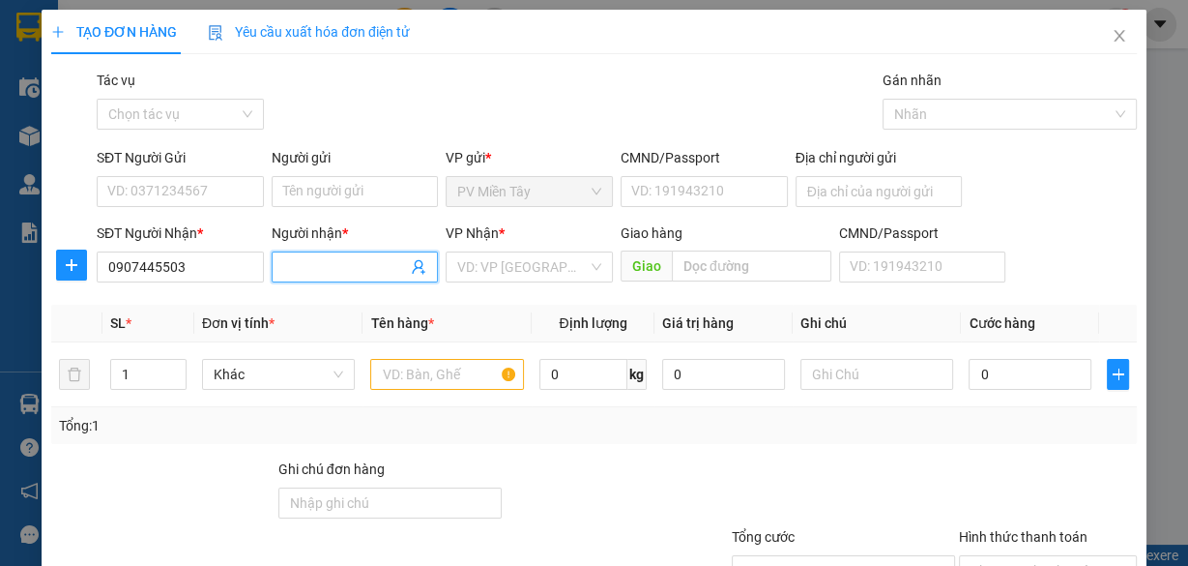
click at [324, 273] on input "Người nhận *" at bounding box center [345, 266] width 125 height 21
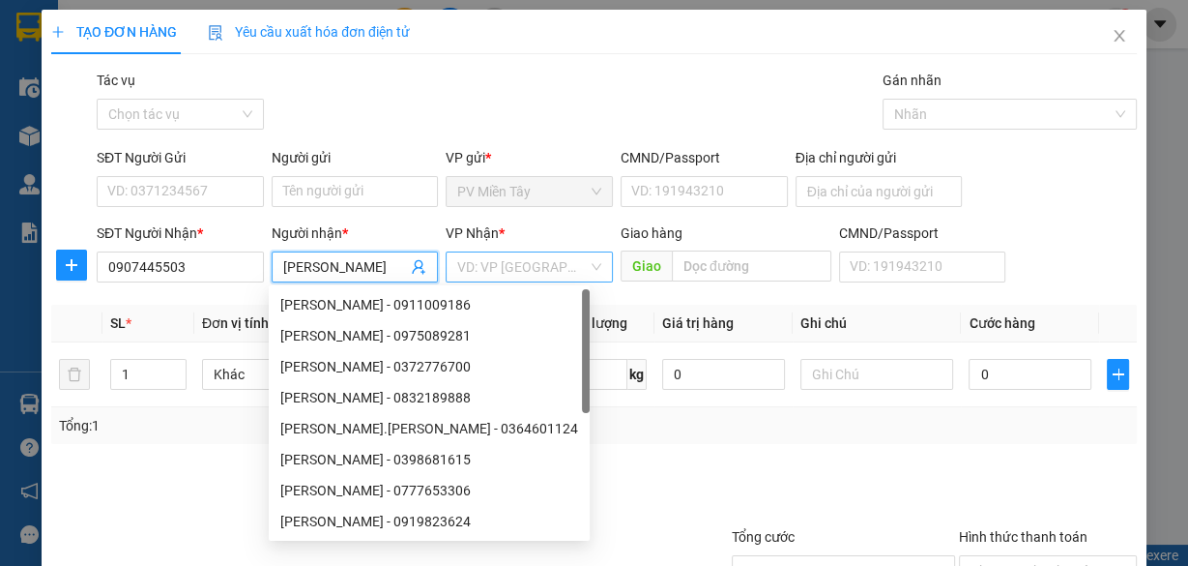
type input "[PERSON_NAME]"
click at [482, 268] on input "search" at bounding box center [522, 266] width 131 height 29
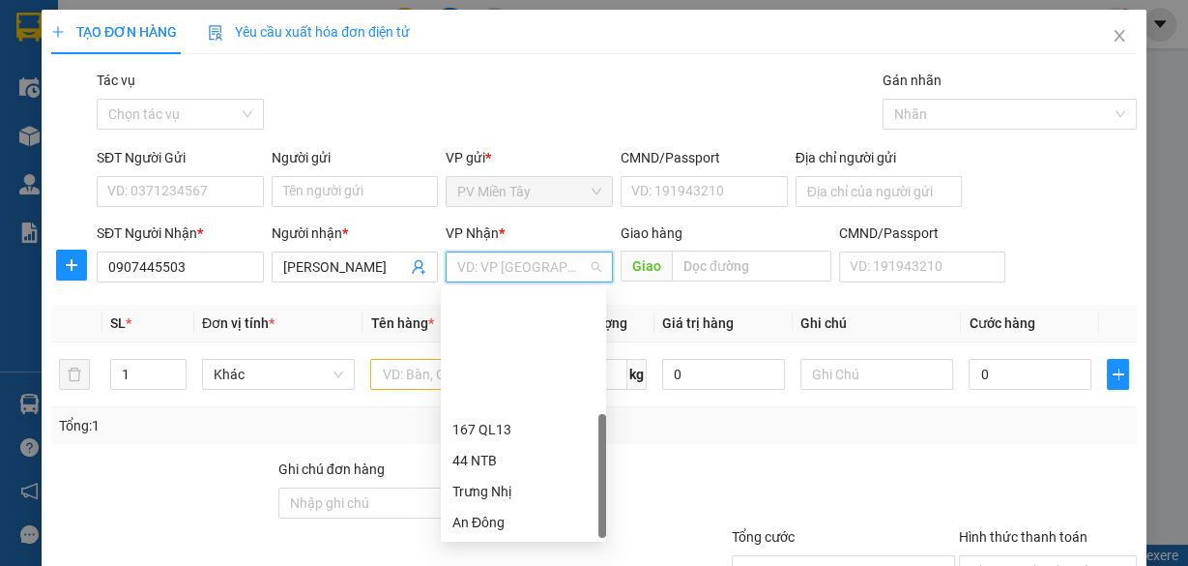
scroll to position [155, 0]
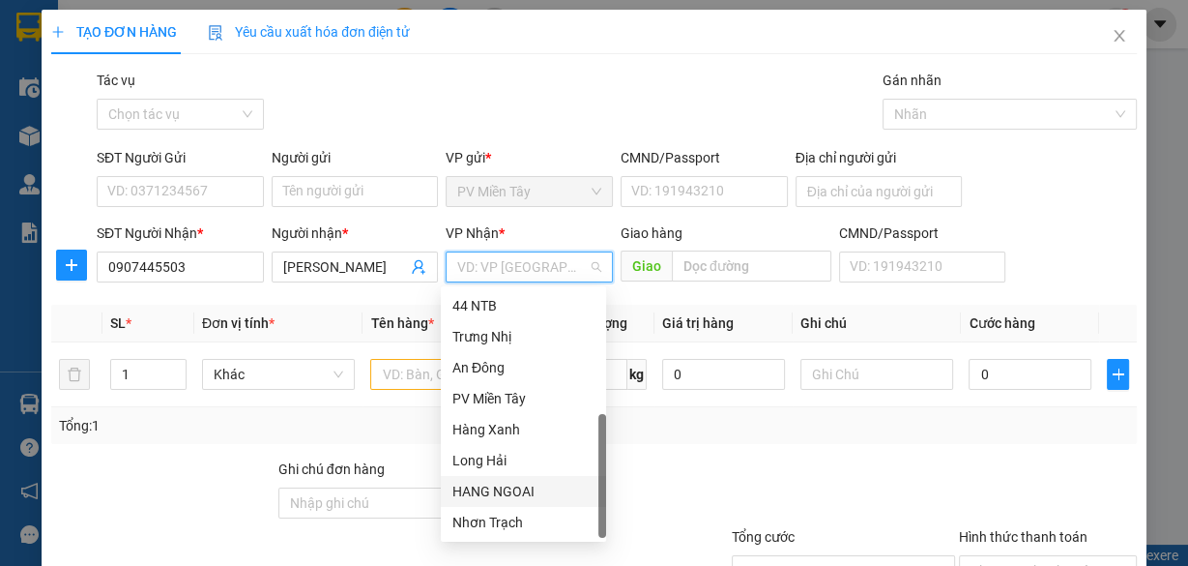
click at [512, 494] on div "HANG NGOAI" at bounding box center [524, 491] width 142 height 21
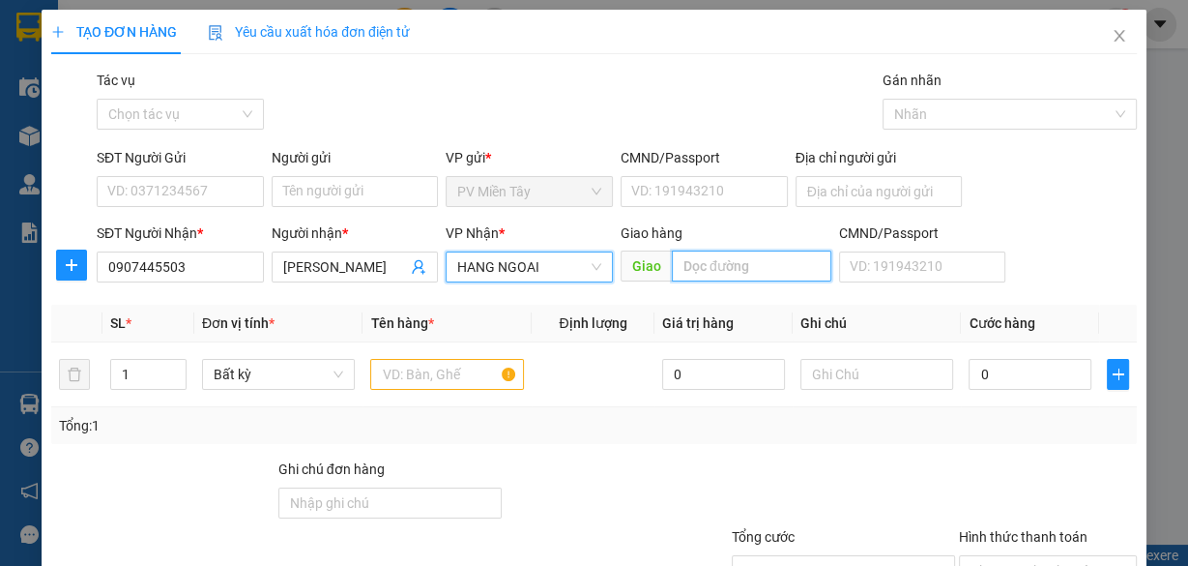
click at [747, 255] on input "text" at bounding box center [752, 265] width 160 height 31
type input "ong tu"
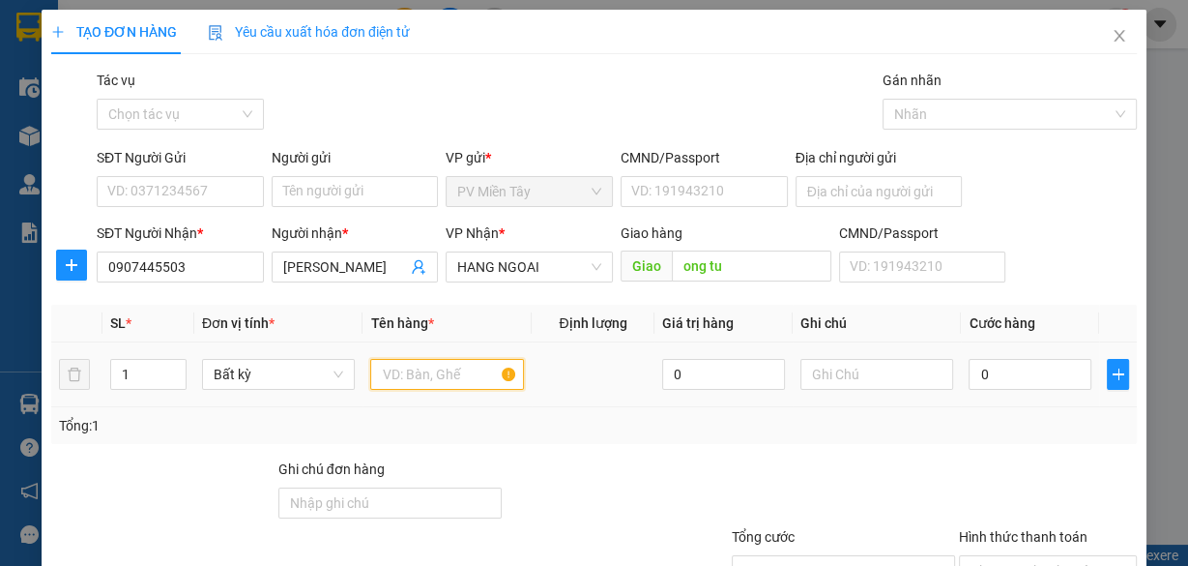
click at [422, 377] on input "text" at bounding box center [447, 374] width 154 height 31
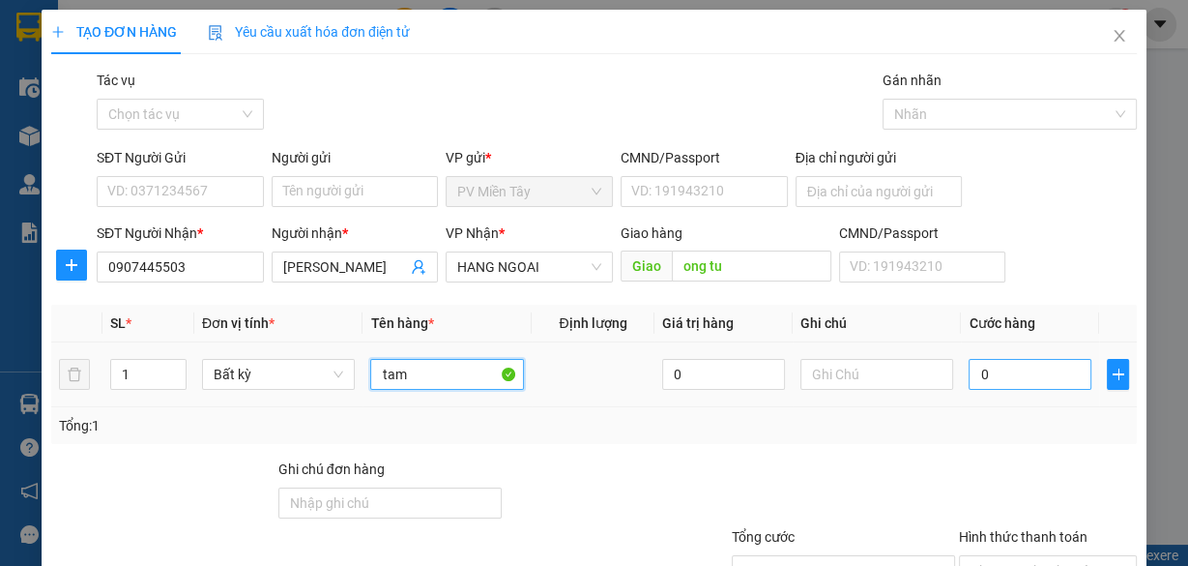
type input "tam"
click at [1043, 369] on input "0" at bounding box center [1030, 374] width 123 height 31
type input "4"
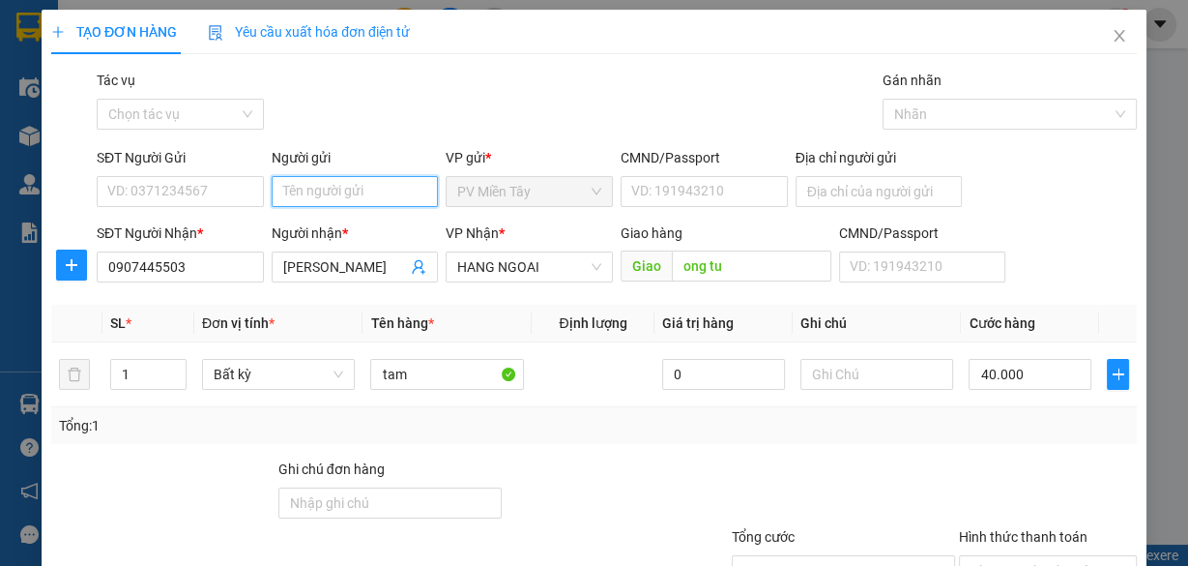
click at [345, 197] on input "Người gửi" at bounding box center [355, 191] width 167 height 31
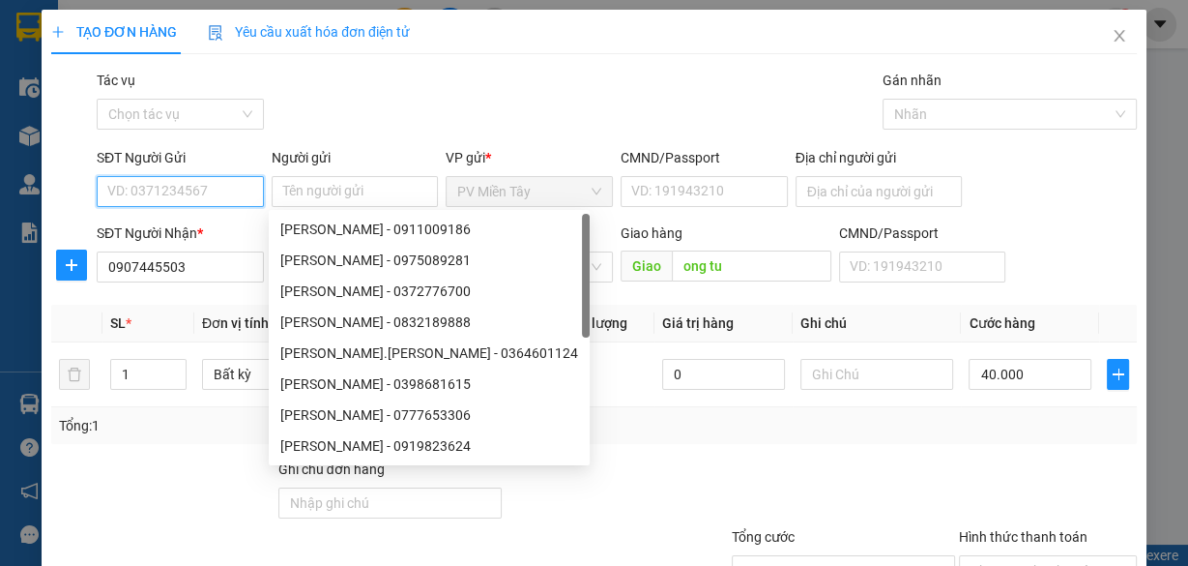
click at [217, 194] on input "SĐT Người Gửi" at bounding box center [180, 191] width 167 height 31
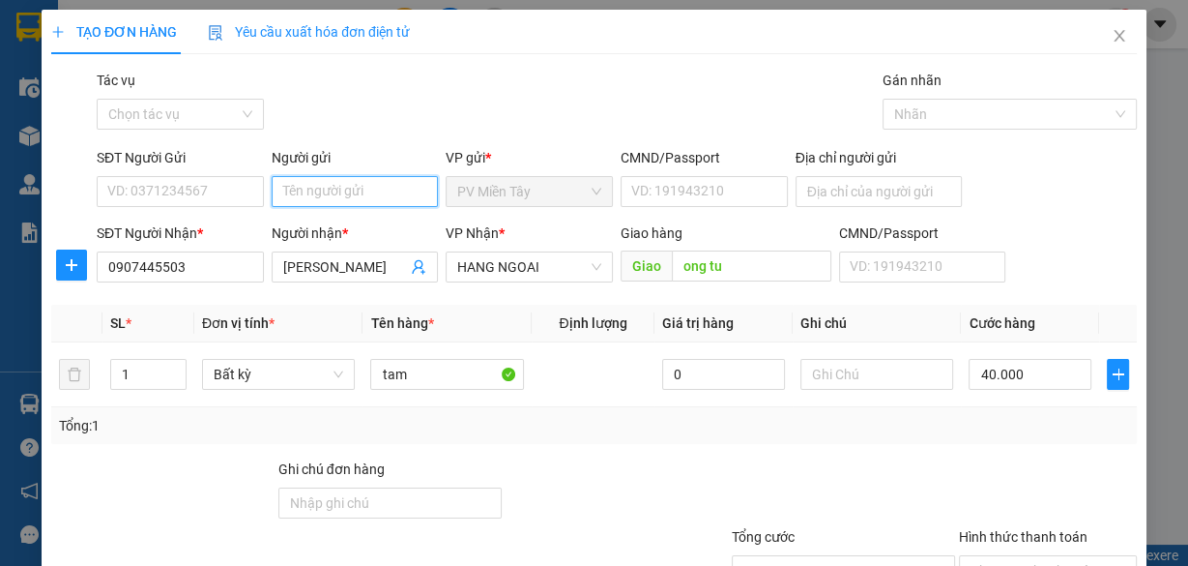
click at [325, 193] on input "Người gửi" at bounding box center [355, 191] width 167 height 31
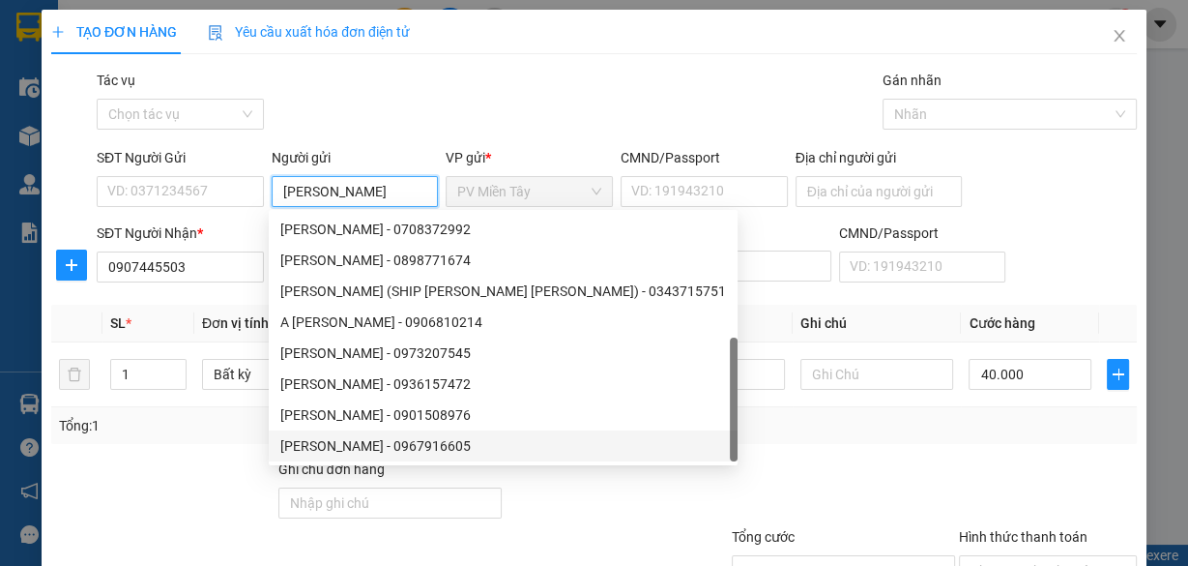
scroll to position [62, 0]
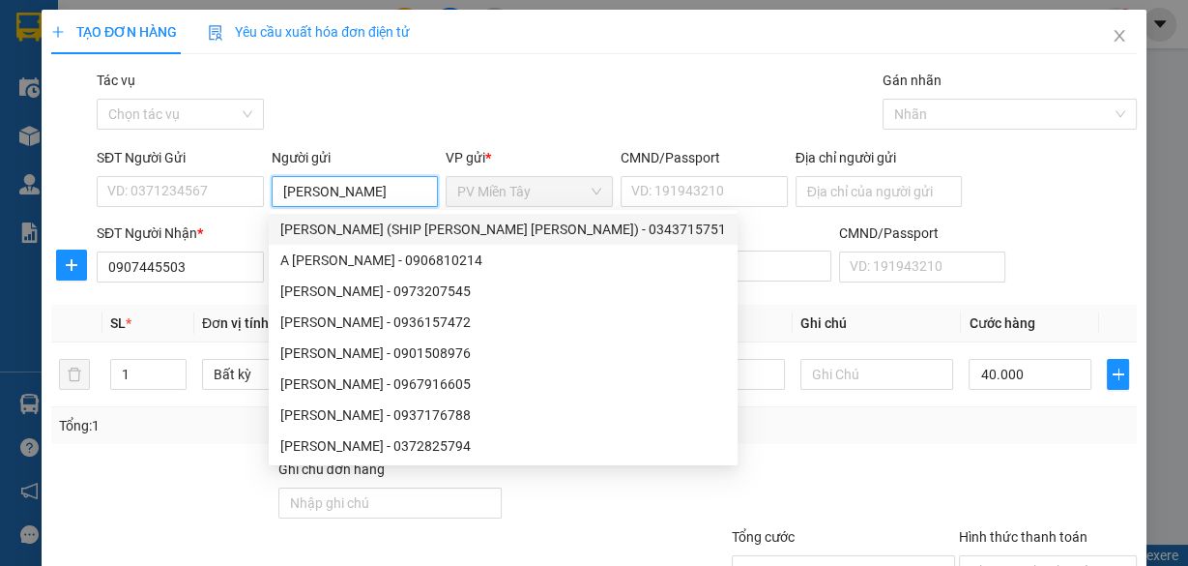
click at [278, 188] on input "[PERSON_NAME]" at bounding box center [355, 191] width 167 height 31
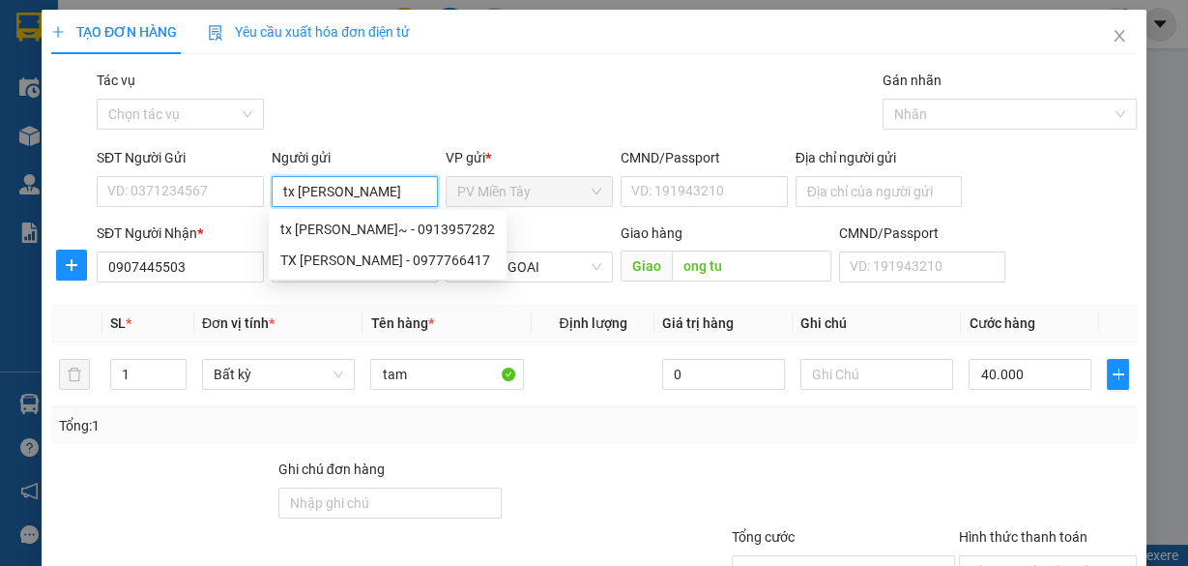
scroll to position [0, 0]
click at [372, 229] on div "tx [PERSON_NAME]~ - 0913957282" at bounding box center [387, 229] width 215 height 21
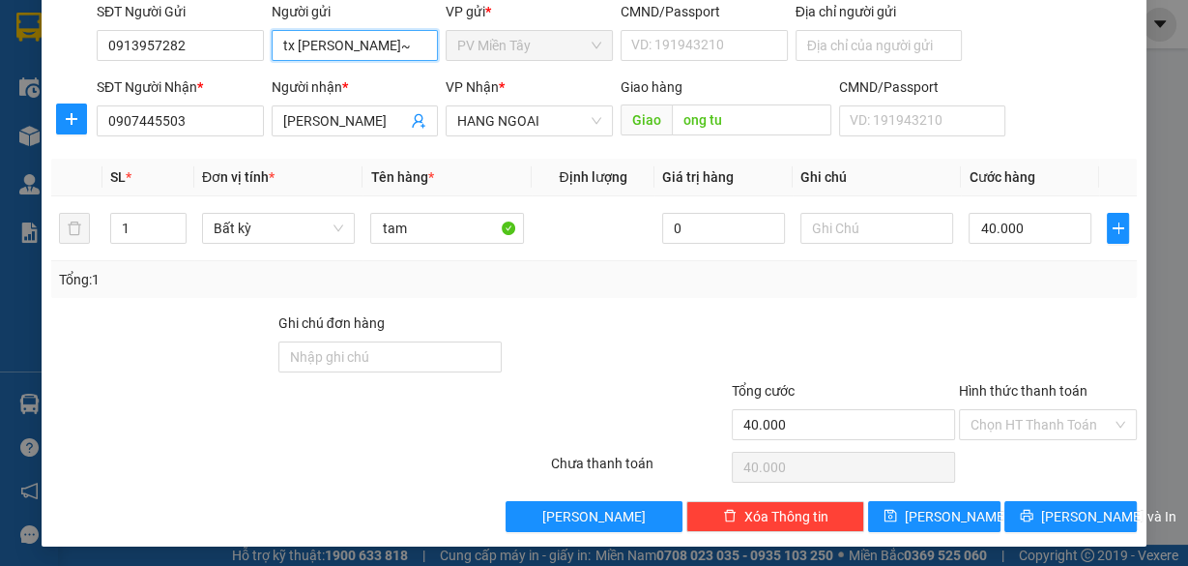
scroll to position [147, 0]
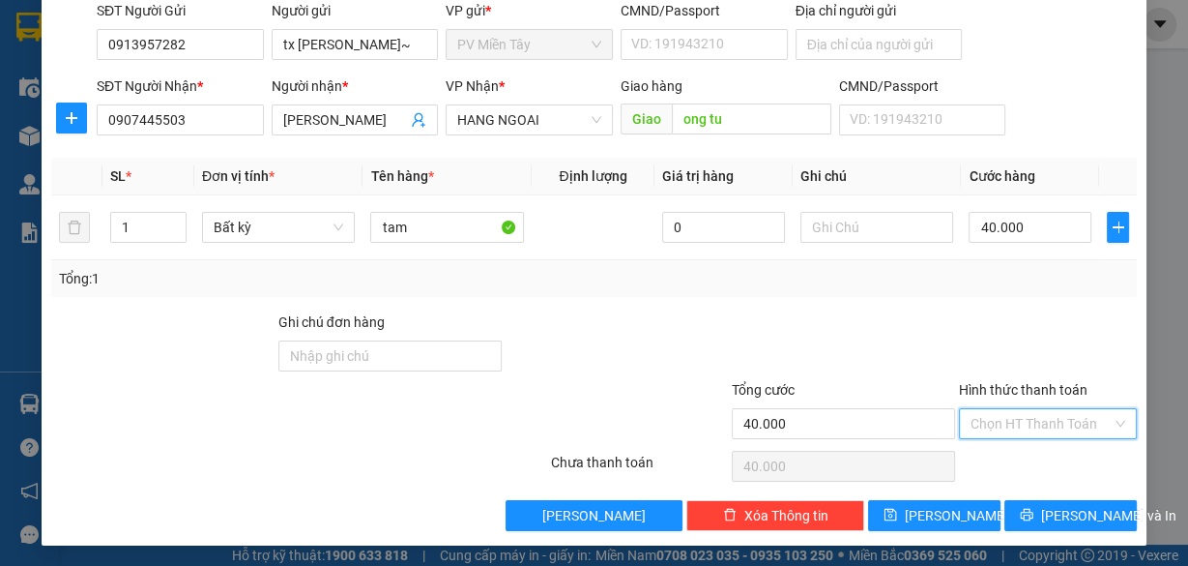
click at [1033, 416] on input "Hình thức thanh toán" at bounding box center [1041, 423] width 141 height 29
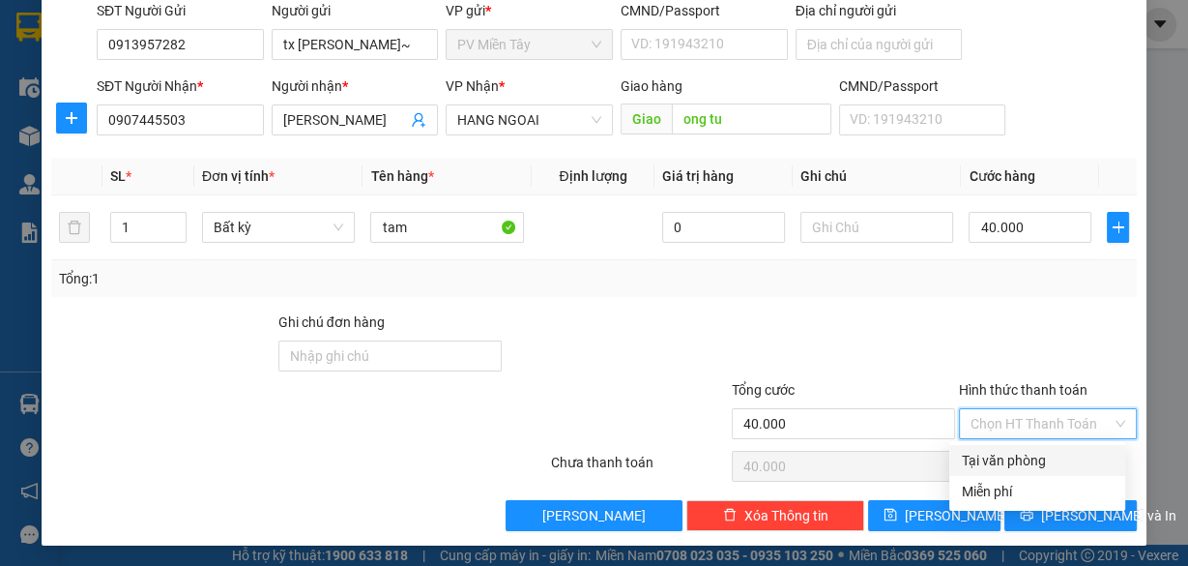
click at [1035, 459] on div "Tại văn phòng" at bounding box center [1037, 460] width 153 height 21
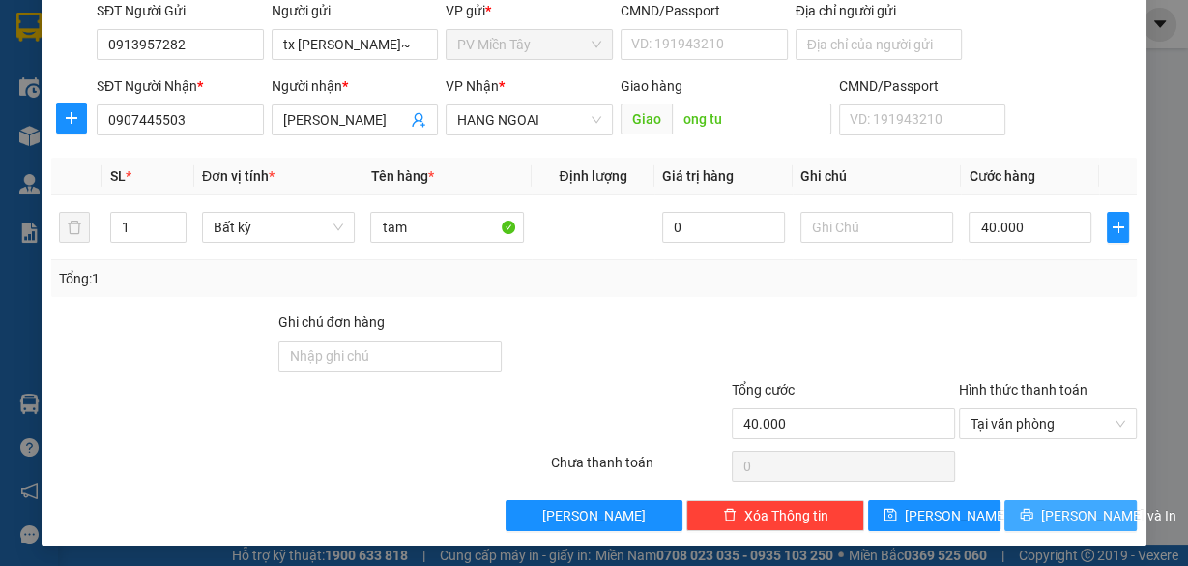
click at [1051, 514] on span "[PERSON_NAME] và In" at bounding box center [1108, 515] width 135 height 21
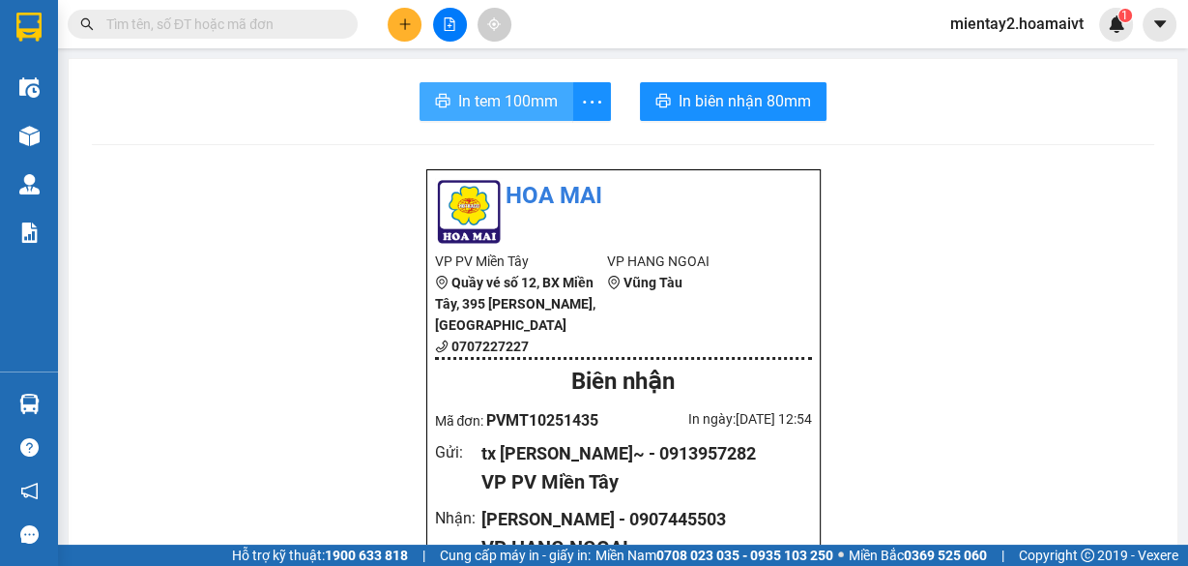
click at [511, 99] on span "In tem 100mm" at bounding box center [508, 101] width 100 height 24
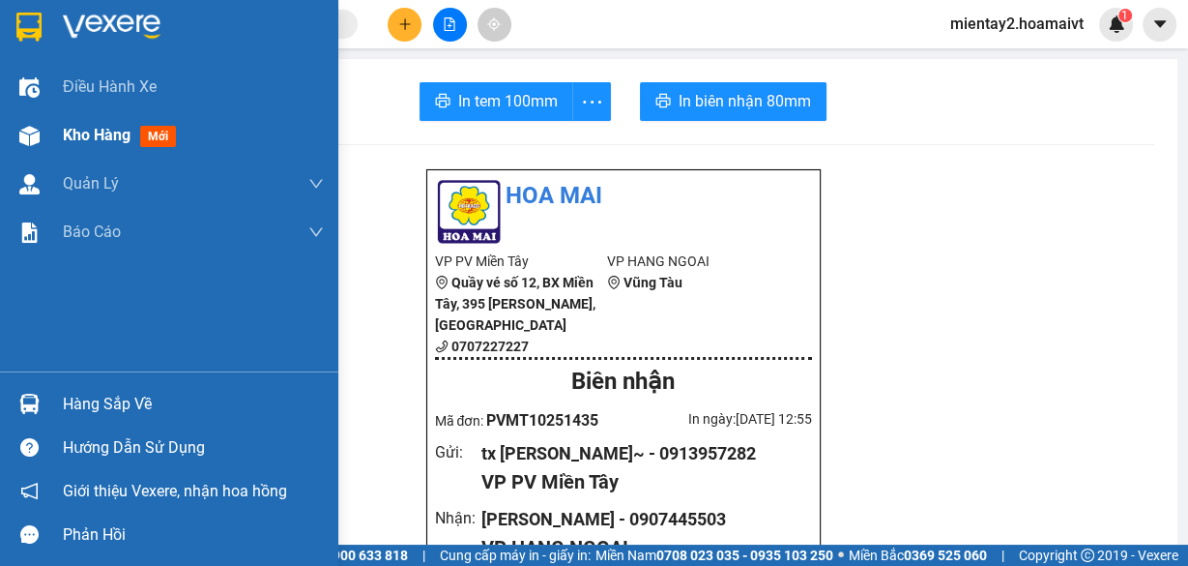
click at [109, 133] on span "Kho hàng" at bounding box center [97, 135] width 68 height 18
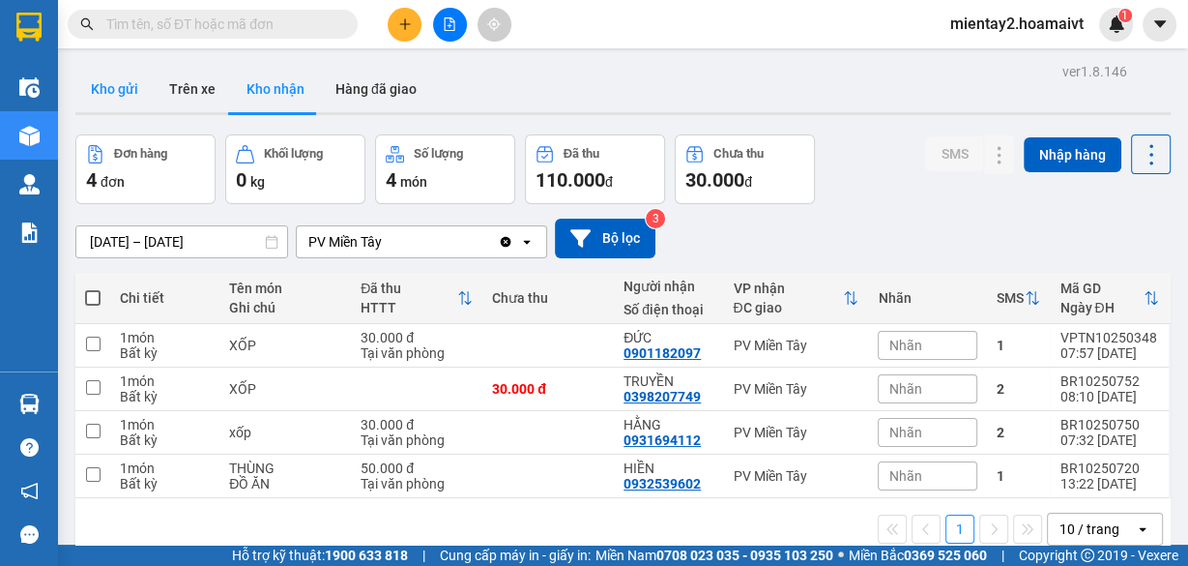
click at [127, 84] on button "Kho gửi" at bounding box center [114, 89] width 78 height 46
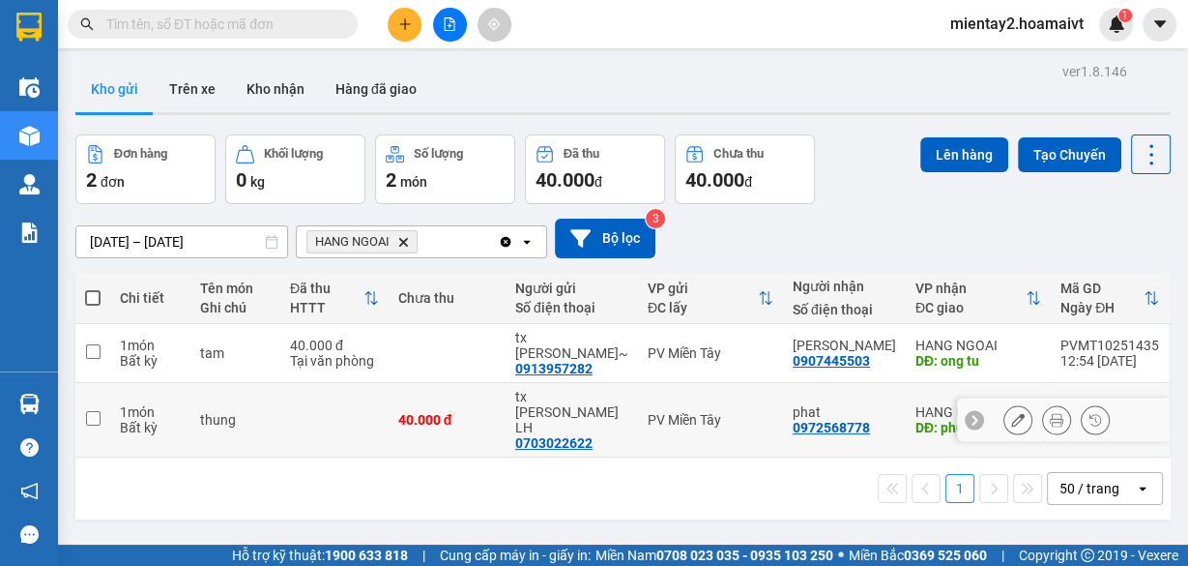
click at [377, 383] on td at bounding box center [334, 420] width 108 height 74
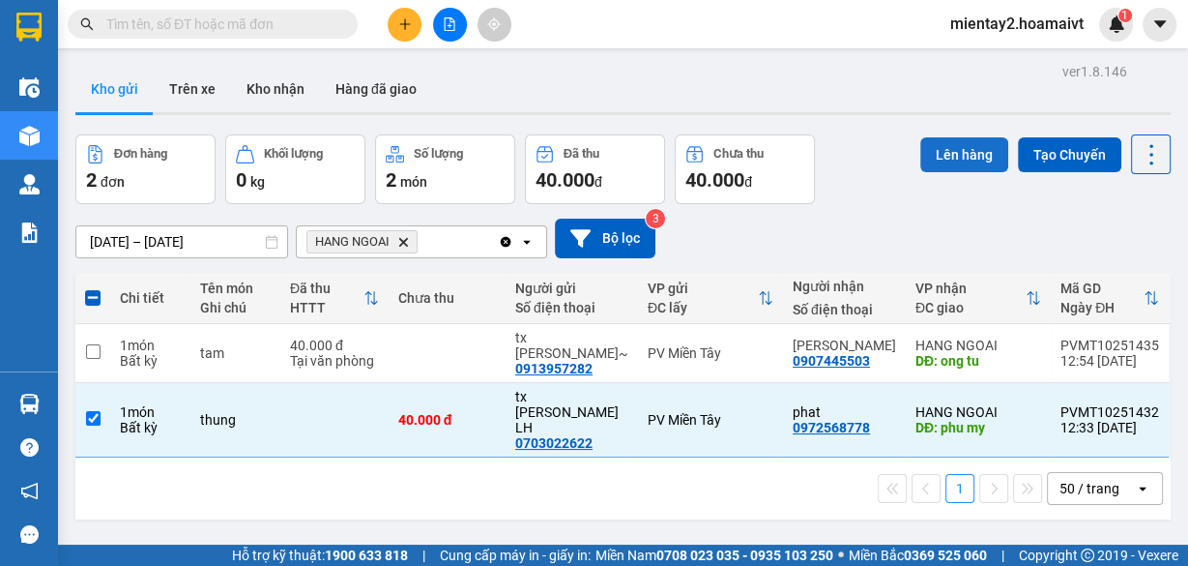
click at [952, 154] on button "Lên hàng" at bounding box center [965, 154] width 88 height 35
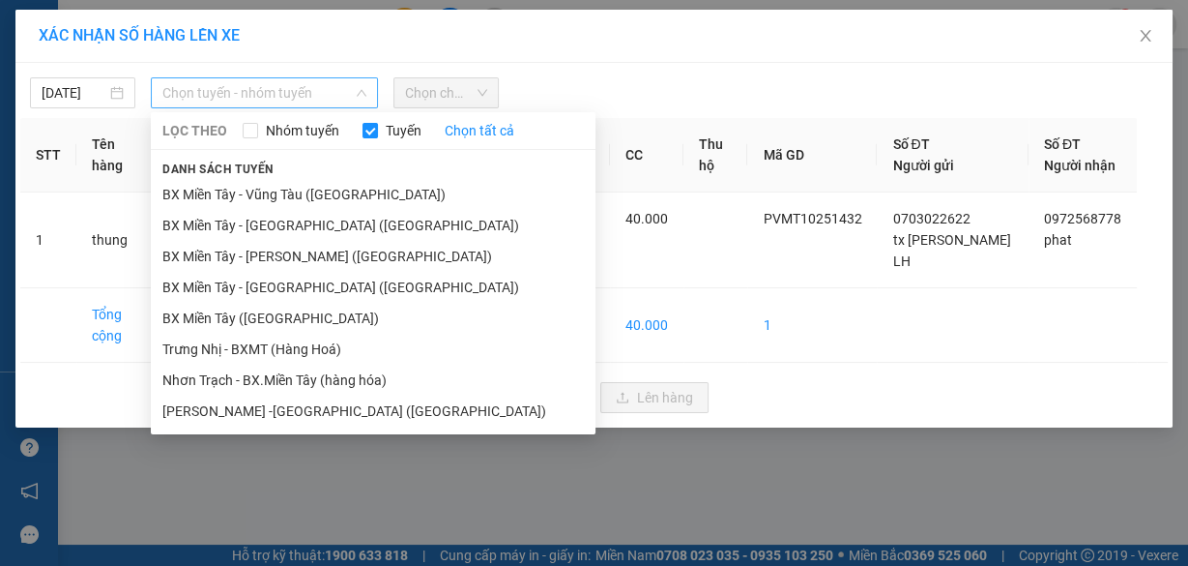
click at [224, 81] on span "Chọn tuyến - nhóm tuyến" at bounding box center [264, 92] width 204 height 29
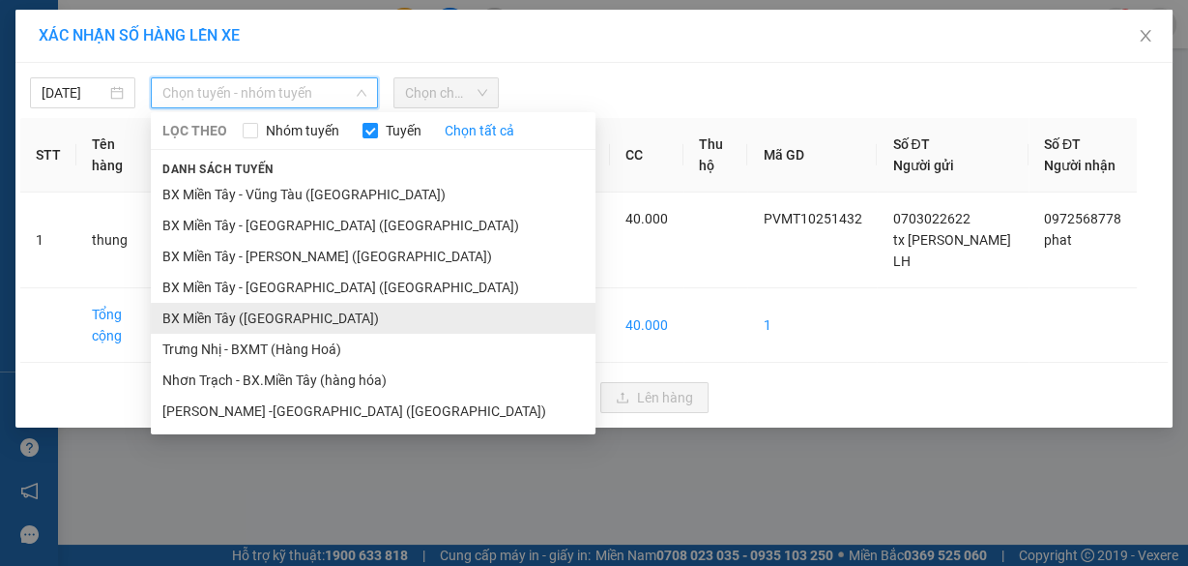
click at [283, 319] on li "BX Miền Tây ([GEOGRAPHIC_DATA])" at bounding box center [373, 318] width 445 height 31
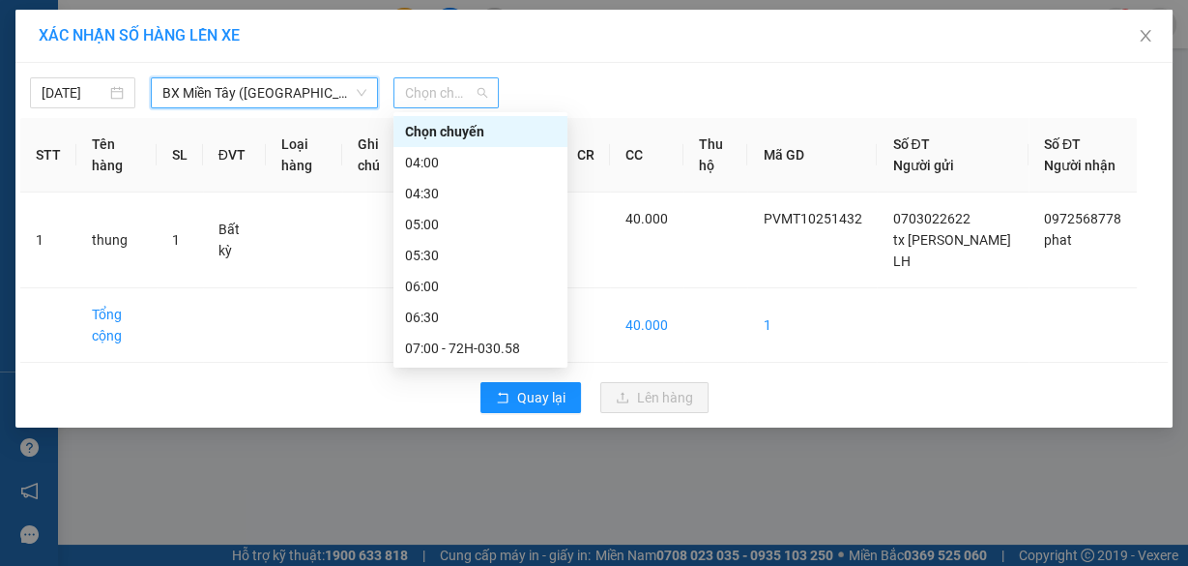
click at [425, 96] on span "Chọn chuyến" at bounding box center [446, 92] width 82 height 29
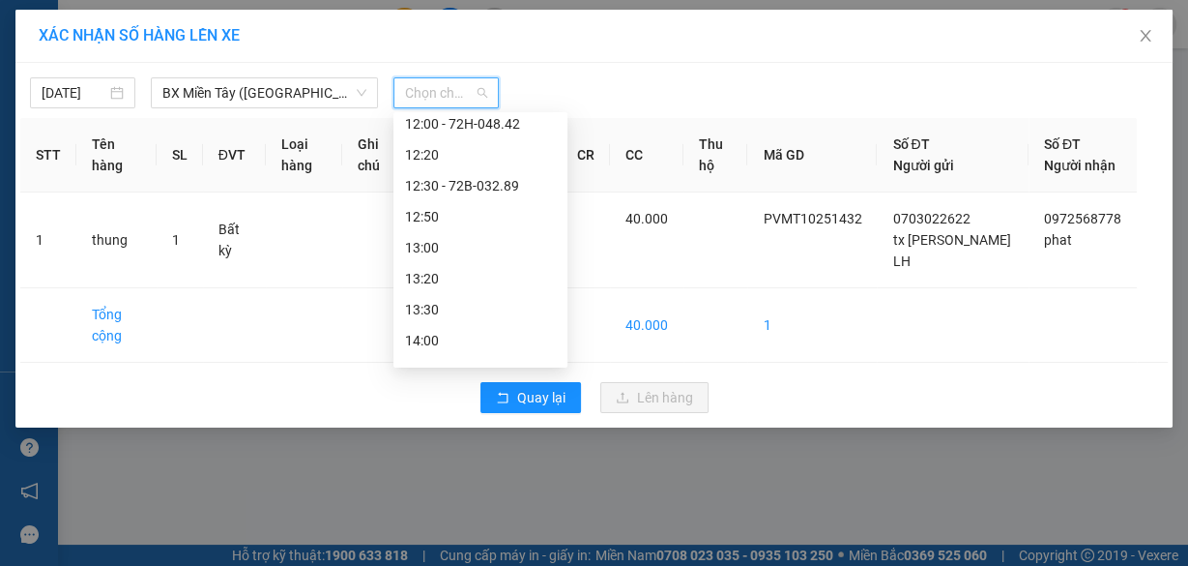
scroll to position [851, 0]
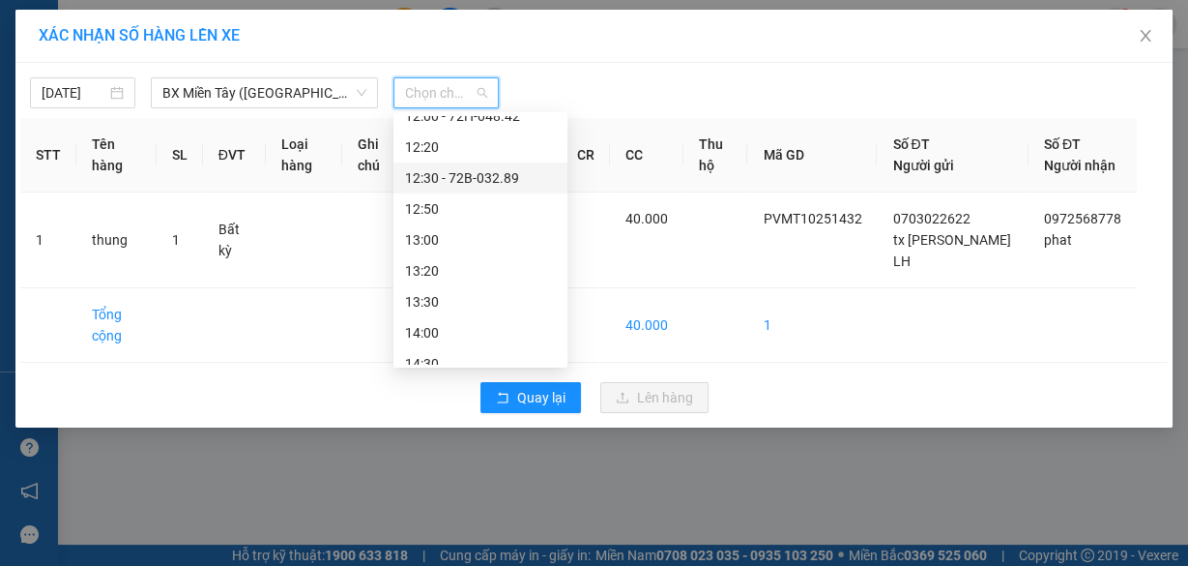
click at [474, 185] on div "12:30 - 72B-032.89" at bounding box center [480, 177] width 151 height 21
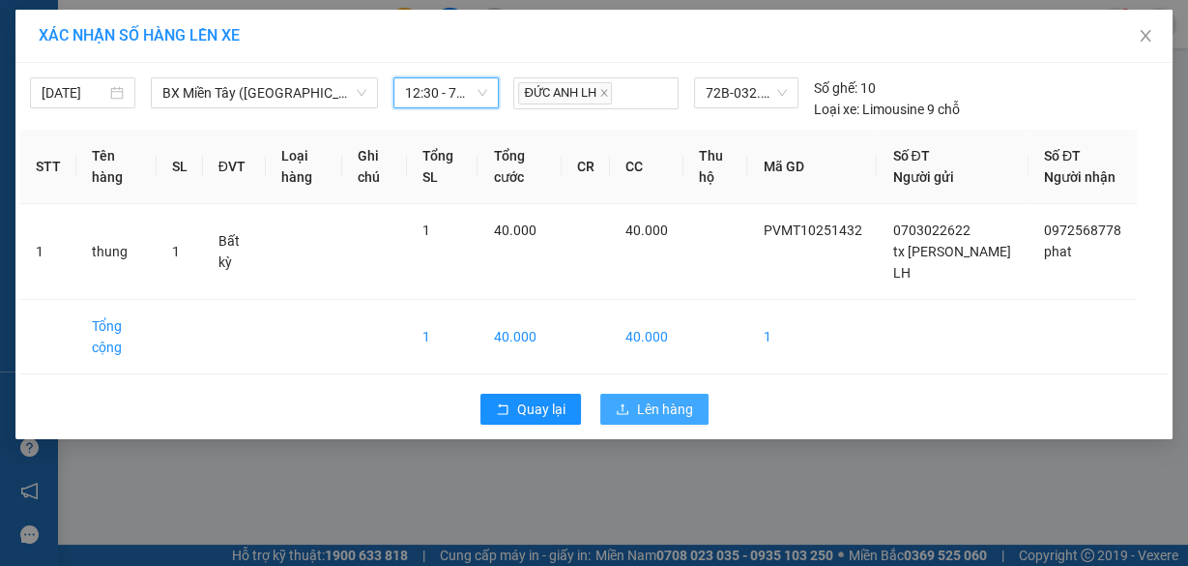
click at [657, 420] on span "Lên hàng" at bounding box center [665, 408] width 56 height 21
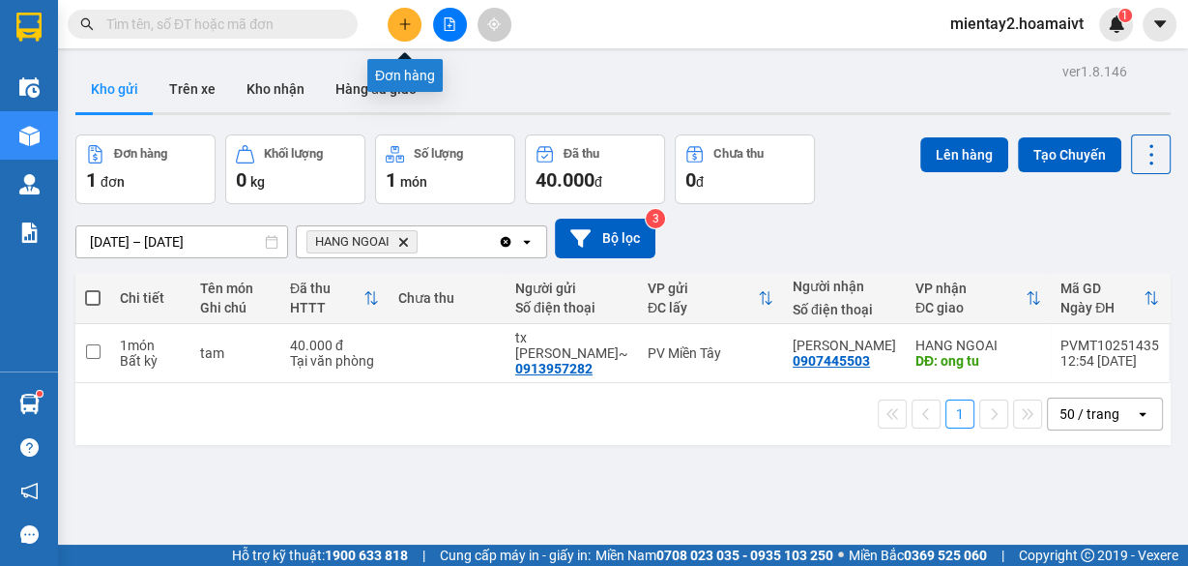
click at [410, 17] on icon "plus" at bounding box center [405, 24] width 14 height 14
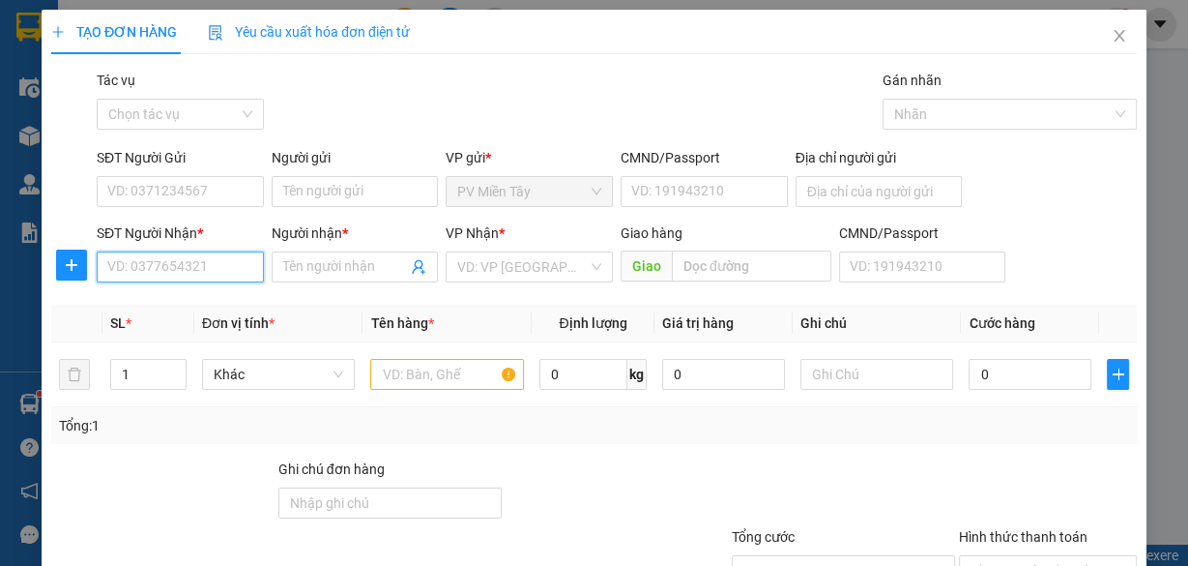
click at [203, 269] on input "SĐT Người Nhận *" at bounding box center [180, 266] width 167 height 31
click at [204, 306] on div "0976000526 - PHI" at bounding box center [178, 304] width 142 height 21
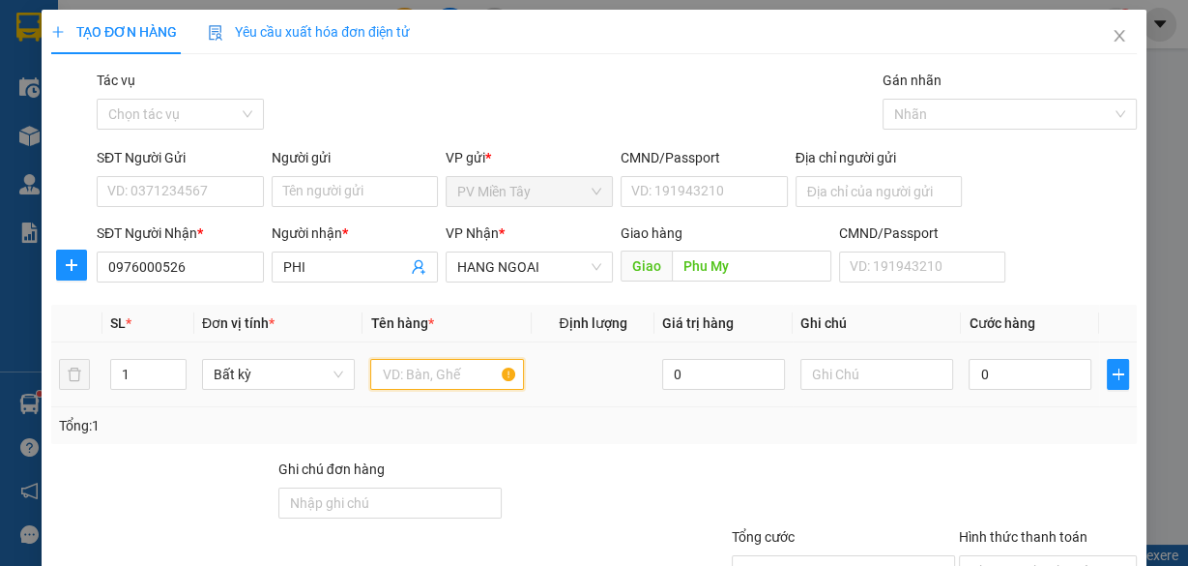
click at [427, 382] on input "text" at bounding box center [447, 374] width 154 height 31
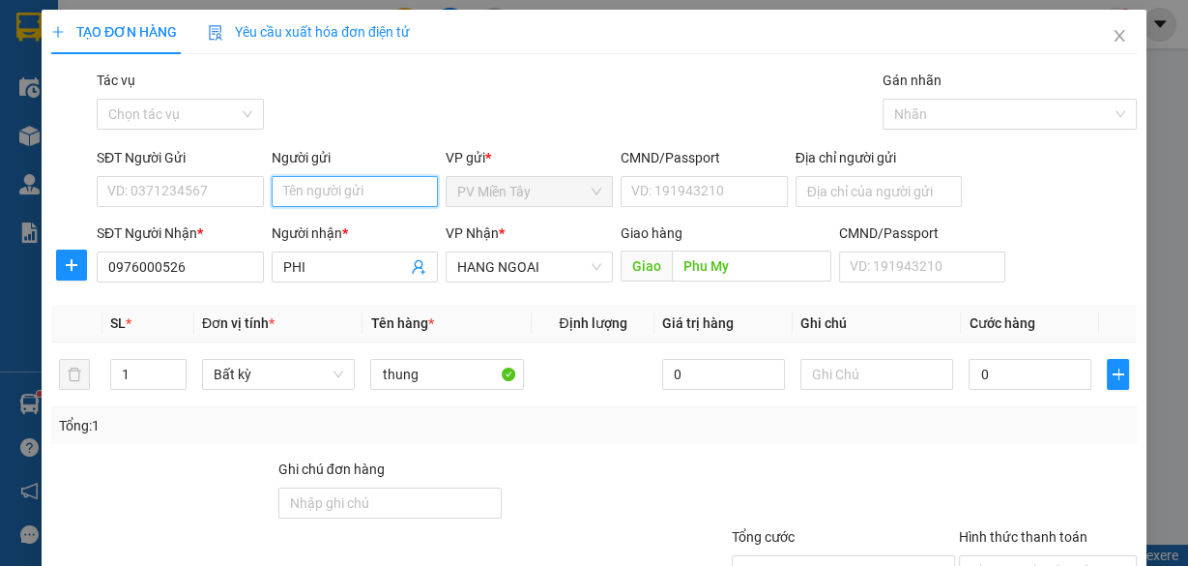
click at [318, 190] on input "Người gửi" at bounding box center [355, 191] width 167 height 31
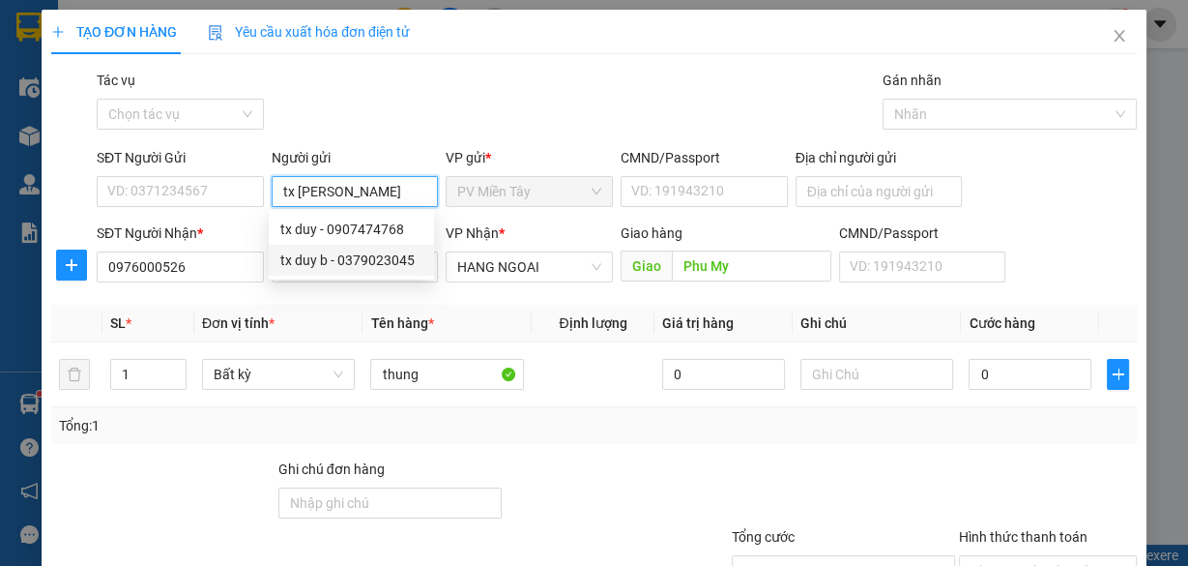
click at [367, 258] on div "tx duy b - 0379023045" at bounding box center [351, 259] width 142 height 21
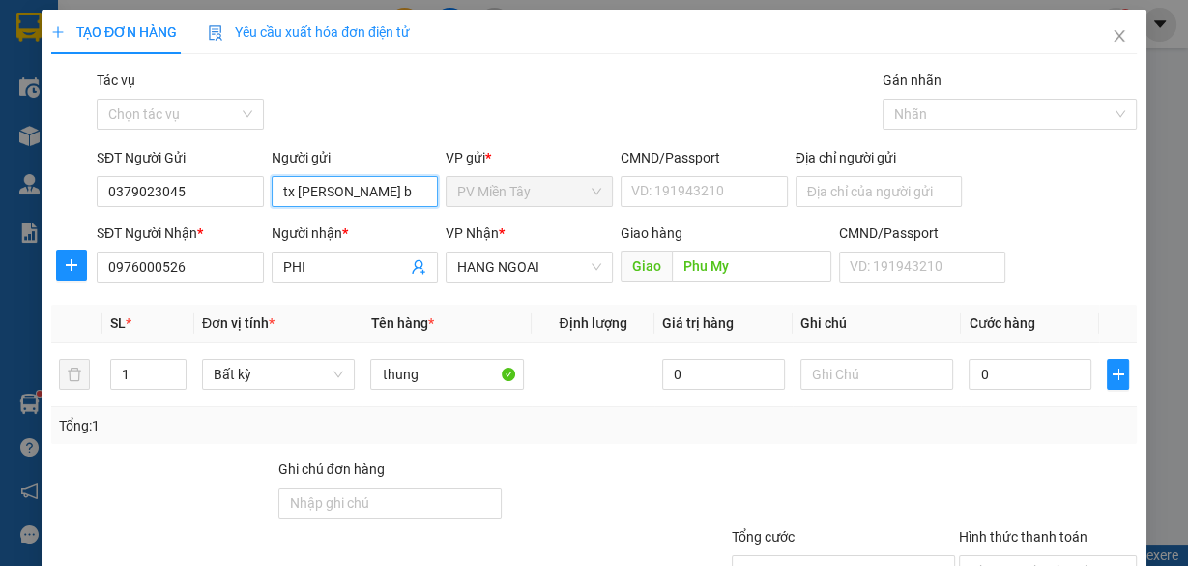
scroll to position [147, 0]
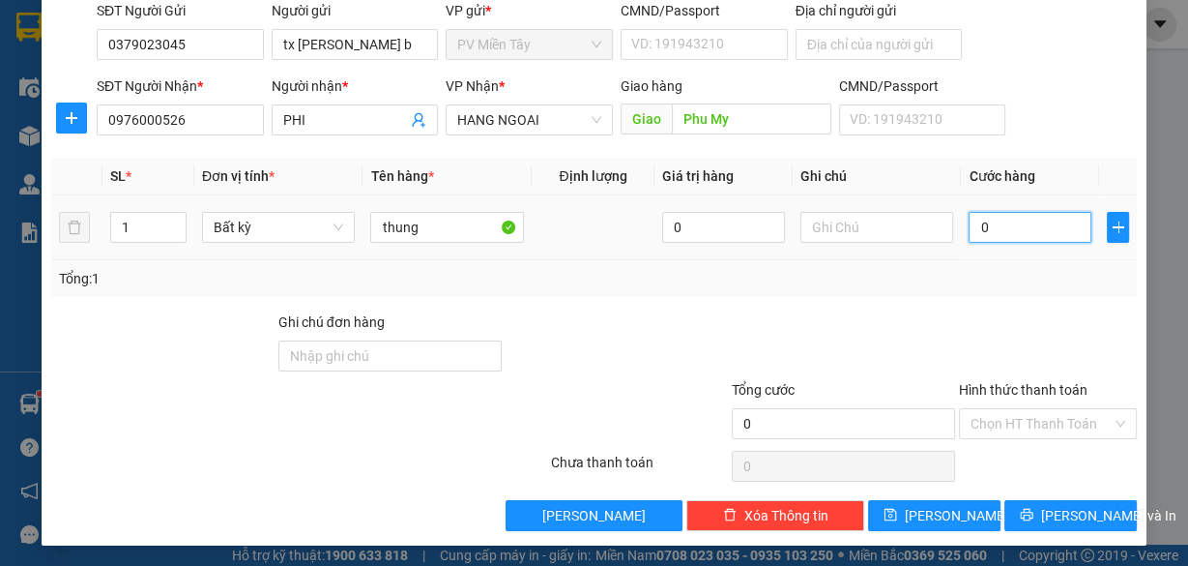
click at [1012, 221] on input "0" at bounding box center [1030, 227] width 123 height 31
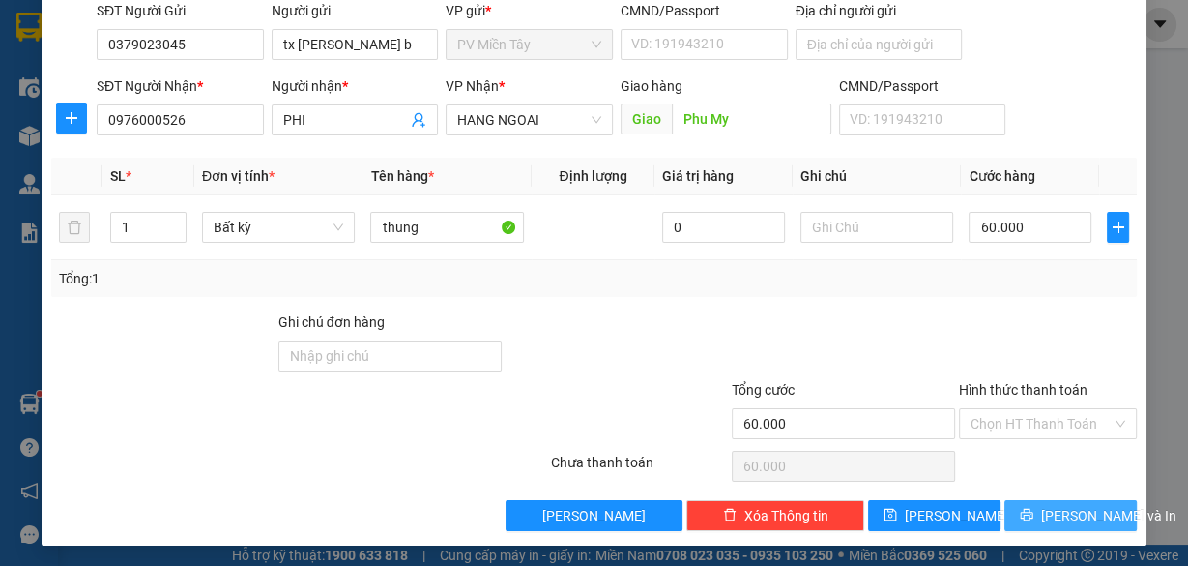
click at [1043, 513] on span "[PERSON_NAME] và In" at bounding box center [1108, 515] width 135 height 21
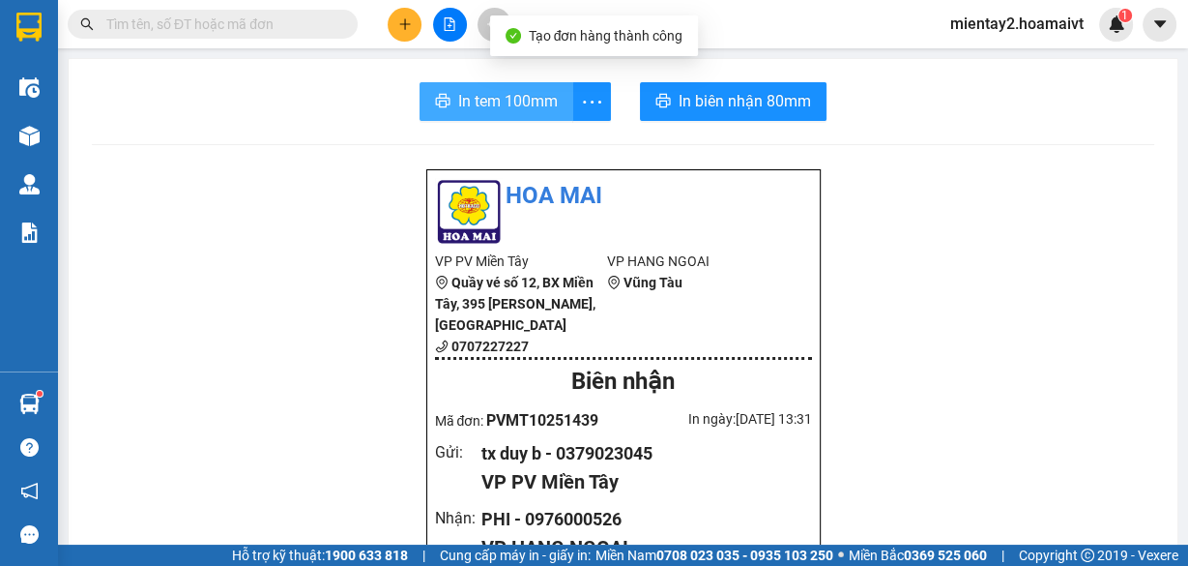
click at [497, 106] on span "In tem 100mm" at bounding box center [508, 101] width 100 height 24
